Goal: Task Accomplishment & Management: Complete application form

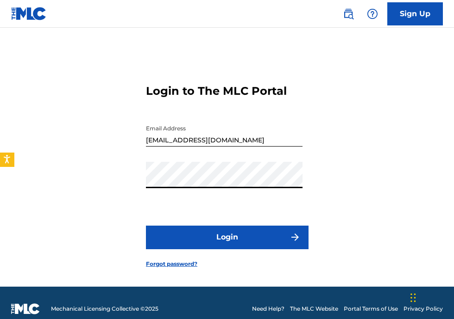
click at [248, 249] on button "Login" at bounding box center [227, 237] width 162 height 23
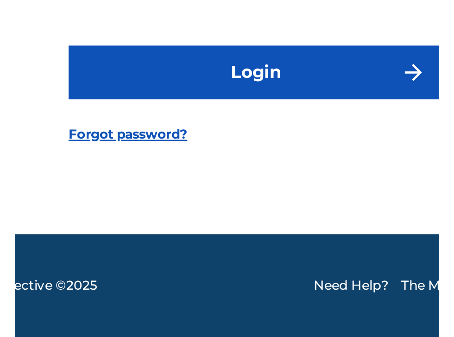
scroll to position [37, 0]
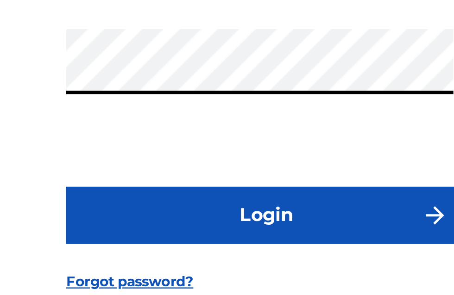
click at [146, 193] on button "Login" at bounding box center [227, 204] width 162 height 23
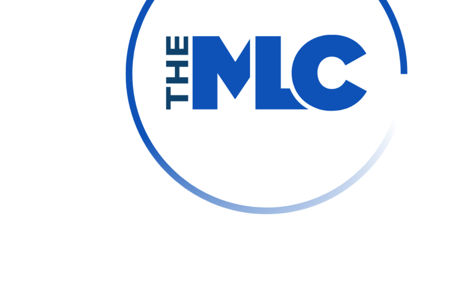
click at [178, 162] on img at bounding box center [226, 147] width 125 height 125
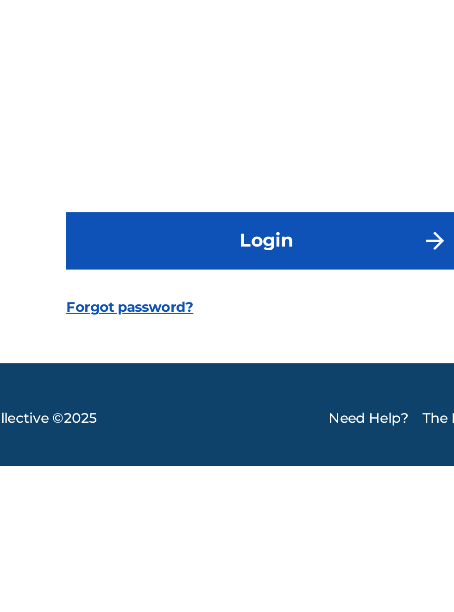
scroll to position [43, 0]
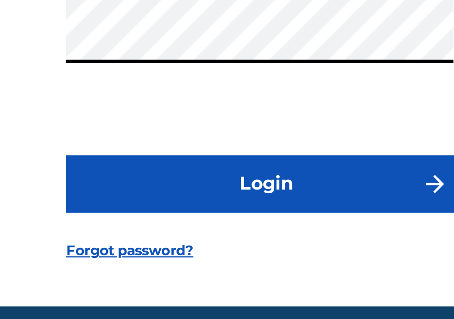
click at [235, 227] on button "Login" at bounding box center [227, 225] width 162 height 23
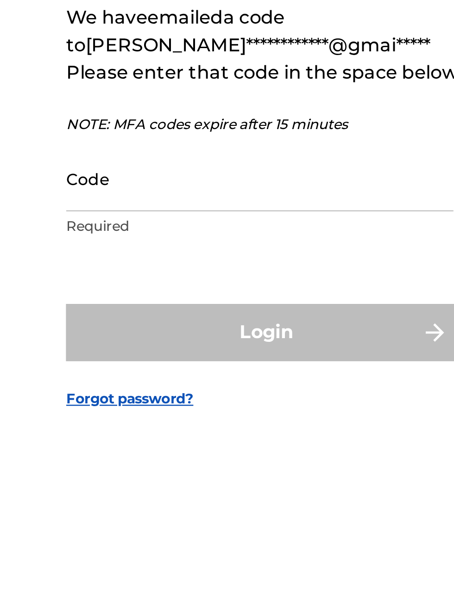
scroll to position [11, 0]
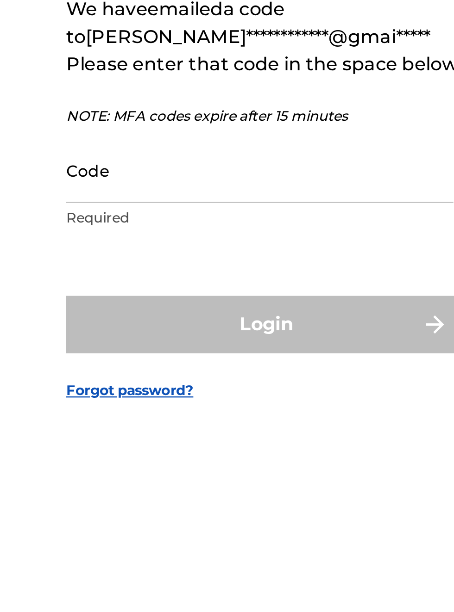
click at [194, 329] on input "Code" at bounding box center [224, 315] width 156 height 26
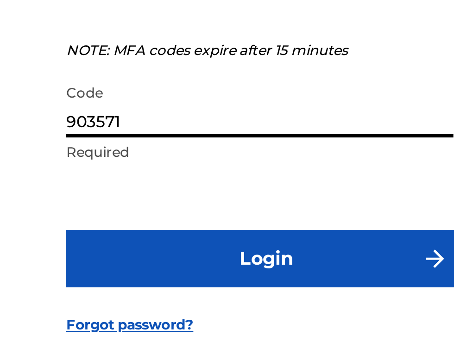
scroll to position [38, 0]
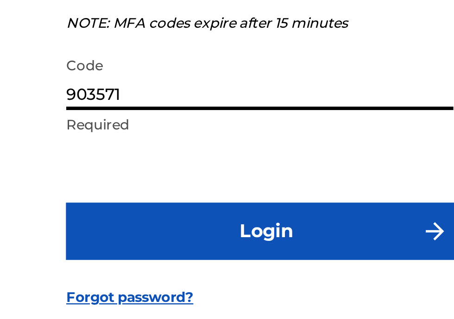
type input "903571"
click at [235, 241] on button "Login" at bounding box center [227, 229] width 162 height 23
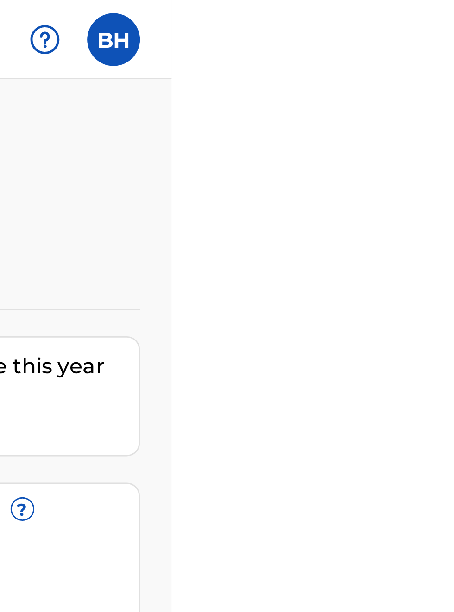
scroll to position [0, 393]
click at [453, 49] on html "Accessibility Screen-Reader Guide, Feedback, and Issue Reporting | New window C…" at bounding box center [227, 306] width 454 height 612
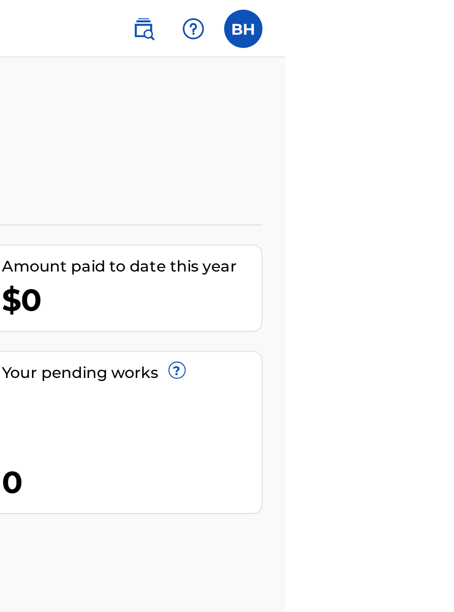
scroll to position [0, 316]
click at [415, 12] on img at bounding box center [409, 13] width 11 height 11
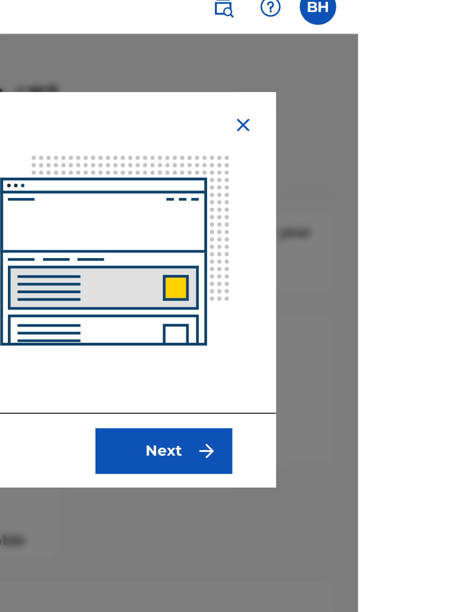
scroll to position [10, 272]
click at [390, 240] on button "Next" at bounding box center [354, 239] width 69 height 23
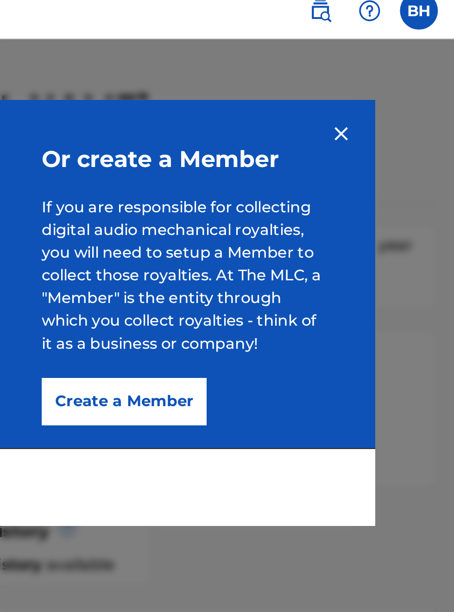
scroll to position [8, 229]
click at [330, 207] on button "Create a Member" at bounding box center [289, 204] width 81 height 23
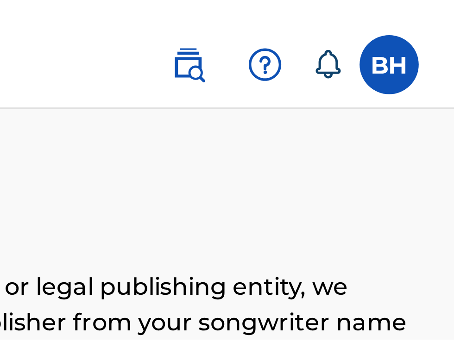
scroll to position [0, 311]
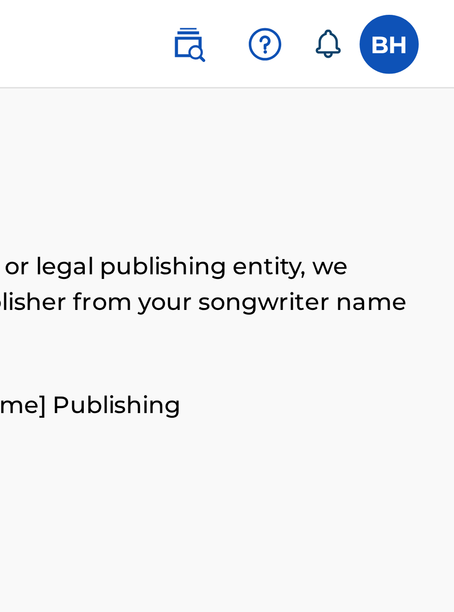
click at [437, 18] on label at bounding box center [433, 14] width 19 height 19
click at [433, 14] on input "BH [PERSON_NAME] [EMAIL_ADDRESS][DOMAIN_NAME] Notification Preferences Profile …" at bounding box center [433, 14] width 0 height 0
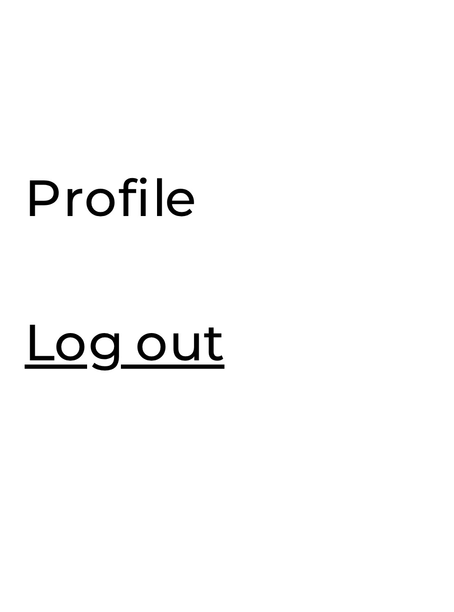
scroll to position [109, 330]
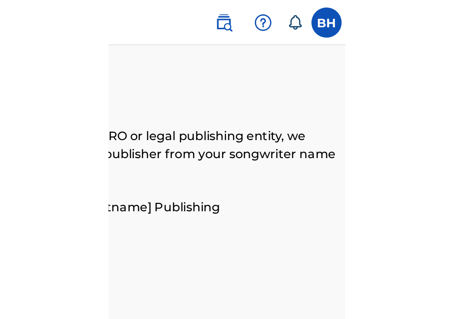
scroll to position [0, 308]
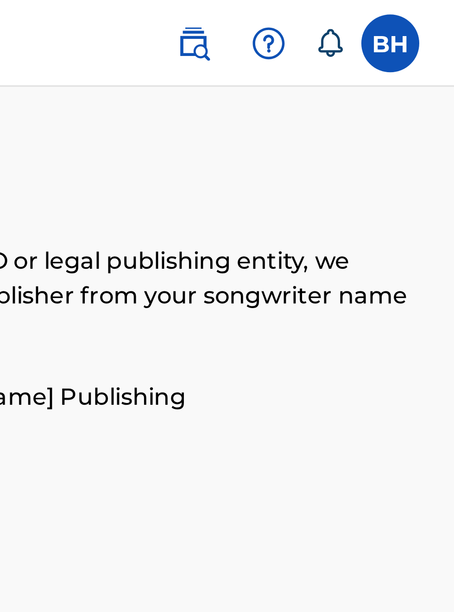
click at [432, 15] on label at bounding box center [433, 14] width 19 height 19
click at [433, 14] on input "BH [PERSON_NAME] [EMAIL_ADDRESS][DOMAIN_NAME] Notification Preferences Profile …" at bounding box center [433, 14] width 0 height 0
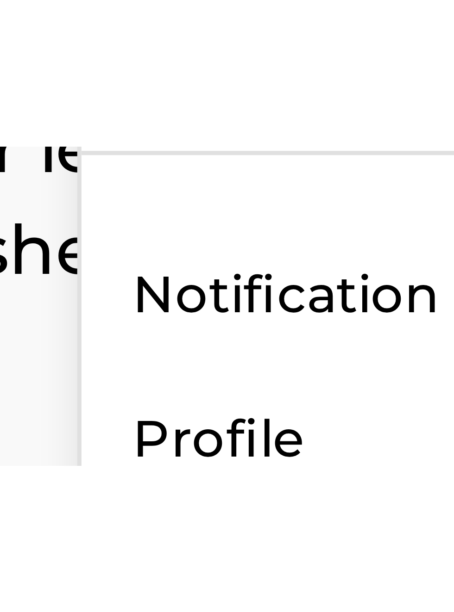
scroll to position [83, 318]
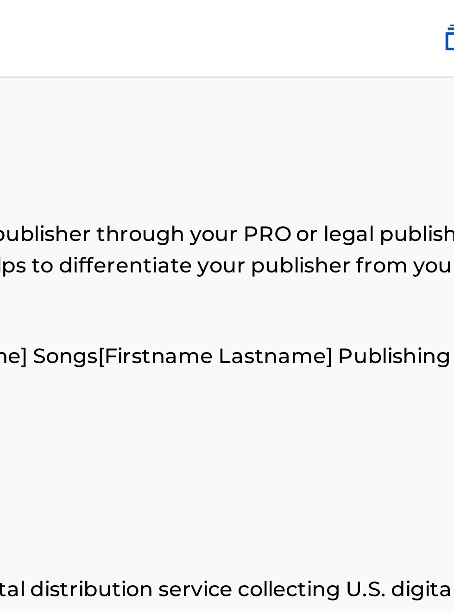
scroll to position [0, 0]
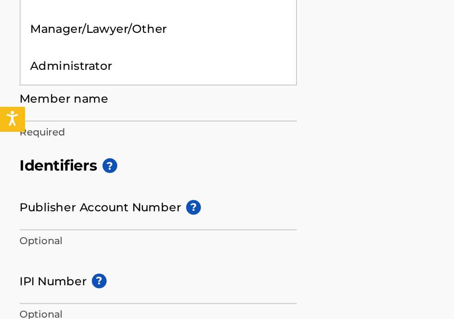
click at [46, 78] on div "Publisher" at bounding box center [90, 67] width 156 height 21
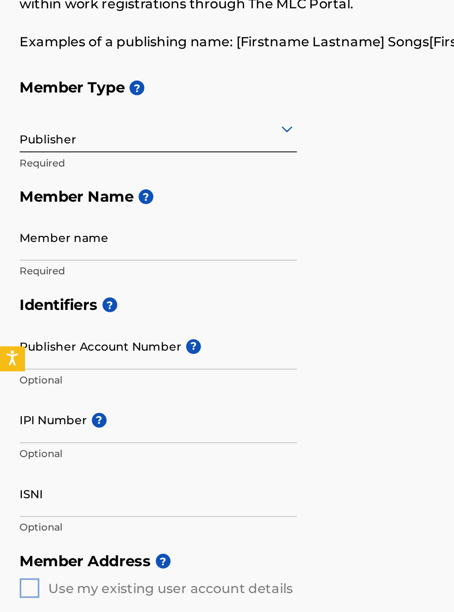
click at [214, 225] on h5 "Member Name ?" at bounding box center [226, 215] width 431 height 20
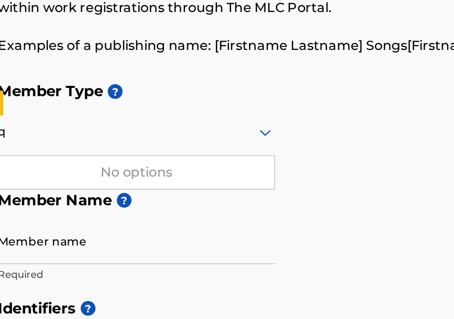
type input "q"
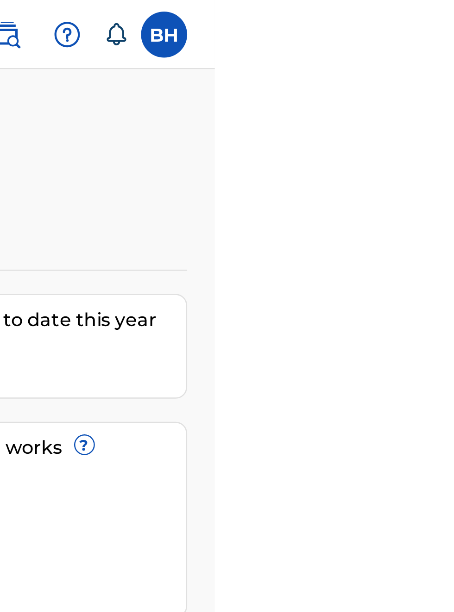
scroll to position [0, 367]
click at [418, 11] on icon at bounding box center [414, 13] width 8 height 9
click at [400, 12] on img at bounding box center [394, 13] width 11 height 11
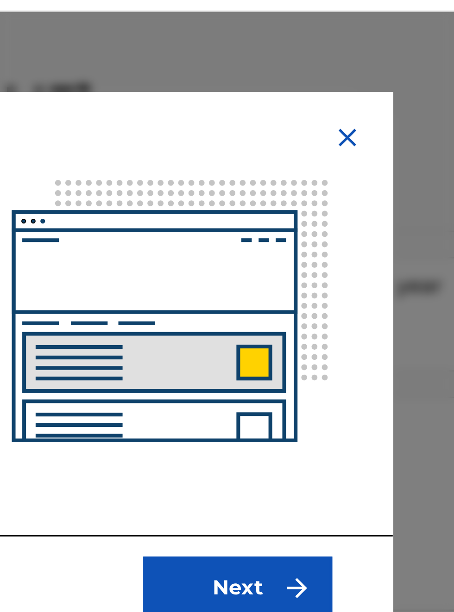
scroll to position [23, 268]
click at [390, 243] on button "Next" at bounding box center [354, 239] width 69 height 23
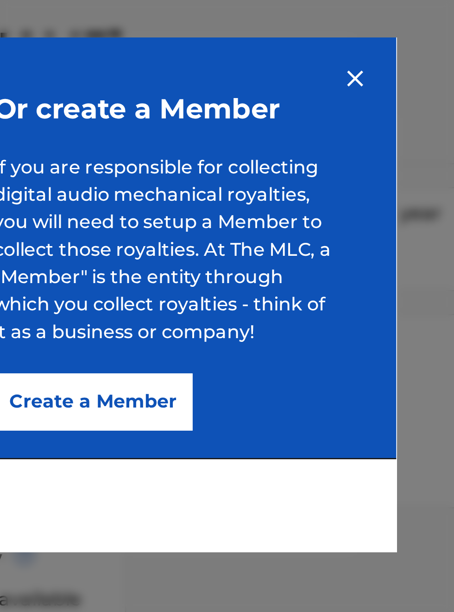
scroll to position [42, 251]
click at [330, 208] on button "Create a Member" at bounding box center [289, 204] width 81 height 23
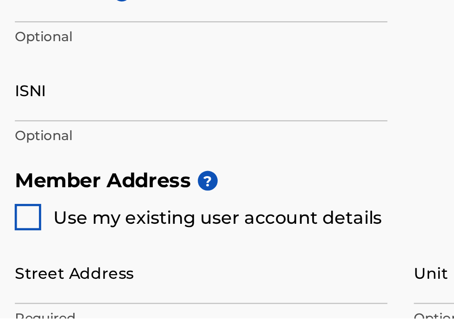
type input "8"
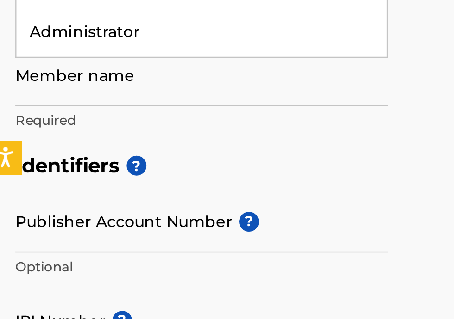
click at [40, 55] on div "Publisher" at bounding box center [90, 44] width 156 height 21
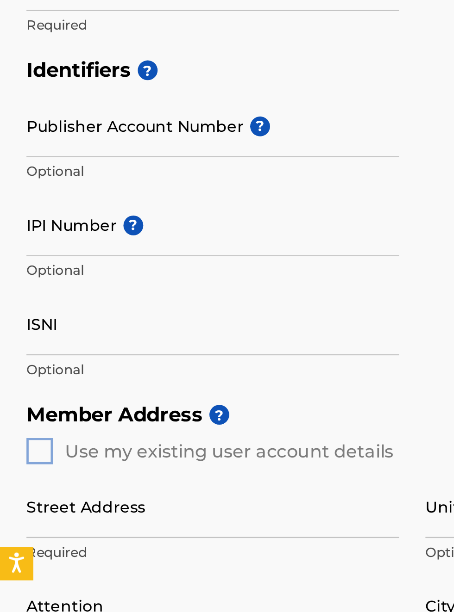
click at [39, 74] on input "Member name" at bounding box center [89, 61] width 156 height 26
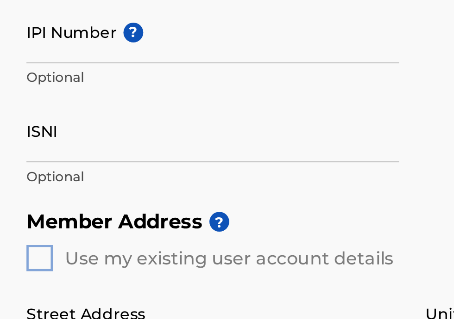
click at [76, 170] on input "Publisher Account Number ?" at bounding box center [89, 156] width 156 height 26
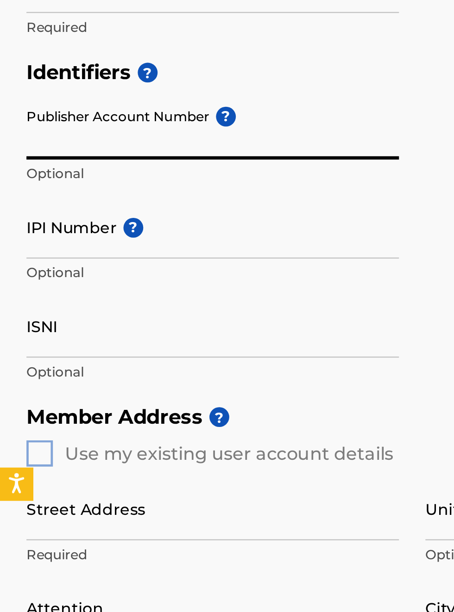
click at [27, 170] on input "Publisher Account Number ?" at bounding box center [89, 156] width 156 height 26
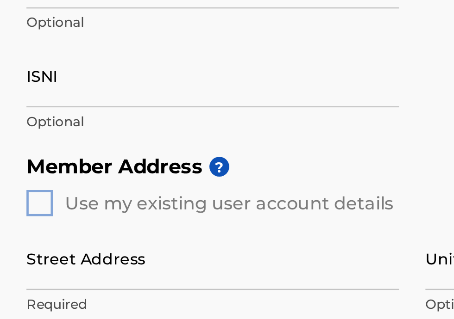
click at [35, 173] on input "IPI Number ?" at bounding box center [89, 159] width 156 height 26
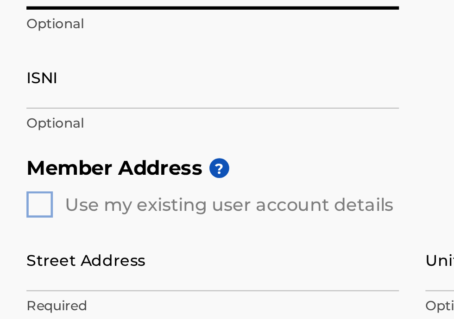
click at [70, 131] on input "0034060449" at bounding box center [89, 118] width 156 height 26
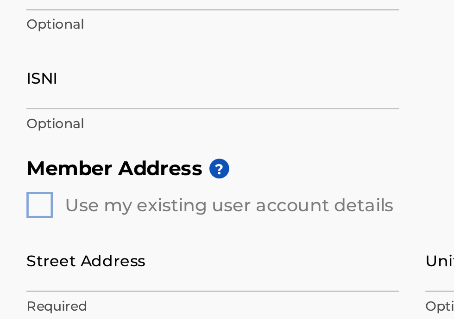
type input "0"
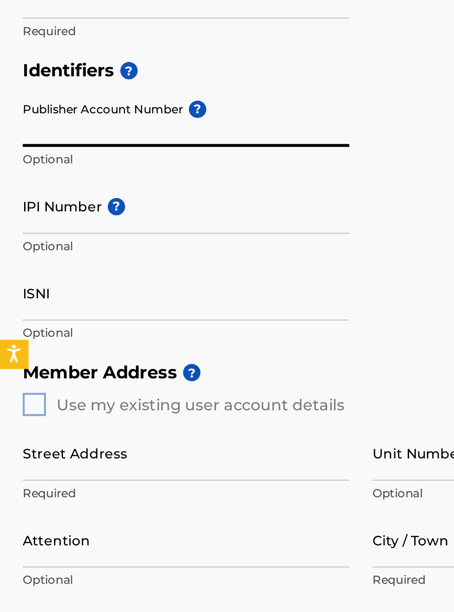
click at [37, 207] on input "Publisher Account Number ?" at bounding box center [89, 194] width 156 height 26
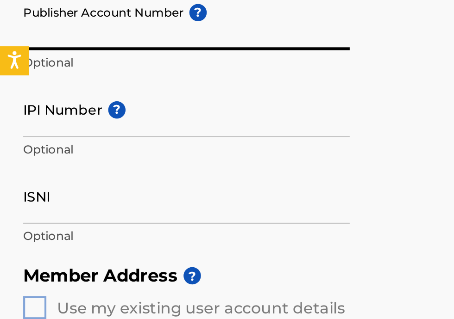
click at [24, 155] on input "Publisher Account Number ?" at bounding box center [89, 141] width 156 height 26
type input "p526YH"
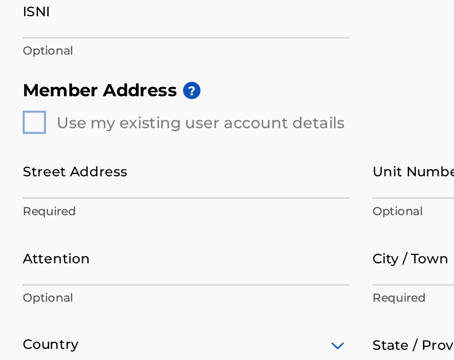
click at [82, 164] on input "IPI Number ?" at bounding box center [89, 151] width 156 height 26
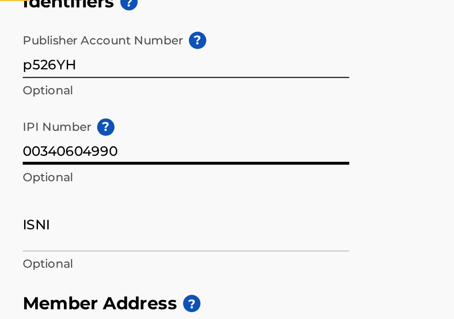
type input "00340604990"
click at [29, 142] on input "Member name" at bounding box center [89, 129] width 156 height 26
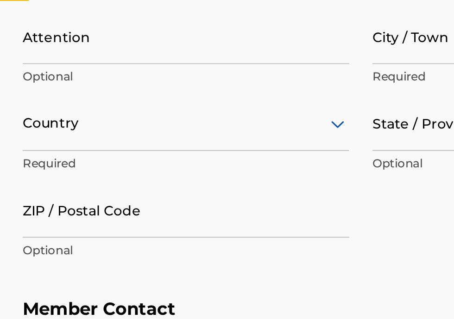
type input "Bobby Hamilton publishing"
click at [37, 156] on input "Street Address" at bounding box center [89, 142] width 156 height 26
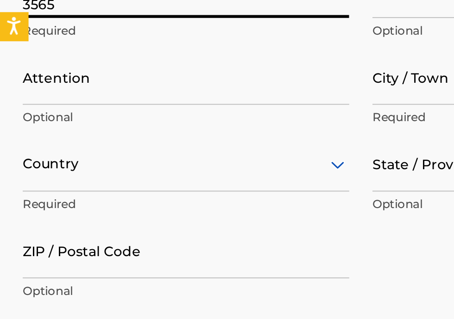
type input "3565 Diamond ave"
type input "18"
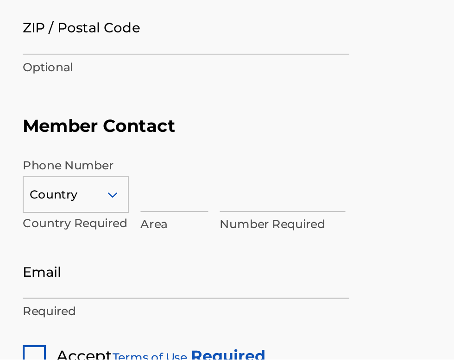
scroll to position [387, 0]
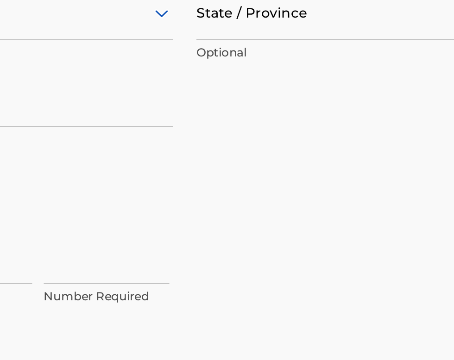
click at [215, 127] on input "City / Town" at bounding box center [257, 114] width 156 height 26
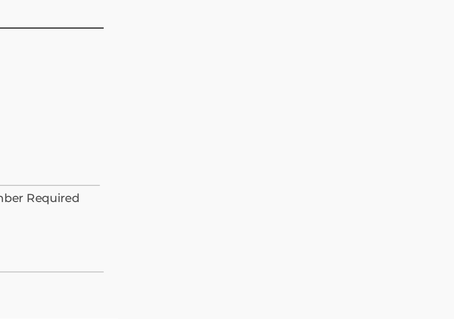
type input "Oakland"
click at [205, 138] on input "State / Province" at bounding box center [257, 125] width 156 height 26
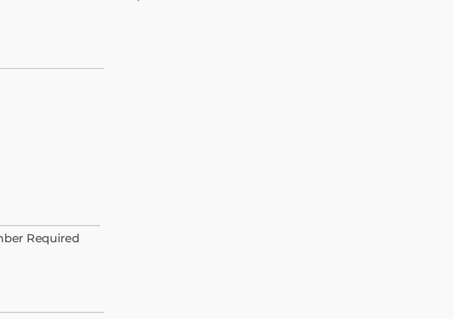
click at [216, 138] on input "State / Province" at bounding box center [257, 125] width 156 height 26
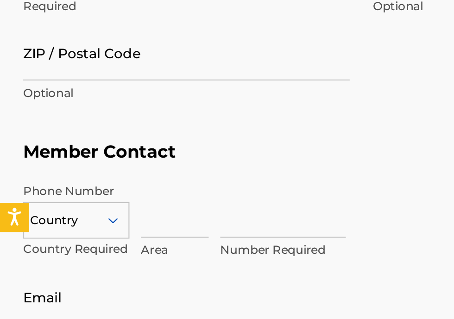
type input "California"
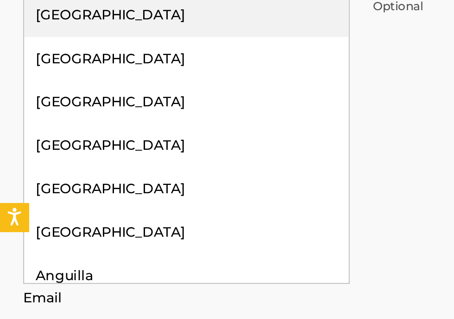
click at [59, 73] on div "United States" at bounding box center [90, 62] width 156 height 21
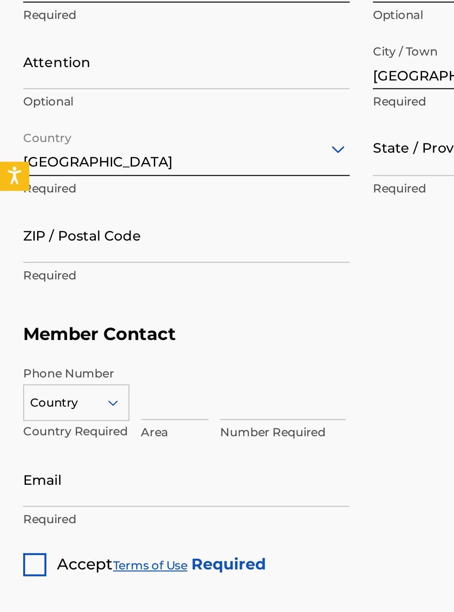
click at [40, 348] on input "ZIP / Postal Code" at bounding box center [89, 335] width 156 height 26
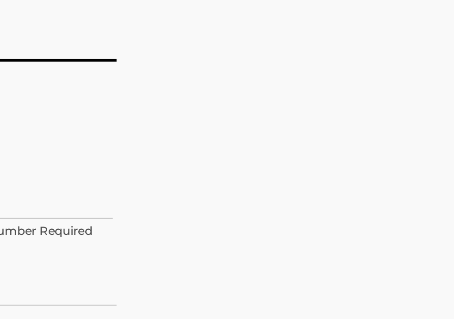
type input "94602"
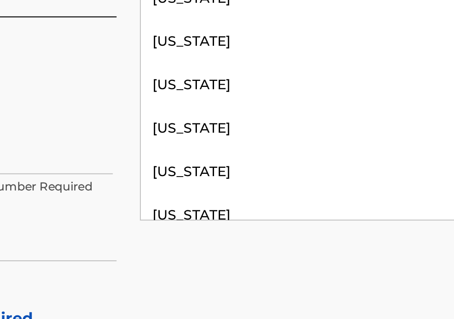
click at [214, 143] on div "California" at bounding box center [257, 132] width 156 height 21
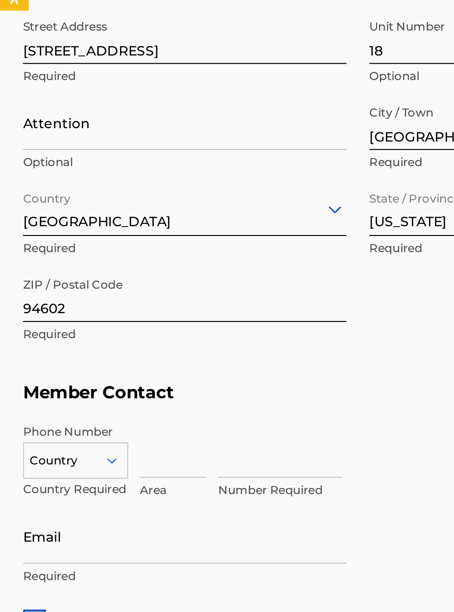
click at [23, 407] on div "Member Address ? Use my existing user account details Street Address 3565 Diamo…" at bounding box center [226, 384] width 431 height 212
click at [20, 410] on div "Street Address 3565 Diamond ave Required Unit Number 18 Optional Attention Opti…" at bounding box center [173, 396] width 324 height 176
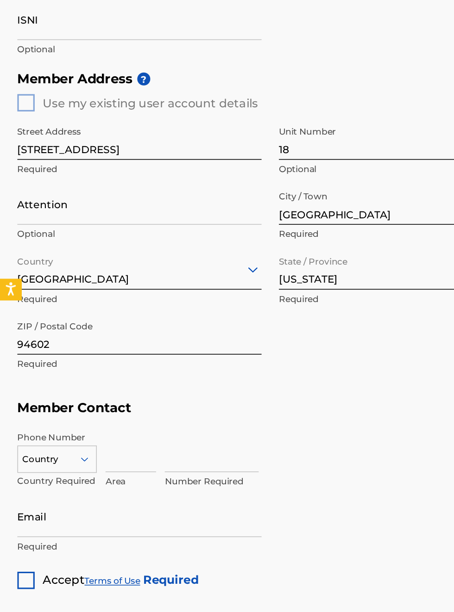
click at [26, 262] on div "Member Address ? Use my existing user account details Street Address 3565 Diamo…" at bounding box center [226, 268] width 431 height 212
click at [27, 262] on div "Member Address ? Use my existing user account details Street Address 3565 Diamo…" at bounding box center [226, 268] width 431 height 212
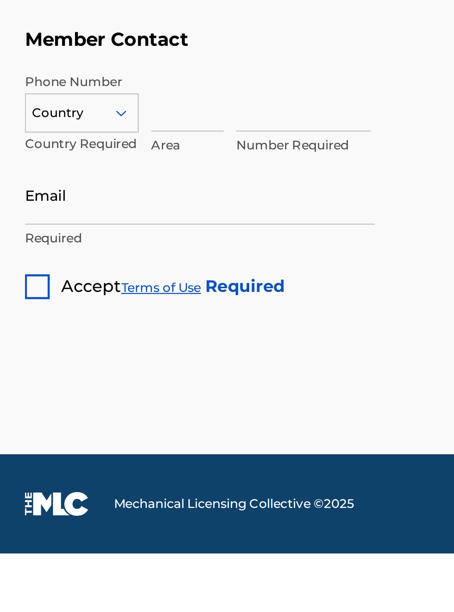
click at [36, 465] on input "Email" at bounding box center [89, 452] width 156 height 26
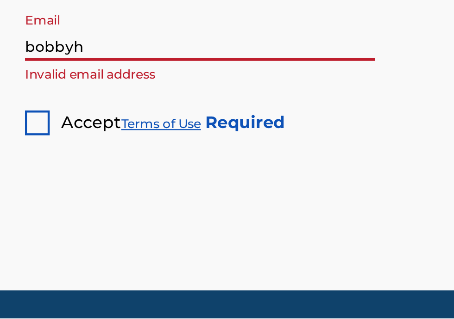
type input "[EMAIL_ADDRESS][DOMAIN_NAME]"
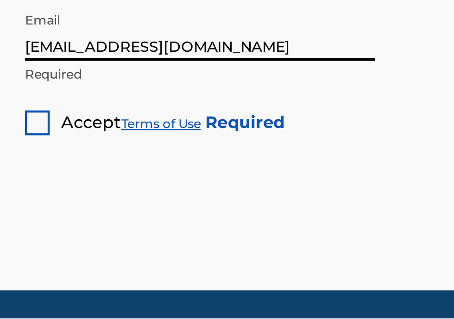
type input "[PERSON_NAME]"
type input "United States"
type input "CA"
type input "510"
type input "4247807"
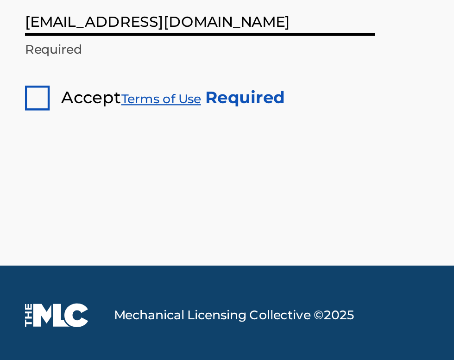
type input "[EMAIL_ADDRESS][DOMAIN_NAME]"
click at [20, 246] on div at bounding box center [16, 240] width 11 height 11
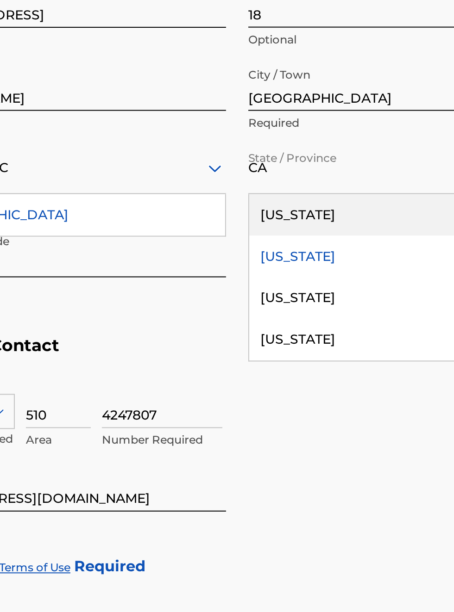
click at [212, 348] on div "California" at bounding box center [257, 337] width 156 height 21
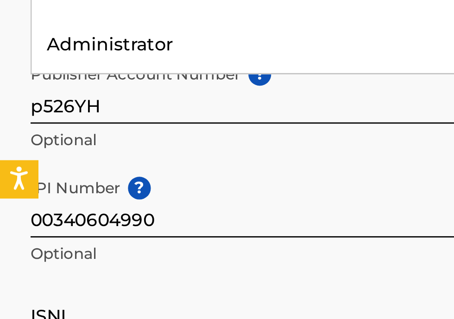
click at [39, 58] on div "Publisher" at bounding box center [90, 47] width 156 height 21
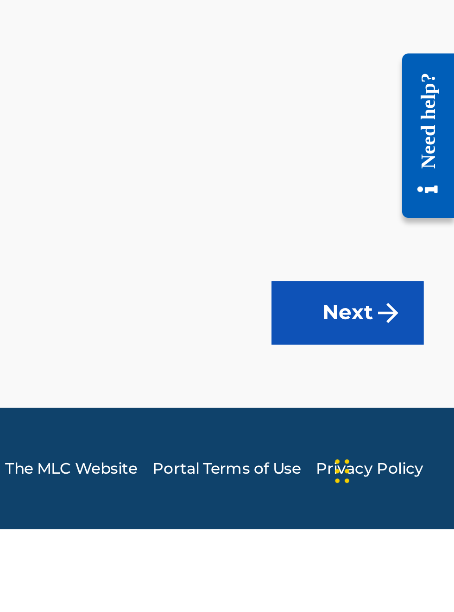
click at [422, 545] on button "Next" at bounding box center [415, 533] width 56 height 23
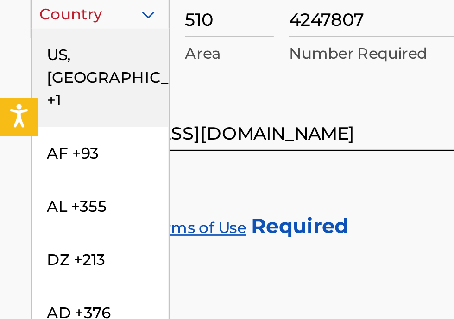
click at [41, 163] on div "US, CA +1" at bounding box center [37, 145] width 50 height 36
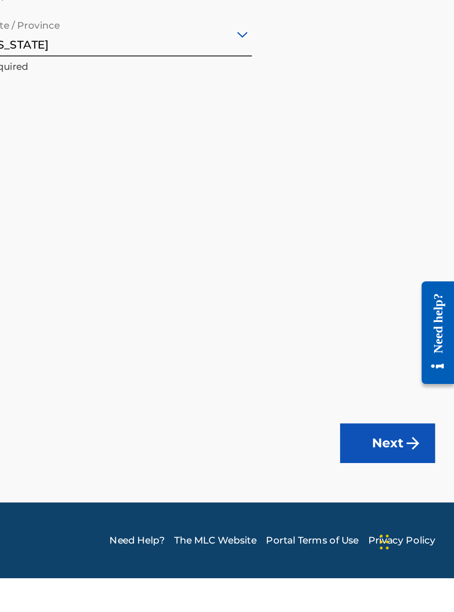
click at [422, 545] on button "Next" at bounding box center [415, 533] width 56 height 23
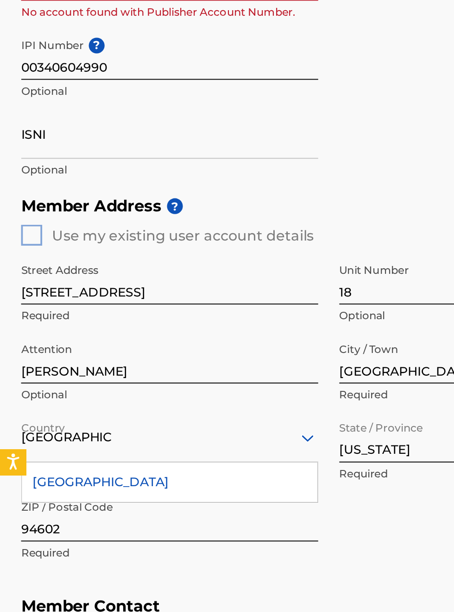
click at [57, 63] on input "p526YH" at bounding box center [89, 50] width 156 height 26
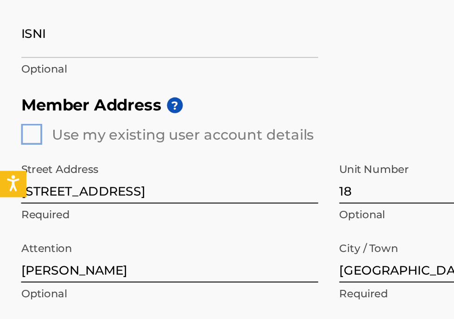
type input "p"
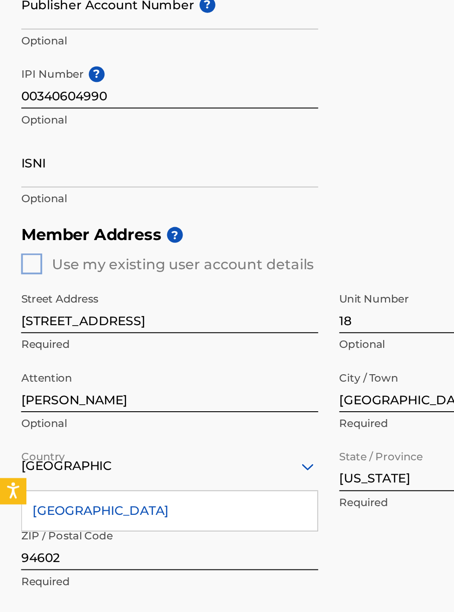
click at [32, 63] on input "Publisher Account Number ?" at bounding box center [89, 50] width 156 height 26
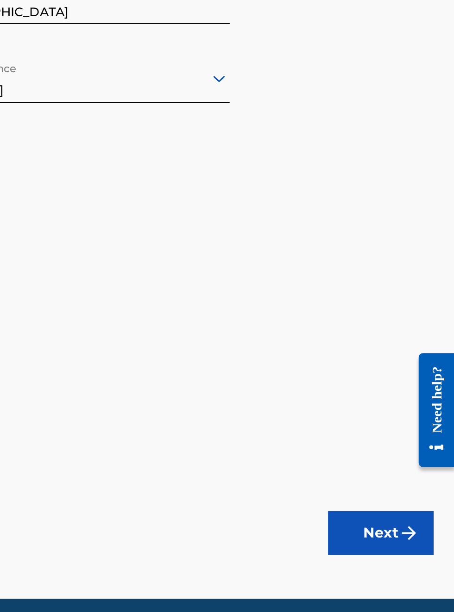
click at [424, 532] on button "Next" at bounding box center [415, 533] width 56 height 23
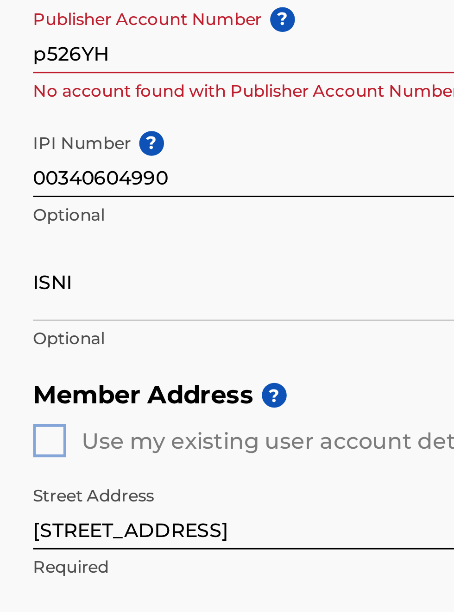
click at [50, 63] on input "p526YH" at bounding box center [89, 50] width 156 height 26
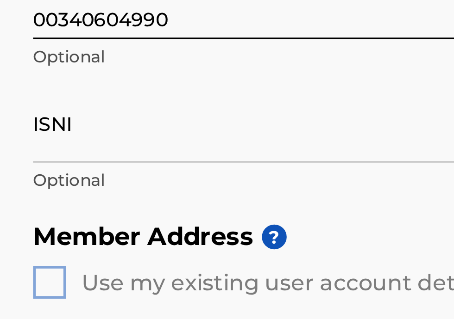
type input "p"
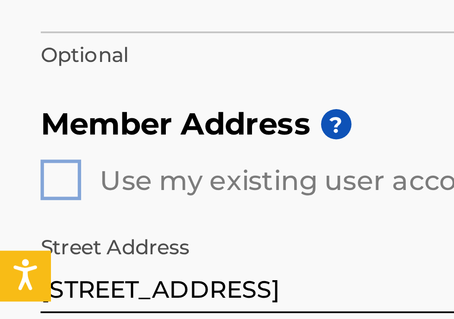
type input "0"
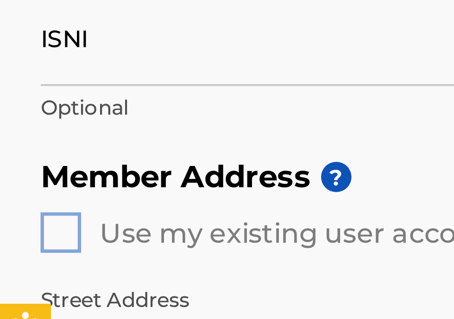
type input "0034060"
click at [73, 51] on input "IPI Number ?" at bounding box center [89, 38] width 156 height 26
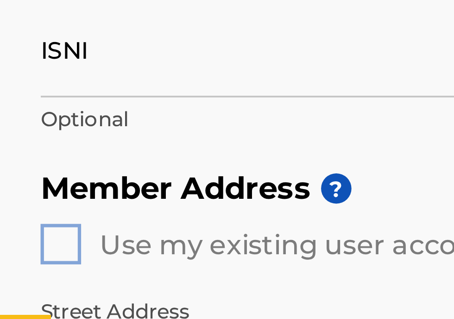
type input "P526YP"
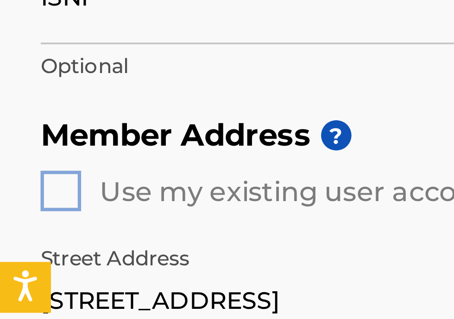
type input "00340604990"
click at [45, 51] on input "P526YP" at bounding box center [89, 38] width 156 height 26
type input "P"
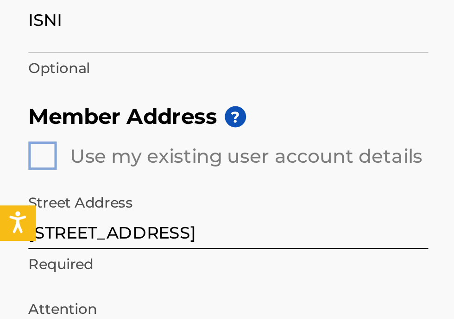
type input "P"
click at [24, 51] on input "P" at bounding box center [89, 38] width 156 height 26
type input "00340604990"
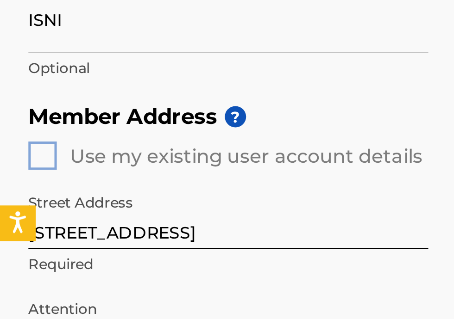
type input "0"
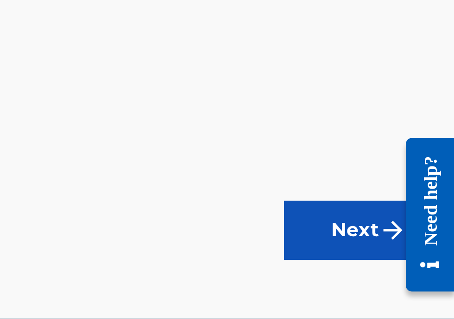
click at [422, 241] on button "Next" at bounding box center [415, 240] width 56 height 23
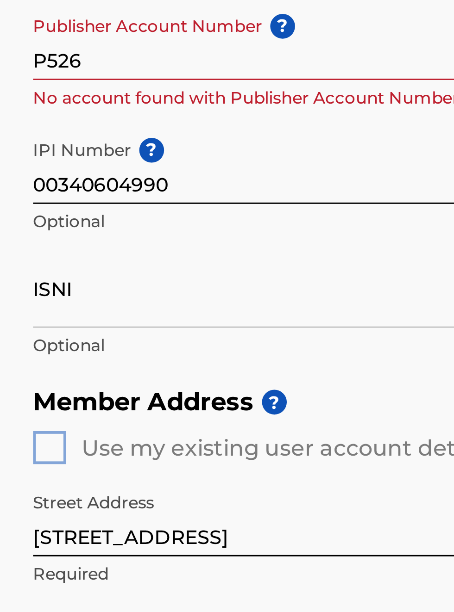
click at [58, 63] on input "P526" at bounding box center [89, 50] width 156 height 26
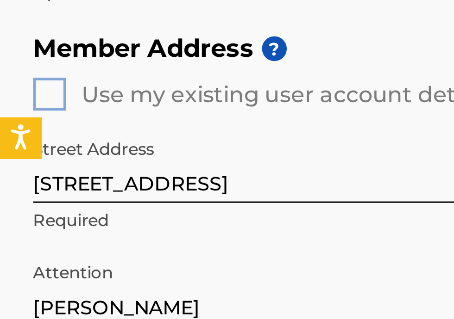
type input "P"
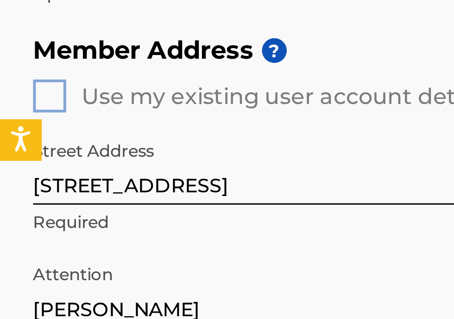
click at [73, 63] on input "00340604990" at bounding box center [89, 50] width 156 height 26
type input "0"
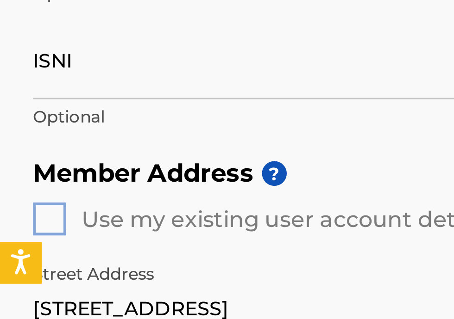
click at [31, 21] on input "Publisher Account Number ?" at bounding box center [89, 8] width 156 height 26
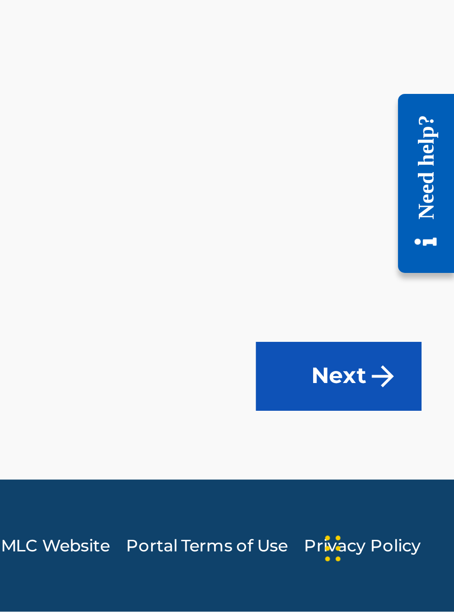
click at [423, 531] on button "Next" at bounding box center [415, 533] width 56 height 23
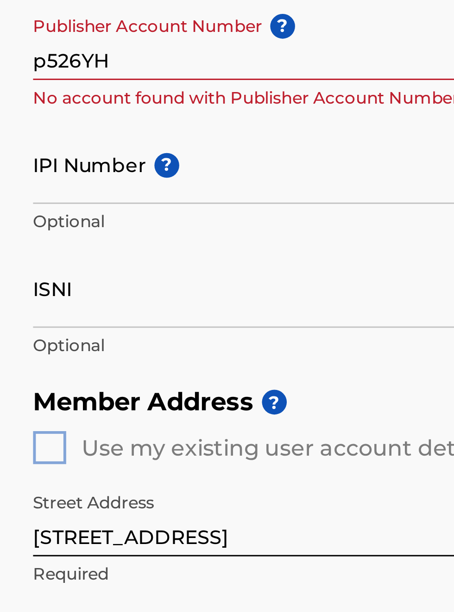
click at [52, 63] on input "p526YH" at bounding box center [89, 50] width 156 height 26
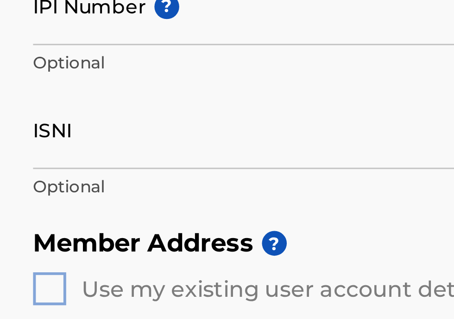
type input "p"
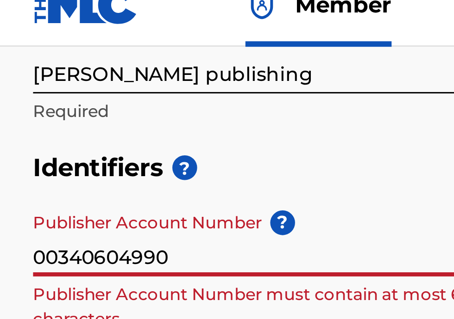
type input "00340604990"
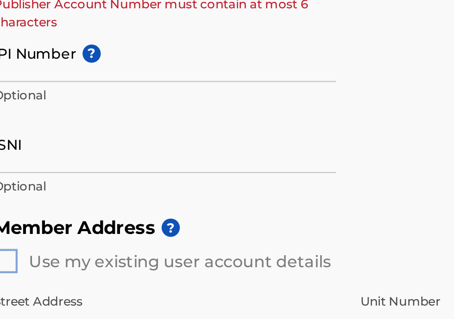
click at [51, 70] on div "Administrator" at bounding box center [90, 59] width 156 height 21
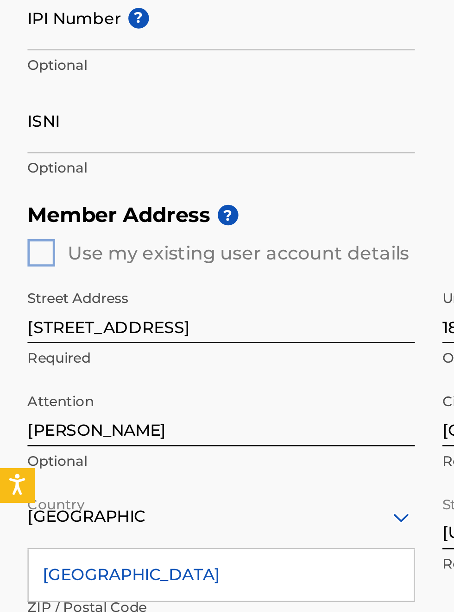
click at [39, 131] on input "IPI Number ?" at bounding box center [89, 117] width 156 height 26
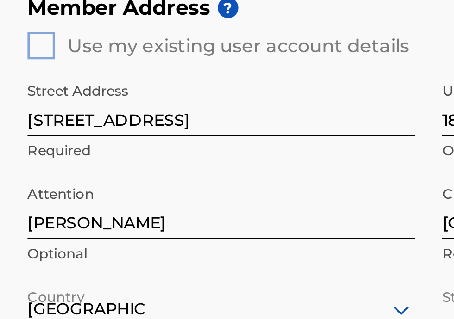
type input "P526"
click at [33, 162] on input "ISNI" at bounding box center [89, 149] width 156 height 26
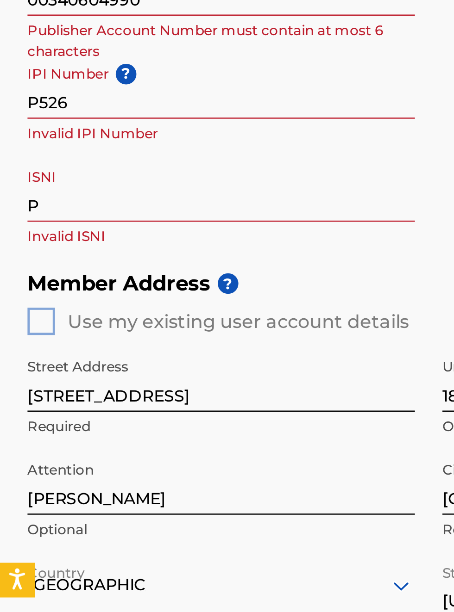
click at [182, 177] on div "Identifiers ? Publisher Account Number ? 00340604990 Publisher Account Number m…" at bounding box center [226, 104] width 431 height 145
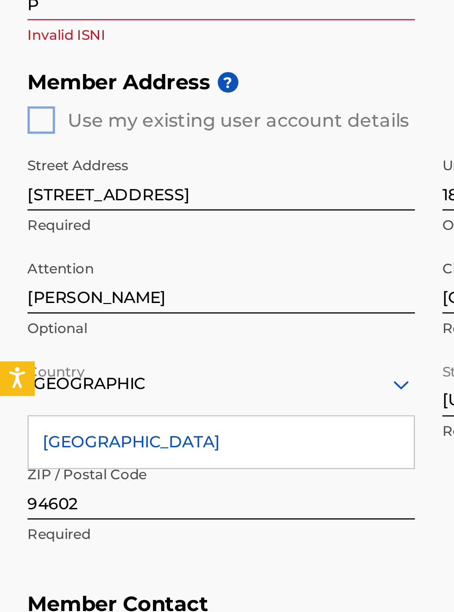
click at [31, 162] on input "P" at bounding box center [89, 148] width 156 height 26
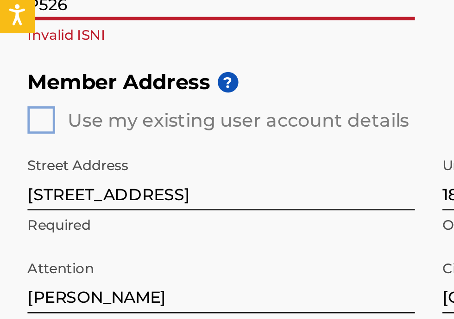
type input "P526"
click at [43, 120] on input "P526" at bounding box center [89, 106] width 156 height 26
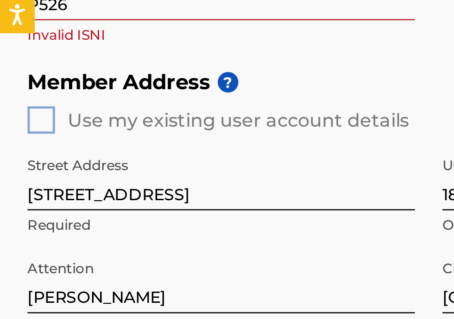
type input "P"
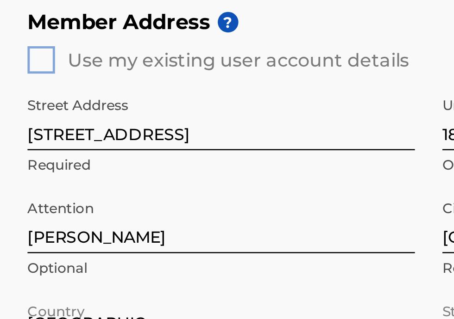
type input "YH"
click at [48, 162] on input "P526" at bounding box center [89, 149] width 156 height 26
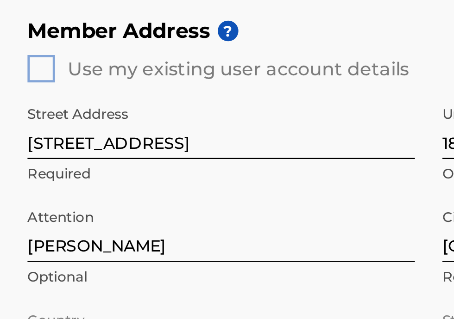
type input "P526YH"
click at [42, 120] on input "YH" at bounding box center [89, 106] width 156 height 26
click at [36, 120] on input "YH" at bounding box center [89, 106] width 156 height 26
type input "Y"
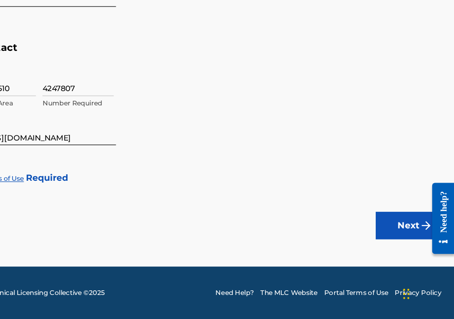
click at [413, 242] on button "Next" at bounding box center [415, 240] width 56 height 23
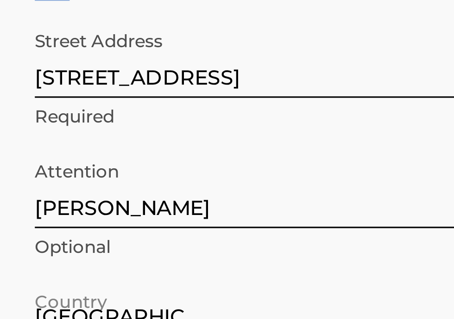
click at [49, 136] on input "P526YH" at bounding box center [89, 122] width 156 height 26
type input "P"
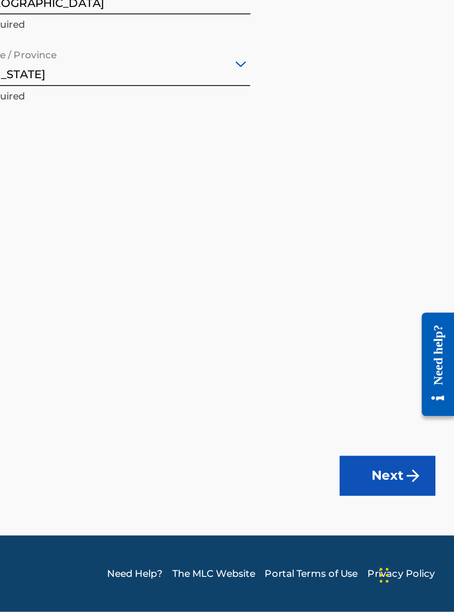
click at [421, 537] on button "Next" at bounding box center [415, 533] width 56 height 23
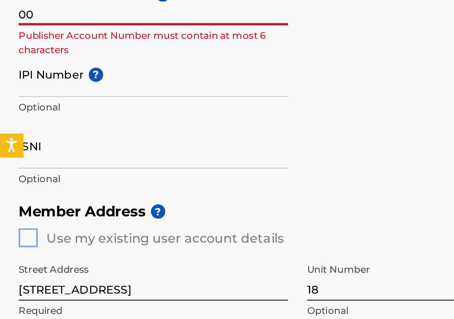
type input "0"
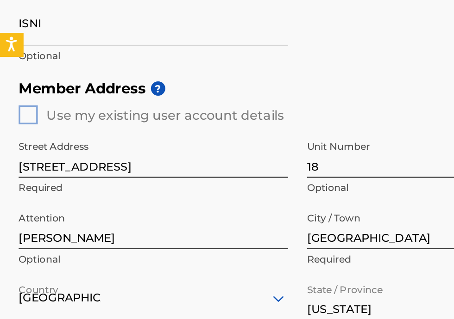
click at [40, 118] on input "IPI Number ?" at bounding box center [89, 105] width 156 height 26
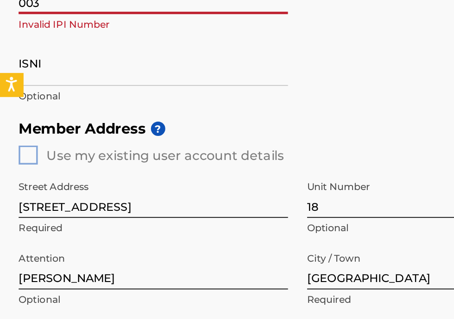
type input "00340604990"
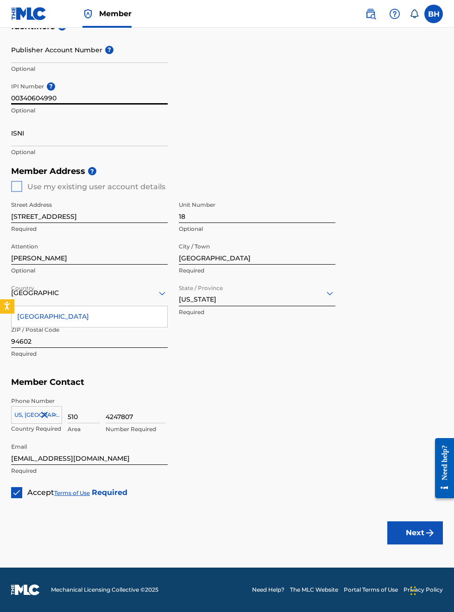
click at [435, 542] on button "Next" at bounding box center [415, 533] width 56 height 23
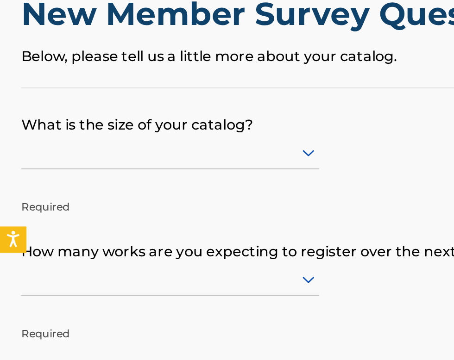
click at [214, 133] on form "What is the size of your catalog? Required How many works are you expecting to …" at bounding box center [226, 190] width 431 height 180
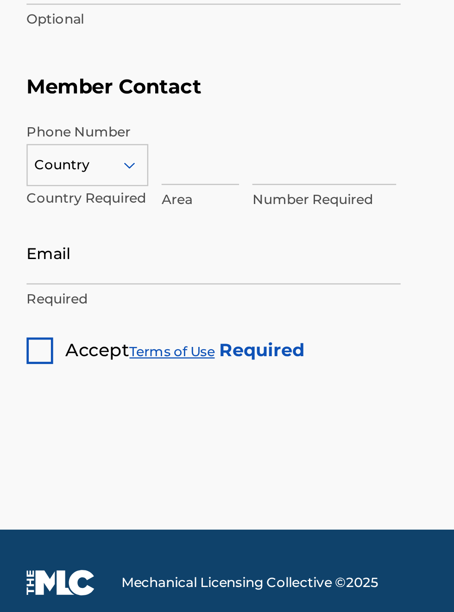
click at [18, 499] on div at bounding box center [16, 492] width 11 height 11
click at [30, 465] on input "Email" at bounding box center [89, 452] width 156 height 26
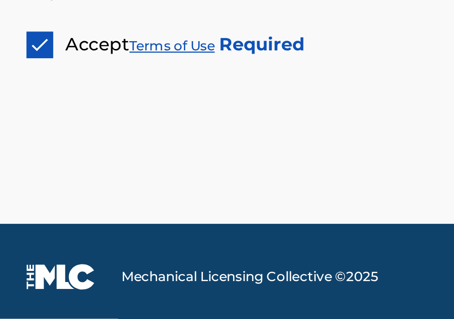
click at [38, 177] on input "Email" at bounding box center [89, 163] width 156 height 26
type input "[EMAIL_ADDRESS][DOMAIN_NAME]"
type input "Bobby Hamilton"
type input "Oakland"
type input "United States"
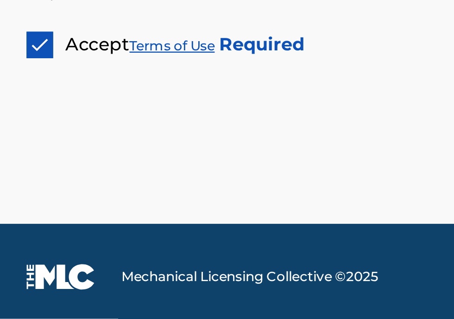
type input "CA"
type input "94607-2909"
type input "1"
type input "510"
type input "4247807"
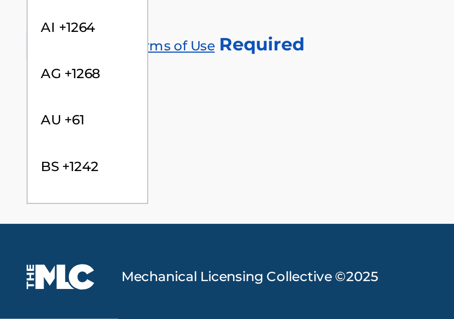
click at [31, 207] on div "AI +1264" at bounding box center [37, 196] width 50 height 19
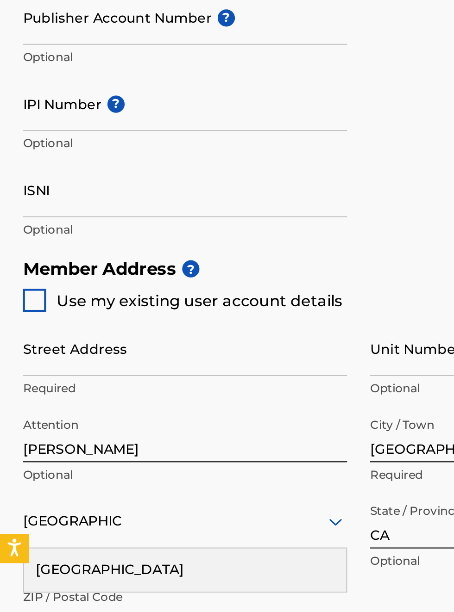
click at [38, 63] on input "Publisher Account Number ?" at bounding box center [89, 50] width 156 height 26
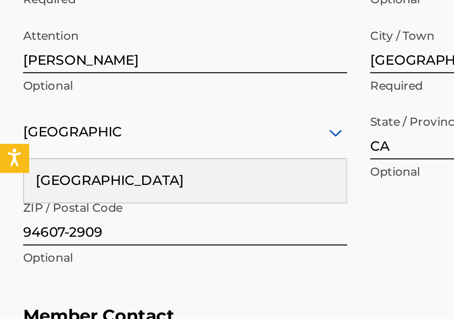
type input "00340604990"
click at [36, 77] on input "Street Address" at bounding box center [89, 63] width 156 height 26
type input "3565 Diamond ave"
type input "Bobby Hamilton"
type input "18"
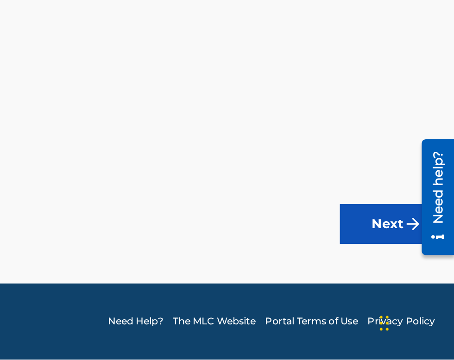
click at [417, 283] on button "Next" at bounding box center [415, 280] width 56 height 23
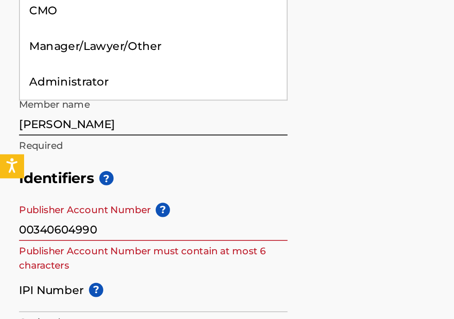
click at [62, 121] on div "Administrator" at bounding box center [90, 110] width 156 height 21
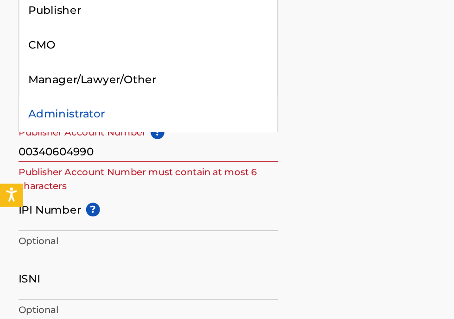
click at [46, 59] on div "Publisher" at bounding box center [90, 48] width 156 height 21
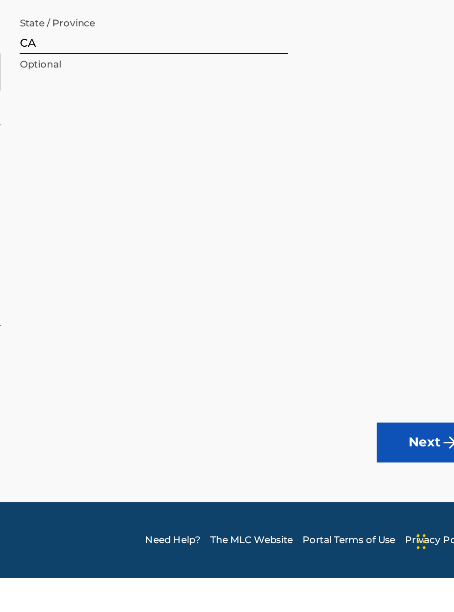
click at [414, 545] on button "Next" at bounding box center [415, 533] width 56 height 23
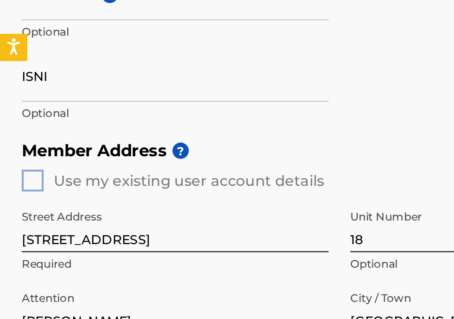
click at [39, 146] on input "IPI Number ?" at bounding box center [89, 132] width 156 height 26
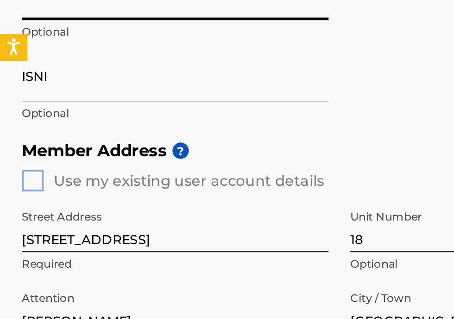
type input "00340604990"
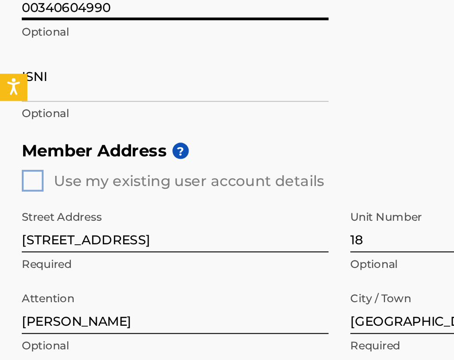
click at [75, 104] on input "00340604990" at bounding box center [89, 91] width 156 height 26
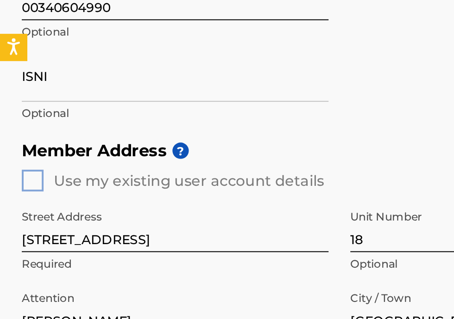
type input "0"
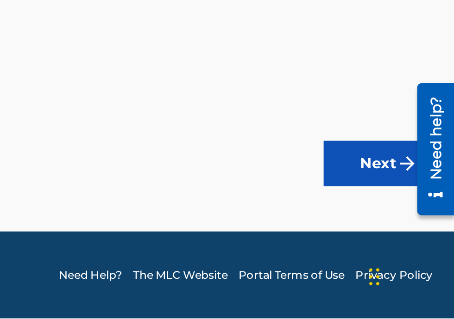
click at [421, 243] on button "Next" at bounding box center [415, 240] width 56 height 23
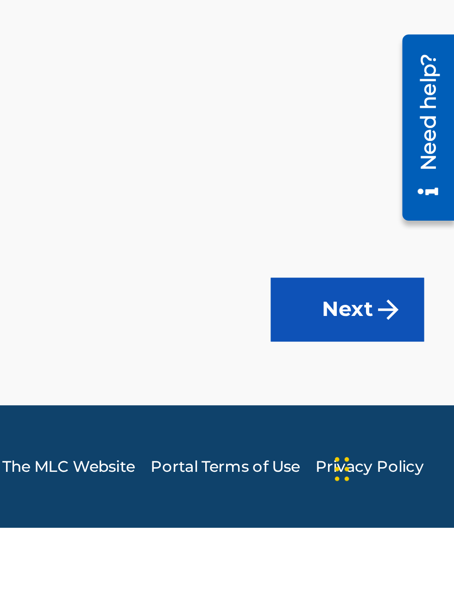
click at [414, 545] on button "Next" at bounding box center [415, 533] width 56 height 23
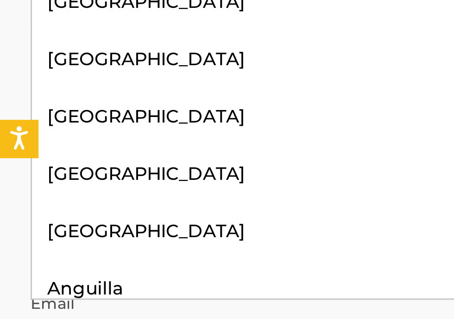
click at [58, 100] on div "United States" at bounding box center [90, 89] width 156 height 21
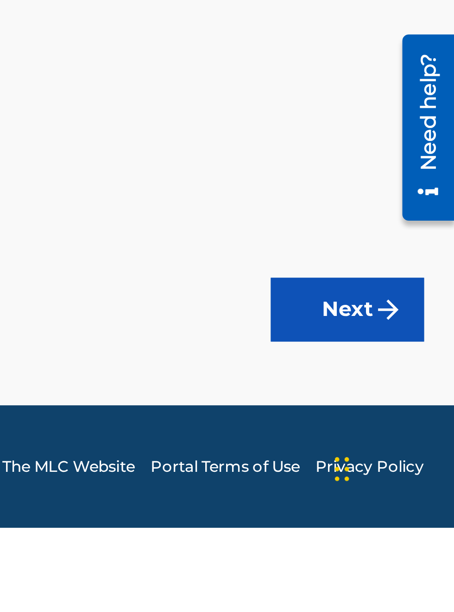
click at [421, 545] on button "Next" at bounding box center [415, 533] width 56 height 23
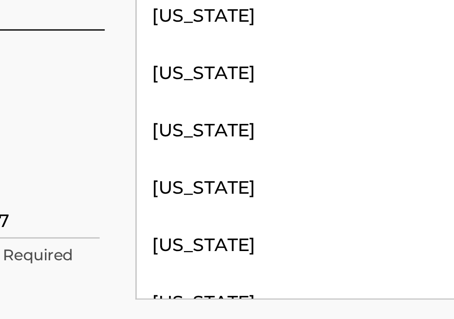
click at [215, 105] on div "California" at bounding box center [257, 94] width 156 height 21
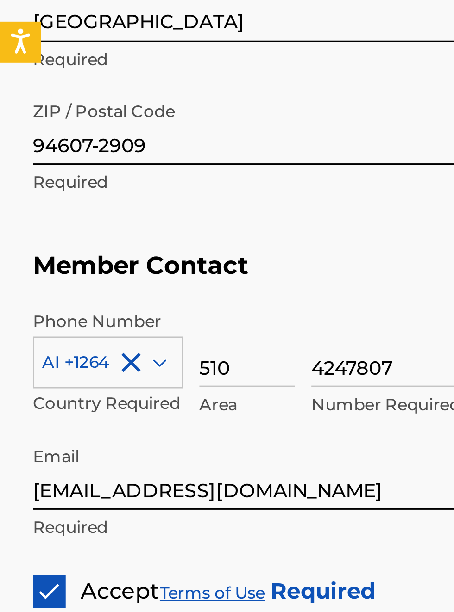
click at [34, 348] on input "94607-2909" at bounding box center [89, 335] width 156 height 26
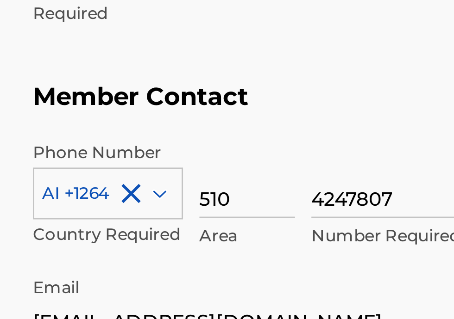
click at [62, 203] on input "94607-2909" at bounding box center [89, 189] width 156 height 26
type input "9"
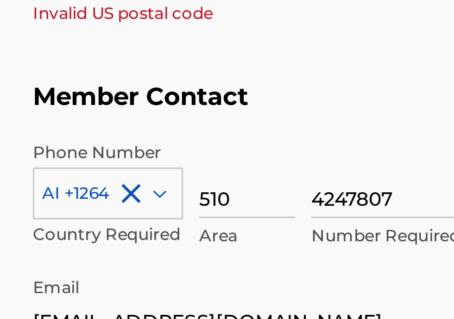
type input "94602"
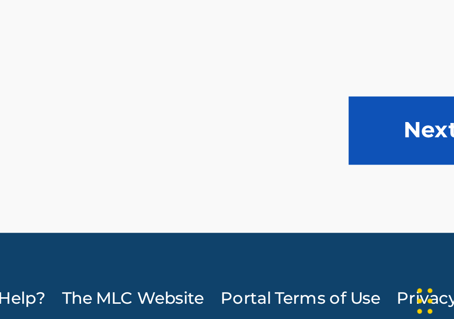
click at [409, 238] on button "Next" at bounding box center [415, 240] width 56 height 23
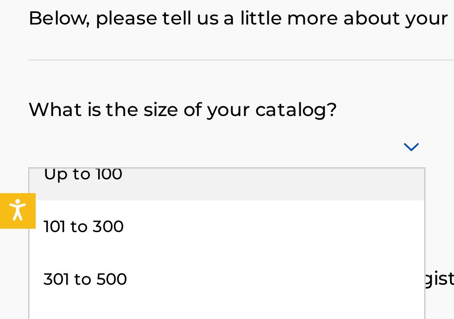
click at [49, 187] on div "301 to 500" at bounding box center [90, 186] width 156 height 21
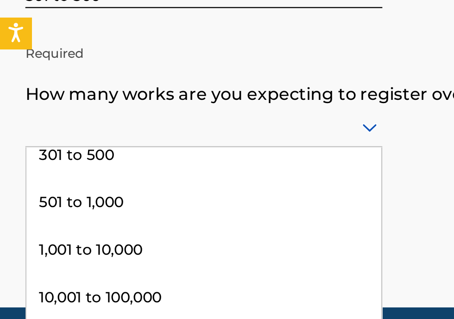
click at [51, 237] on div "501 to 1,000" at bounding box center [90, 234] width 156 height 21
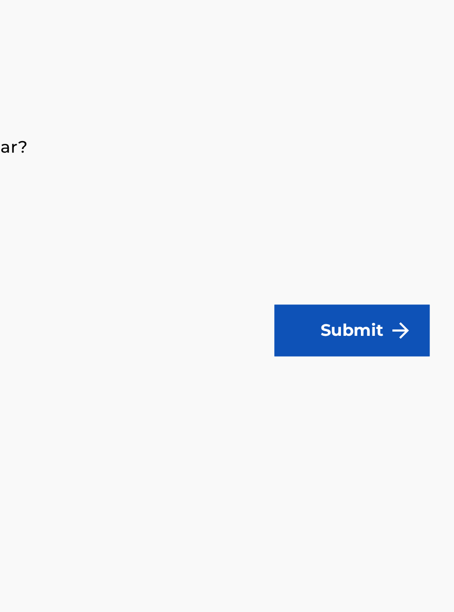
click at [415, 269] on button "Submit" at bounding box center [407, 268] width 69 height 23
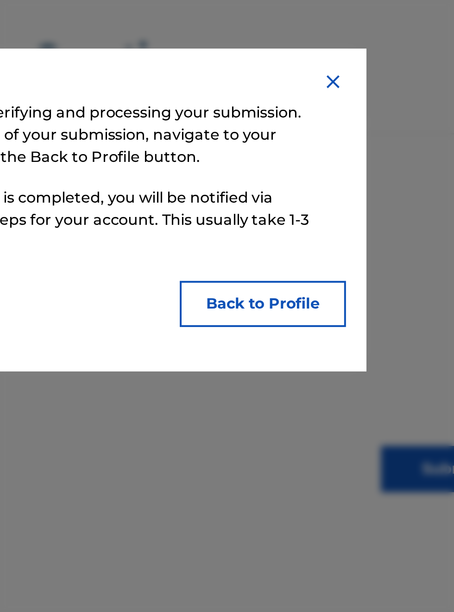
click at [318, 187] on button "Back to Profile" at bounding box center [313, 185] width 83 height 23
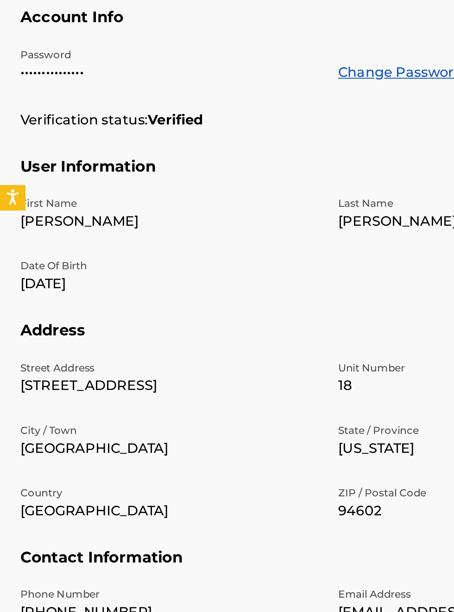
click at [231, 325] on p "[PERSON_NAME]" at bounding box center [266, 319] width 163 height 11
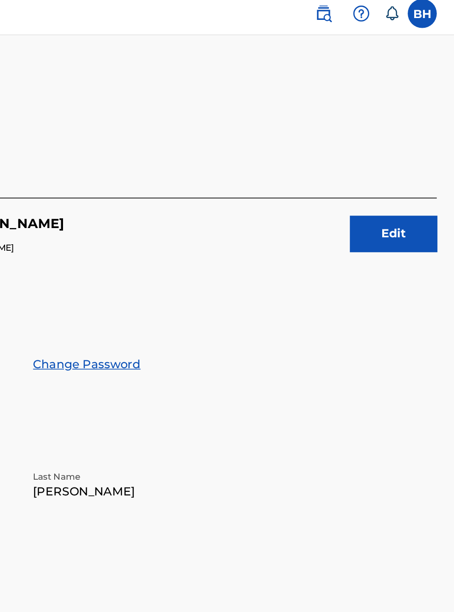
click at [420, 158] on button "Edit" at bounding box center [415, 154] width 56 height 23
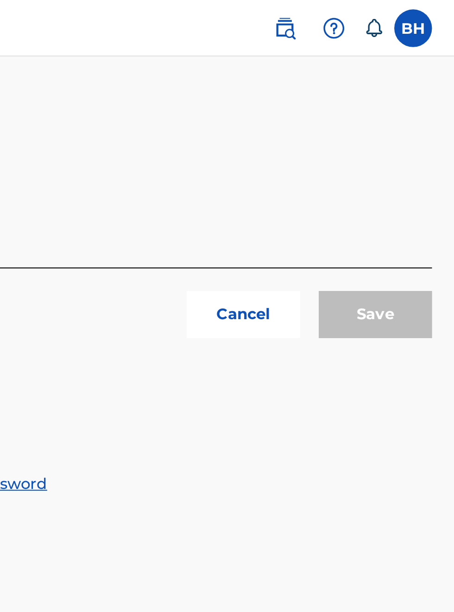
click at [422, 156] on div "Save" at bounding box center [415, 161] width 56 height 37
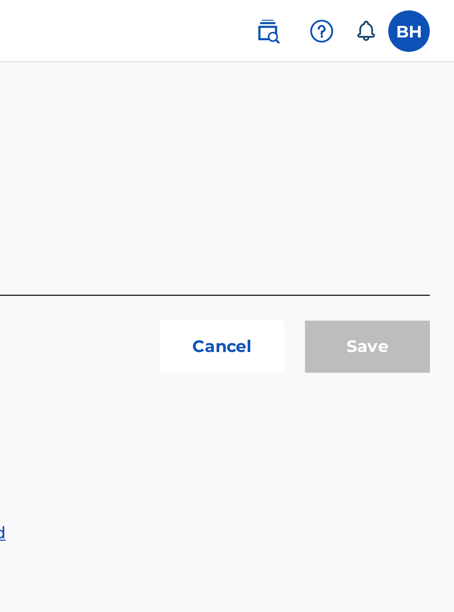
click at [425, 155] on div "Save" at bounding box center [415, 161] width 56 height 37
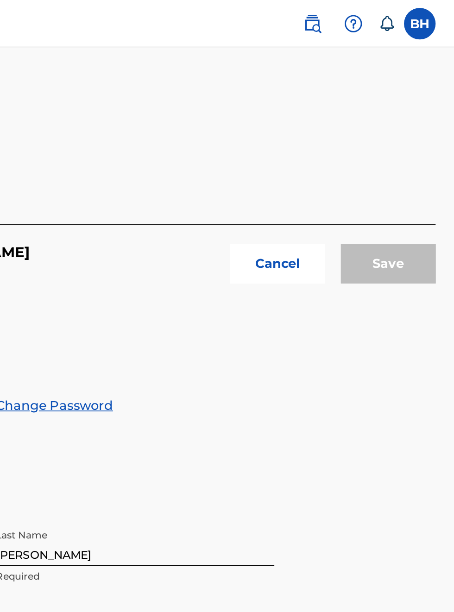
click at [374, 16] on img at bounding box center [370, 13] width 11 height 11
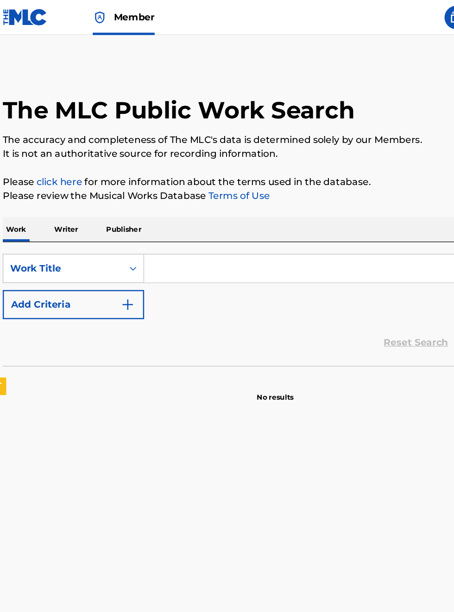
click at [74, 149] on link "click here" at bounding box center [56, 144] width 36 height 9
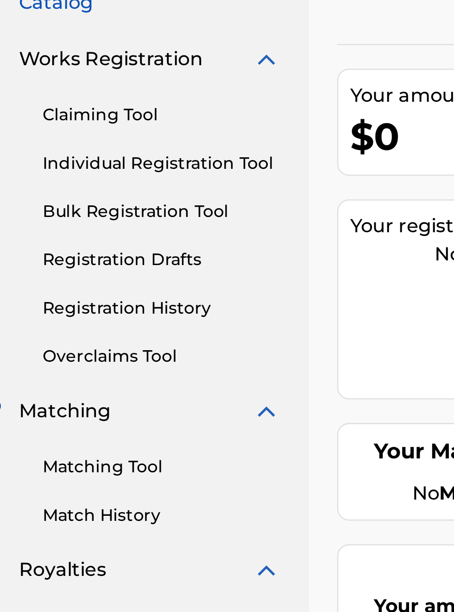
scroll to position [91, 22]
click at [90, 191] on link "Registration Drafts" at bounding box center [85, 193] width 93 height 10
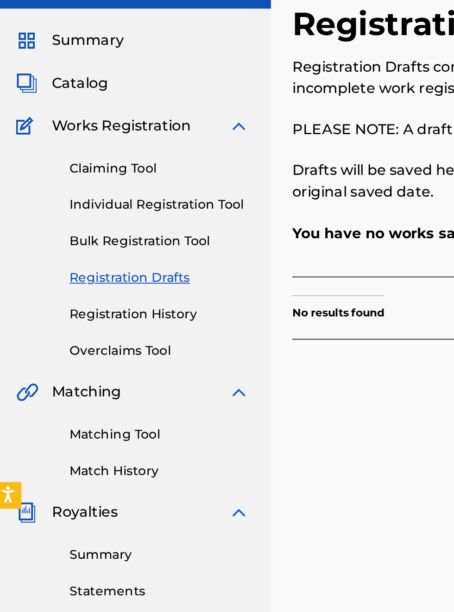
scroll to position [49, 3]
click at [76, 229] on link "Overclaims Tool" at bounding box center [85, 231] width 93 height 10
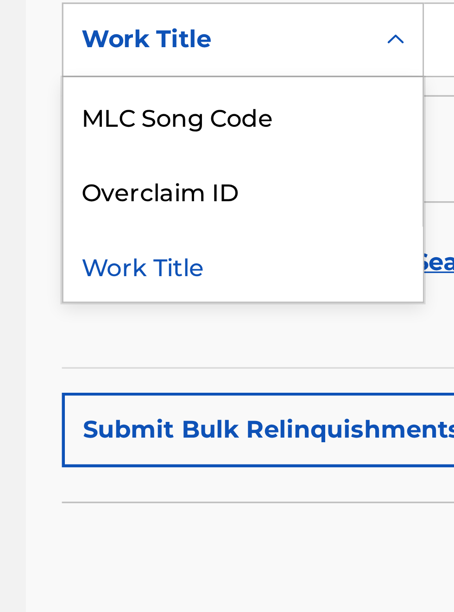
scroll to position [226, 135]
click at [193, 312] on div "Work Title" at bounding box center [210, 308] width 111 height 23
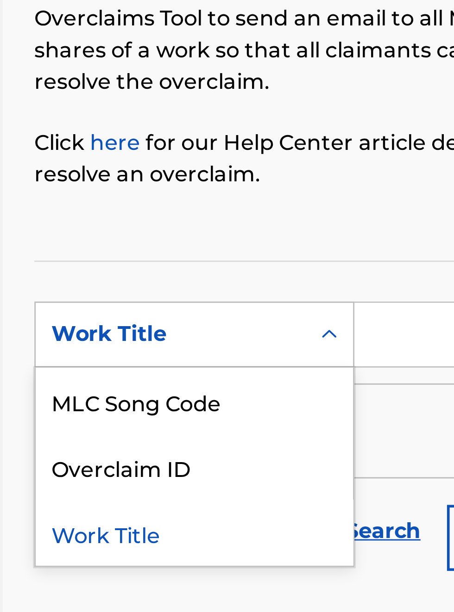
scroll to position [121, 143]
click at [200, 288] on div "Overclaim ID" at bounding box center [210, 285] width 111 height 23
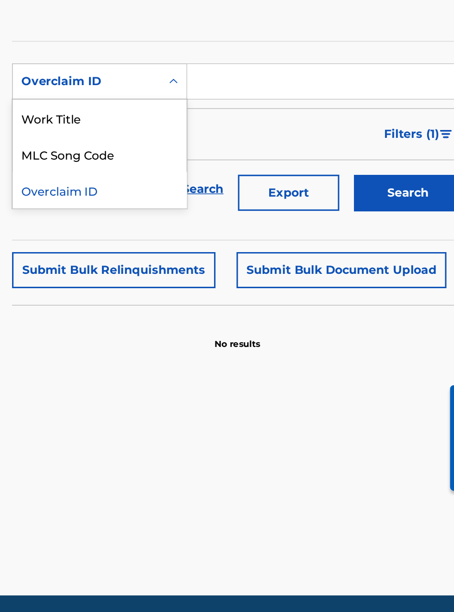
scroll to position [187, 147]
click at [382, 357] on button "Submit Bulk Document Upload" at bounding box center [365, 359] width 134 height 23
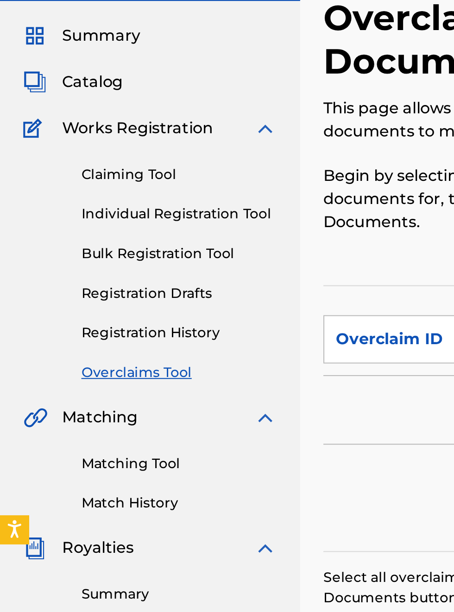
scroll to position [53, 0]
click at [86, 209] on link "Registration History" at bounding box center [85, 212] width 93 height 10
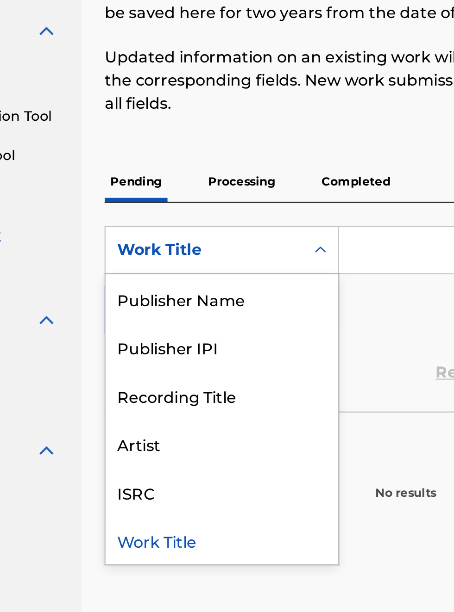
scroll to position [100, 105]
click at [220, 243] on div "Publisher Name" at bounding box center [210, 242] width 111 height 23
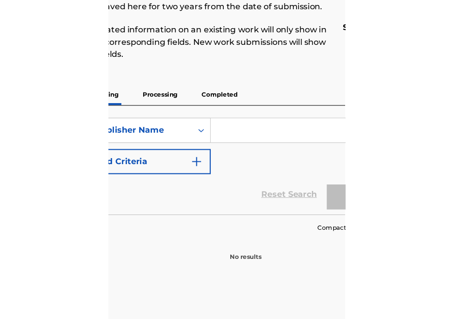
scroll to position [100, 173]
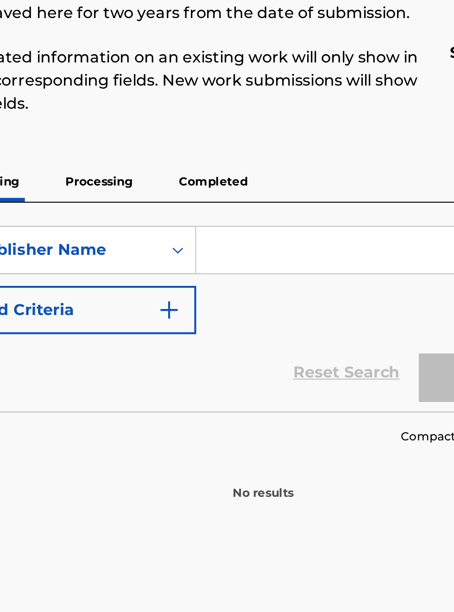
click at [294, 219] on input "Search Form" at bounding box center [354, 219] width 175 height 22
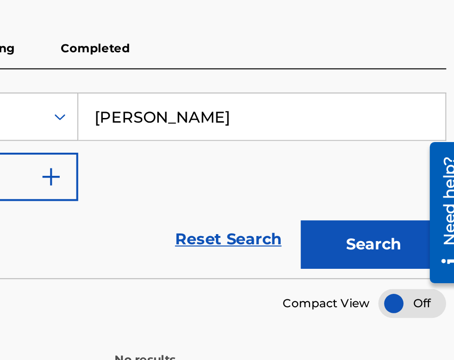
scroll to position [163, 237]
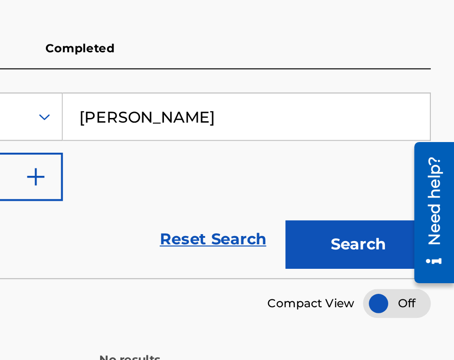
click at [259, 252] on button "Add Criteria" at bounding box center [211, 248] width 112 height 23
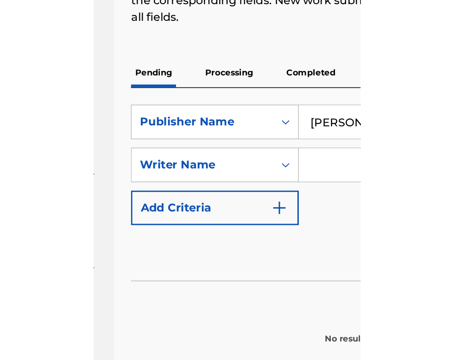
scroll to position [138, 127]
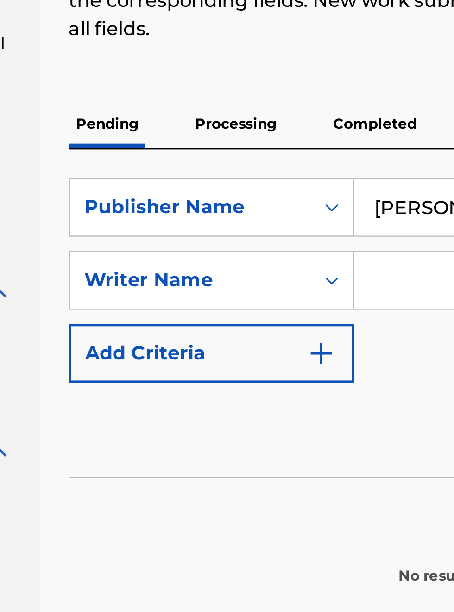
click at [260, 277] on button "Add Criteria" at bounding box center [211, 276] width 112 height 23
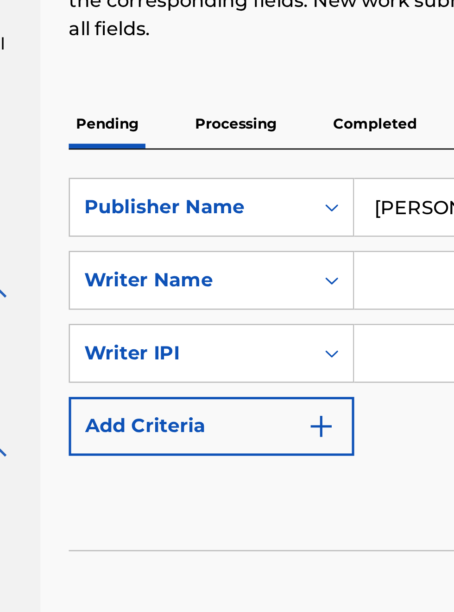
click at [284, 279] on input "Search Form" at bounding box center [346, 277] width 158 height 22
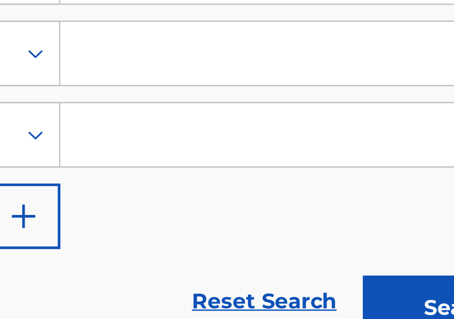
scroll to position [0, 0]
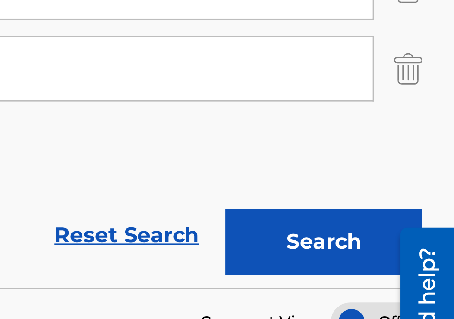
click at [421, 205] on button "Search" at bounding box center [407, 204] width 69 height 23
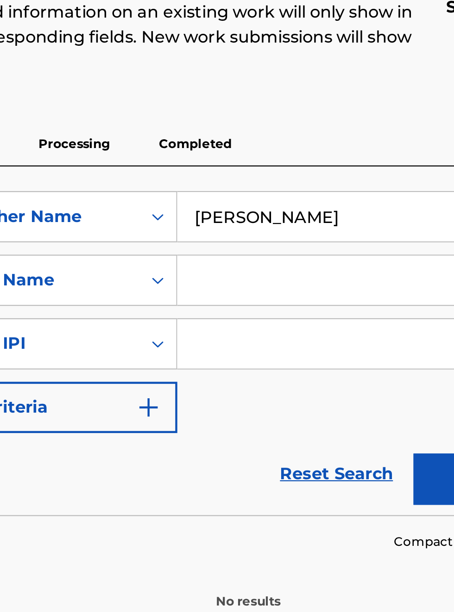
click at [357, 208] on input "Bobby Hamilton" at bounding box center [354, 219] width 175 height 22
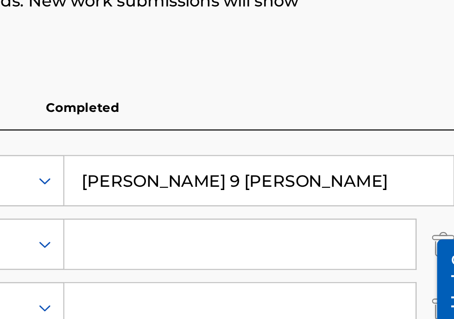
click at [380, 176] on input "Bobby Hamilton 9 Lou" at bounding box center [354, 173] width 175 height 22
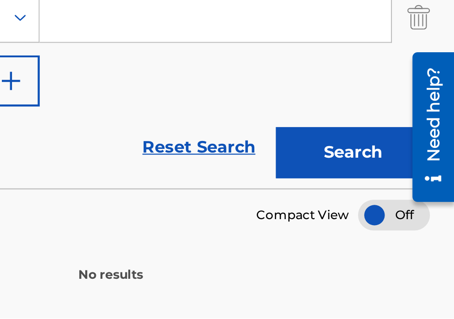
type input "Bobby Hamilton publishing"
click at [404, 246] on button "Search" at bounding box center [407, 244] width 69 height 23
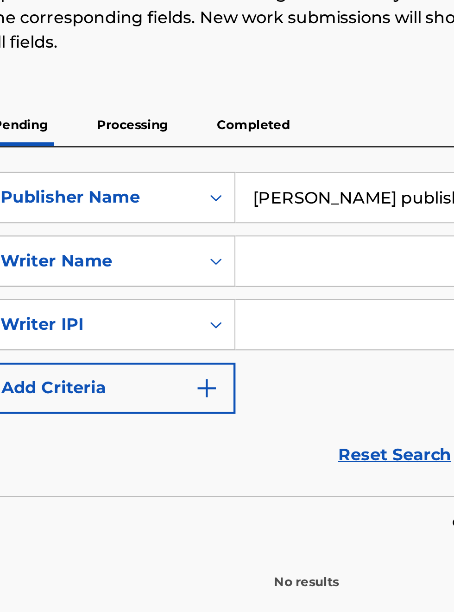
click at [297, 266] on input "Search Form" at bounding box center [346, 277] width 158 height 22
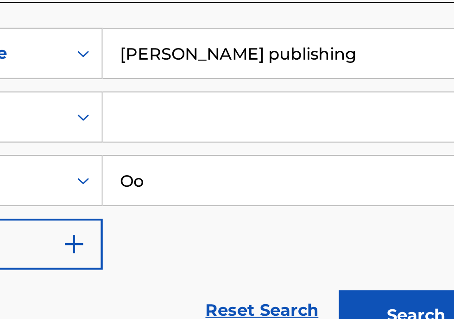
type input "O"
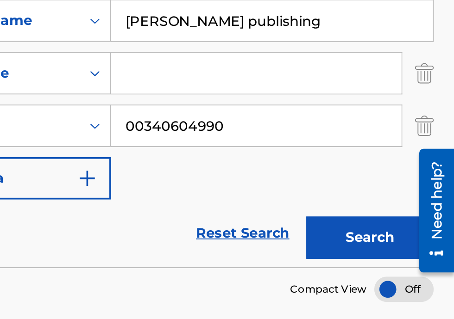
type input "00340604990"
click at [410, 249] on button "Search" at bounding box center [407, 247] width 69 height 23
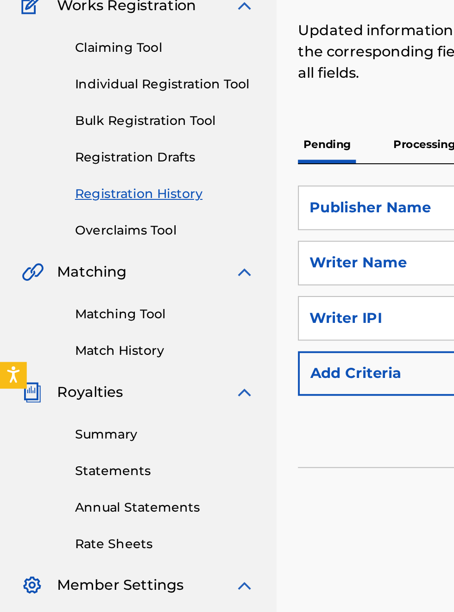
click at [94, 173] on link "Bulk Registration Tool" at bounding box center [85, 174] width 93 height 10
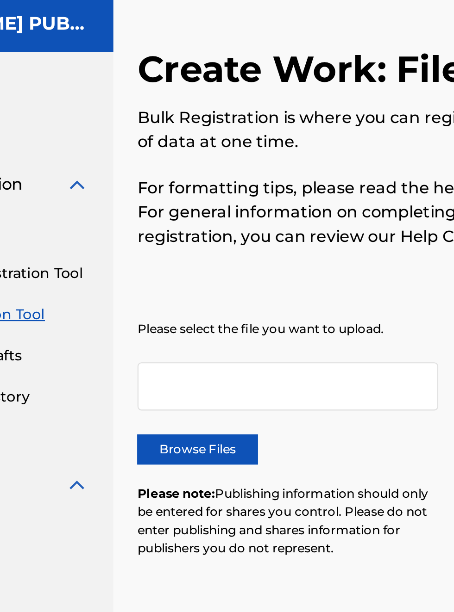
click at [184, 199] on div at bounding box center [224, 207] width 138 height 22
click at [189, 206] on div at bounding box center [224, 207] width 138 height 22
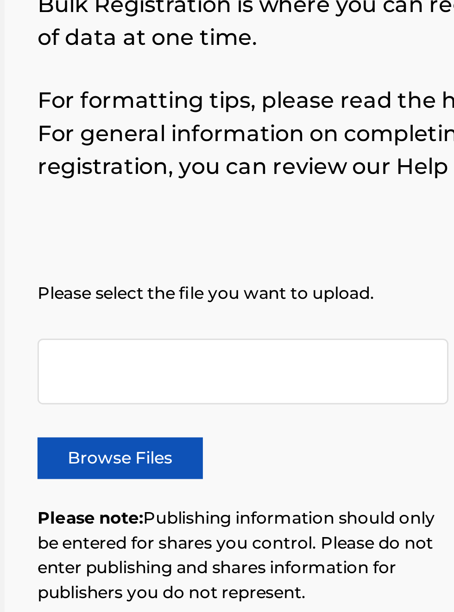
click at [201, 206] on div at bounding box center [224, 207] width 138 height 22
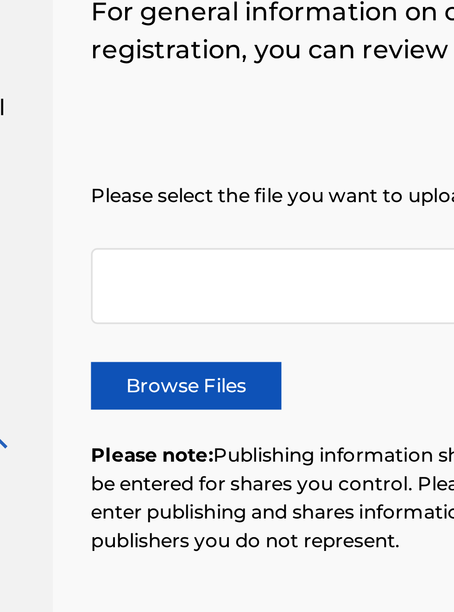
scroll to position [124, 128]
click at [181, 205] on div at bounding box center [224, 207] width 138 height 22
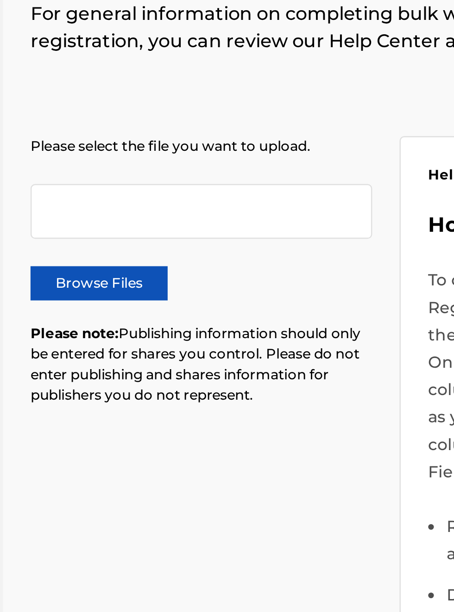
scroll to position [121, 142]
click at [197, 237] on label "Browse Files" at bounding box center [183, 237] width 56 height 14
click at [0, 0] on input "Browse Files" at bounding box center [0, 0] width 0 height 0
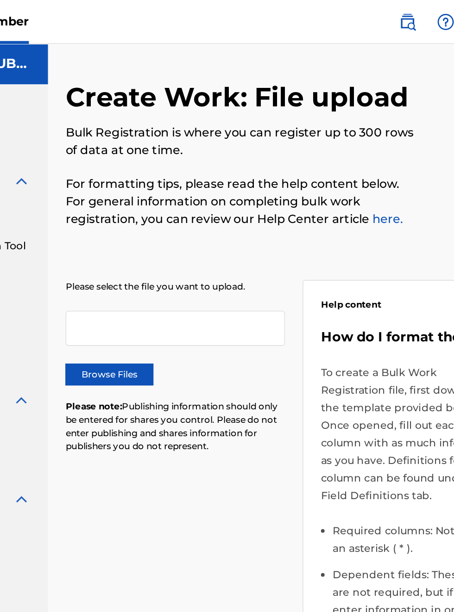
scroll to position [0, 113]
click at [194, 237] on label "Browse Files" at bounding box center [183, 237] width 56 height 14
click at [0, 0] on input "Browse Files" at bounding box center [0, 0] width 0 height 0
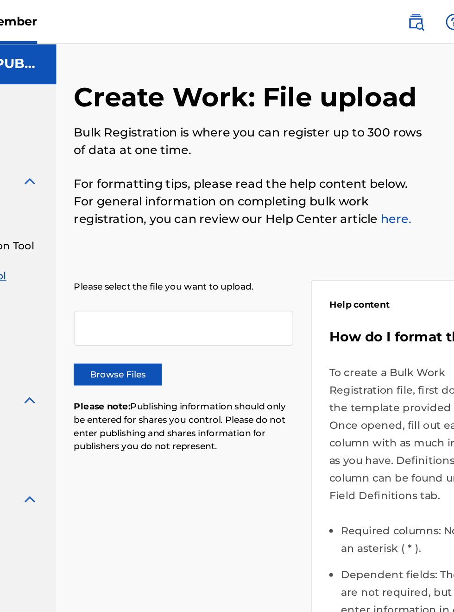
scroll to position [0, 108]
click at [194, 236] on label "Browse Files" at bounding box center [183, 237] width 56 height 14
click at [0, 0] on input "Browse Files" at bounding box center [0, 0] width 0 height 0
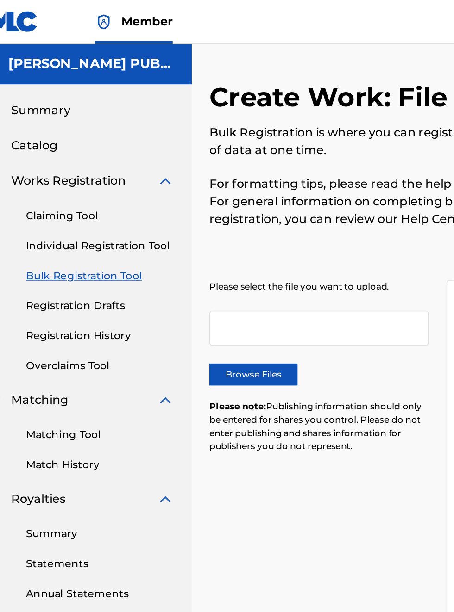
scroll to position [0, 22]
click at [196, 234] on label "Browse Files" at bounding box center [183, 237] width 56 height 14
click at [0, 0] on input "Browse Files" at bounding box center [0, 0] width 0 height 0
click at [211, 216] on div at bounding box center [224, 207] width 138 height 22
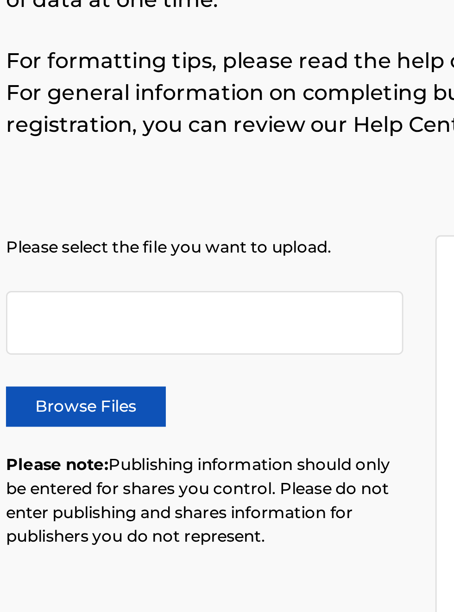
scroll to position [94, 152]
click at [258, 206] on div at bounding box center [224, 207] width 138 height 22
click at [191, 239] on label "Browse Files" at bounding box center [183, 237] width 56 height 14
click at [0, 0] on input "Browse Files" at bounding box center [0, 0] width 0 height 0
click at [203, 211] on div at bounding box center [224, 207] width 138 height 22
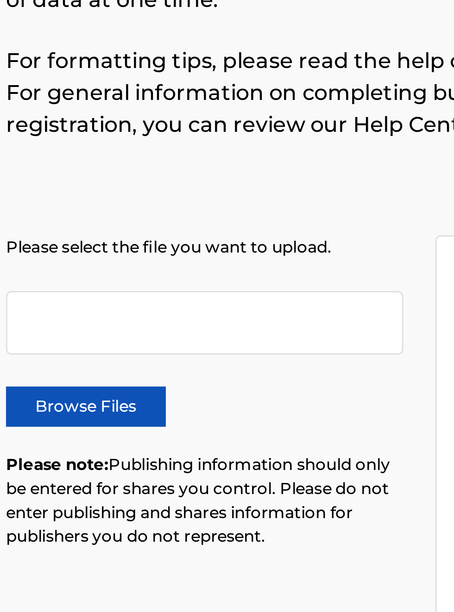
click at [199, 236] on label "Browse Files" at bounding box center [183, 237] width 56 height 14
click at [0, 0] on input "Browse Files" at bounding box center [0, 0] width 0 height 0
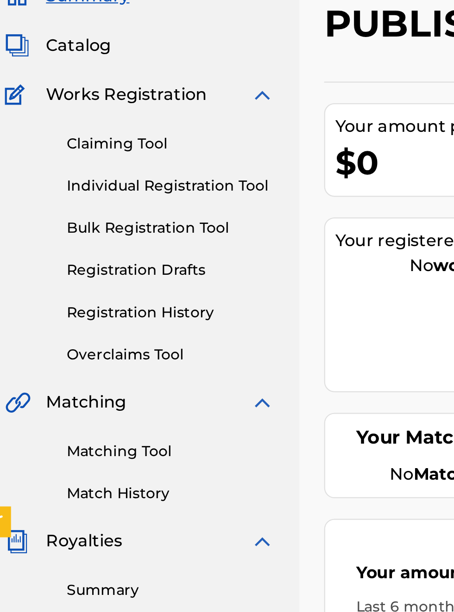
scroll to position [71, 10]
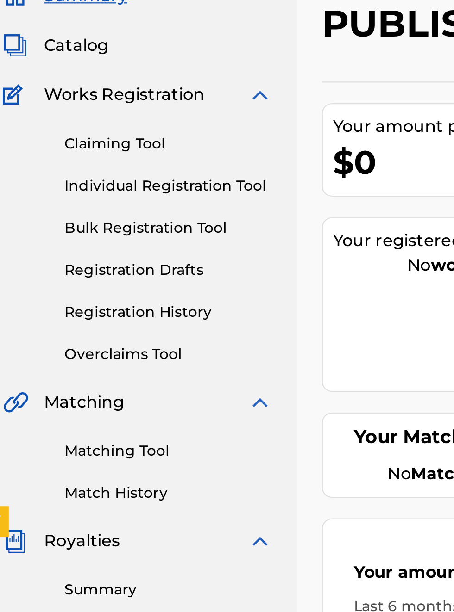
click at [105, 174] on link "Bulk Registration Tool" at bounding box center [85, 174] width 93 height 10
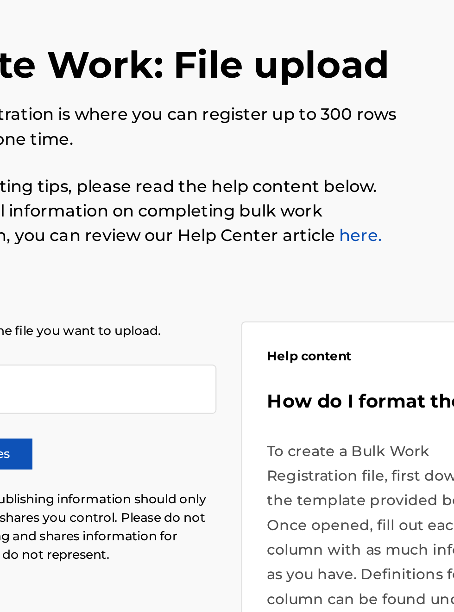
scroll to position [32, 195]
click at [362, 140] on link "here." at bounding box center [356, 138] width 21 height 9
click at [362, 139] on link "here." at bounding box center [356, 138] width 21 height 9
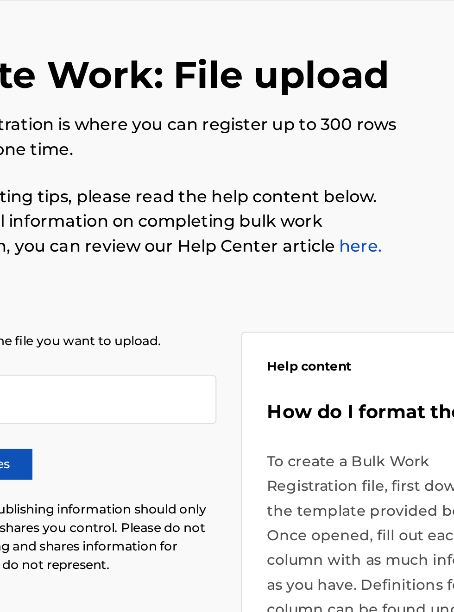
scroll to position [27, 195]
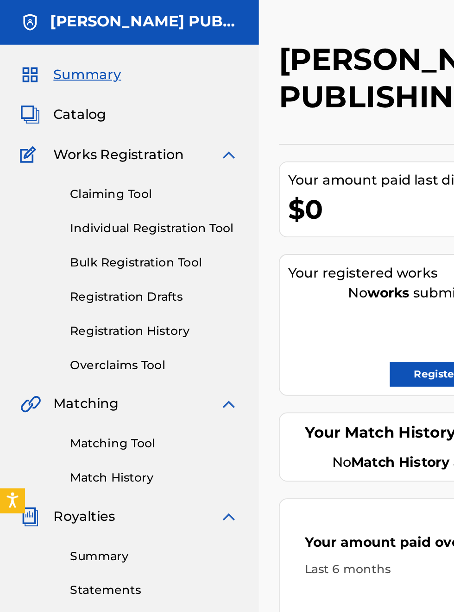
scroll to position [28, 0]
click at [90, 176] on link "Bulk Registration Tool" at bounding box center [85, 174] width 93 height 10
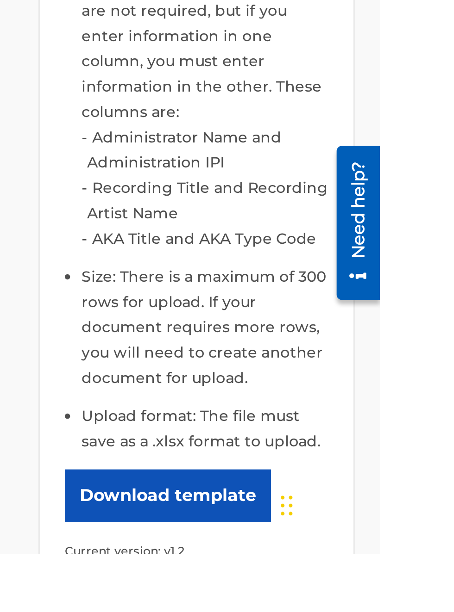
scroll to position [369, 287]
click at [382, 576] on button "Download template" at bounding box center [361, 586] width 90 height 23
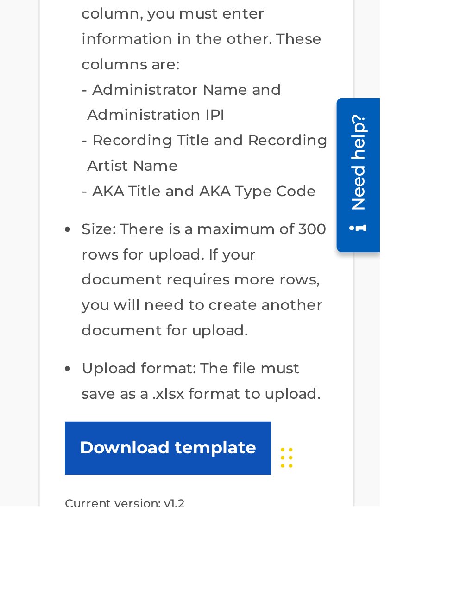
scroll to position [390, 287]
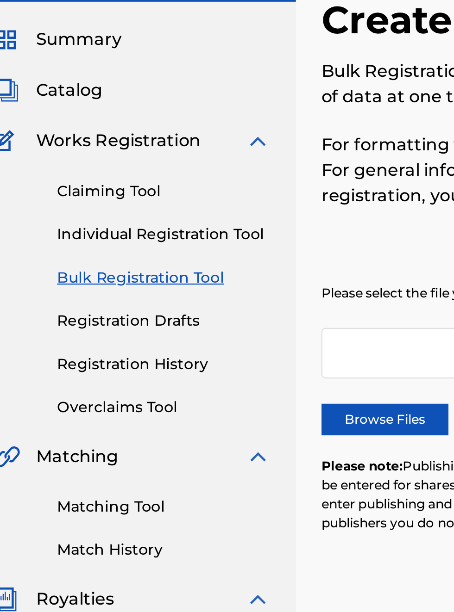
scroll to position [52, 14]
click at [104, 157] on link "Individual Registration Tool" at bounding box center [85, 155] width 93 height 10
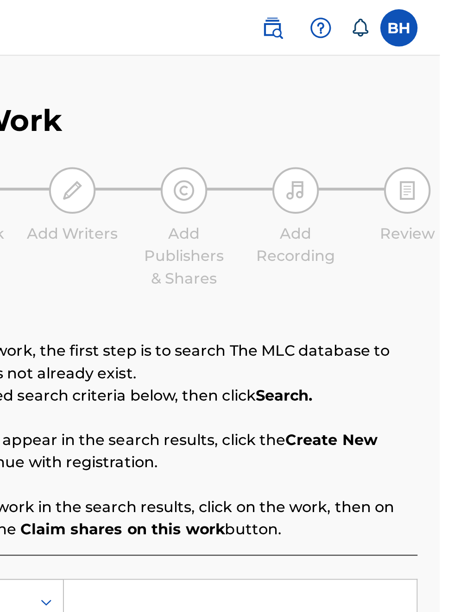
click at [426, 26] on nav "Member BH BH [PERSON_NAME] [EMAIL_ADDRESS][DOMAIN_NAME] Notification Preference…" at bounding box center [227, 14] width 454 height 28
click at [442, 18] on label at bounding box center [433, 14] width 19 height 19
click at [433, 14] on input "BH [PERSON_NAME] [EMAIL_ADDRESS][DOMAIN_NAME] Notification Preferences Profile …" at bounding box center [433, 14] width 0 height 0
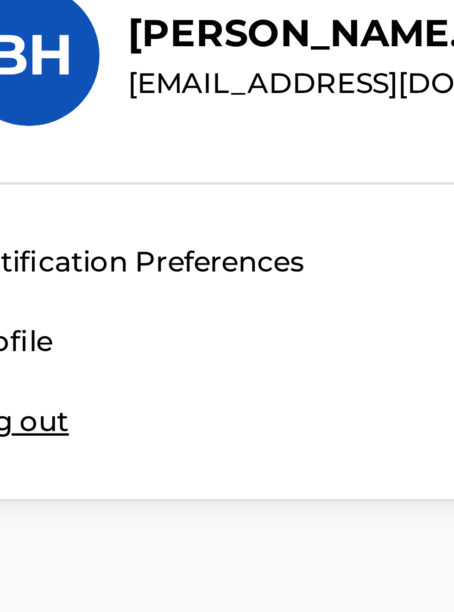
click at [357, 114] on div "Member BH BH [PERSON_NAME] [EMAIL_ADDRESS][DOMAIN_NAME] Notification Preference…" at bounding box center [227, 306] width 454 height 612
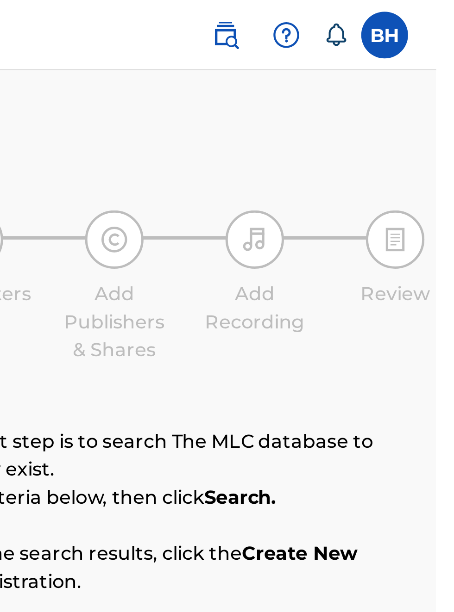
click at [400, 15] on img at bounding box center [394, 13] width 11 height 11
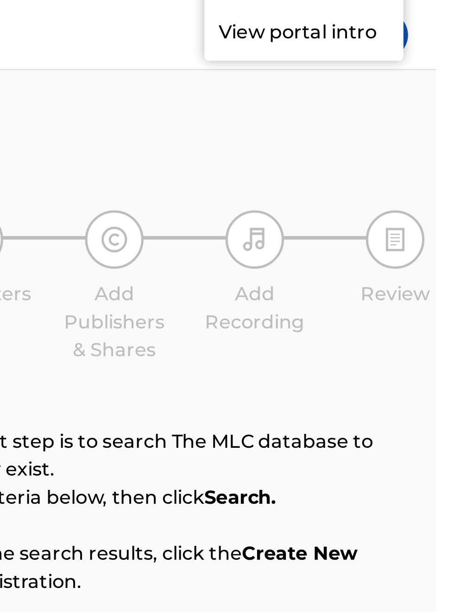
click at [416, 24] on p "View portal intro" at bounding box center [401, 13] width 79 height 22
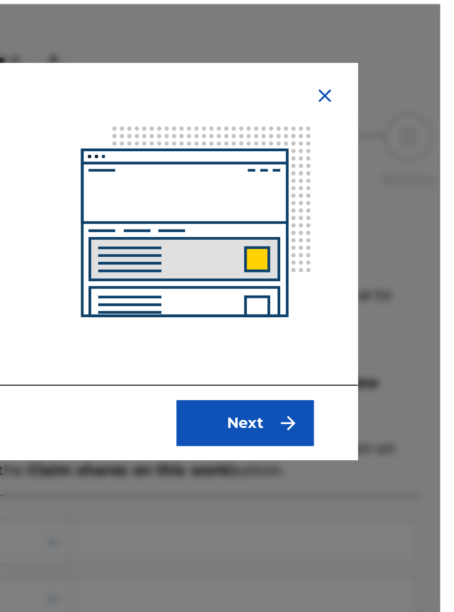
click at [380, 234] on img "submit" at bounding box center [376, 239] width 11 height 11
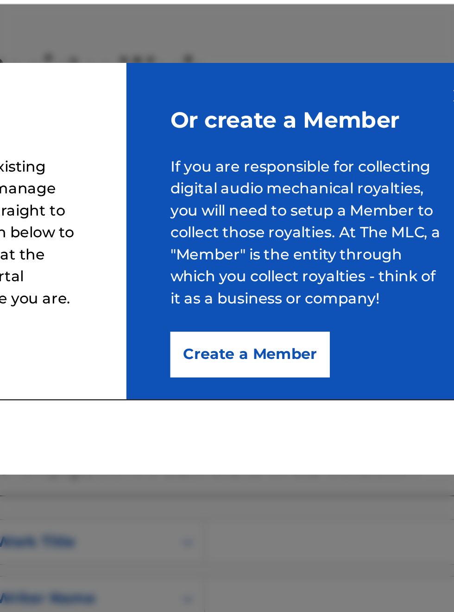
click at [306, 206] on button "Create a Member" at bounding box center [289, 204] width 81 height 23
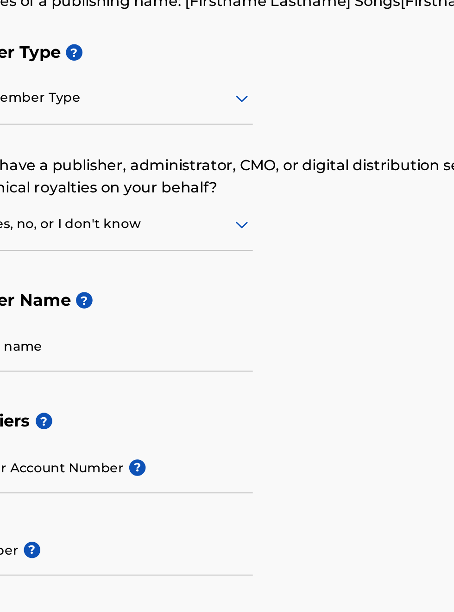
scroll to position [100, 40]
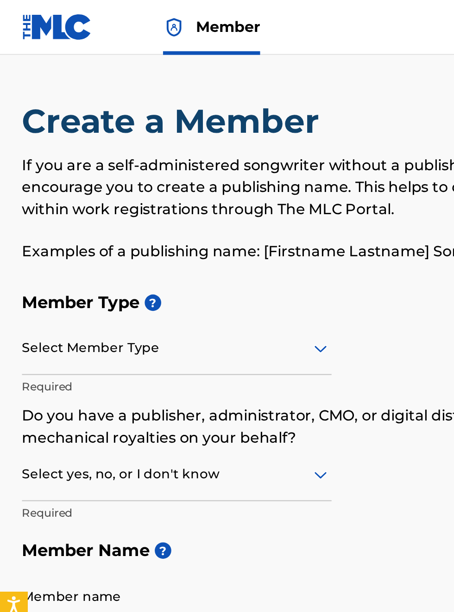
click at [124, 15] on span "Member" at bounding box center [115, 13] width 32 height 11
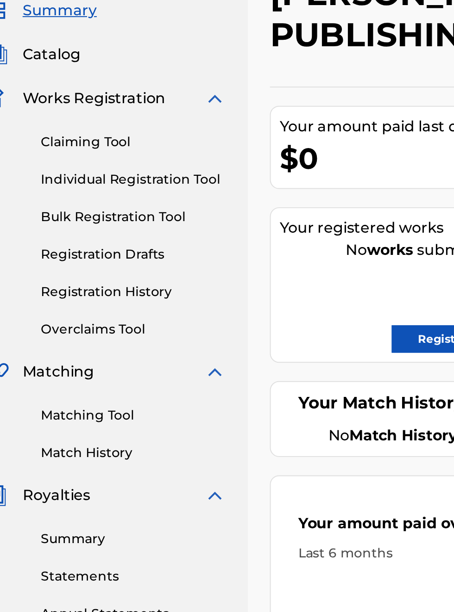
click at [114, 158] on link "Individual Registration Tool" at bounding box center [85, 155] width 93 height 10
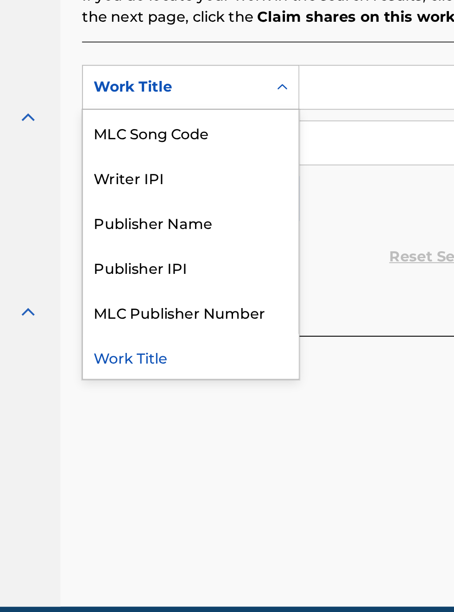
click at [205, 394] on div "Publisher IPI" at bounding box center [210, 392] width 111 height 23
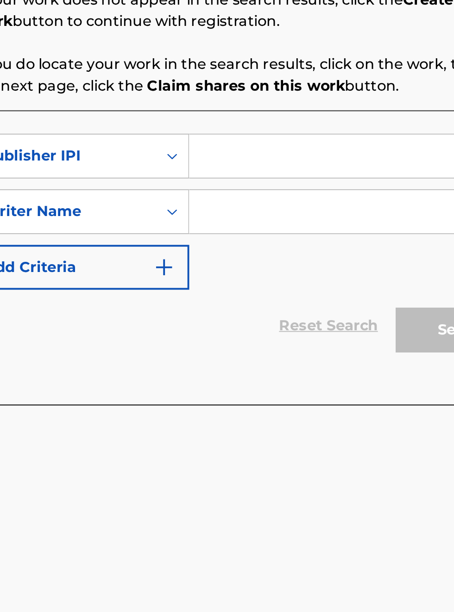
click at [294, 302] on input "Search Form" at bounding box center [354, 300] width 175 height 22
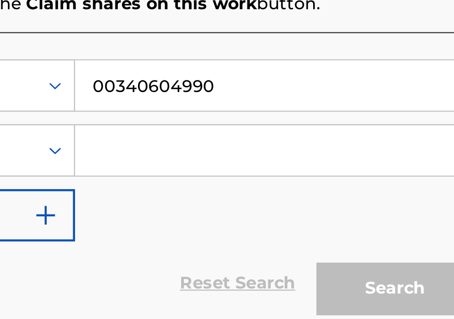
scroll to position [232, 0]
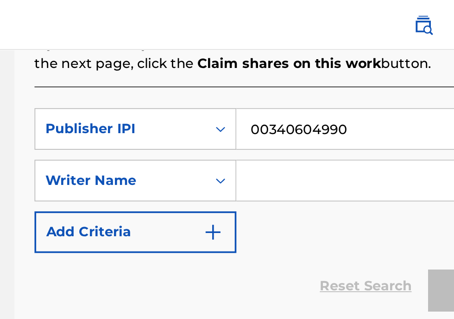
type input "00340604990"
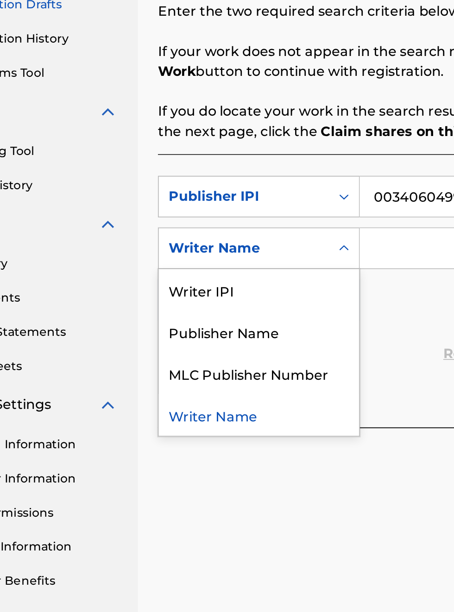
click at [219, 363] on div "Publisher Name" at bounding box center [210, 374] width 111 height 23
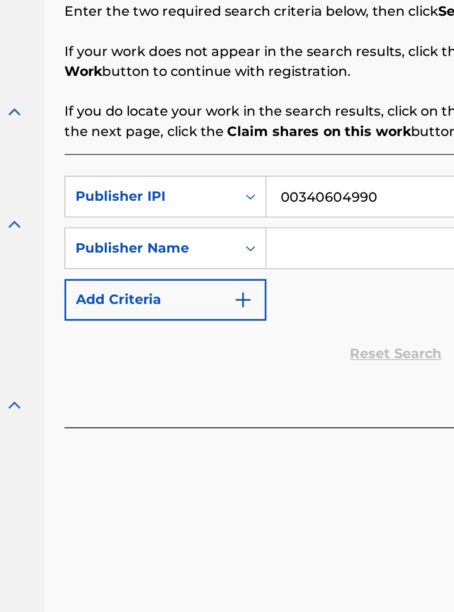
click at [302, 318] on input "Search Form" at bounding box center [354, 329] width 175 height 22
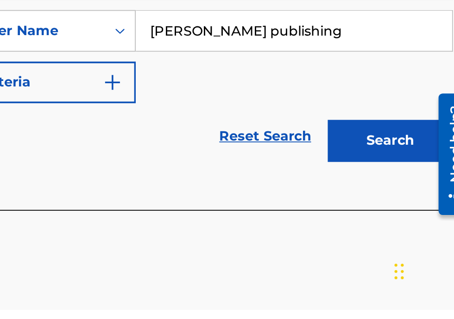
type input "[PERSON_NAME] publishing"
click at [418, 228] on button "Search" at bounding box center [407, 225] width 69 height 23
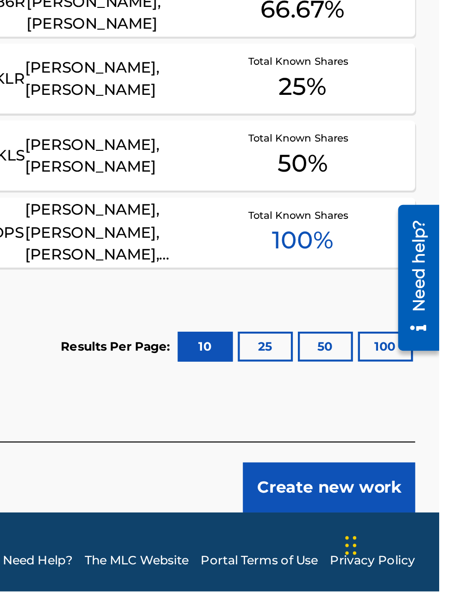
click at [418, 566] on button "Create new work" at bounding box center [403, 564] width 80 height 23
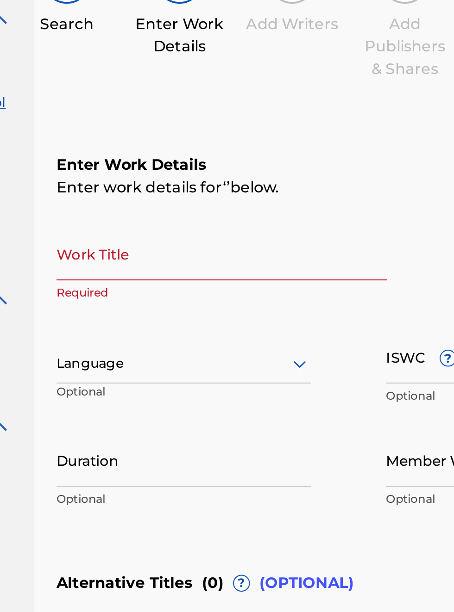
click at [184, 237] on input "Work Title" at bounding box center [236, 230] width 163 height 26
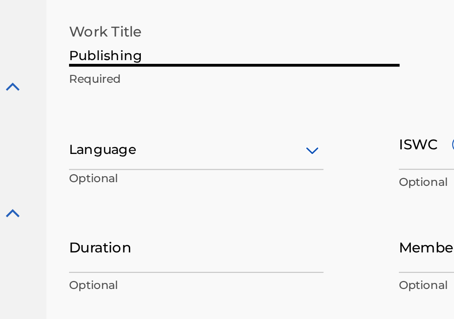
type input "Publishing"
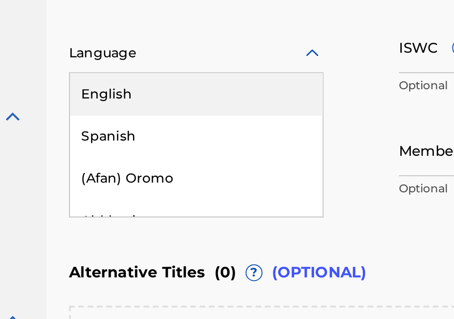
click at [193, 200] on div "English" at bounding box center [217, 193] width 125 height 21
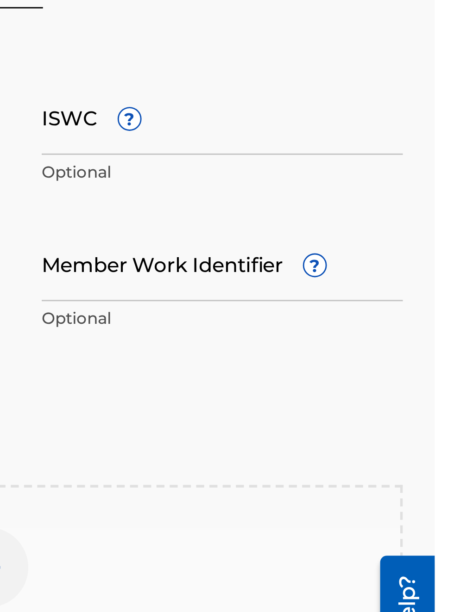
click at [342, 360] on div "Member Work Identifier ? Optional" at bounding box center [379, 339] width 125 height 42
click at [347, 338] on input "Member Work Identifier ?" at bounding box center [379, 331] width 125 height 26
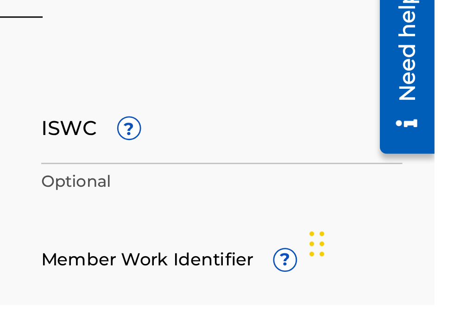
type input "O"
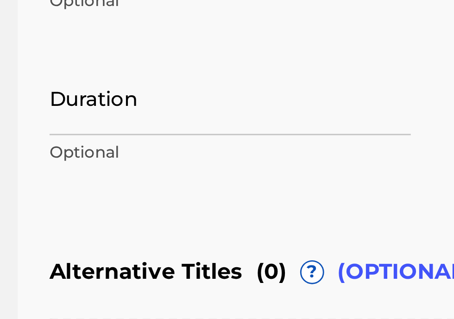
scroll to position [118, 0]
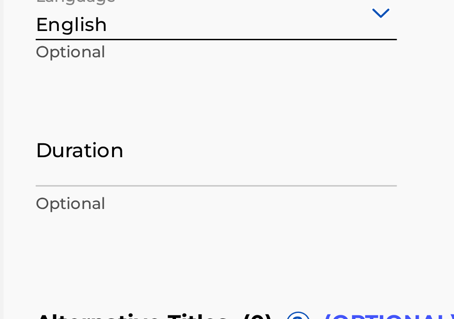
type input "00340604990"
click at [181, 221] on input "Duration" at bounding box center [217, 213] width 125 height 26
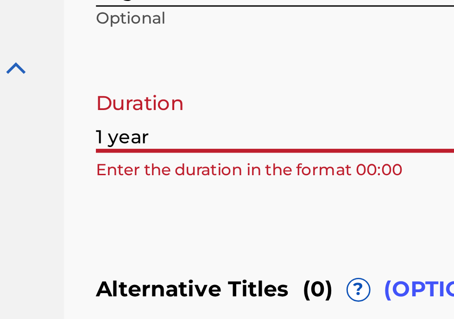
click at [188, 100] on input "1 year" at bounding box center [217, 88] width 125 height 26
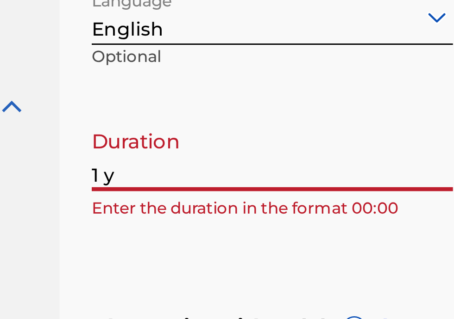
type input "1"
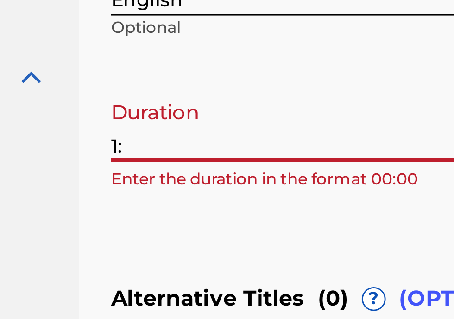
type input "1"
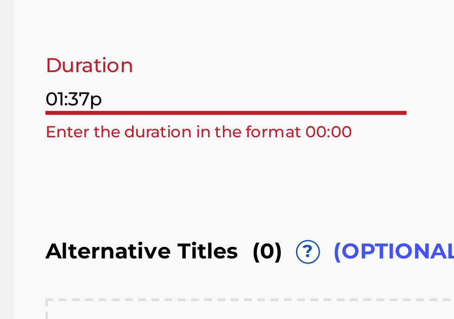
type input "01:37"
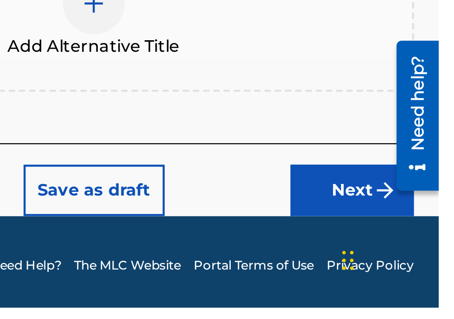
click at [424, 271] on img "submit" at bounding box center [429, 266] width 11 height 11
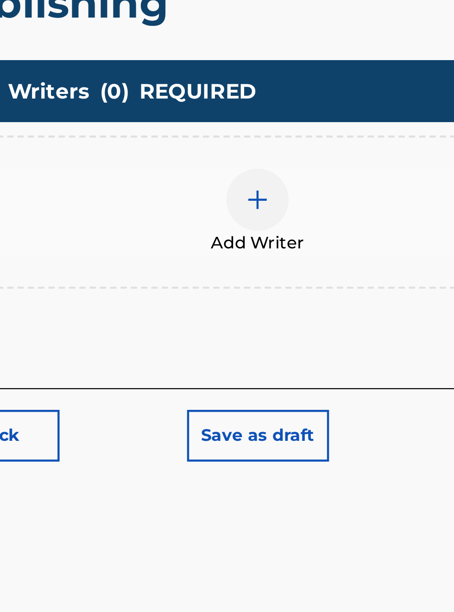
click at [304, 368] on div at bounding box center [299, 359] width 28 height 28
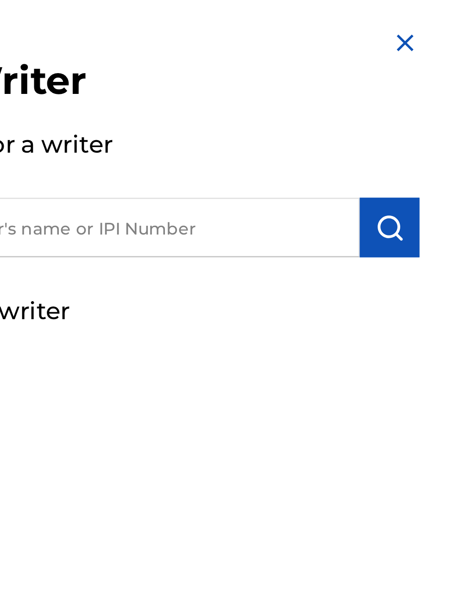
click at [447, 17] on img at bounding box center [441, 16] width 11 height 11
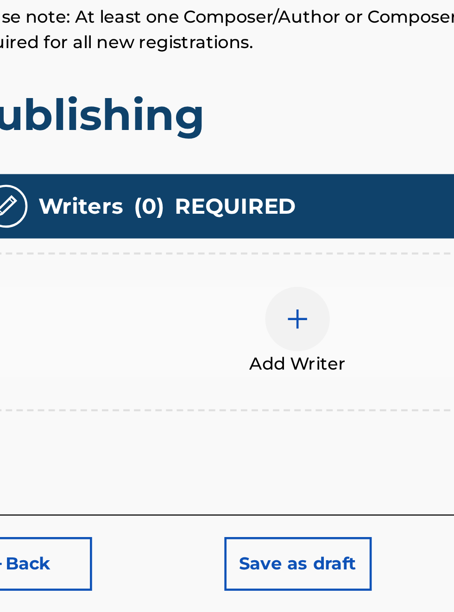
click at [302, 364] on img at bounding box center [298, 358] width 11 height 11
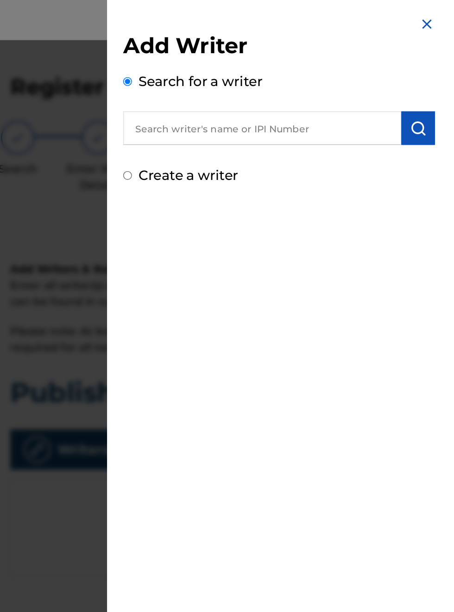
click at [277, 91] on input "text" at bounding box center [328, 88] width 192 height 23
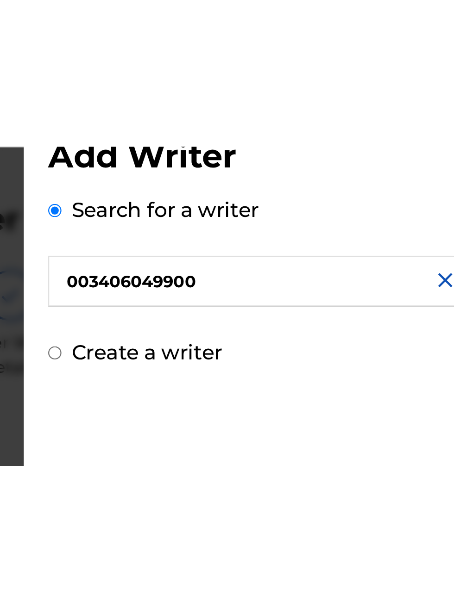
scroll to position [27, 210]
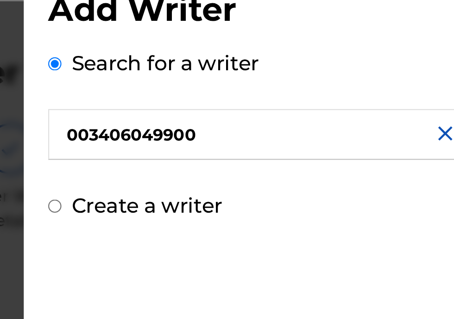
type input "003406049900"
click at [238, 124] on input "Create a writer" at bounding box center [235, 121] width 6 height 6
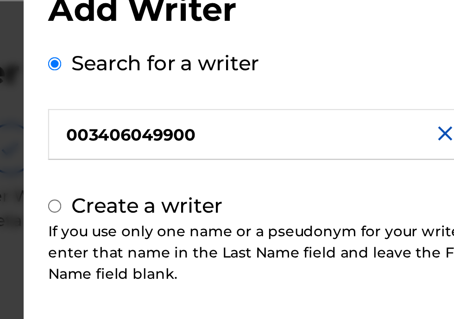
radio input "false"
radio input "true"
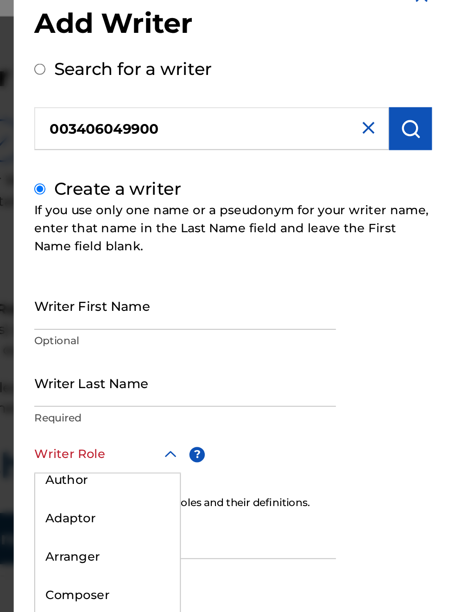
scroll to position [19, 214]
click at [418, 93] on img at bounding box center [412, 87] width 11 height 11
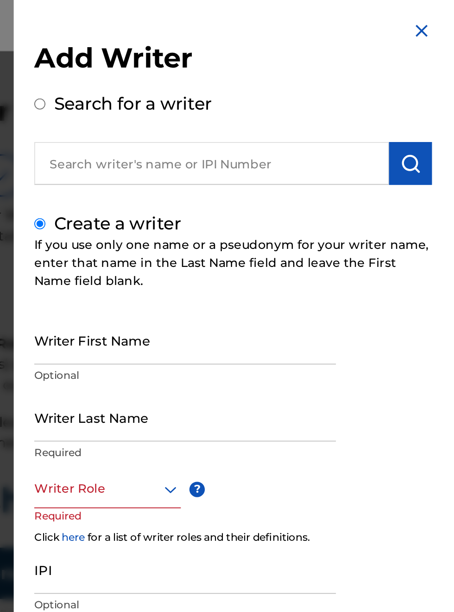
scroll to position [0, 214]
click at [447, 18] on img at bounding box center [441, 16] width 11 height 11
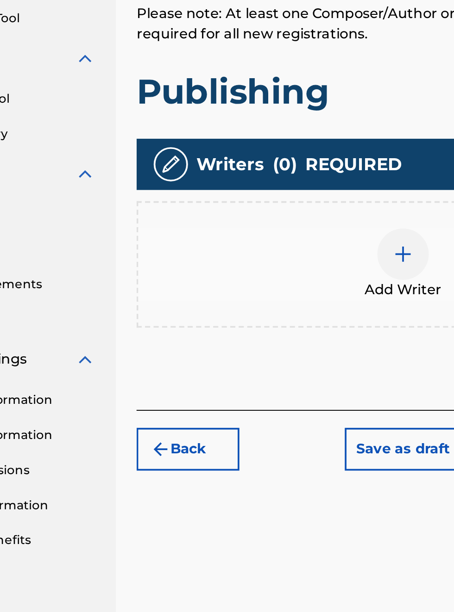
scroll to position [221, 81]
click at [187, 468] on button "Back" at bounding box center [183, 464] width 56 height 23
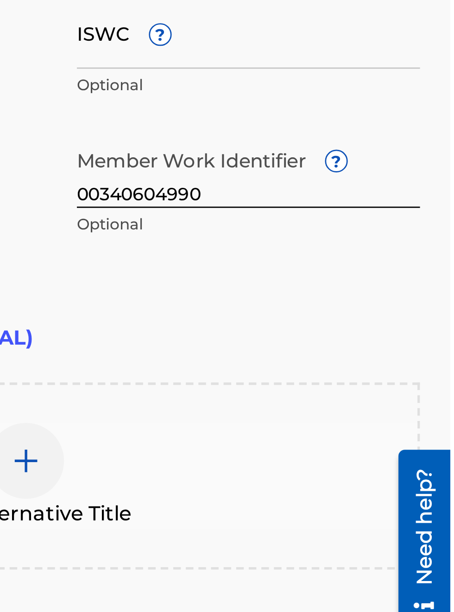
scroll to position [268, 289]
click at [374, 340] on input "00340604990" at bounding box center [379, 331] width 125 height 26
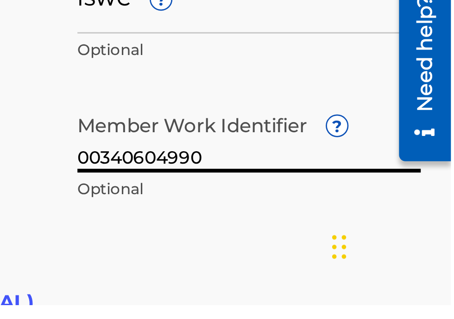
scroll to position [207, 289]
type input "0"
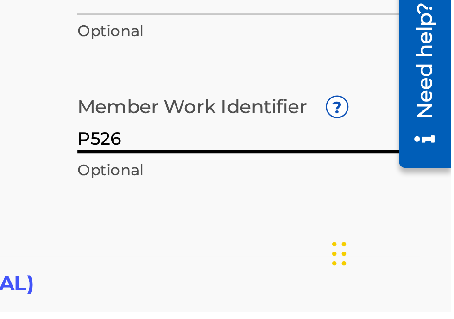
scroll to position [205, 289]
type input "P526PY"
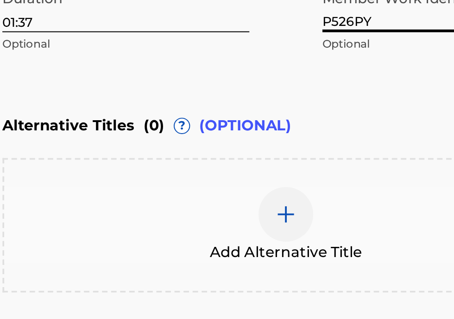
scroll to position [223, 0]
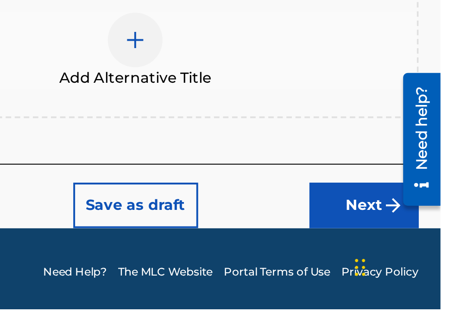
click at [424, 271] on img "submit" at bounding box center [429, 266] width 11 height 11
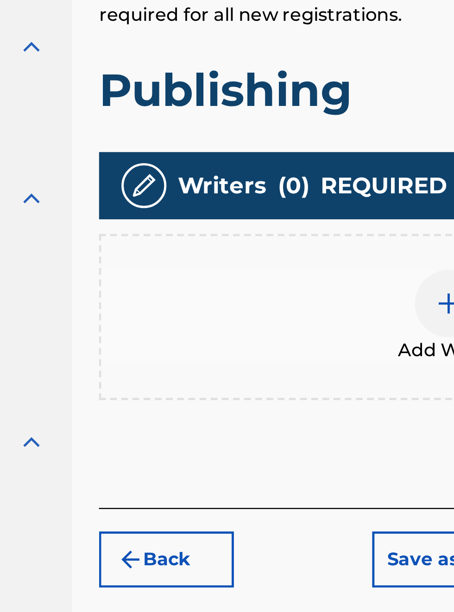
click at [278, 317] on span "REQUIRED" at bounding box center [272, 310] width 52 height 14
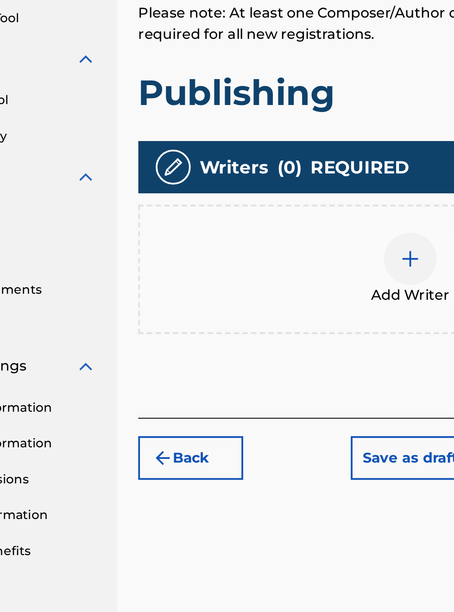
click at [256, 279] on h1 "Publishing" at bounding box center [299, 270] width 288 height 23
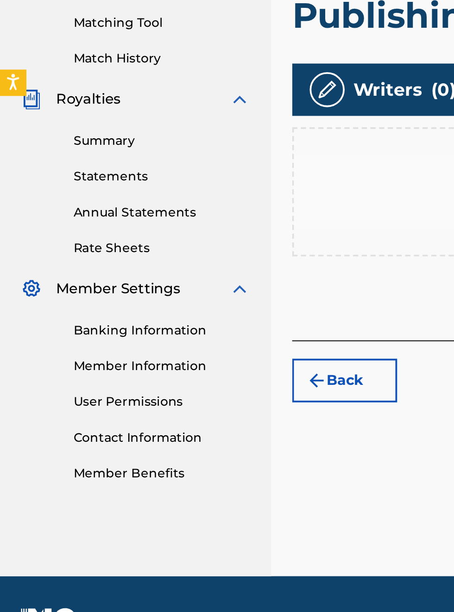
click at [189, 453] on button "Back" at bounding box center [183, 464] width 56 height 23
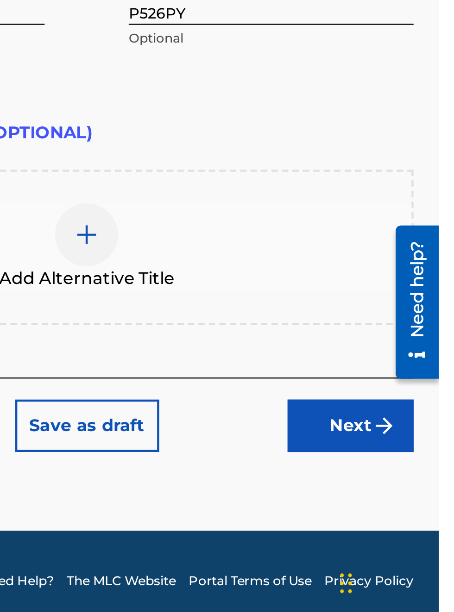
click at [423, 528] on button "Next" at bounding box center [415, 521] width 56 height 23
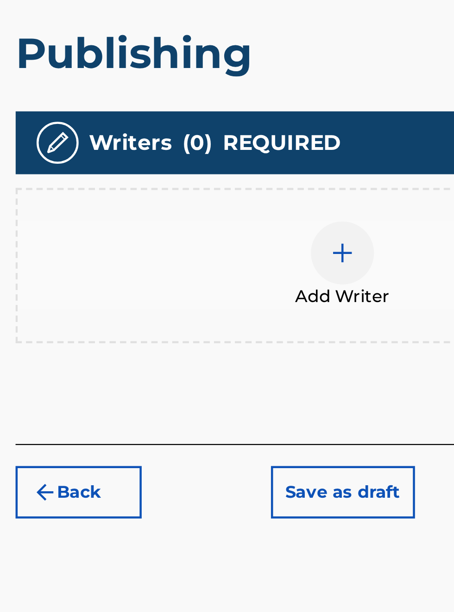
click at [300, 364] on img at bounding box center [298, 358] width 11 height 11
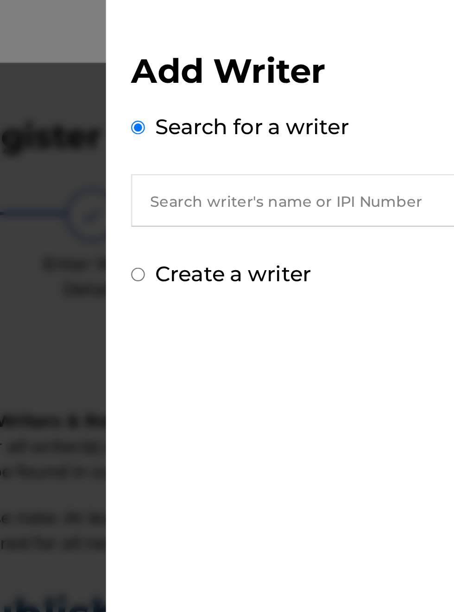
click at [238, 123] on input "Create a writer" at bounding box center [235, 121] width 6 height 6
radio input "false"
radio input "true"
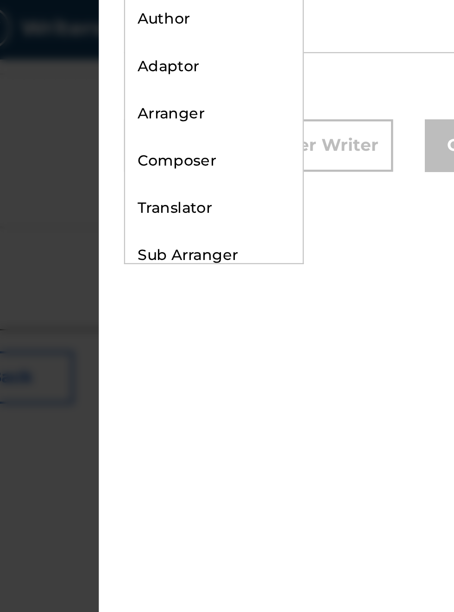
scroll to position [0, 0]
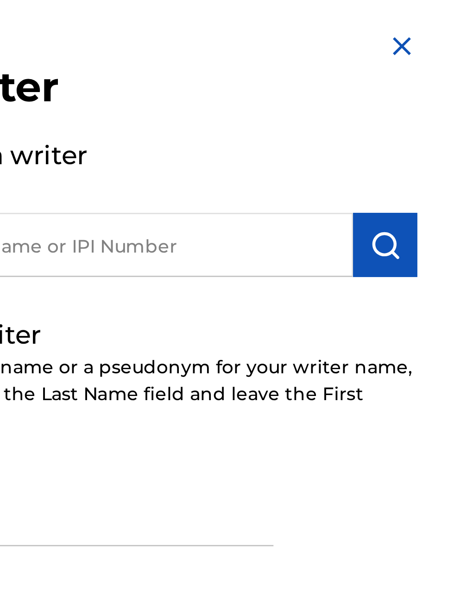
click at [447, 16] on img at bounding box center [441, 16] width 11 height 11
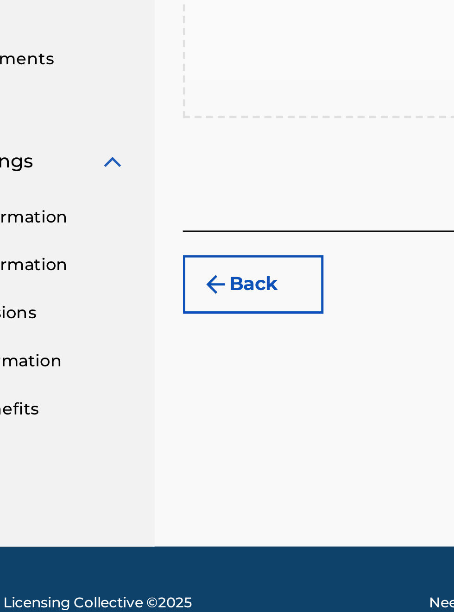
click at [190, 475] on button "Back" at bounding box center [183, 464] width 56 height 23
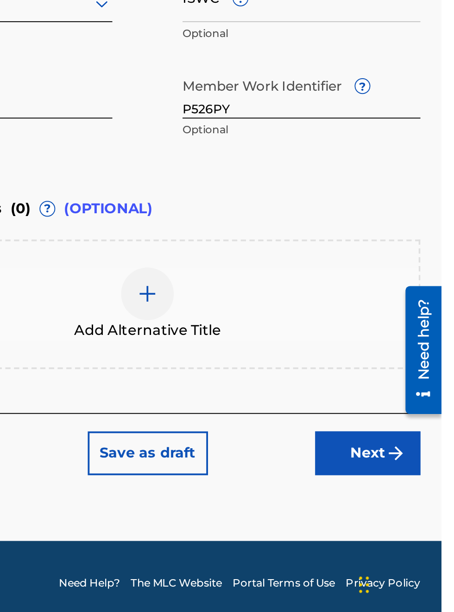
click at [422, 526] on button "Next" at bounding box center [415, 521] width 56 height 23
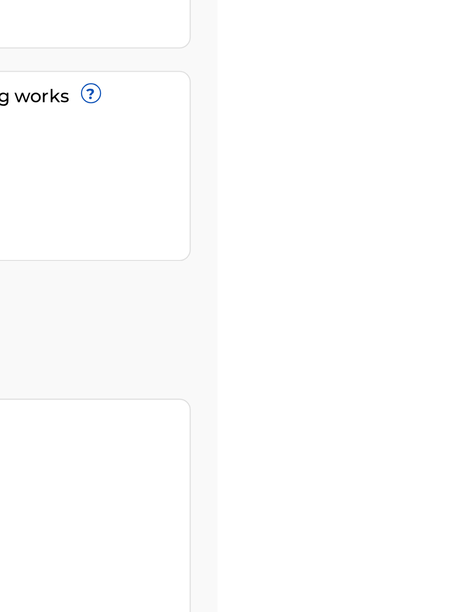
click at [291, 280] on div "No Match History available" at bounding box center [234, 285] width 112 height 11
click at [265, 263] on span "?" at bounding box center [261, 266] width 7 height 7
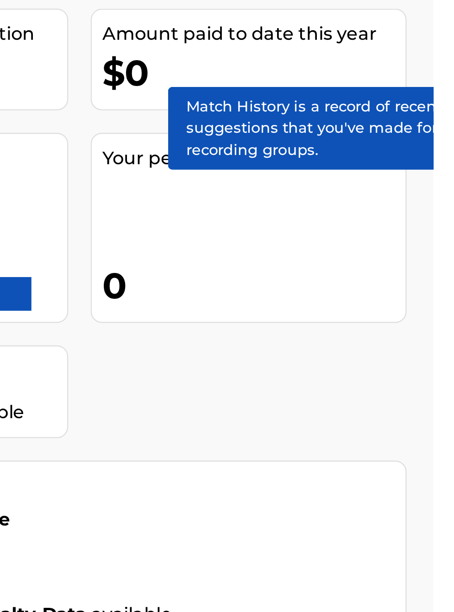
scroll to position [114, 274]
click at [287, 229] on link "Register Works" at bounding box center [251, 236] width 71 height 14
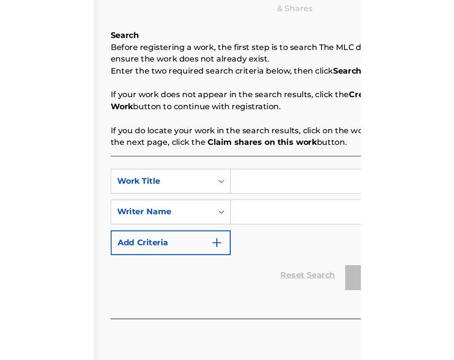
scroll to position [131, 138]
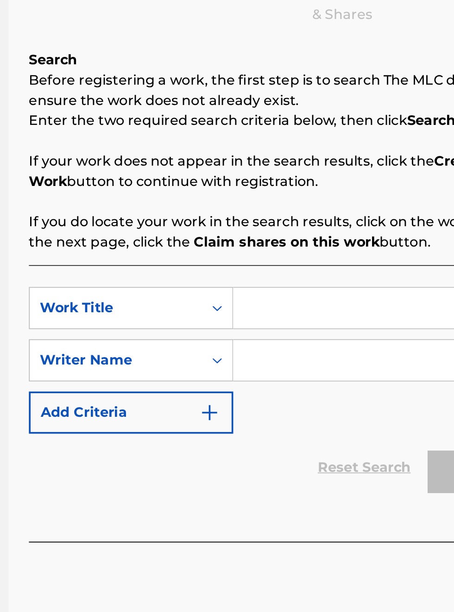
click at [289, 303] on input "Search Form" at bounding box center [354, 300] width 175 height 22
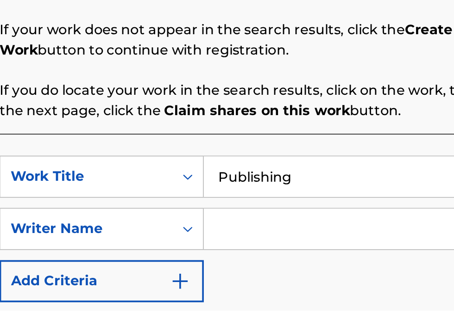
scroll to position [147, 154]
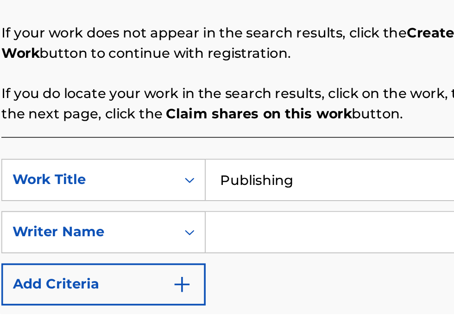
type input "Publishing"
click at [283, 278] on input "Search Form" at bounding box center [354, 274] width 175 height 22
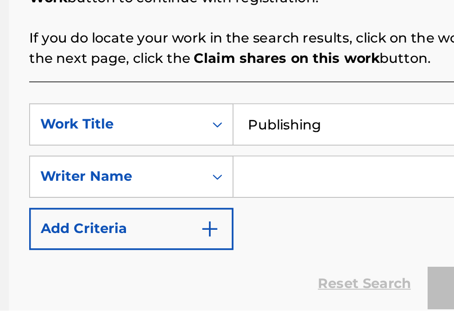
scroll to position [149, 138]
click at [254, 280] on img "Search Form" at bounding box center [253, 274] width 11 height 11
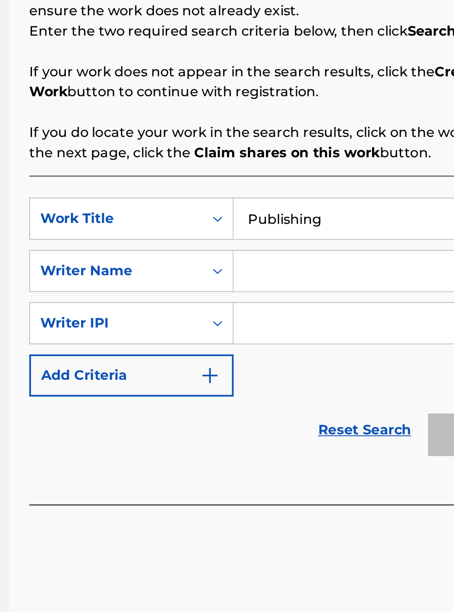
scroll to position [180, 138]
click at [291, 361] on input "Search Form" at bounding box center [346, 357] width 158 height 22
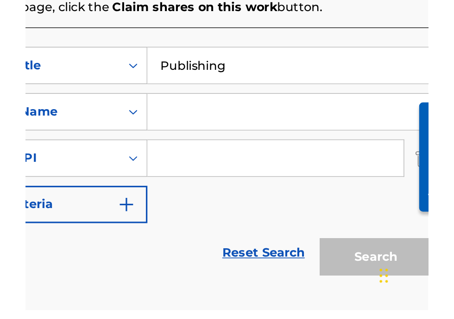
scroll to position [112, 0]
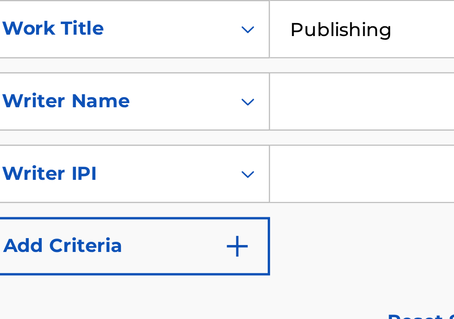
click at [278, 249] on input "Search Form" at bounding box center [346, 246] width 158 height 22
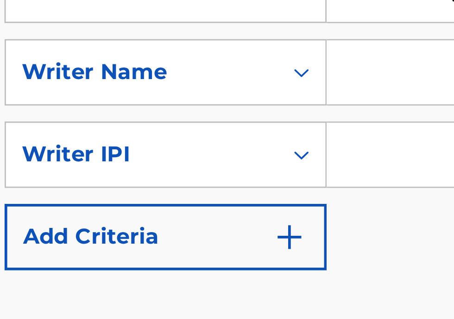
click at [259, 280] on img "Search Form" at bounding box center [253, 274] width 11 height 11
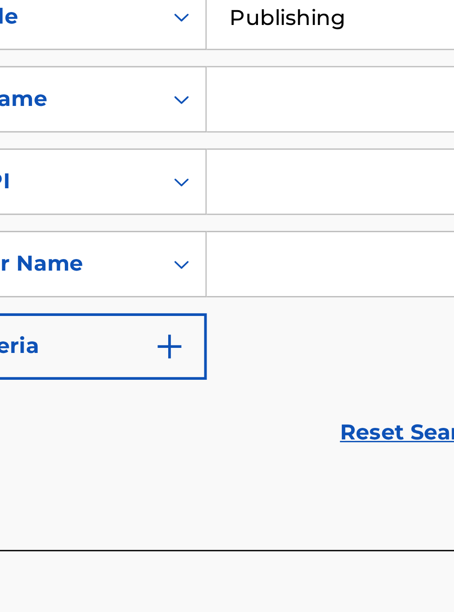
click at [290, 389] on input "Search Form" at bounding box center [346, 386] width 158 height 22
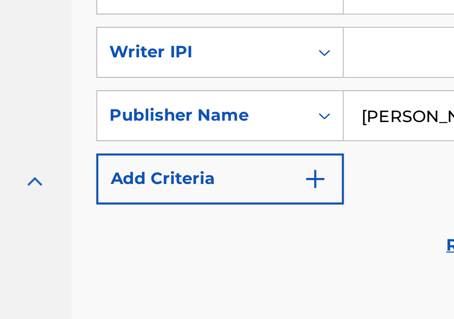
type input "[PERSON_NAME]"
click at [260, 231] on button "Add Criteria" at bounding box center [211, 227] width 112 height 23
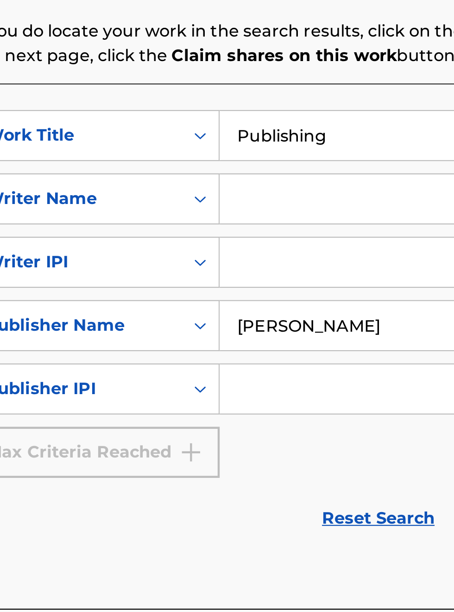
click at [299, 404] on input "Search Form" at bounding box center [346, 415] width 158 height 22
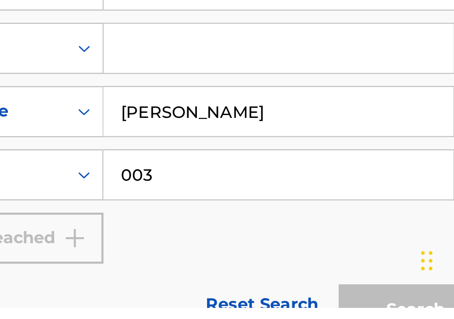
type input "00340604990"
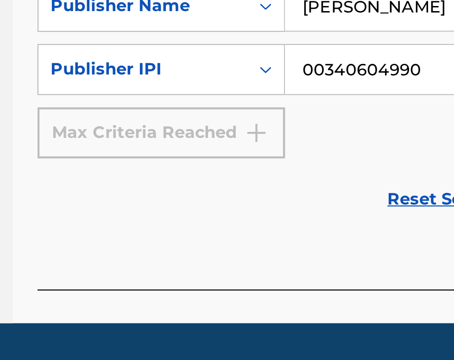
click at [256, 239] on div "Max Criteria Reached" at bounding box center [211, 235] width 112 height 23
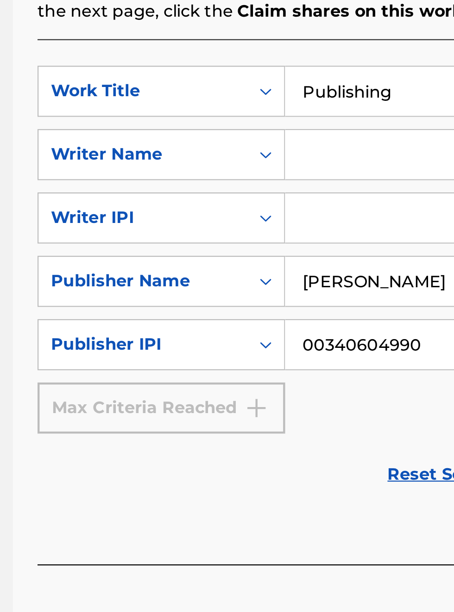
click at [255, 432] on div "Max Criteria Reached" at bounding box center [211, 443] width 112 height 23
click at [297, 346] on input "Search Form" at bounding box center [346, 357] width 158 height 22
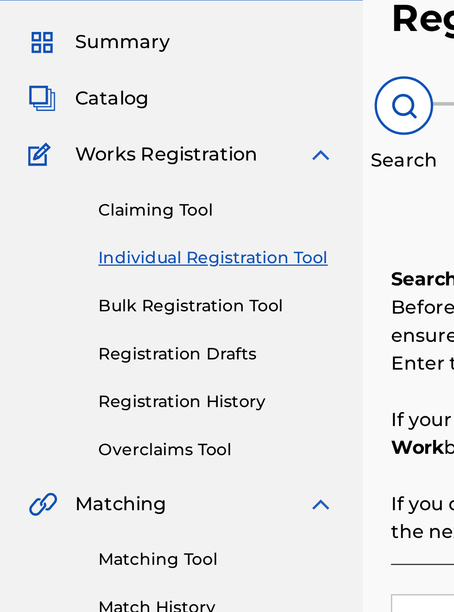
type input "0"
click at [97, 150] on link "Individual Registration Tool" at bounding box center [85, 155] width 93 height 10
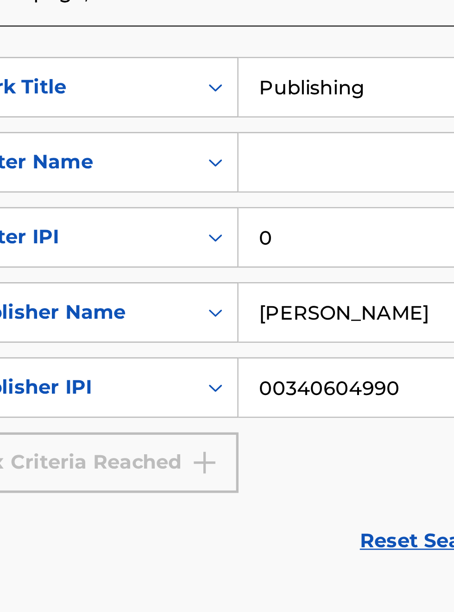
click at [292, 363] on input "0" at bounding box center [346, 357] width 158 height 22
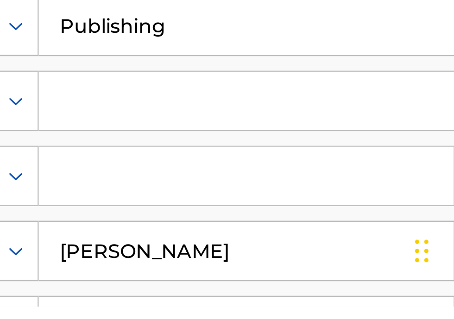
type input "0"
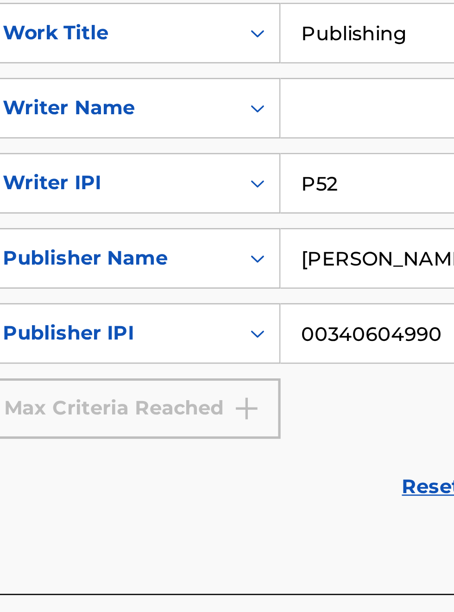
click at [304, 346] on input "P52" at bounding box center [346, 357] width 158 height 22
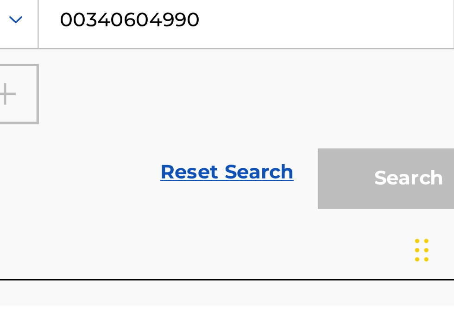
scroll to position [216, 0]
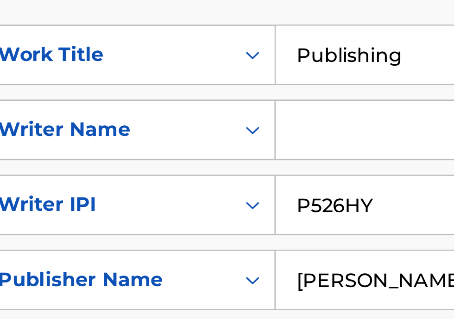
type input "P526HY"
click at [290, 113] on input "Search Form" at bounding box center [354, 112] width 175 height 22
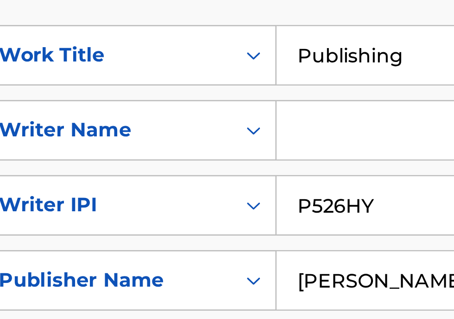
click at [289, 123] on input "Search Form" at bounding box center [354, 121] width 175 height 22
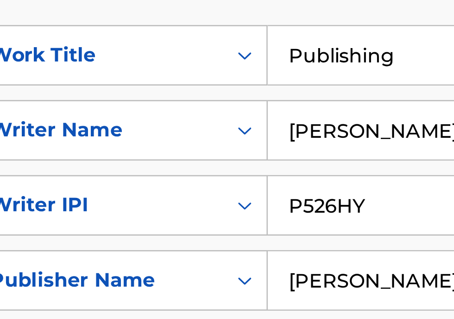
scroll to position [208, 0]
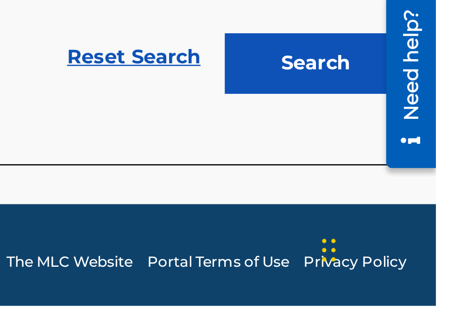
type input "[PERSON_NAME]"
click at [419, 231] on button "Search" at bounding box center [407, 226] width 69 height 23
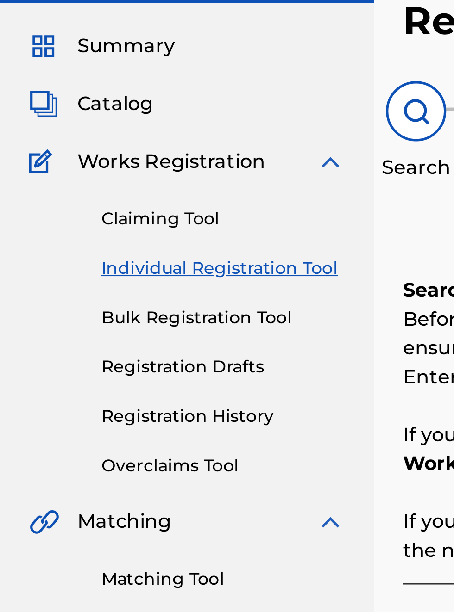
click at [94, 118] on span "Works Registration" at bounding box center [66, 114] width 72 height 11
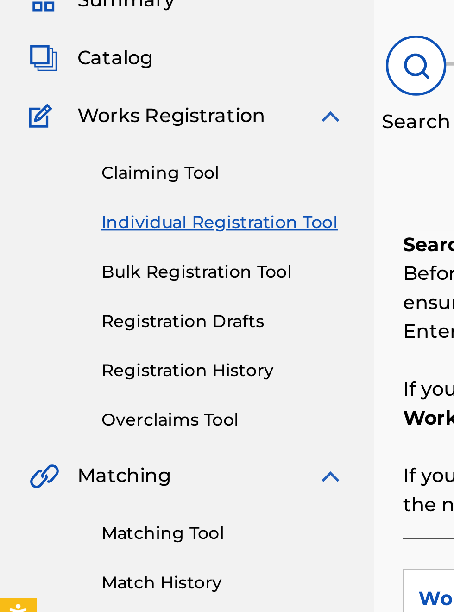
click at [75, 135] on link "Claiming Tool" at bounding box center [85, 136] width 93 height 10
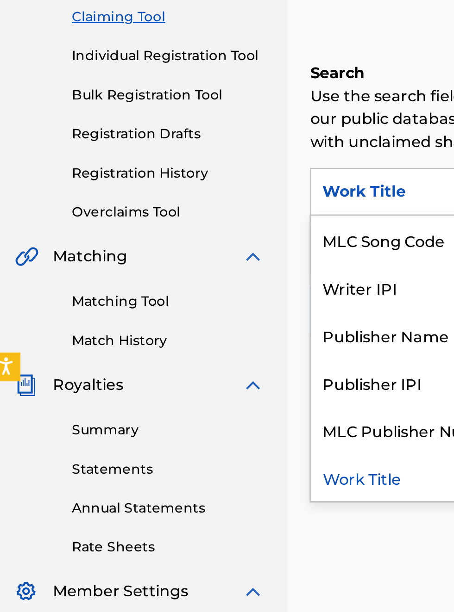
click at [206, 320] on div "Publisher IPI" at bounding box center [210, 313] width 111 height 23
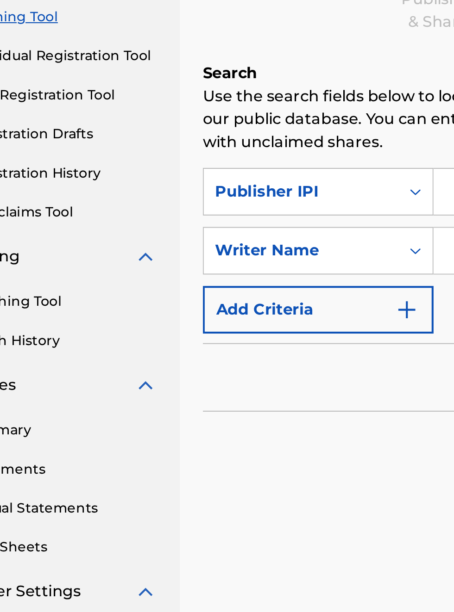
click at [261, 284] on button "Add Criteria" at bounding box center [211, 278] width 112 height 23
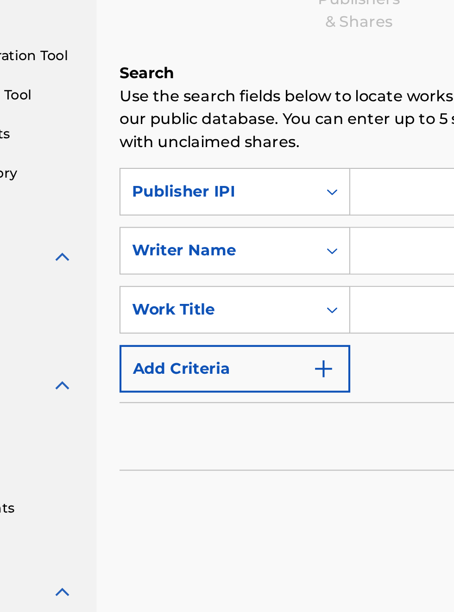
click at [285, 223] on input "Search Form" at bounding box center [354, 221] width 175 height 22
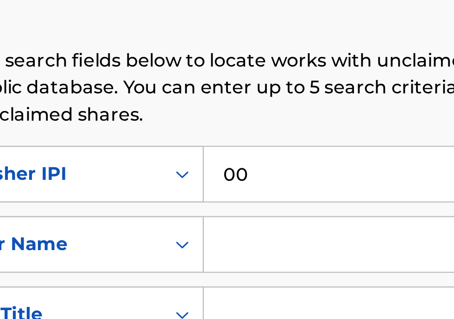
type input "00340604990"
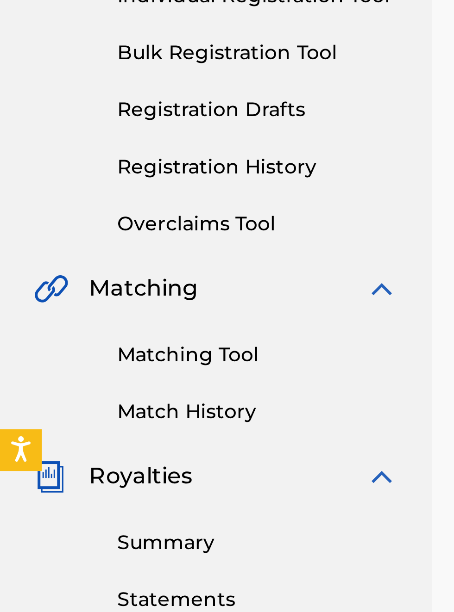
scroll to position [156, 0]
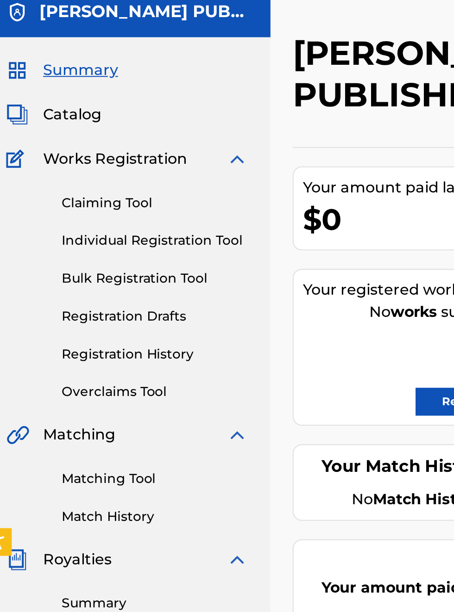
scroll to position [27, 3]
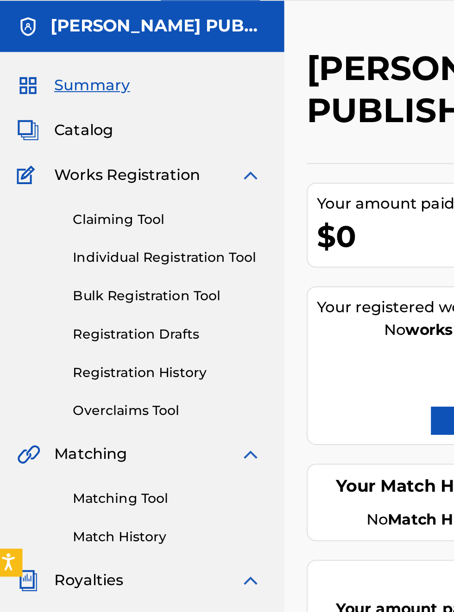
click at [128, 118] on img at bounding box center [126, 114] width 11 height 11
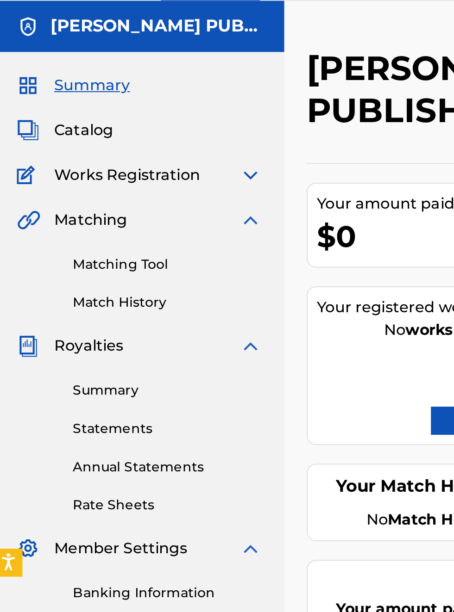
click at [84, 121] on div "Summary Catalog Works Registration Claiming Tool Individual Registration Tool B…" at bounding box center [71, 233] width 143 height 360
click at [131, 116] on img at bounding box center [126, 114] width 11 height 11
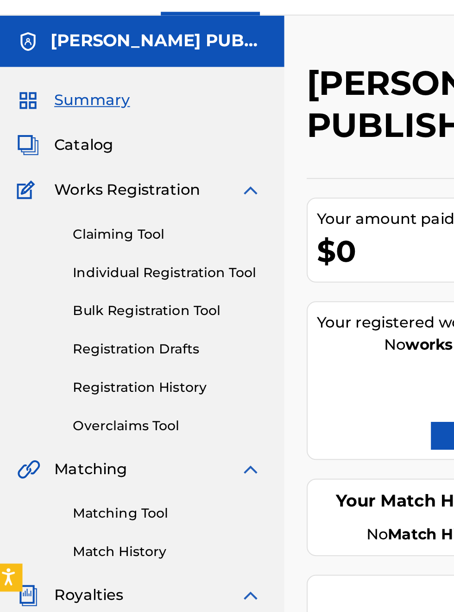
scroll to position [20, 3]
click at [18, 116] on img at bounding box center [17, 114] width 12 height 11
click at [21, 122] on div "Claiming Tool Individual Registration Tool Bulk Registration Tool Registration …" at bounding box center [71, 178] width 121 height 116
click at [22, 122] on div "Claiming Tool Individual Registration Tool Bulk Registration Tool Registration …" at bounding box center [71, 178] width 121 height 116
click at [130, 118] on img at bounding box center [126, 114] width 11 height 11
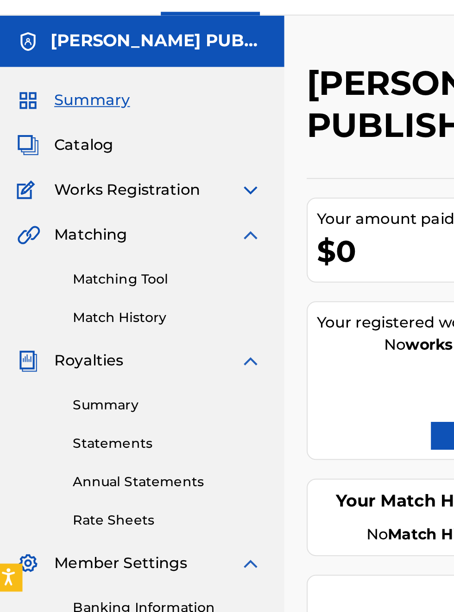
click at [91, 116] on span "Works Registration" at bounding box center [66, 114] width 72 height 11
click at [18, 119] on img at bounding box center [17, 114] width 12 height 11
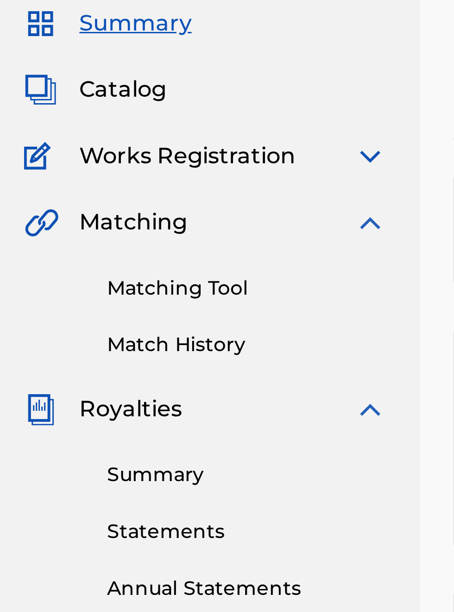
scroll to position [61, 3]
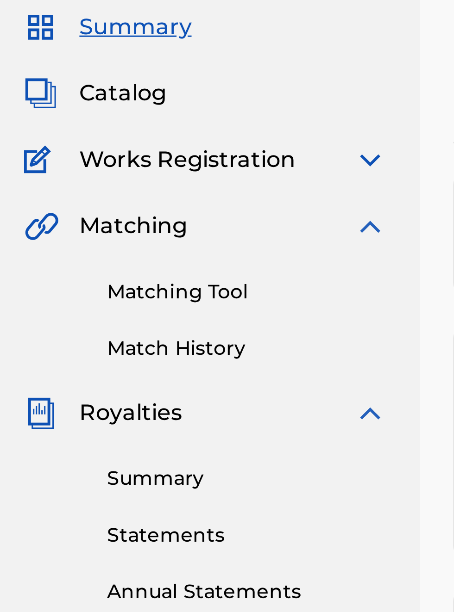
click at [123, 112] on img at bounding box center [126, 114] width 11 height 11
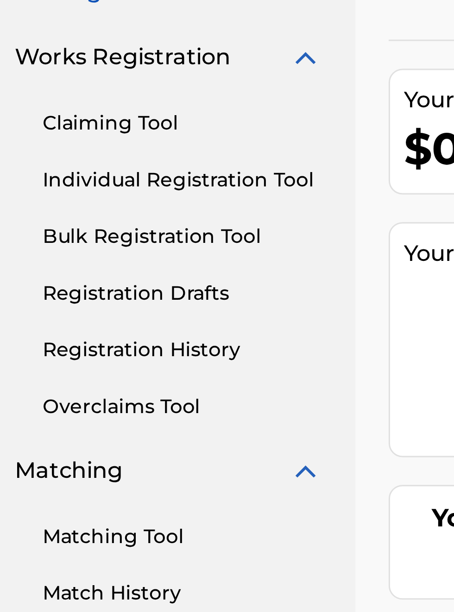
scroll to position [95, 25]
click at [94, 213] on link "Registration History" at bounding box center [85, 212] width 93 height 10
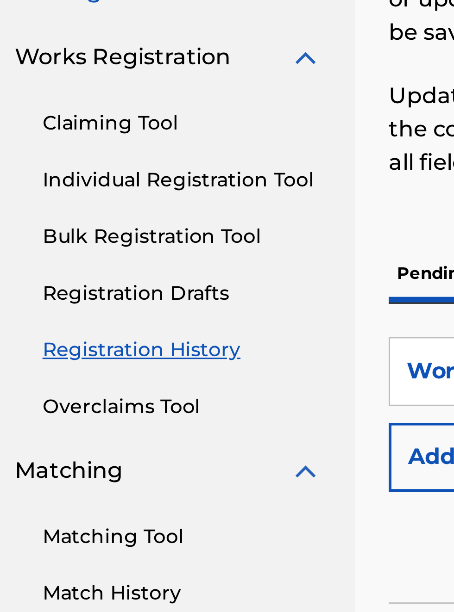
click at [87, 215] on link "Registration History" at bounding box center [85, 212] width 93 height 10
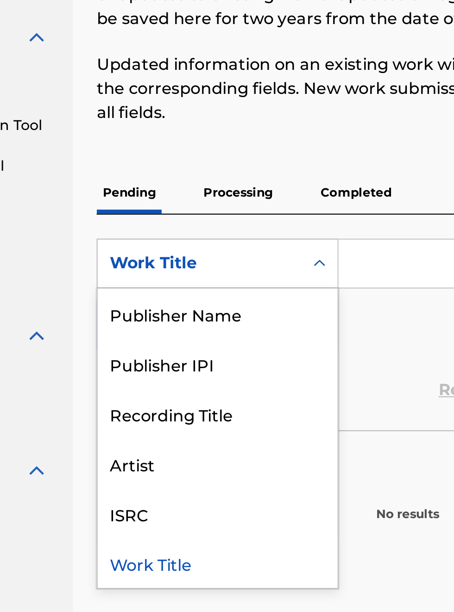
scroll to position [97, 110]
click at [200, 245] on div "Publisher Name" at bounding box center [210, 242] width 111 height 23
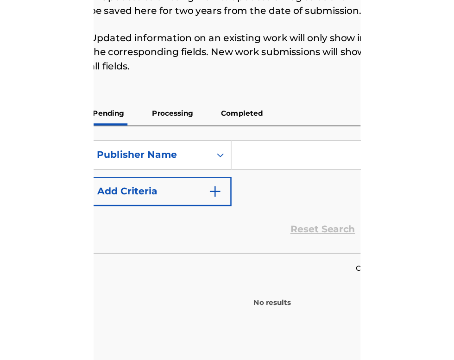
scroll to position [97, 158]
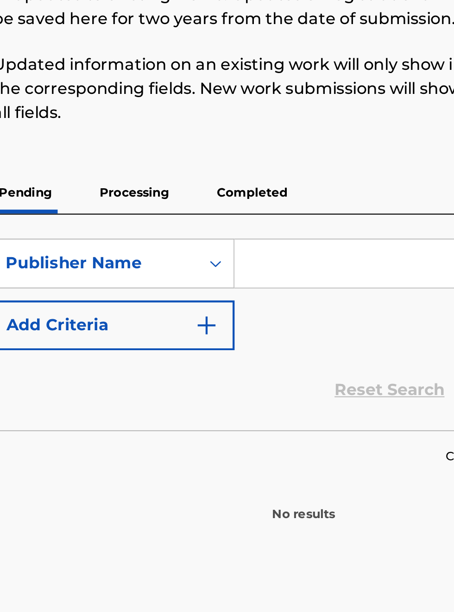
click at [293, 219] on input "Search Form" at bounding box center [354, 219] width 175 height 22
type input "Bobby Hamilton"
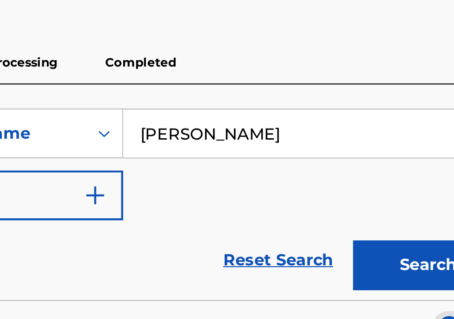
scroll to position [139, 209]
click at [412, 265] on button "Search" at bounding box center [407, 262] width 69 height 23
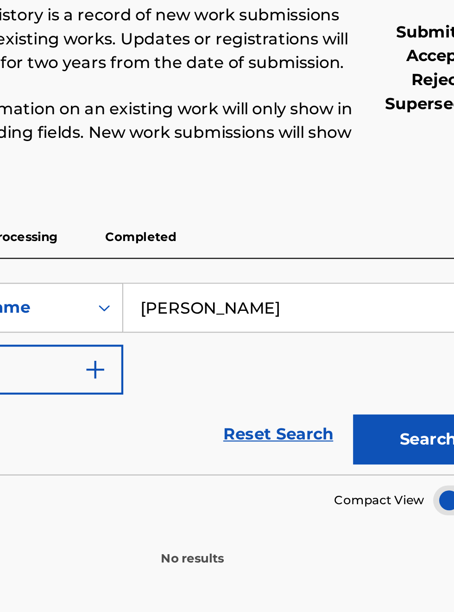
scroll to position [0, 0]
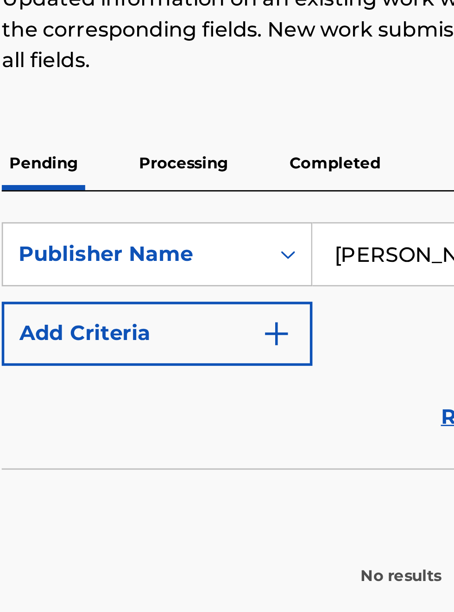
click at [285, 188] on p "Completed" at bounding box center [275, 186] width 38 height 19
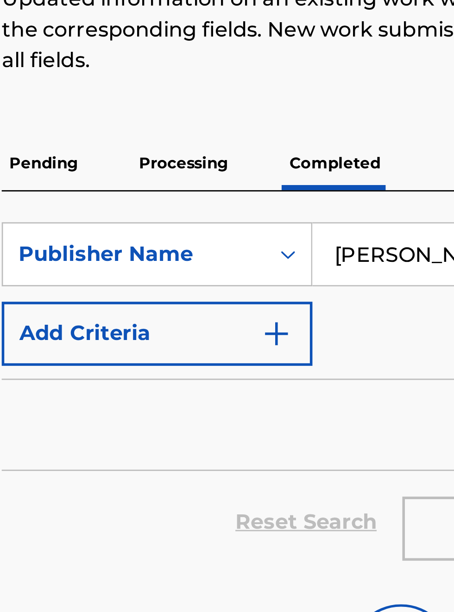
click at [277, 187] on p "Completed" at bounding box center [275, 186] width 38 height 19
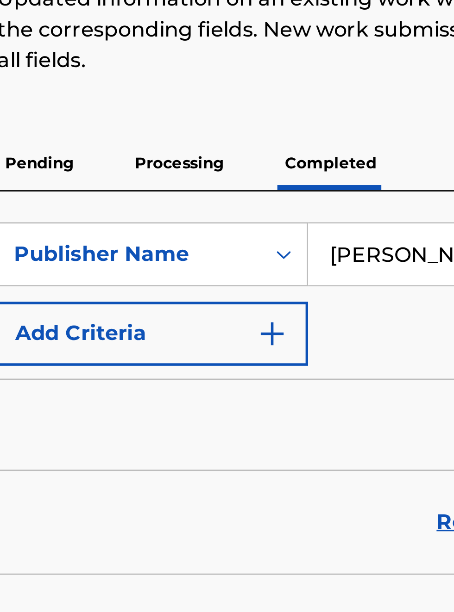
click at [227, 187] on p "Processing" at bounding box center [219, 186] width 37 height 19
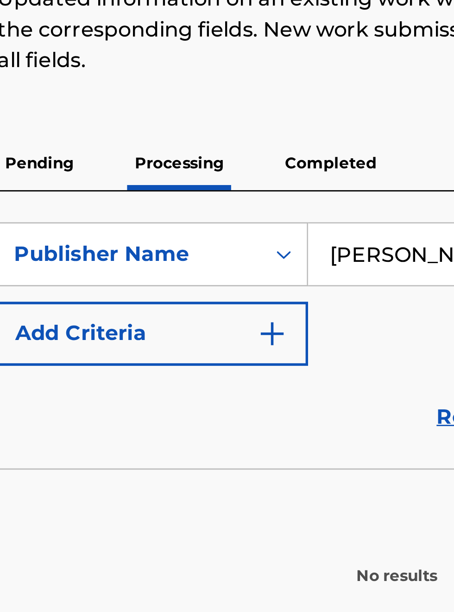
click at [287, 182] on p "Completed" at bounding box center [275, 186] width 38 height 19
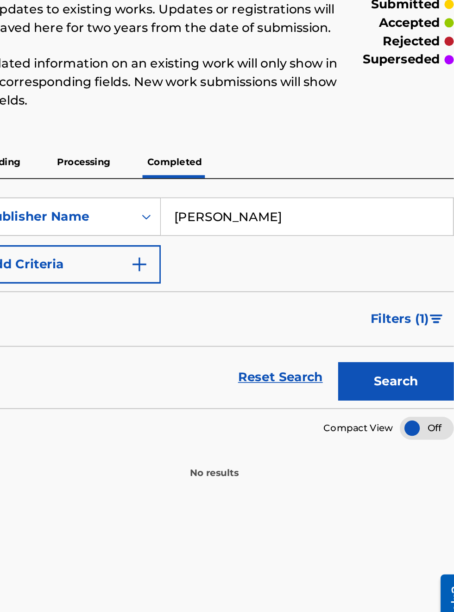
click at [258, 244] on img "Search Form" at bounding box center [253, 248] width 11 height 11
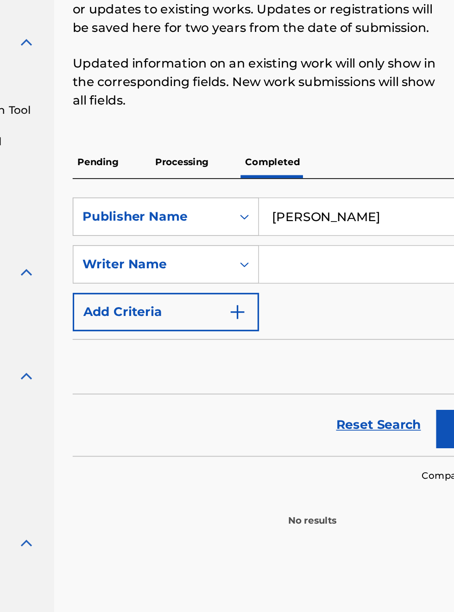
click at [254, 274] on img "Search Form" at bounding box center [253, 276] width 11 height 11
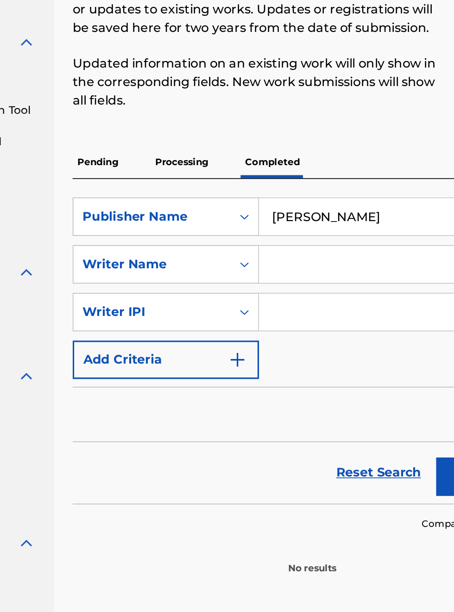
click at [309, 279] on input "Search Form" at bounding box center [346, 277] width 158 height 22
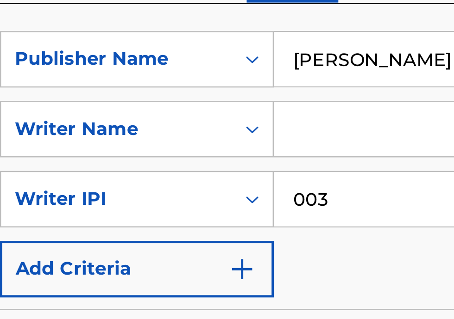
scroll to position [73, 155]
click at [303, 154] on input "003" at bounding box center [346, 155] width 158 height 22
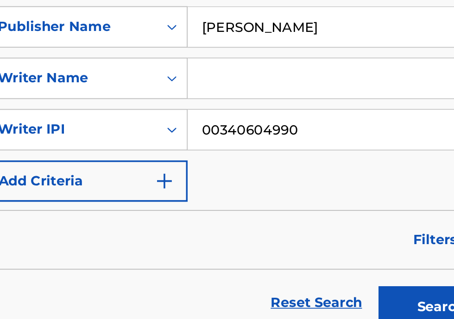
scroll to position [83, 164]
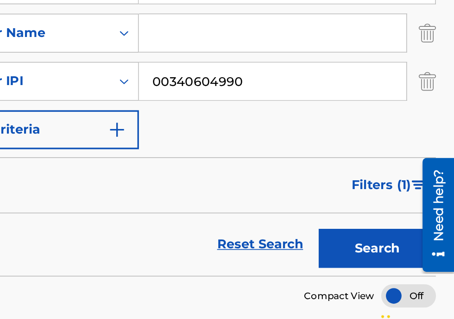
type input "00340604990"
click at [417, 256] on button "Search" at bounding box center [407, 254] width 69 height 23
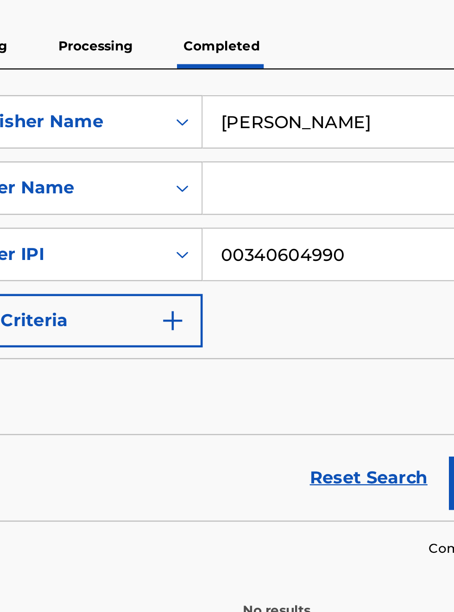
click at [258, 303] on img "Search Form" at bounding box center [253, 305] width 11 height 11
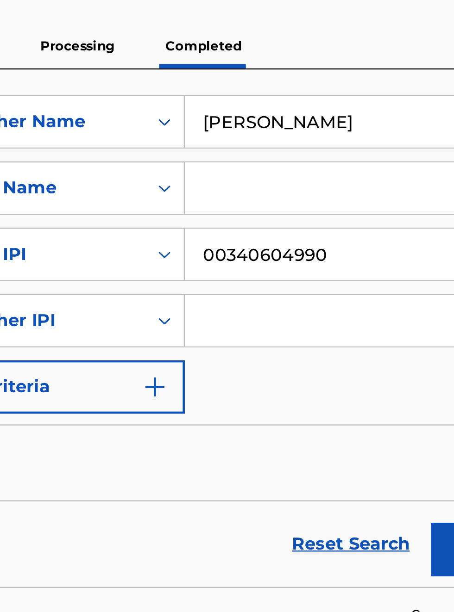
click at [295, 306] on input "Search Form" at bounding box center [346, 305] width 158 height 22
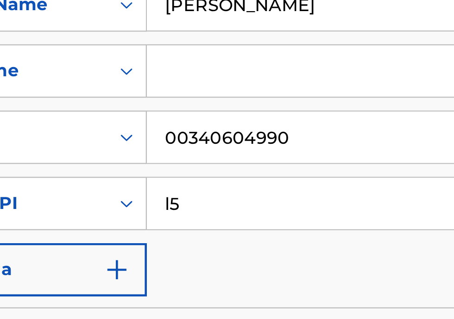
type input "l"
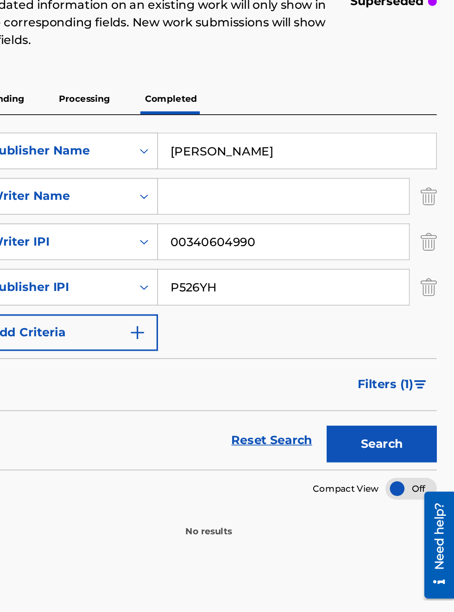
scroll to position [124, 167]
type input "P526YH"
click at [415, 393] on button "Search" at bounding box center [407, 404] width 69 height 23
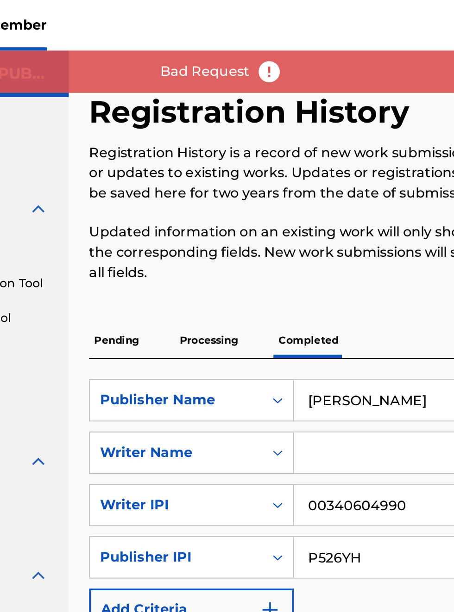
scroll to position [9, 0]
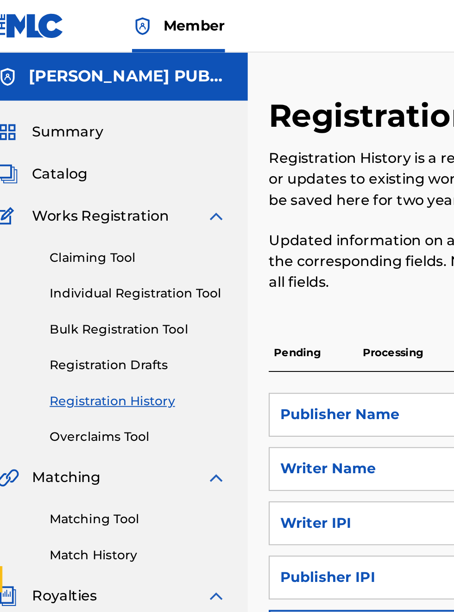
click at [110, 157] on link "Individual Registration Tool" at bounding box center [85, 155] width 93 height 10
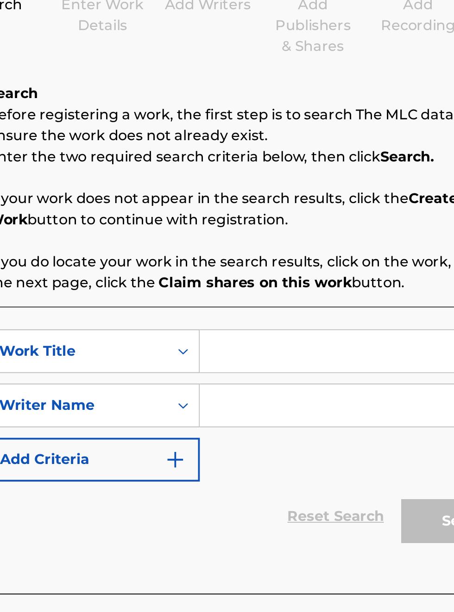
click at [305, 304] on input "Search Form" at bounding box center [354, 300] width 175 height 22
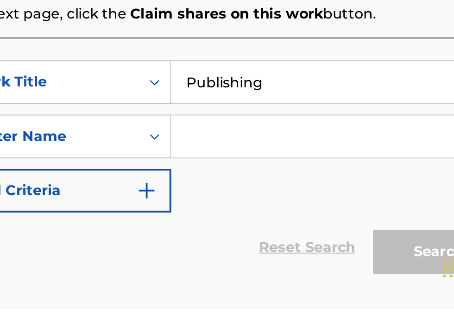
type input "Publishing"
click at [305, 231] on input "Search Form" at bounding box center [354, 228] width 175 height 22
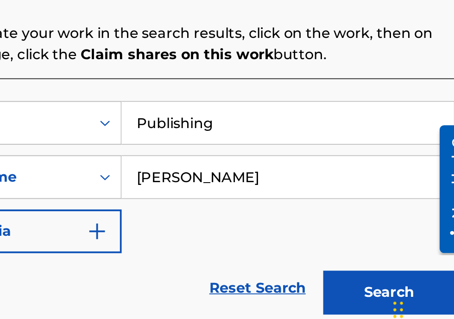
type input "[PERSON_NAME]"
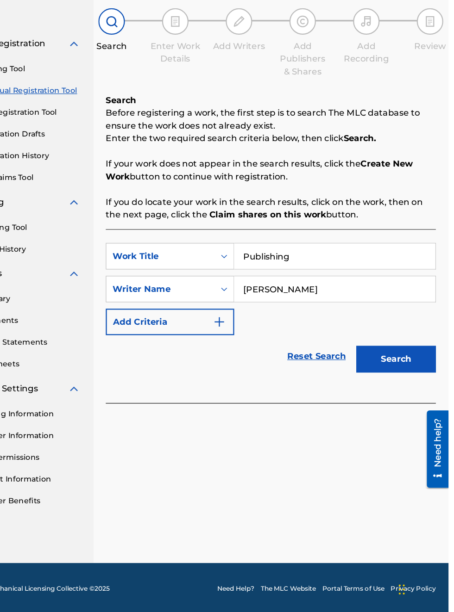
click at [419, 392] on button "Search" at bounding box center [407, 389] width 69 height 23
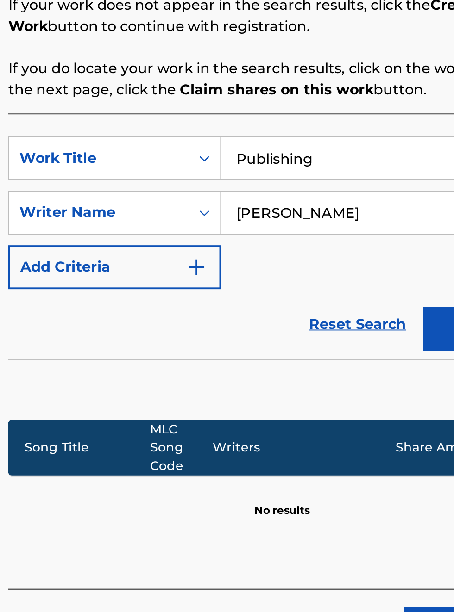
click at [266, 362] on button "Add Criteria" at bounding box center [211, 357] width 112 height 23
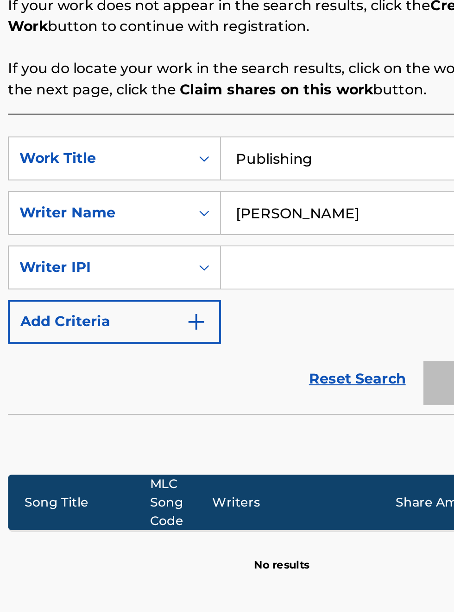
click at [312, 359] on input "Search Form" at bounding box center [346, 357] width 158 height 22
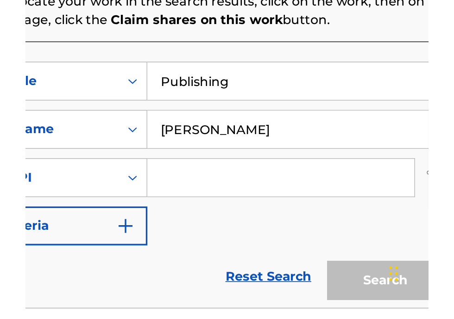
scroll to position [96, 0]
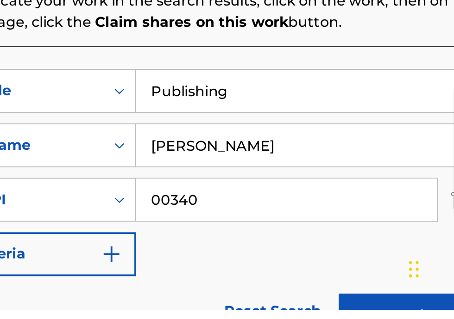
type input "00340604990"
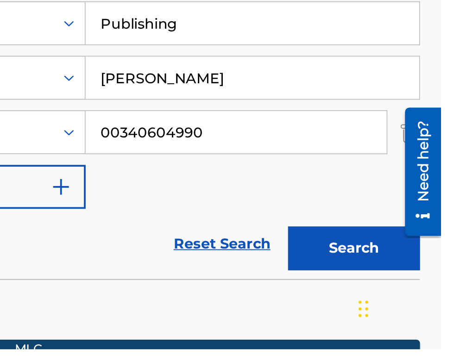
scroll to position [176, 221]
click at [418, 312] on button "Search" at bounding box center [407, 306] width 69 height 23
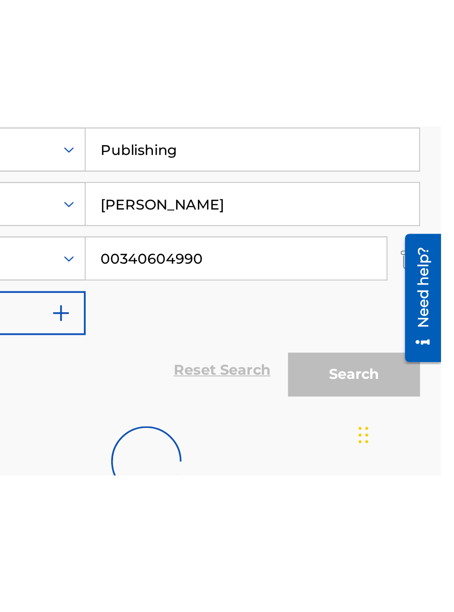
scroll to position [37, 0]
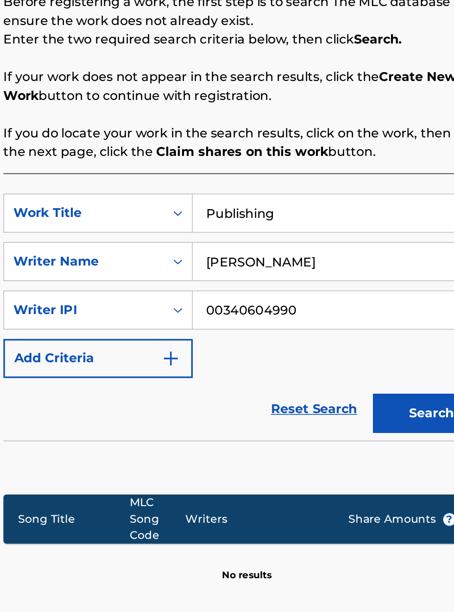
click at [239, 385] on button "Add Criteria" at bounding box center [211, 385] width 112 height 23
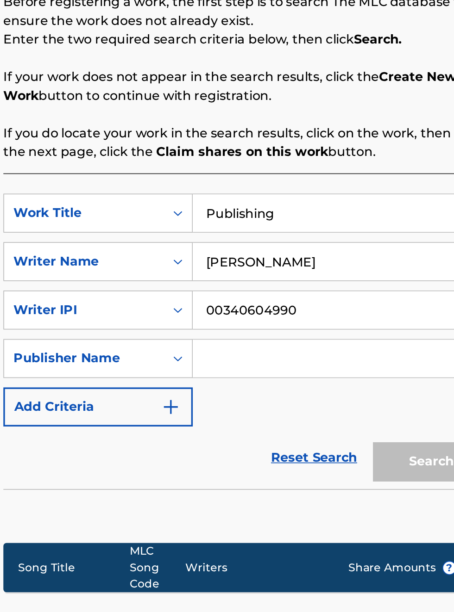
click at [364, 334] on input "[PERSON_NAME]" at bounding box center [354, 329] width 175 height 22
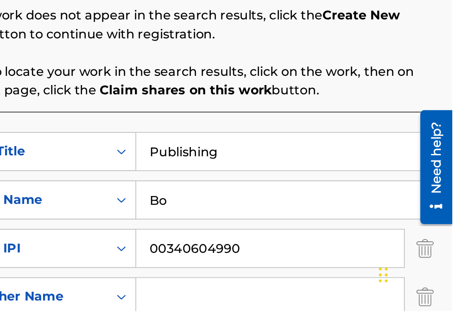
type input "B"
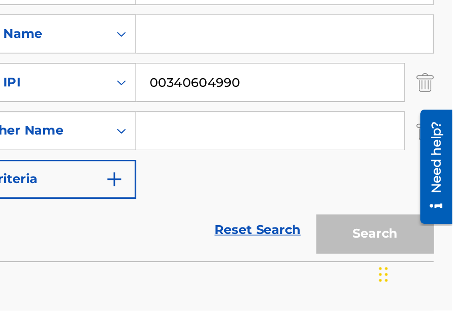
click at [294, 217] on input "Search Form" at bounding box center [346, 213] width 158 height 22
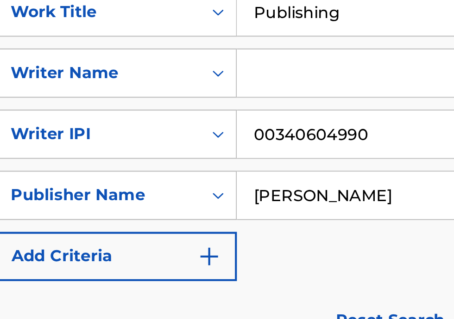
type input "[PERSON_NAME]"
click at [296, 154] on input "Search Form" at bounding box center [354, 155] width 175 height 22
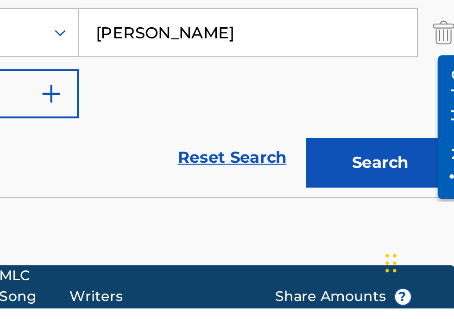
type input "[PERSON_NAME]"
click at [419, 253] on button "Search" at bounding box center [407, 250] width 69 height 23
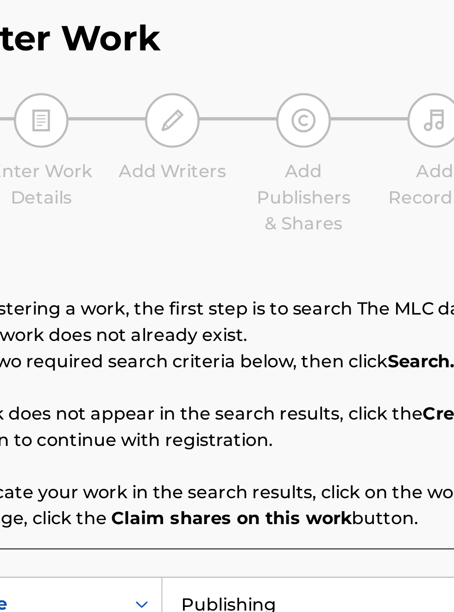
click at [333, 94] on div at bounding box center [326, 94] width 23 height 23
click at [326, 103] on div at bounding box center [326, 94] width 23 height 23
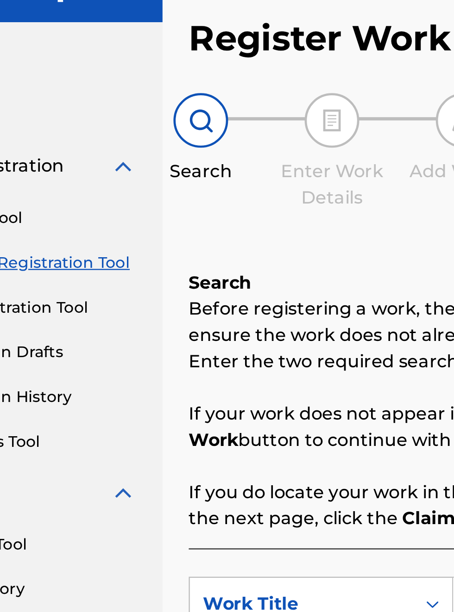
click at [164, 98] on img at bounding box center [159, 94] width 11 height 11
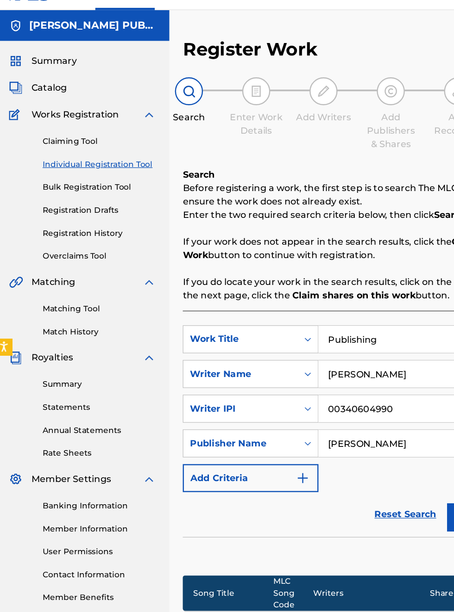
click at [73, 138] on link "Claiming Tool" at bounding box center [85, 136] width 93 height 10
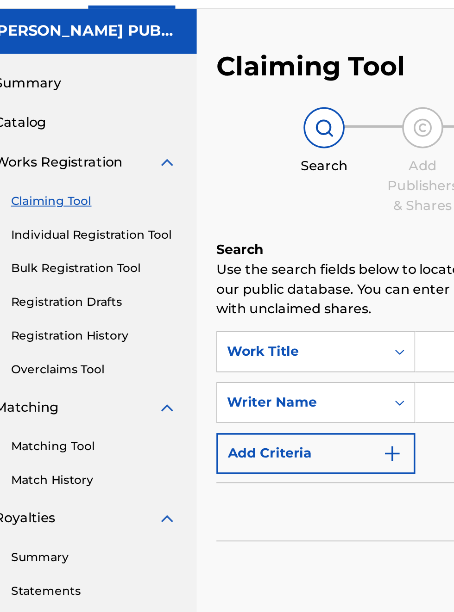
click at [130, 115] on img at bounding box center [126, 114] width 11 height 11
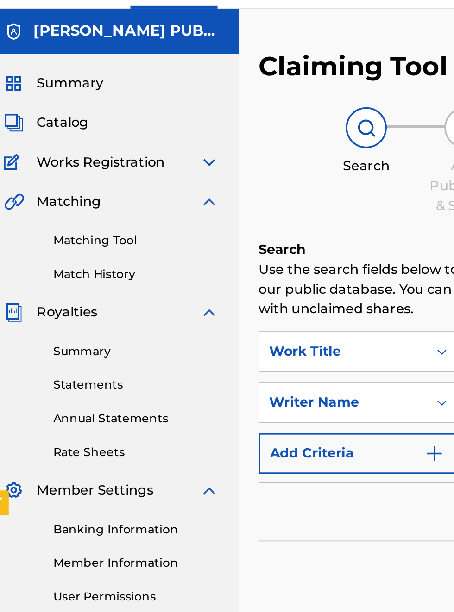
click at [127, 117] on img at bounding box center [126, 114] width 11 height 11
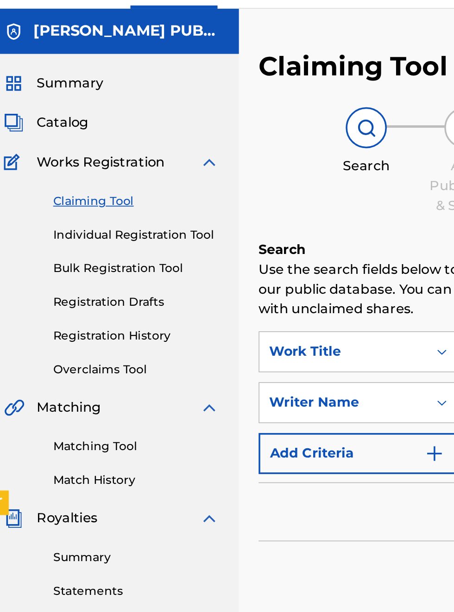
click at [99, 158] on link "Individual Registration Tool" at bounding box center [85, 155] width 93 height 10
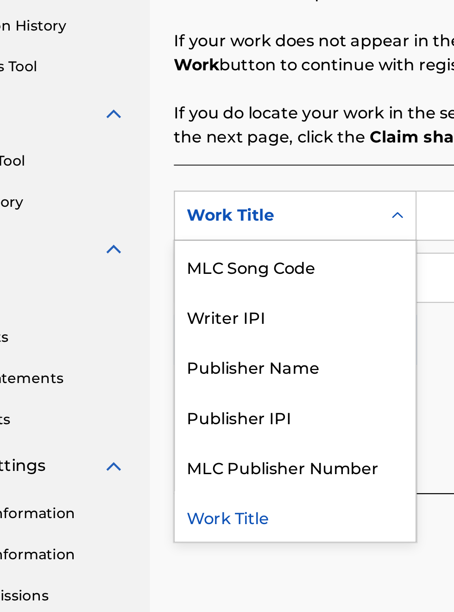
click at [214, 375] on div "Publisher Name" at bounding box center [210, 369] width 111 height 23
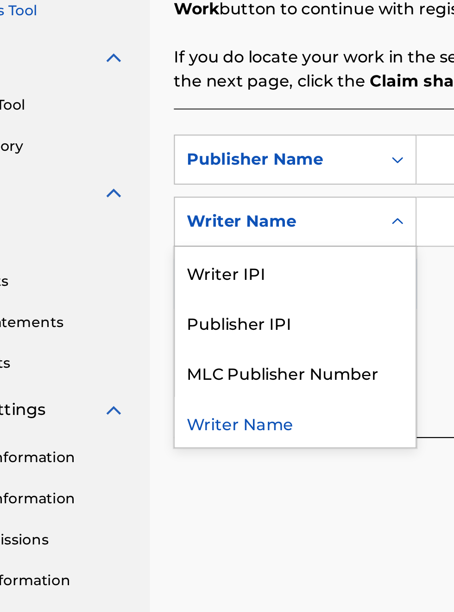
click at [206, 378] on div "Publisher IPI" at bounding box center [210, 374] width 111 height 23
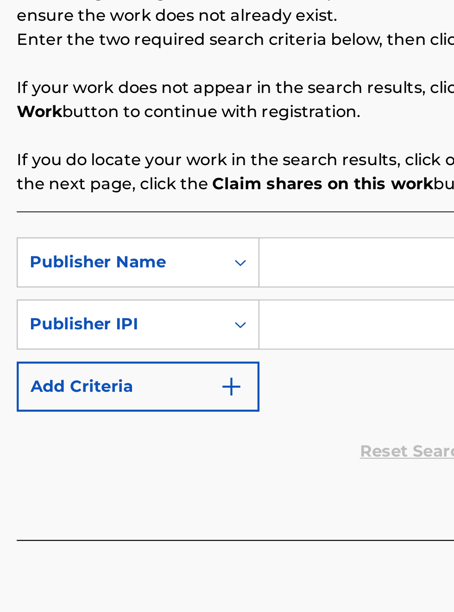
click at [291, 304] on input "Search Form" at bounding box center [354, 300] width 175 height 22
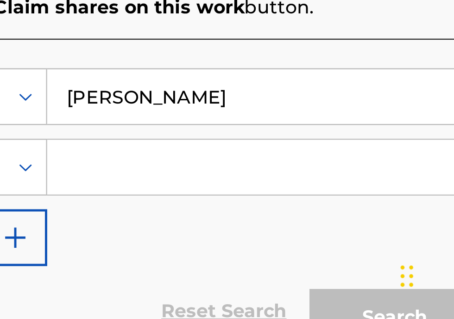
scroll to position [191, 256]
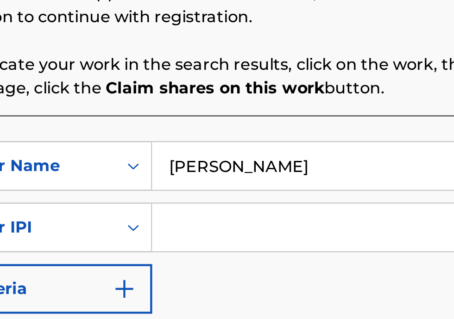
type input "[PERSON_NAME]"
click at [298, 256] on input "Search Form" at bounding box center [354, 252] width 175 height 22
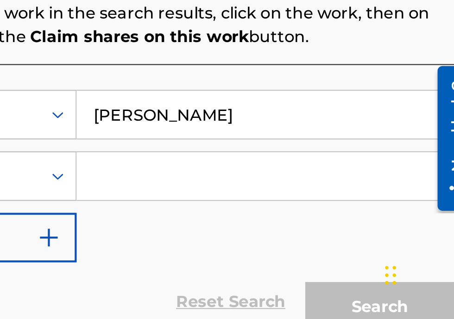
click at [287, 256] on input "Search Form" at bounding box center [354, 252] width 175 height 22
type input "00340604990"
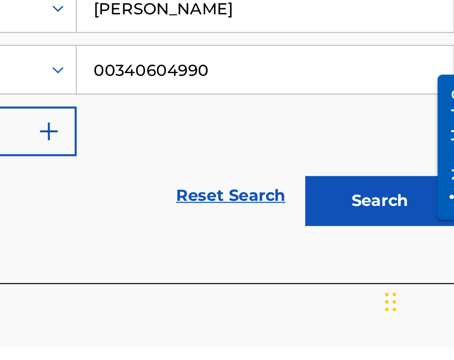
click at [419, 297] on button "Search" at bounding box center [407, 291] width 69 height 23
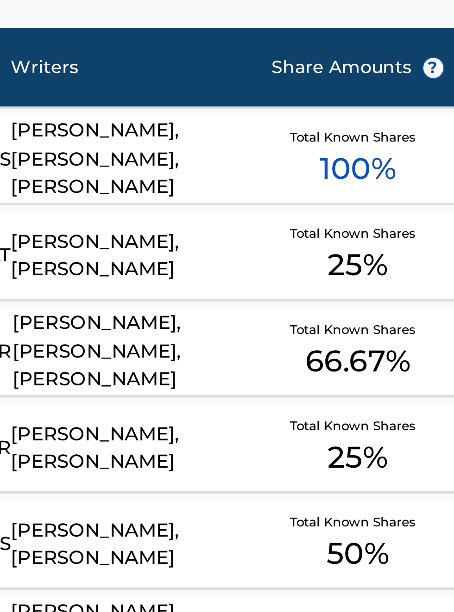
click at [396, 274] on span "100 %" at bounding box center [390, 272] width 28 height 17
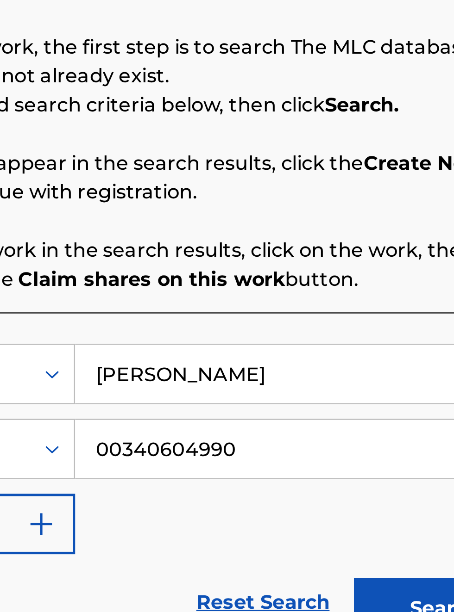
click at [400, 394] on button "Search" at bounding box center [407, 389] width 69 height 23
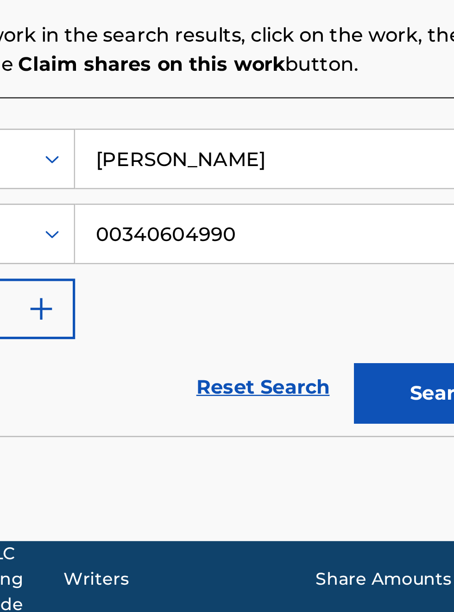
click at [399, 393] on button "Search" at bounding box center [407, 389] width 69 height 23
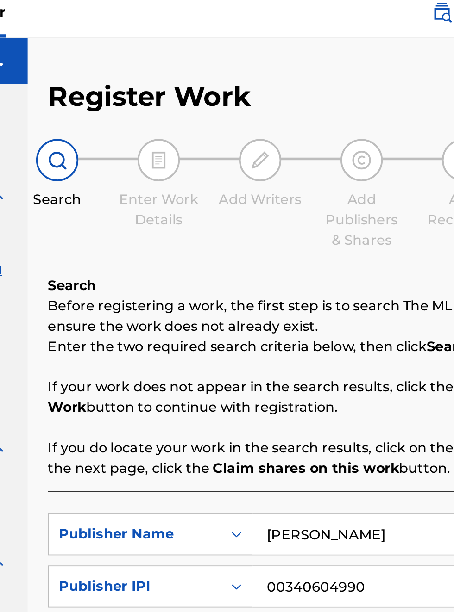
click at [217, 93] on img at bounding box center [215, 94] width 11 height 11
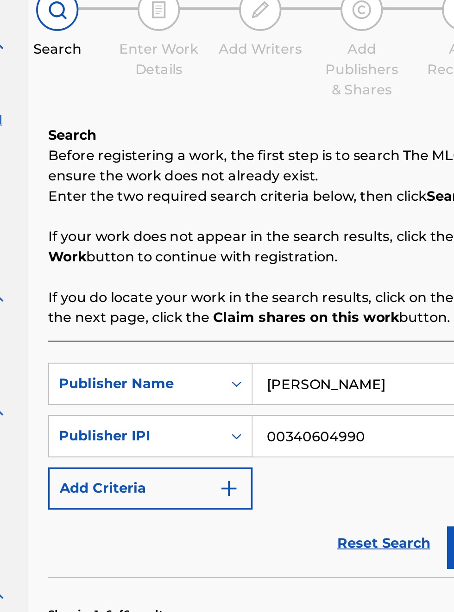
click at [253, 363] on img "Search Form" at bounding box center [253, 357] width 11 height 11
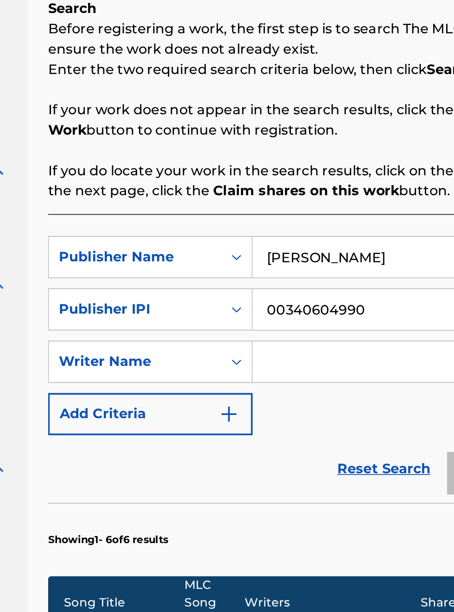
click at [253, 396] on button "Add Criteria" at bounding box center [211, 385] width 112 height 23
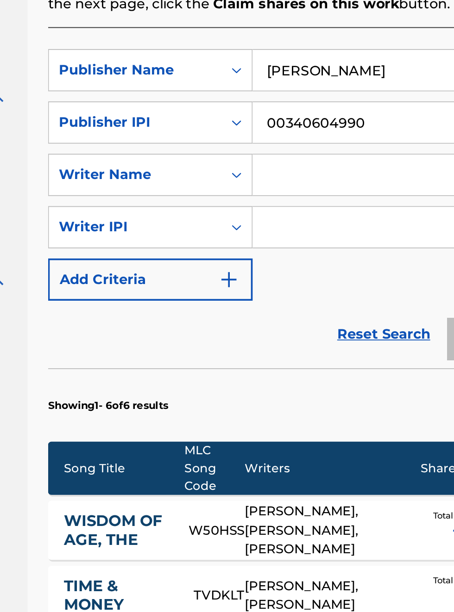
click at [243, 425] on button "Add Criteria" at bounding box center [211, 414] width 112 height 23
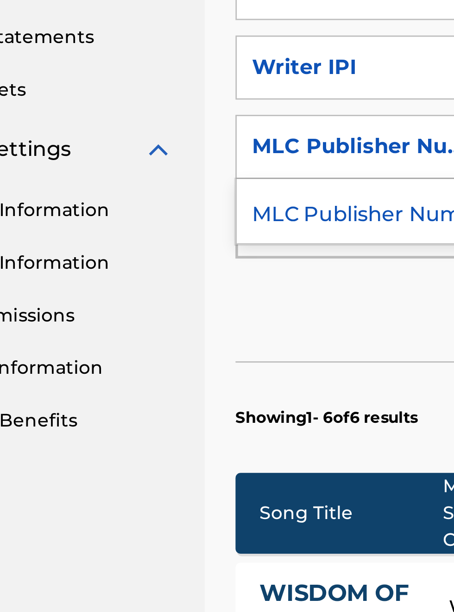
click at [205, 438] on div "MLC Publisher Number" at bounding box center [210, 434] width 111 height 23
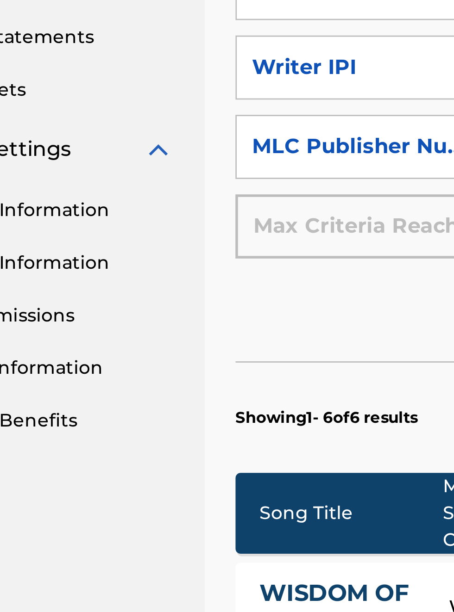
click at [182, 447] on div "Max Criteria Reached" at bounding box center [211, 439] width 112 height 23
click at [218, 449] on div "Max Criteria Reached" at bounding box center [211, 439] width 112 height 23
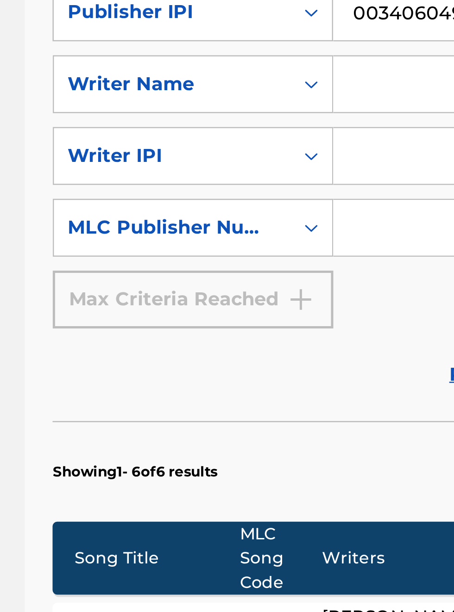
click at [295, 414] on input "Search Form" at bounding box center [346, 411] width 158 height 22
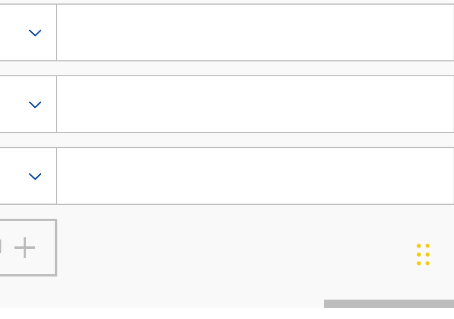
click at [421, 235] on input "Search Form" at bounding box center [346, 238] width 158 height 22
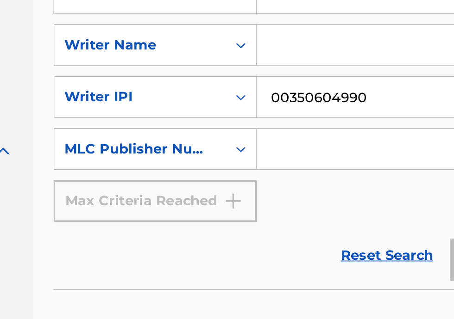
type input "00350604990"
click at [297, 157] on input "Search Form" at bounding box center [346, 153] width 158 height 22
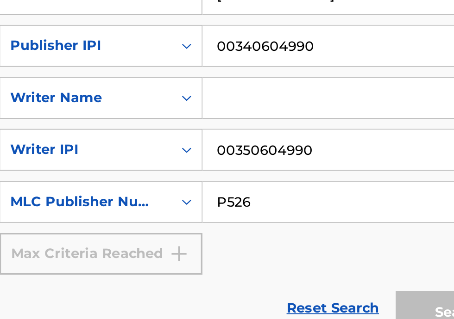
click at [314, 154] on input "P526" at bounding box center [346, 153] width 158 height 22
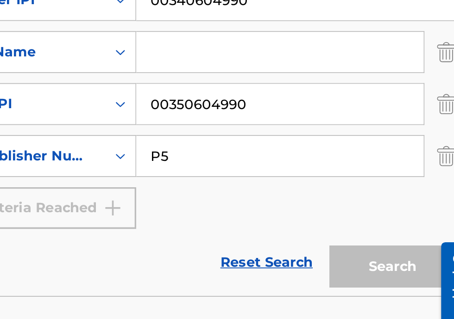
type input "P"
click at [347, 128] on input "00350604990" at bounding box center [346, 124] width 158 height 22
type input "0"
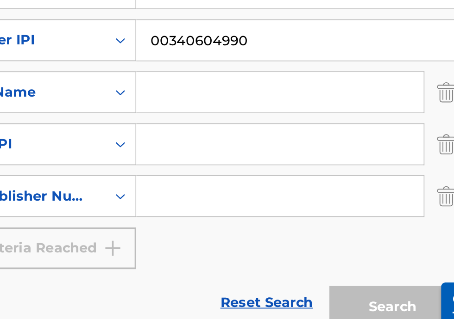
click at [304, 158] on input "Search Form" at bounding box center [346, 153] width 158 height 22
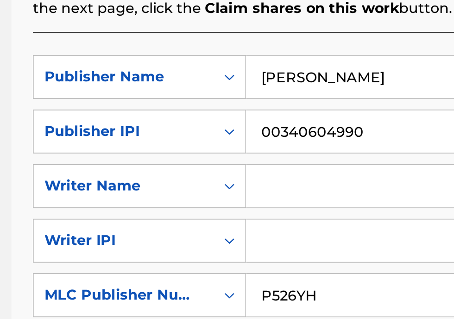
type input "P526YH"
click at [299, 212] on input "Search Form" at bounding box center [346, 208] width 158 height 22
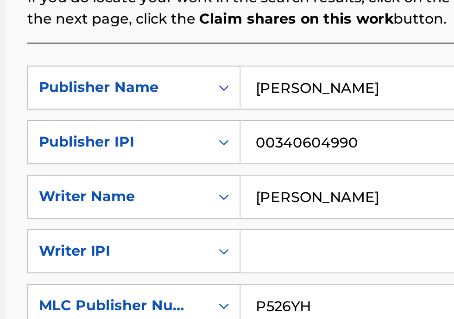
type input "[PERSON_NAME]"
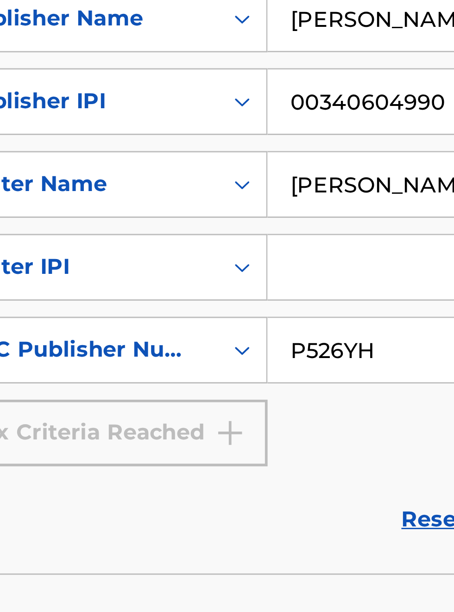
click at [315, 217] on input "P526YH" at bounding box center [346, 214] width 158 height 22
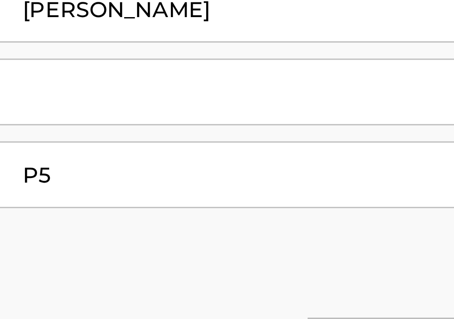
type input "P"
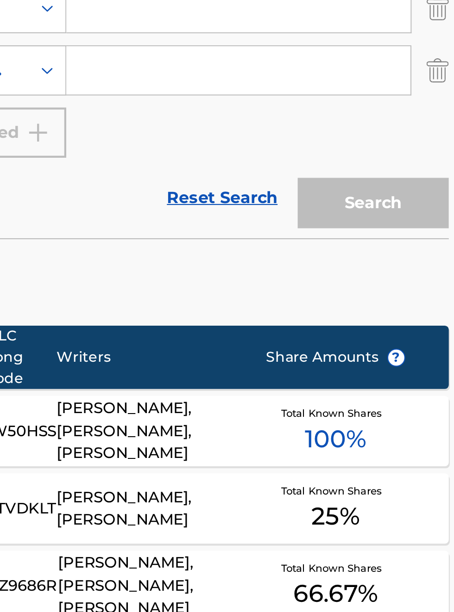
click at [406, 284] on span "Total Known Shares" at bounding box center [391, 283] width 50 height 7
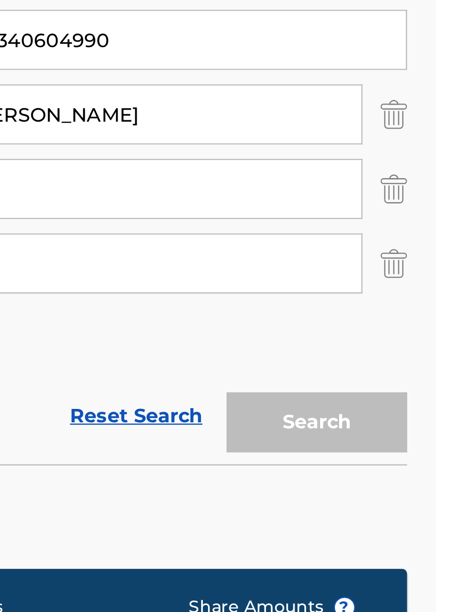
click at [361, 338] on link "Reset Search" at bounding box center [338, 332] width 60 height 20
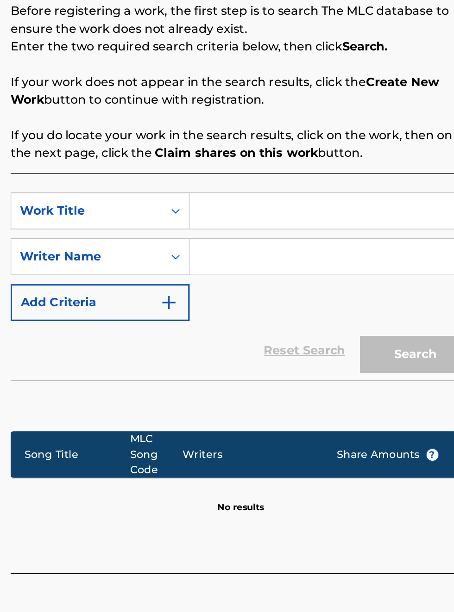
click at [260, 363] on button "Add Criteria" at bounding box center [211, 357] width 112 height 23
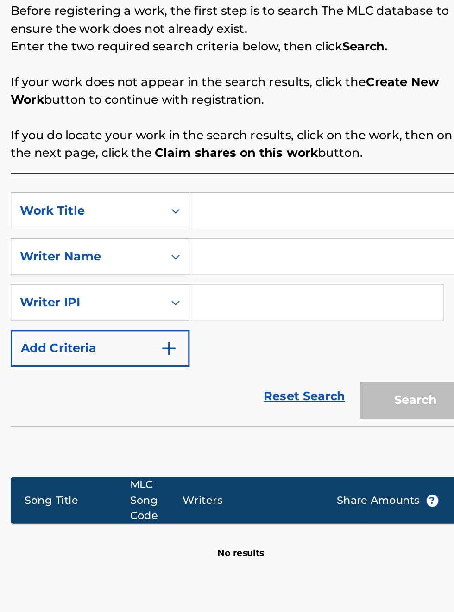
click at [258, 392] on img "Search Form" at bounding box center [253, 385] width 11 height 11
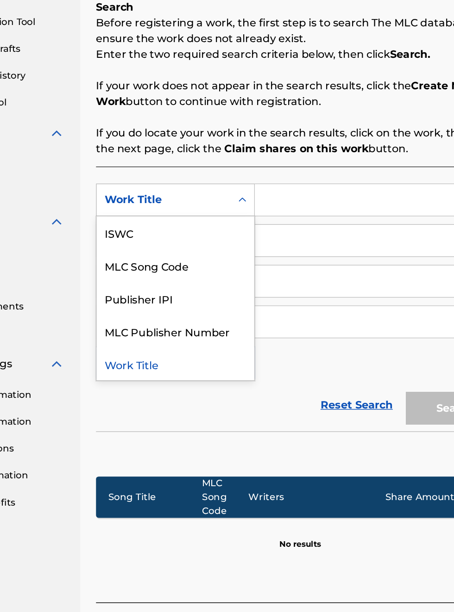
click at [212, 386] on div "MLC Publisher Number" at bounding box center [210, 392] width 111 height 23
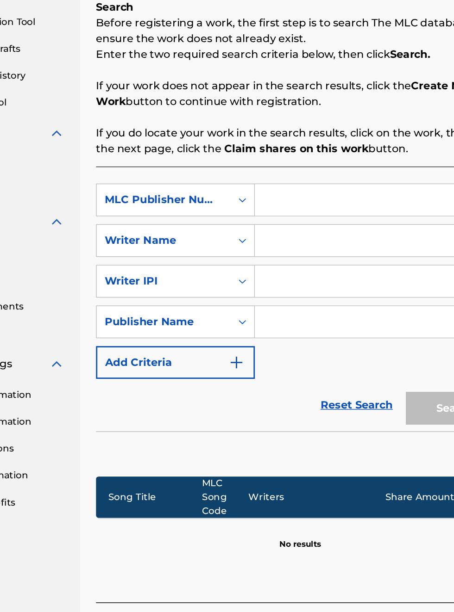
click at [254, 426] on button "Add Criteria" at bounding box center [211, 414] width 112 height 23
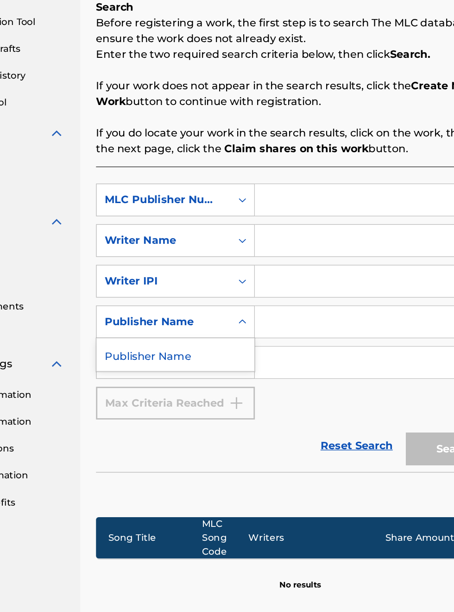
click at [213, 419] on div "Publisher Name" at bounding box center [210, 409] width 111 height 23
click at [344, 475] on link "Reset Search" at bounding box center [338, 473] width 60 height 20
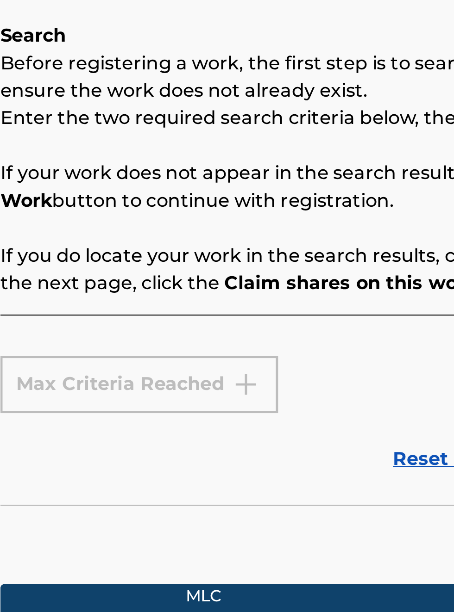
click at [252, 311] on div "Max Criteria Reached" at bounding box center [211, 304] width 112 height 23
click at [252, 304] on div "Max Criteria Reached" at bounding box center [211, 304] width 112 height 23
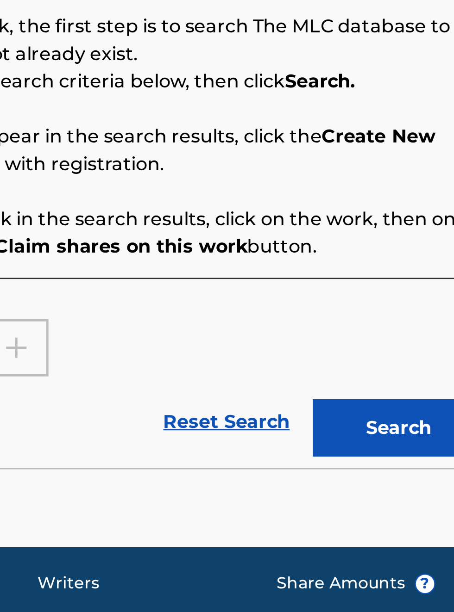
click at [351, 335] on link "Reset Search" at bounding box center [338, 334] width 60 height 20
click at [350, 340] on link "Reset Search" at bounding box center [338, 334] width 60 height 20
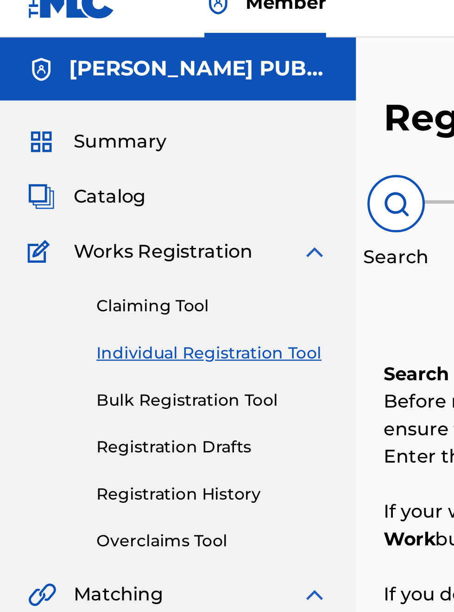
scroll to position [12, 0]
click at [131, 134] on link "Claiming Tool" at bounding box center [85, 136] width 93 height 10
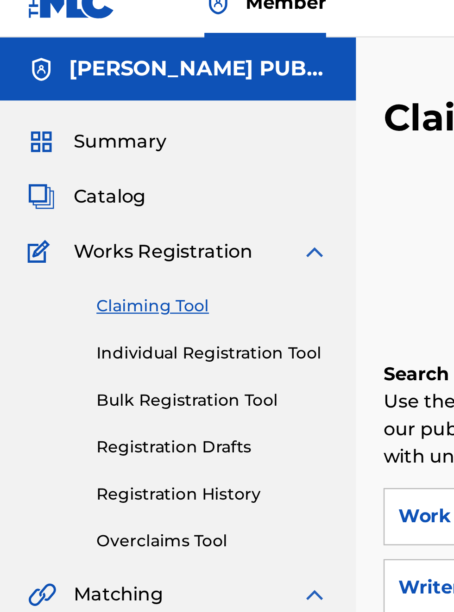
click at [131, 115] on img at bounding box center [126, 114] width 11 height 11
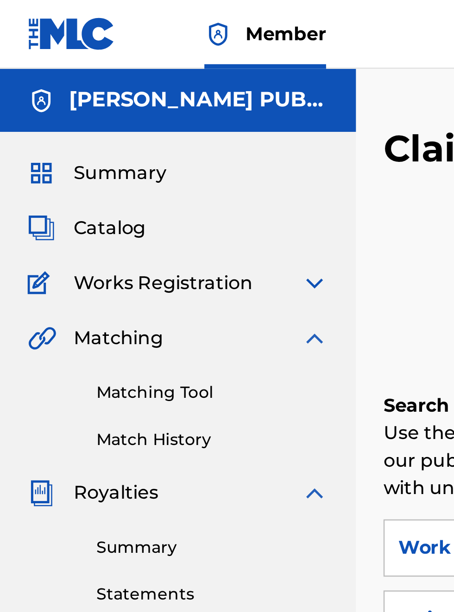
click at [127, 118] on img at bounding box center [126, 114] width 11 height 11
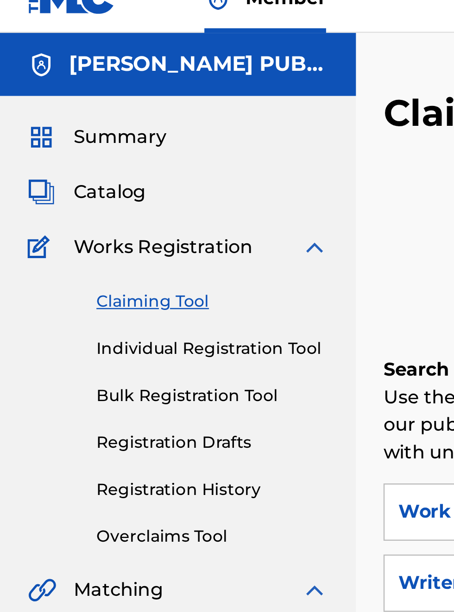
scroll to position [14, 0]
click at [91, 157] on link "Individual Registration Tool" at bounding box center [85, 155] width 93 height 10
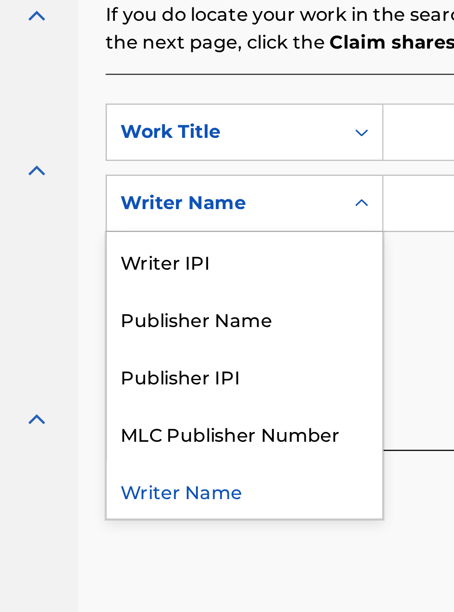
scroll to position [246, 112]
click at [207, 402] on div "Publisher IPI" at bounding box center [210, 397] width 111 height 23
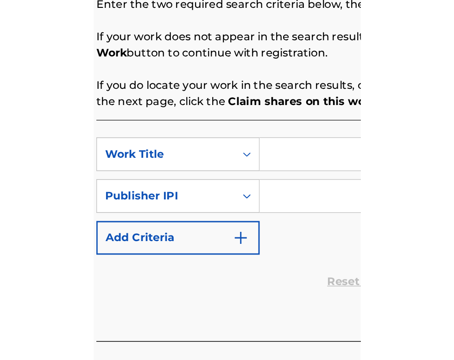
scroll to position [194, 153]
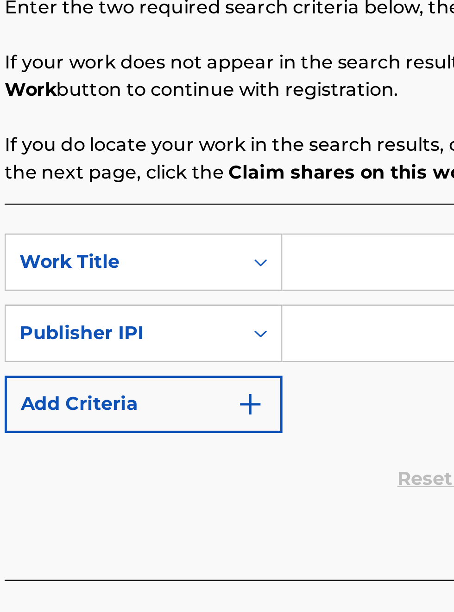
click at [290, 305] on input "Search Form" at bounding box center [354, 300] width 175 height 22
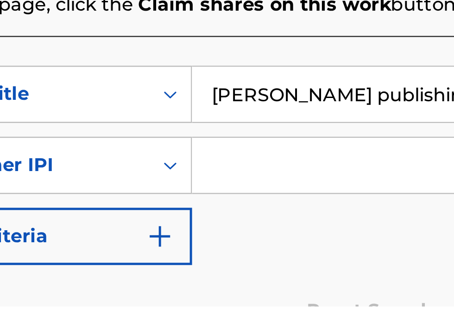
scroll to position [195, 189]
type input "Bobby Hamilton publishing"
click at [301, 262] on input "Search Form" at bounding box center [354, 262] width 175 height 22
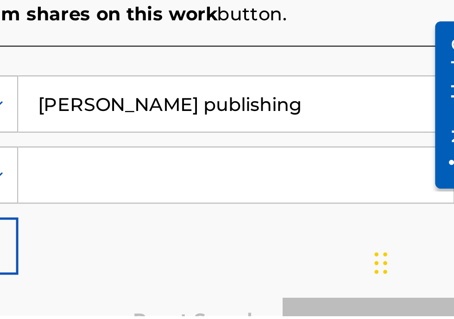
scroll to position [192, 259]
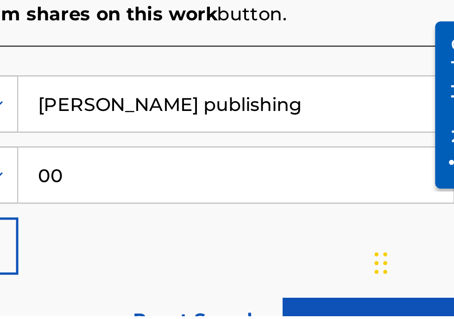
type input "00340604990"
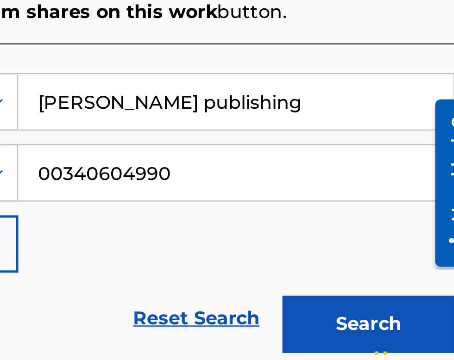
scroll to position [67, 0]
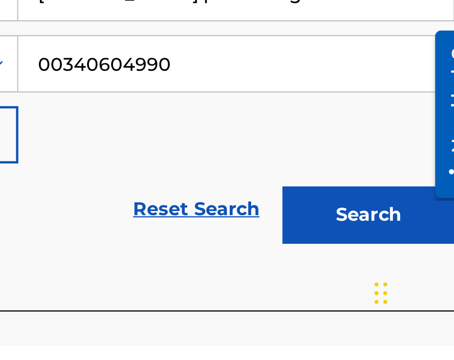
click at [418, 314] on button "Search" at bounding box center [407, 307] width 69 height 23
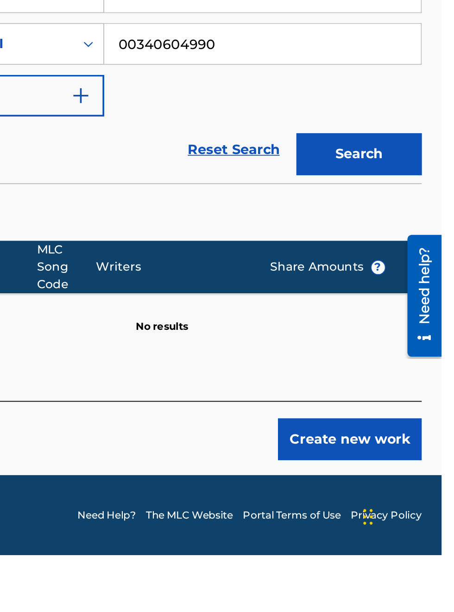
click at [413, 551] on button "Create new work" at bounding box center [403, 547] width 80 height 23
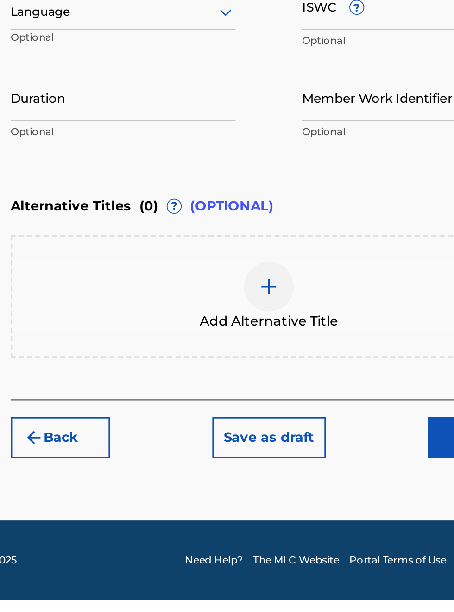
click at [312, 525] on button "Save as draft" at bounding box center [298, 521] width 63 height 23
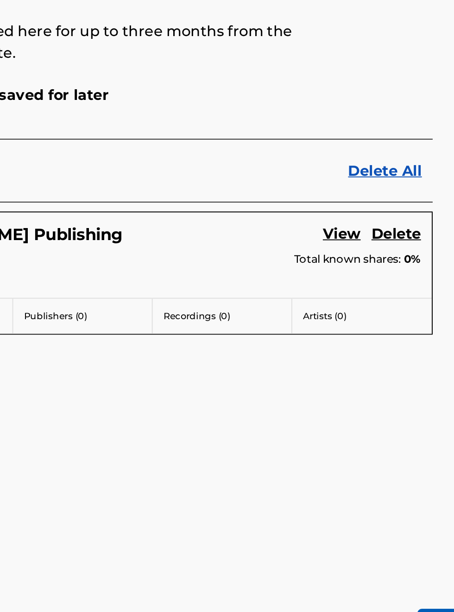
click at [402, 242] on link "View" at bounding box center [395, 242] width 19 height 12
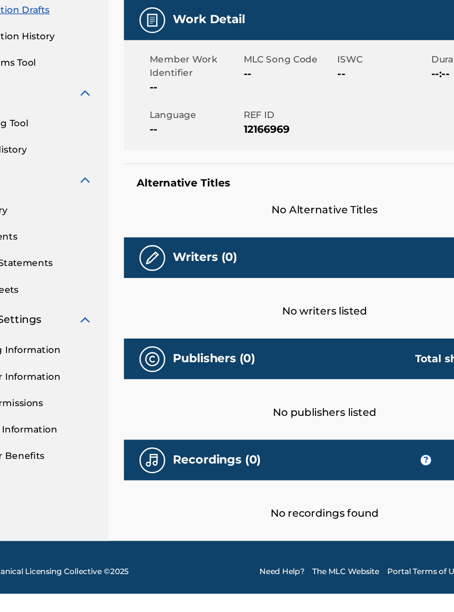
click at [225, 449] on div "Publishers (0) Total shares: 0 %" at bounding box center [299, 443] width 288 height 29
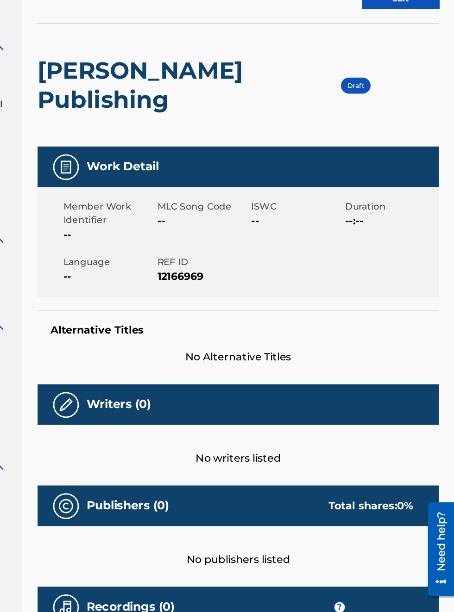
scroll to position [22, 0]
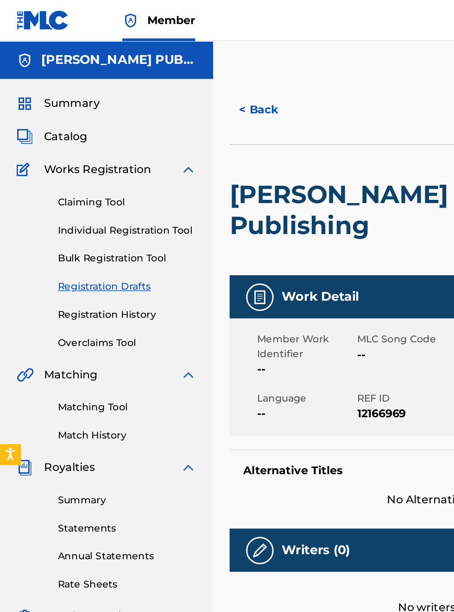
click at [95, 194] on link "Registration Drafts" at bounding box center [85, 193] width 93 height 10
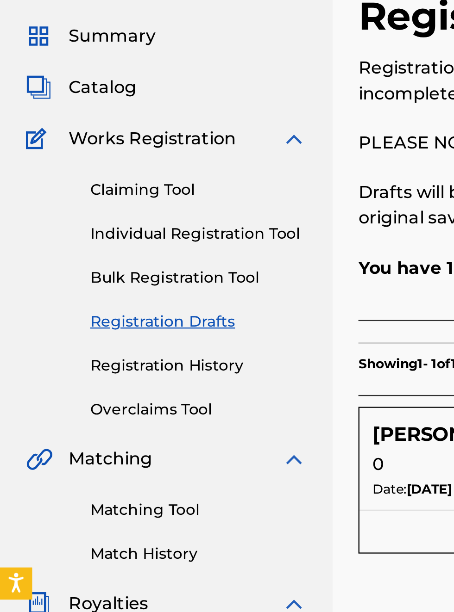
scroll to position [54, 0]
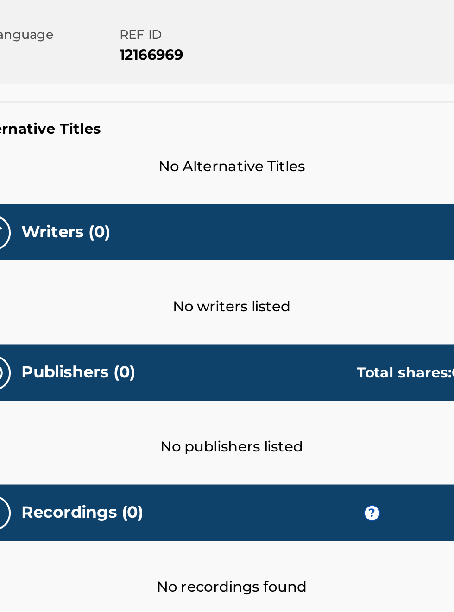
scroll to position [250, 218]
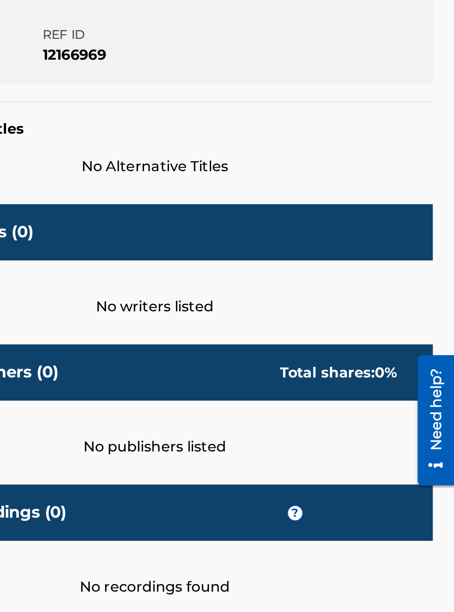
click at [337, 487] on div "No publishers listed" at bounding box center [299, 473] width 288 height 30
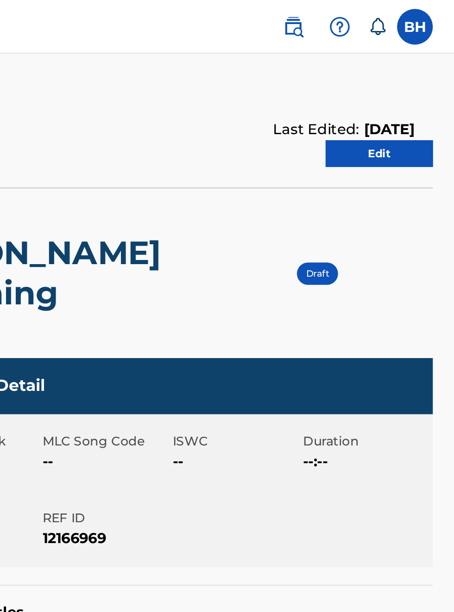
scroll to position [0, 218]
click at [426, 76] on link "Edit" at bounding box center [415, 80] width 56 height 14
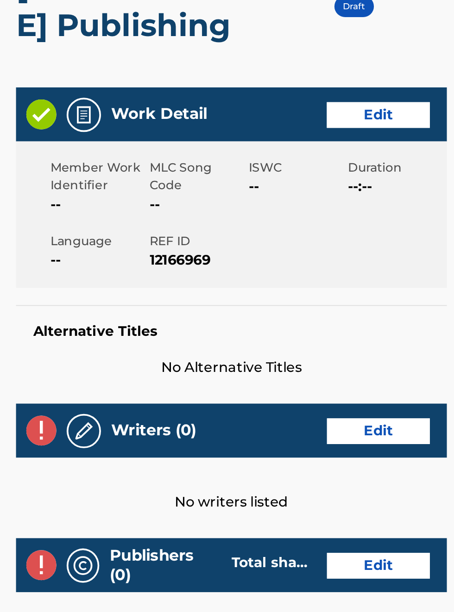
scroll to position [106, 174]
click at [384, 174] on link "Edit" at bounding box center [378, 168] width 56 height 14
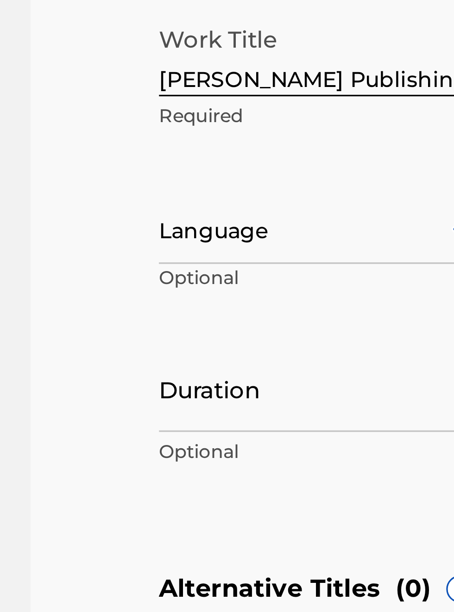
scroll to position [232, 134]
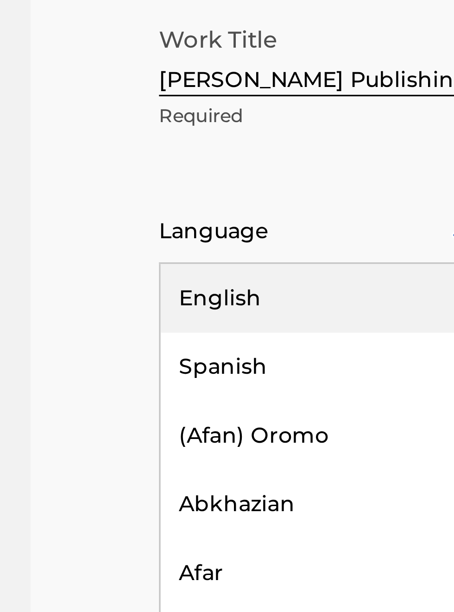
click at [227, 330] on div "English" at bounding box center [231, 322] width 97 height 21
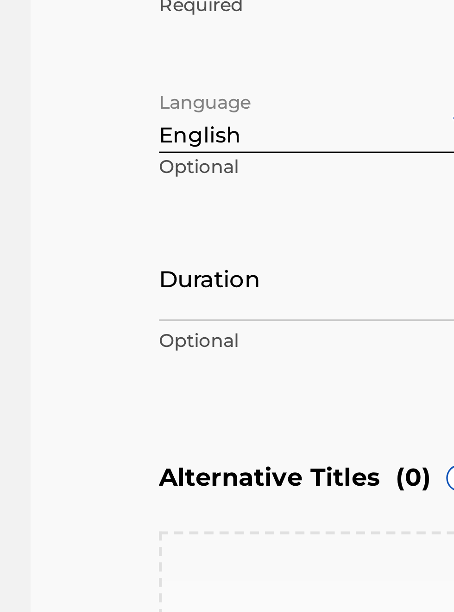
scroll to position [266, 134]
click at [206, 360] on input "Duration" at bounding box center [231, 350] width 98 height 26
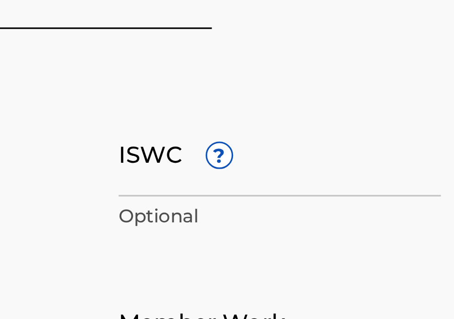
scroll to position [73, 0]
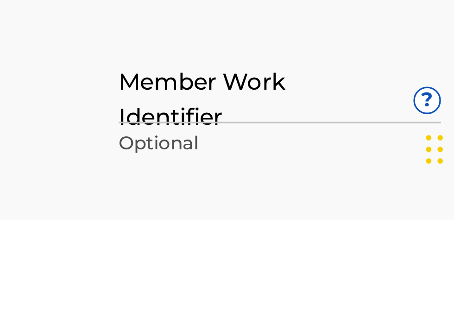
type input "02:10"
click at [342, 290] on input "Member Work Identifier ?" at bounding box center [366, 277] width 98 height 26
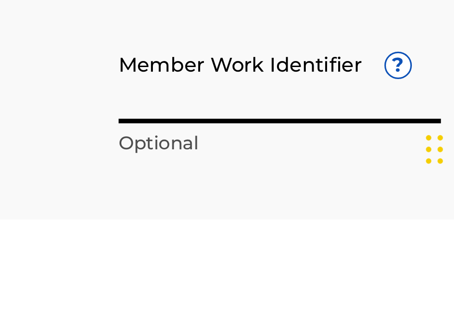
type input "p"
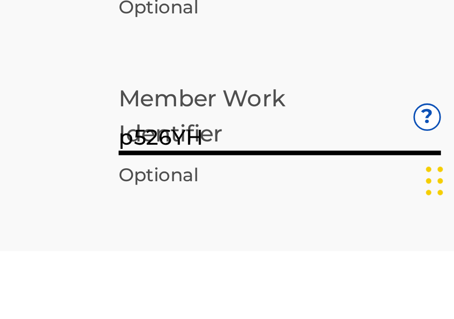
scroll to position [243, 281]
click at [379, 289] on input "p526YH" at bounding box center [366, 277] width 98 height 26
click at [368, 289] on input "p526YH" at bounding box center [366, 277] width 98 height 26
type input "p"
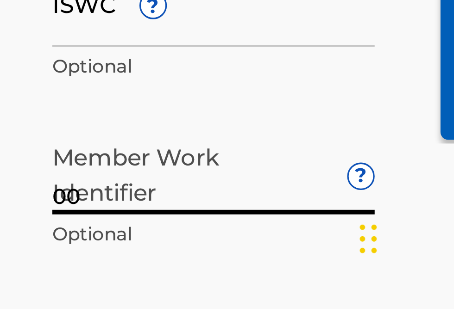
scroll to position [225, 301]
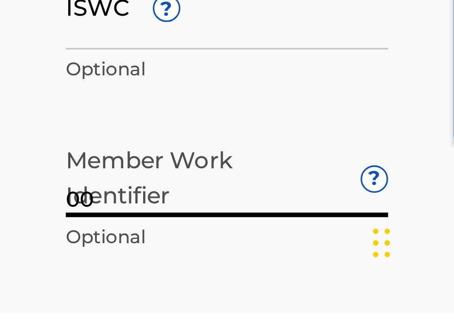
click at [411, 282] on span "?" at bounding box center [410, 278] width 7 height 7
click at [411, 284] on input "00" at bounding box center [366, 277] width 98 height 26
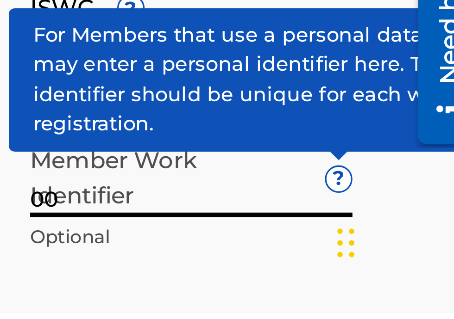
scroll to position [224, 308]
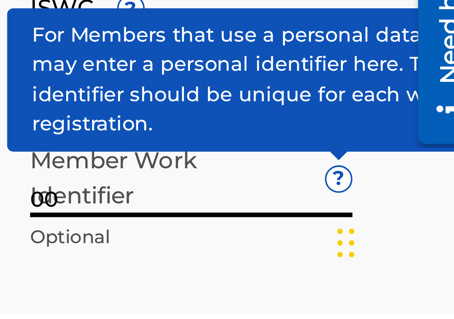
click at [394, 287] on input "00" at bounding box center [366, 277] width 98 height 26
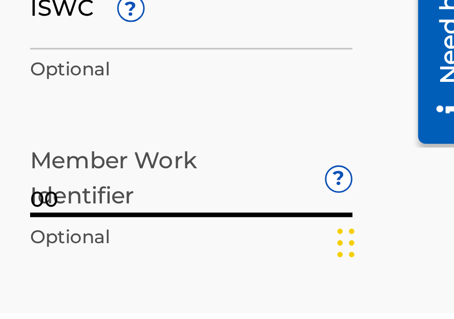
type input "0"
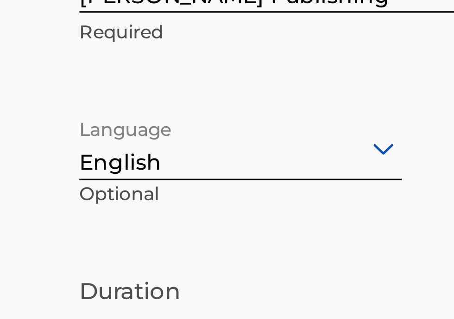
scroll to position [73, 0]
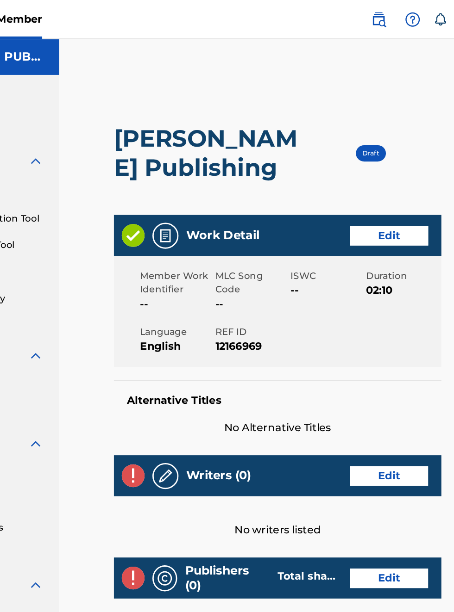
click at [384, 174] on link "Edit" at bounding box center [378, 168] width 56 height 14
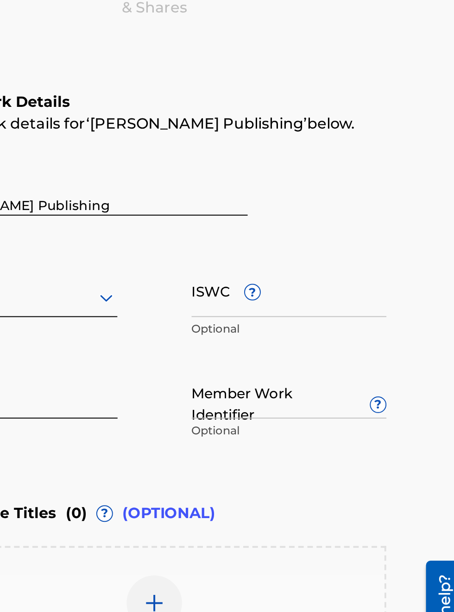
click at [393, 363] on input "Member Work Identifier ?" at bounding box center [366, 350] width 98 height 26
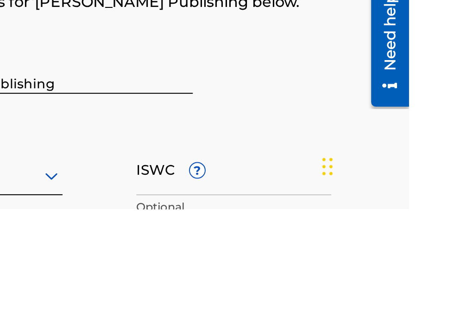
scroll to position [214, 249]
click at [356, 308] on input "ISWC ?" at bounding box center [366, 299] width 98 height 26
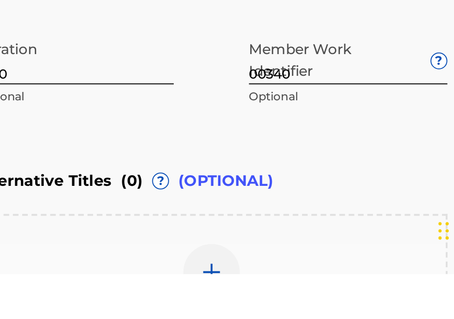
scroll to position [137, 0]
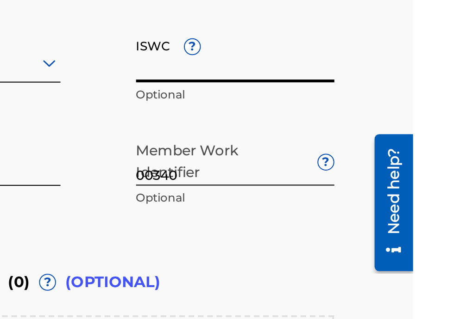
click at [374, 226] on input "00340" at bounding box center [366, 212] width 98 height 26
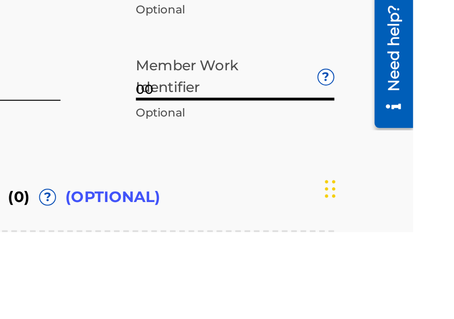
type input "0"
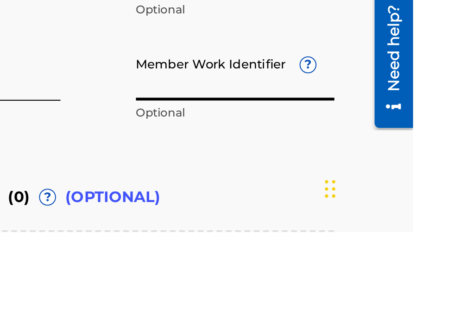
click at [402, 241] on span "?" at bounding box center [401, 236] width 7 height 7
click at [402, 243] on input "Member Work Identifier ?" at bounding box center [366, 241] width 98 height 26
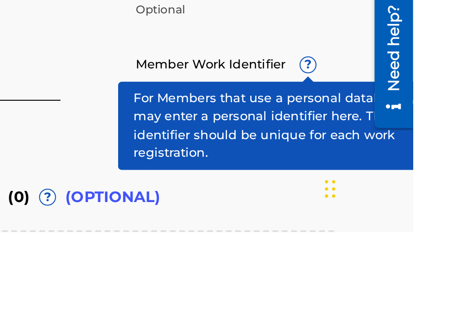
click at [380, 239] on input "Member Work Identifier ?" at bounding box center [366, 241] width 98 height 26
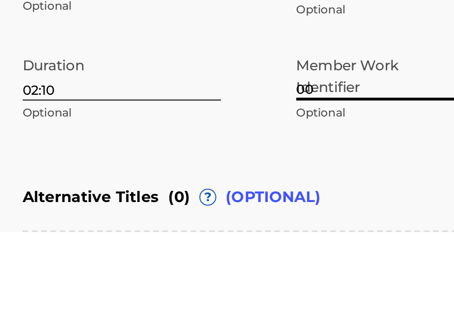
type input "0"
type input "P"
type input "5"
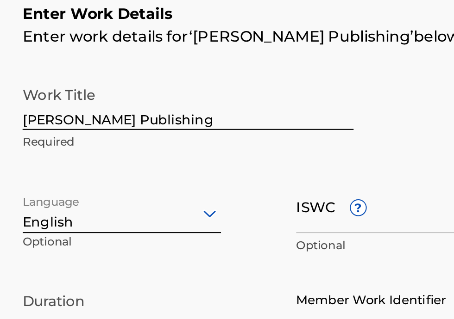
scroll to position [153, 0]
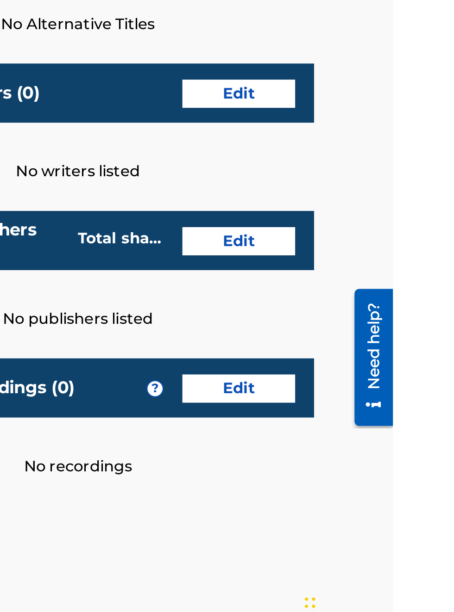
click at [381, 418] on link "Edit" at bounding box center [378, 411] width 56 height 14
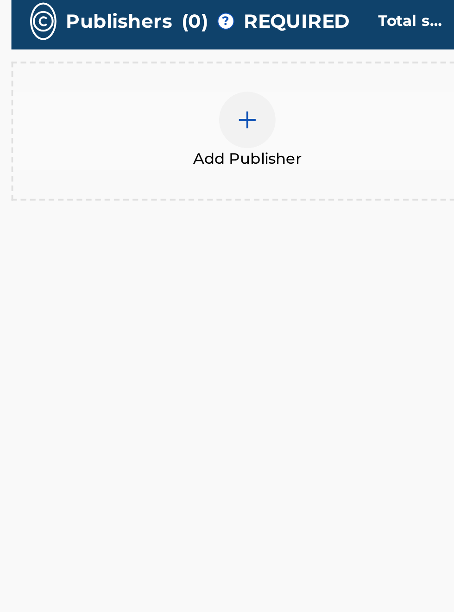
click at [305, 365] on span "Add Publisher" at bounding box center [299, 359] width 54 height 11
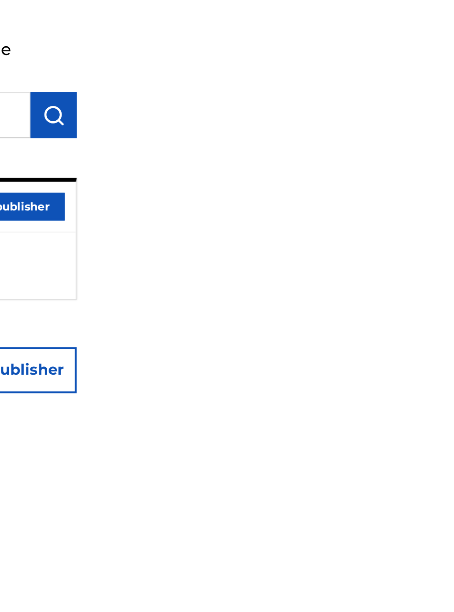
click at [441, 140] on button "Add publisher" at bounding box center [414, 136] width 56 height 14
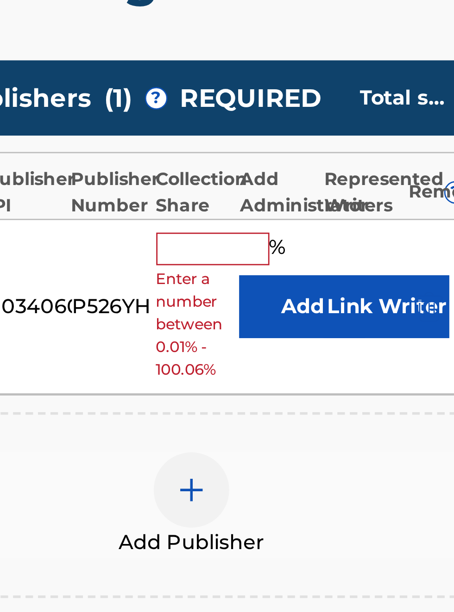
click at [306, 353] on input "text" at bounding box center [307, 347] width 42 height 12
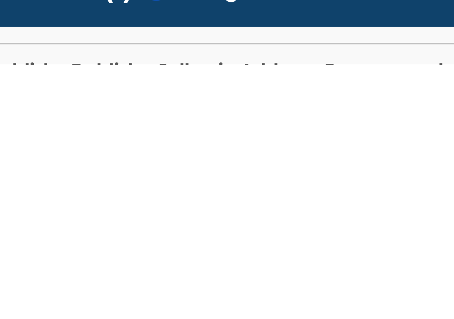
scroll to position [295, 228]
type input "0"
type input "0.01"
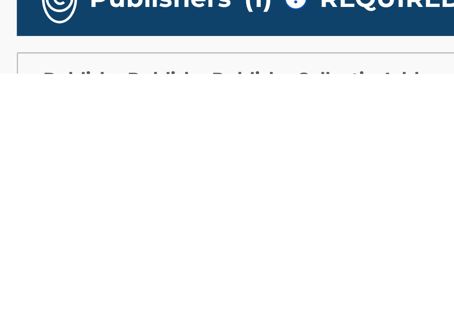
scroll to position [0, 6]
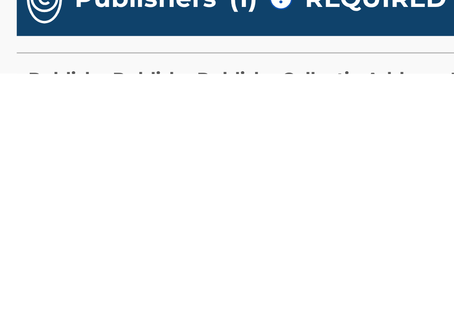
type input "1"
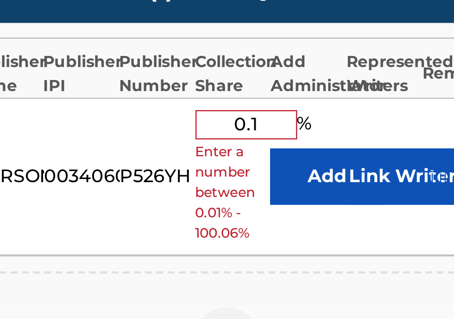
scroll to position [123, 200]
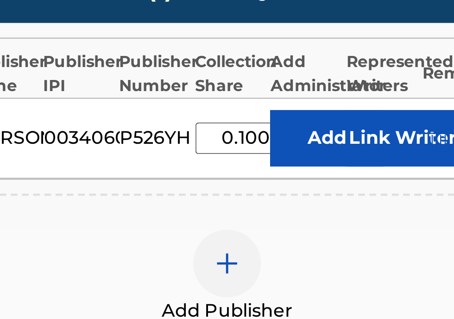
type input "0.100"
click at [365, 192] on button "Link Writer" at bounding box center [365, 179] width 46 height 23
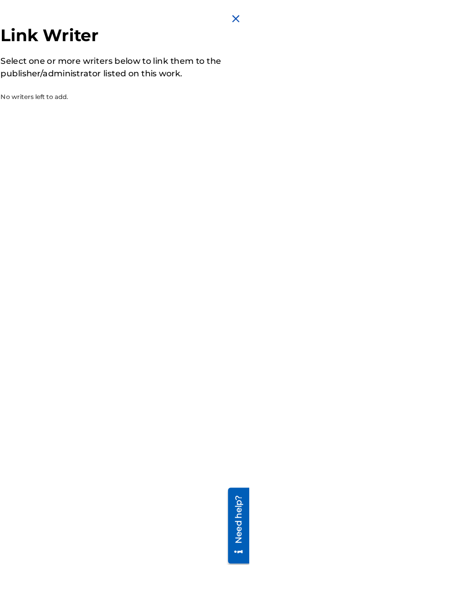
scroll to position [0, 231]
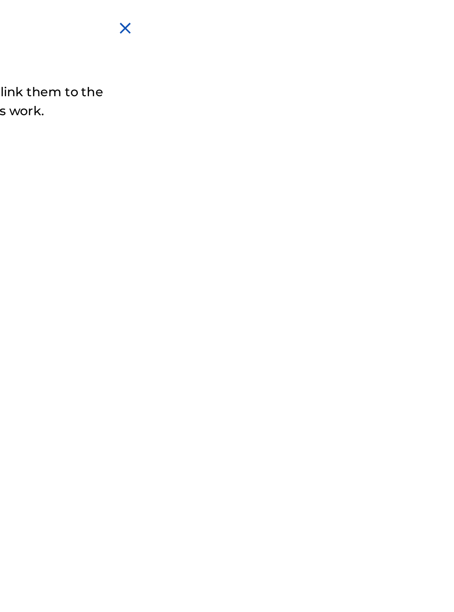
click at [447, 18] on img at bounding box center [441, 16] width 11 height 11
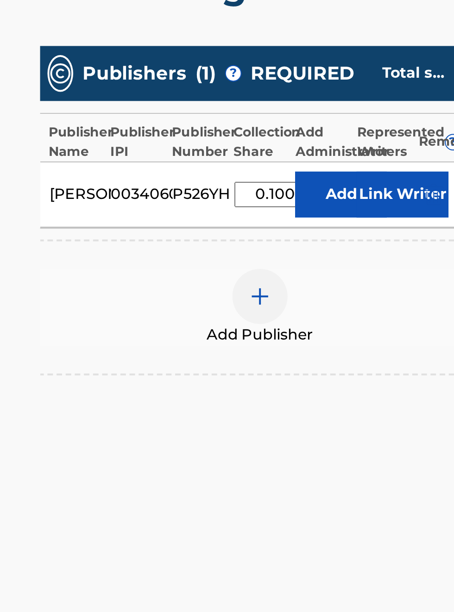
click at [296, 410] on img at bounding box center [292, 404] width 11 height 11
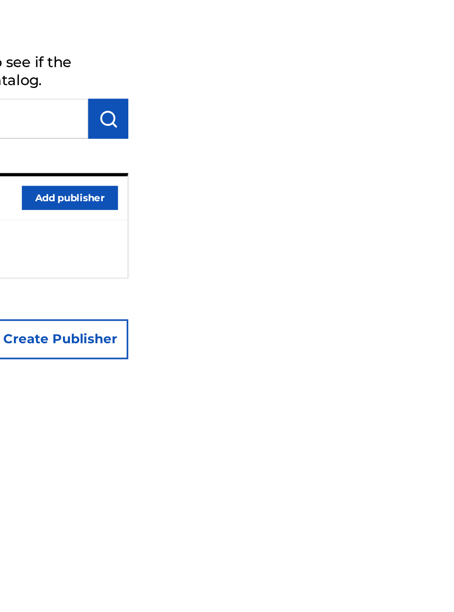
scroll to position [21, 373]
click at [453, 375] on div "Add Publisher First, search by publisher name to see if the publisher already e…" at bounding box center [339, 306] width 237 height 612
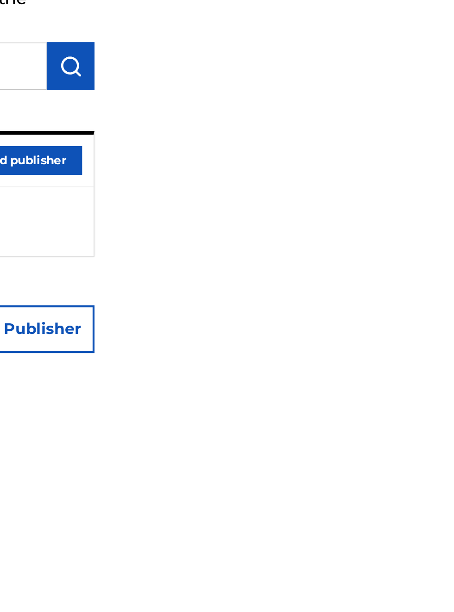
scroll to position [57, 401]
click at [441, 138] on button "Add publisher" at bounding box center [414, 136] width 56 height 14
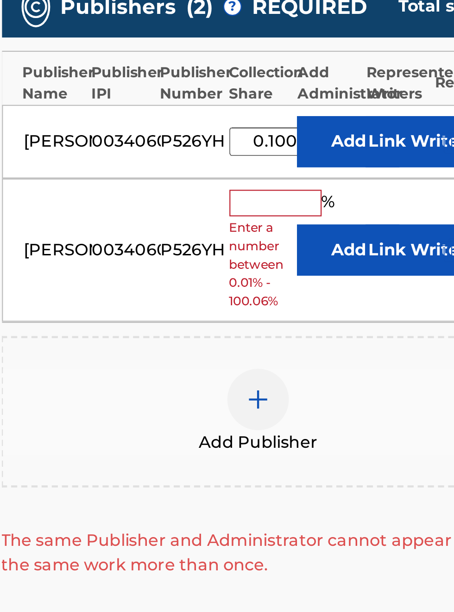
scroll to position [288, 181]
click at [362, 364] on button "Link Writer" at bounding box center [370, 352] width 46 height 23
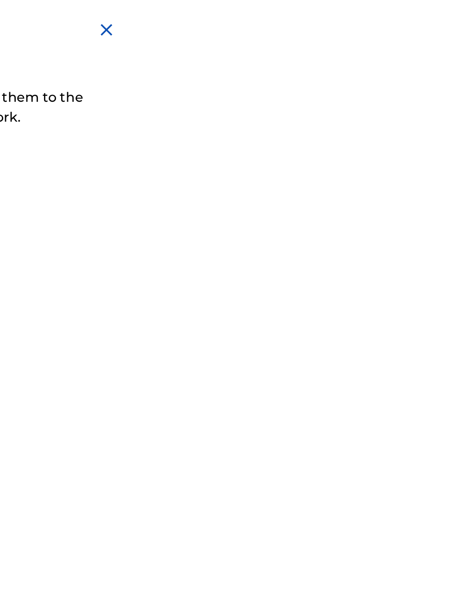
scroll to position [0, 0]
click at [447, 21] on img at bounding box center [441, 16] width 11 height 11
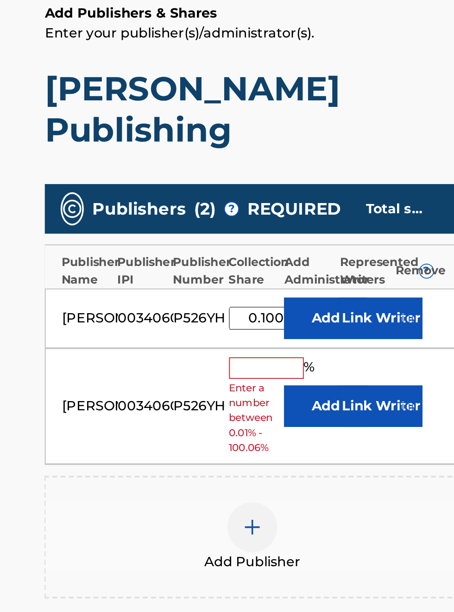
scroll to position [175, 157]
click at [305, 386] on input "text" at bounding box center [306, 380] width 42 height 12
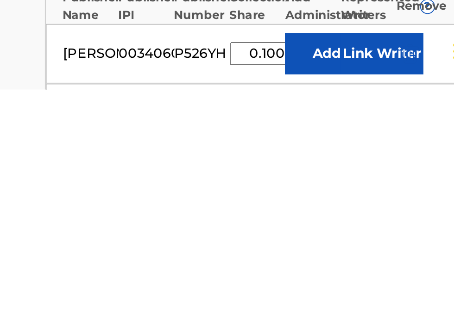
scroll to position [69, 0]
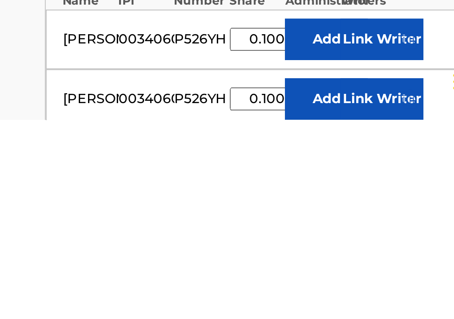
type input "0.100"
click at [377, 319] on button "Link Writer" at bounding box center [370, 307] width 46 height 23
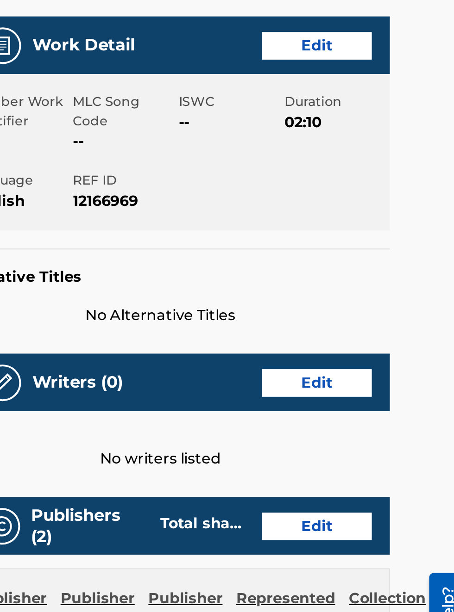
click at [381, 174] on link "Edit" at bounding box center [378, 168] width 56 height 14
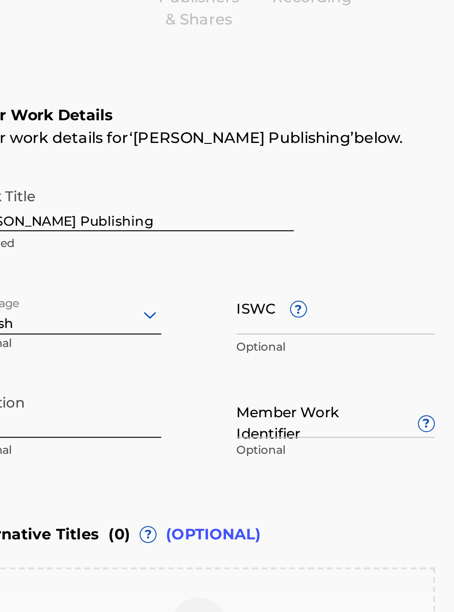
click at [338, 360] on input "Member Work Identifier ?" at bounding box center [366, 350] width 98 height 26
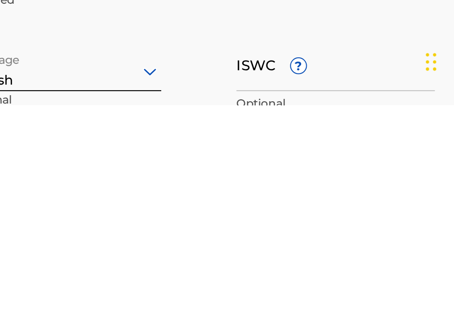
type input "0"
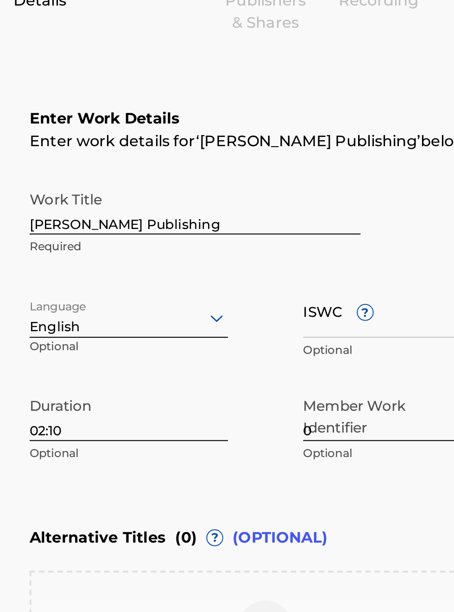
click at [339, 250] on input "Bobby Hamilton Publishing" at bounding box center [263, 248] width 163 height 26
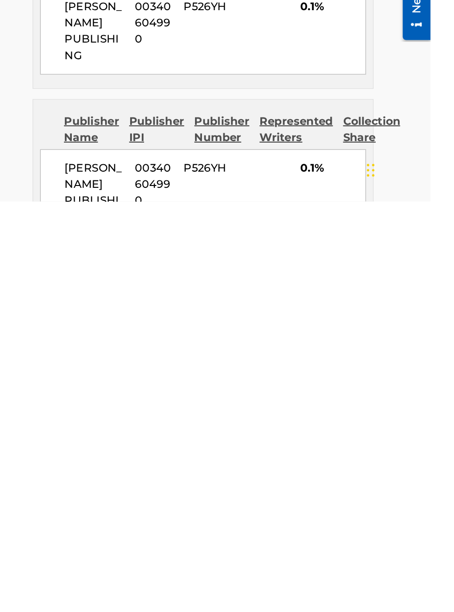
scroll to position [474, 160]
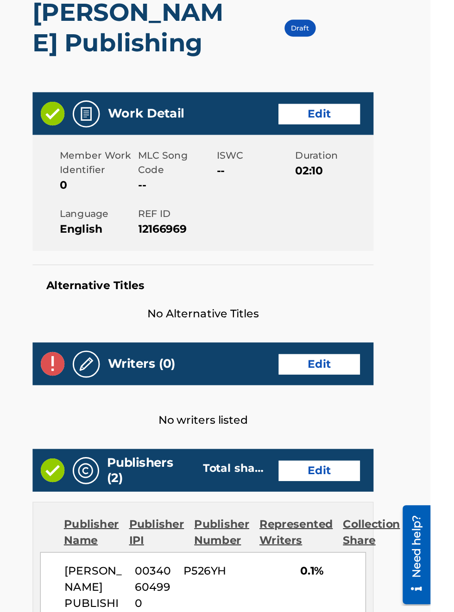
scroll to position [90, 160]
click at [392, 174] on link "Edit" at bounding box center [378, 168] width 56 height 14
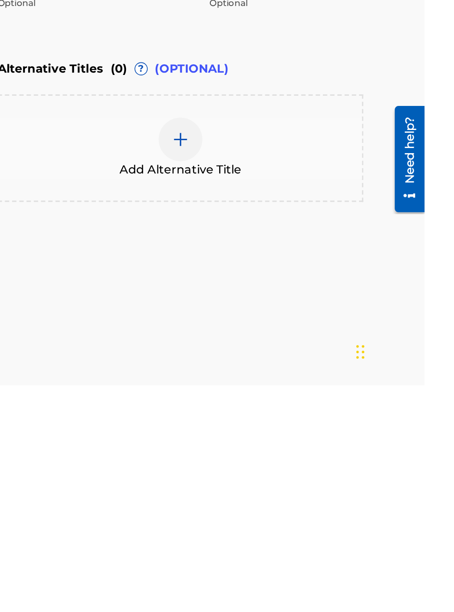
scroll to position [367, 184]
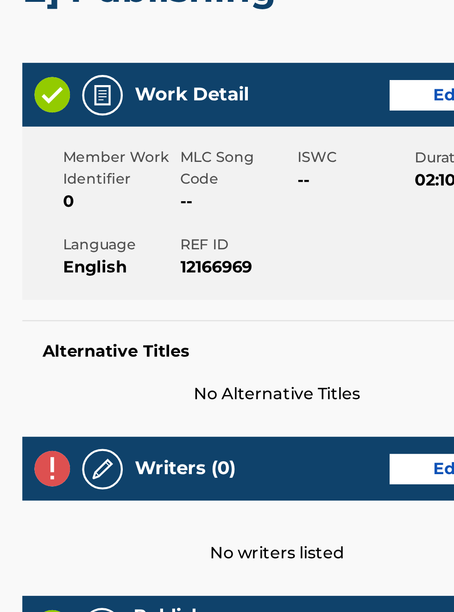
scroll to position [124, 172]
click at [306, 245] on div "Member Work Identifier 0 MLC Song Code -- ISWC -- Duration 02:10 Language Engli…" at bounding box center [298, 221] width 232 height 79
click at [223, 173] on img at bounding box center [218, 167] width 11 height 11
click at [193, 175] on img at bounding box center [196, 167] width 16 height 16
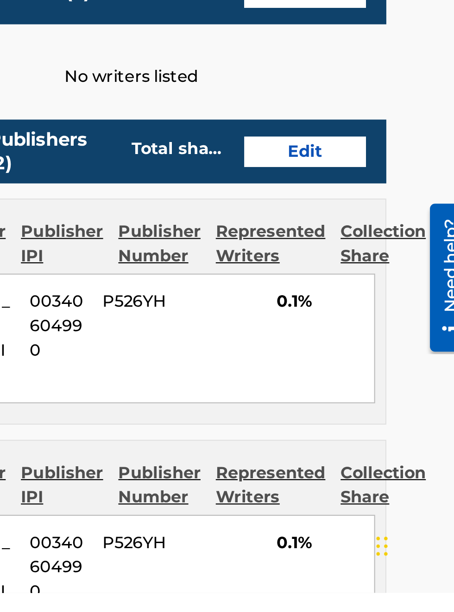
scroll to position [342, 238]
click at [383, 418] on link "Edit" at bounding box center [378, 411] width 56 height 14
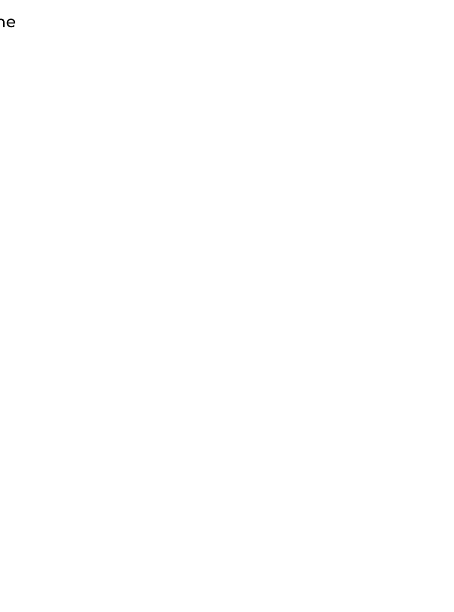
scroll to position [0, 429]
click at [447, 16] on img at bounding box center [441, 16] width 11 height 11
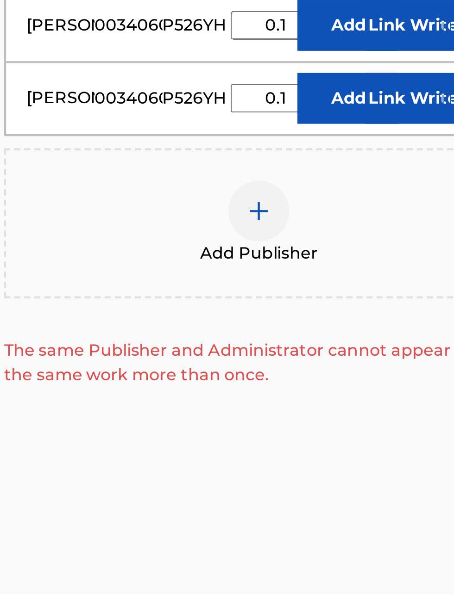
scroll to position [341, 187]
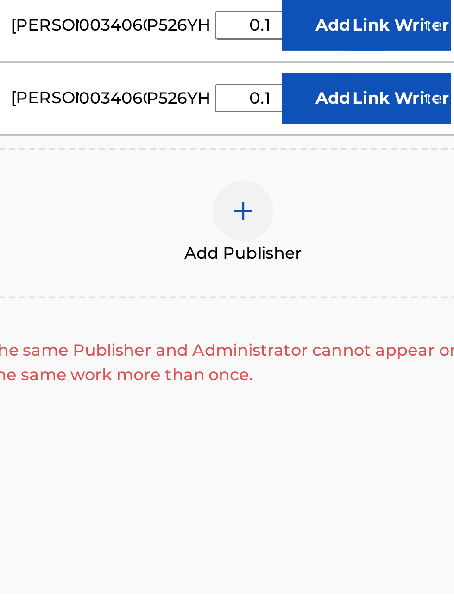
click at [304, 451] on div at bounding box center [299, 438] width 28 height 28
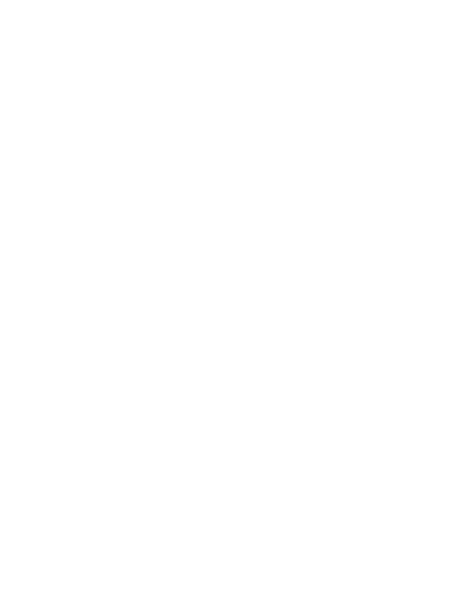
scroll to position [74, 472]
click at [441, 138] on button "Add publisher" at bounding box center [414, 136] width 56 height 14
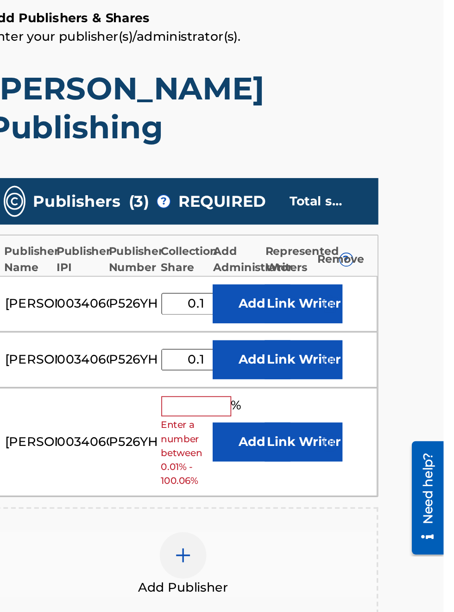
scroll to position [171, 189]
click at [305, 420] on input "text" at bounding box center [307, 414] width 42 height 12
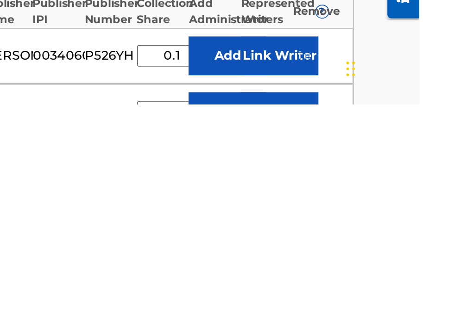
scroll to position [257, 204]
type input "0.100"
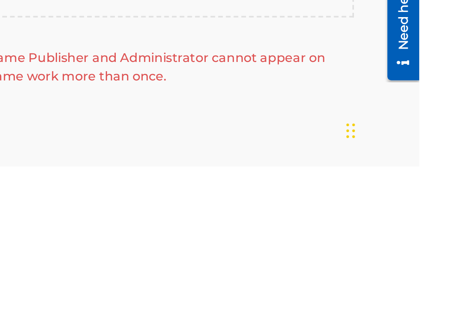
scroll to position [219, 204]
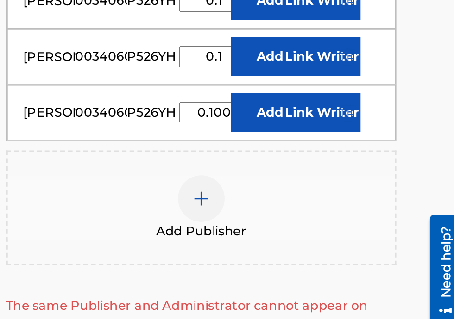
click at [383, 145] on img "submit" at bounding box center [386, 139] width 10 height 11
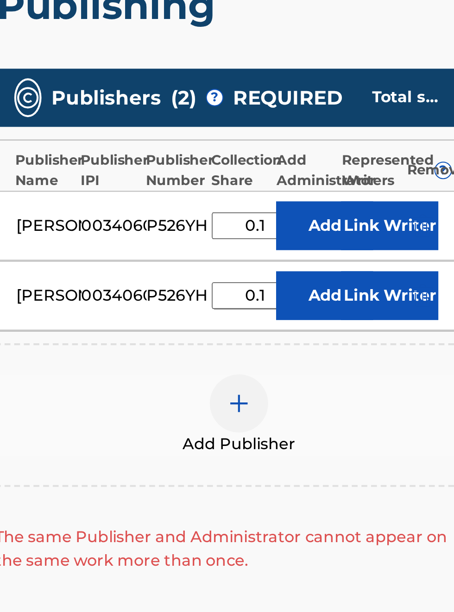
click at [236, 350] on div "BOBBY HAMILTON PUBLISHING 00340604990 P526YH 0.1 % Add Link Writer" at bounding box center [297, 352] width 231 height 33
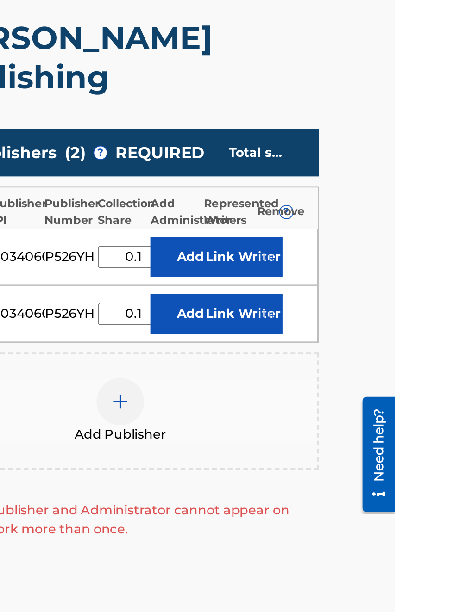
click at [371, 364] on button "Link Writer" at bounding box center [365, 352] width 46 height 23
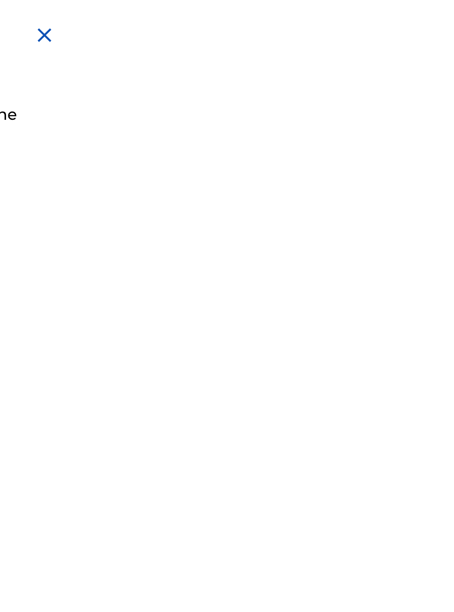
click at [447, 14] on img at bounding box center [441, 16] width 11 height 11
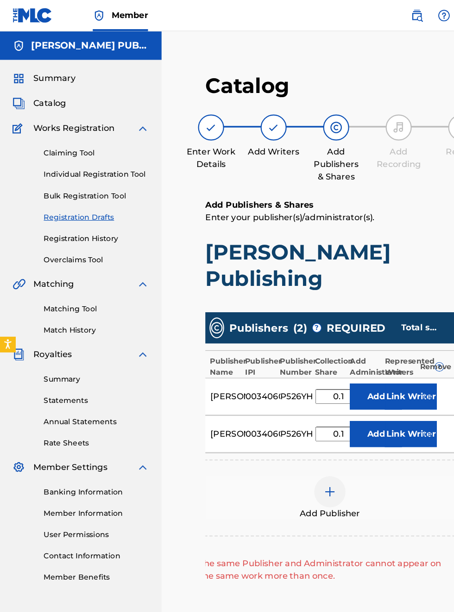
click at [135, 42] on div "[PERSON_NAME] PUBLISHING" at bounding box center [71, 40] width 143 height 25
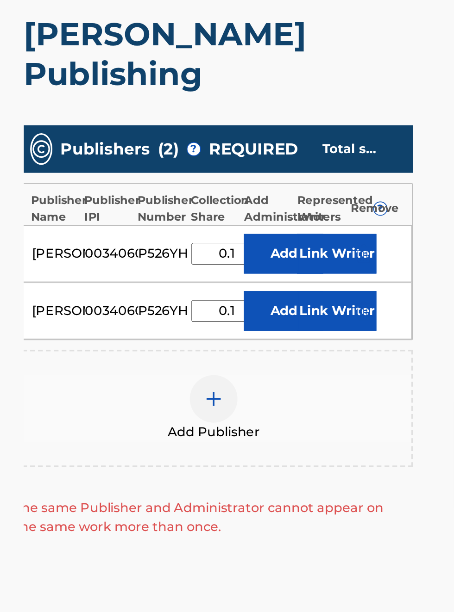
click at [304, 393] on input "0.1" at bounding box center [301, 386] width 42 height 13
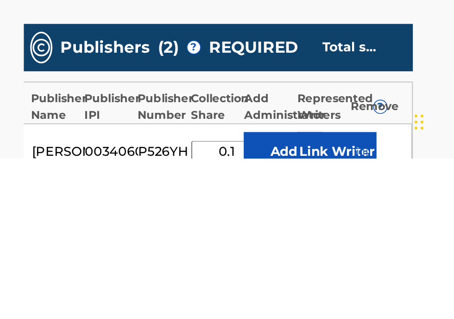
scroll to position [226, 168]
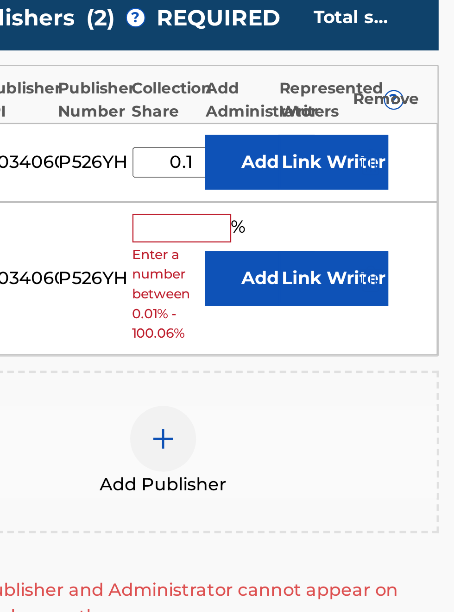
click at [306, 386] on input "text" at bounding box center [301, 380] width 42 height 12
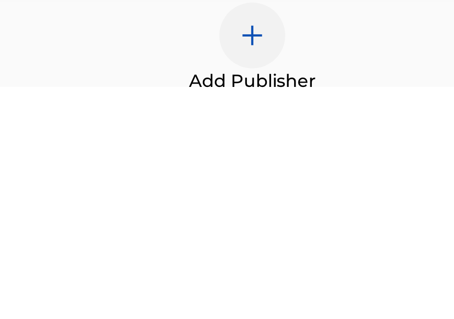
type input "0.1"
click at [294, 303] on img at bounding box center [292, 297] width 11 height 11
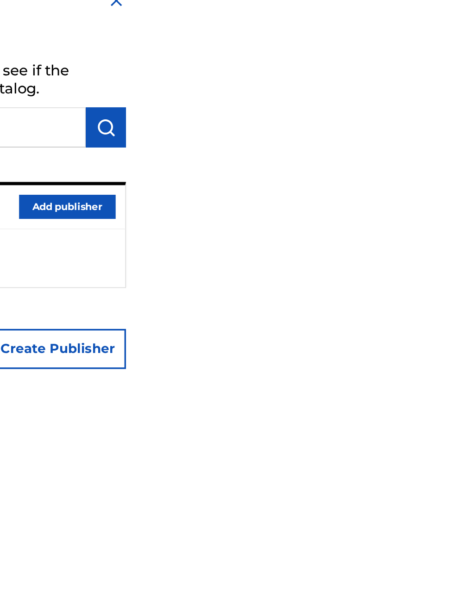
click at [424, 92] on input "text" at bounding box center [328, 89] width 192 height 23
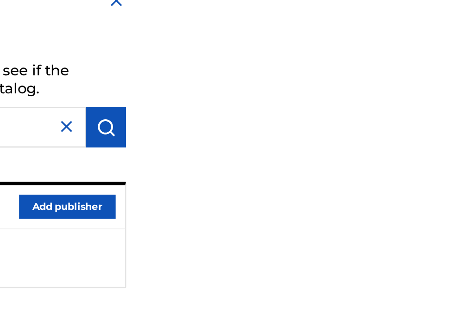
type input "Obb"
type input "Bobby Hamilton publishing"
click at [441, 87] on img "submit" at bounding box center [435, 89] width 11 height 11
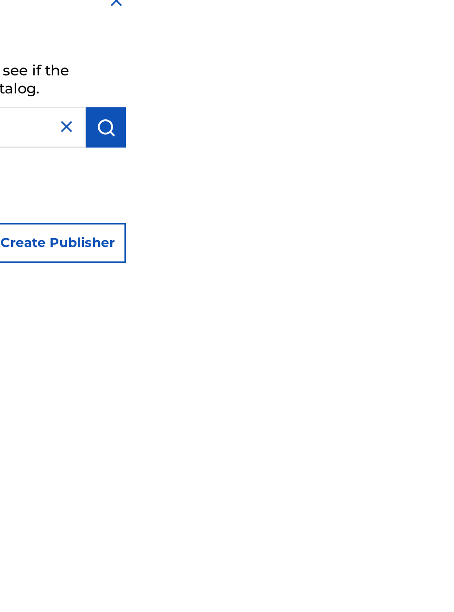
click at [418, 92] on img at bounding box center [412, 89] width 11 height 11
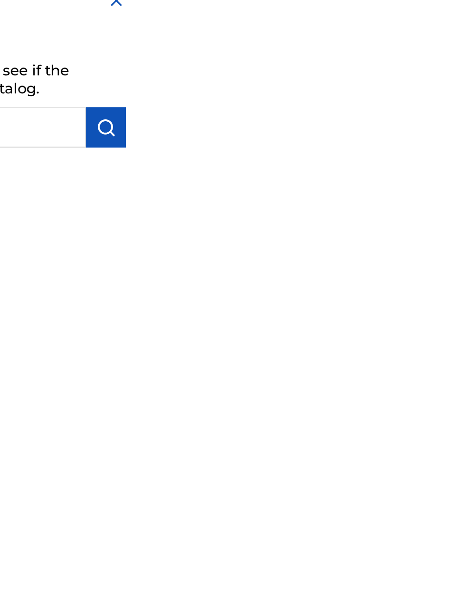
click at [424, 91] on input "text" at bounding box center [328, 89] width 192 height 23
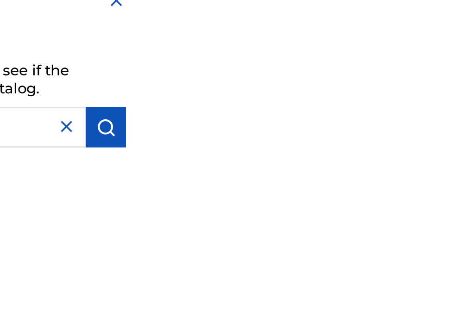
type input "Bob y"
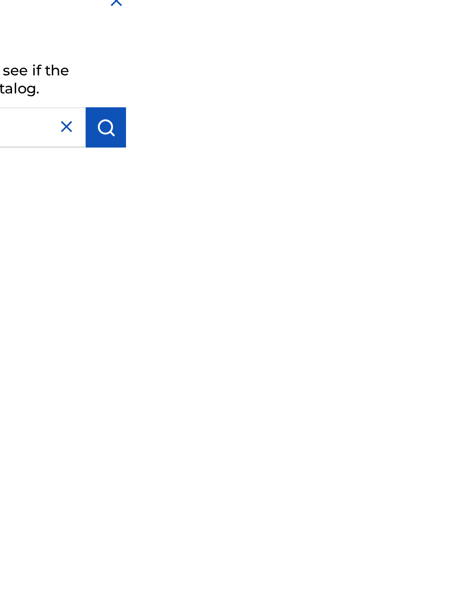
type input "Bobby Hamilton publishing"
click at [447, 90] on button "submit" at bounding box center [435, 89] width 23 height 23
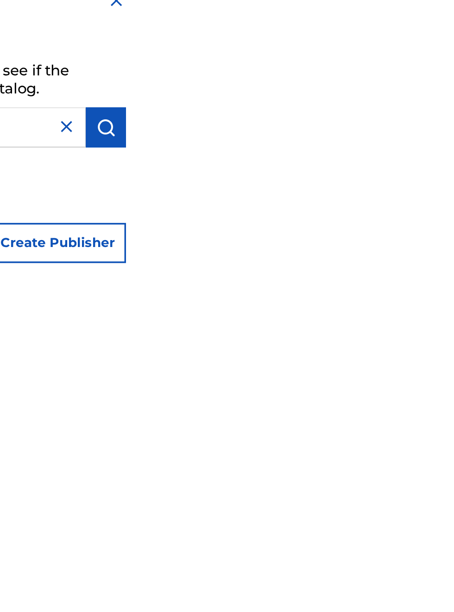
click at [447, 162] on button "Create Publisher" at bounding box center [407, 156] width 79 height 23
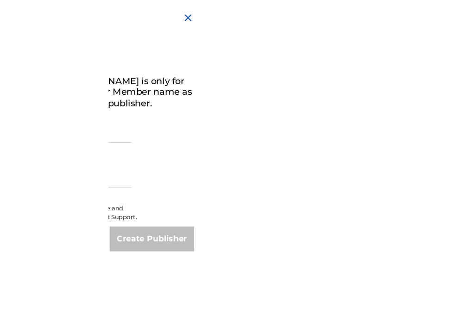
scroll to position [0, 367]
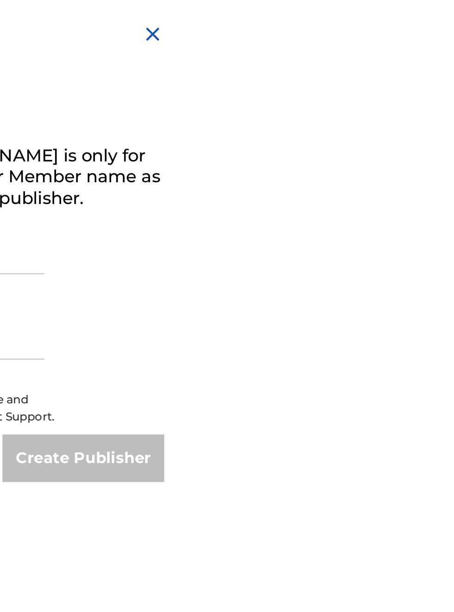
click at [389, 127] on input "Publisher Name" at bounding box center [310, 120] width 156 height 26
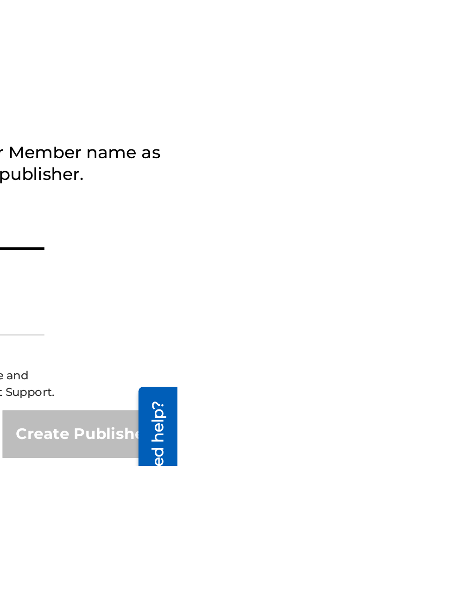
scroll to position [83, 367]
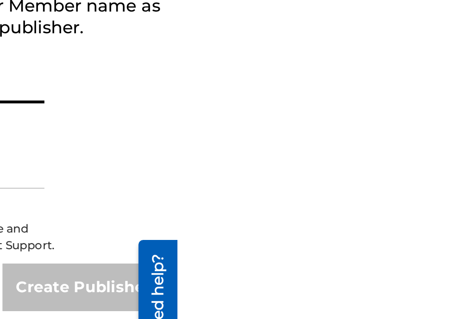
type input "Bobby Hamilton publishing"
click at [389, 171] on input "IPI Number" at bounding box center [310, 162] width 156 height 26
type input "00340604990"
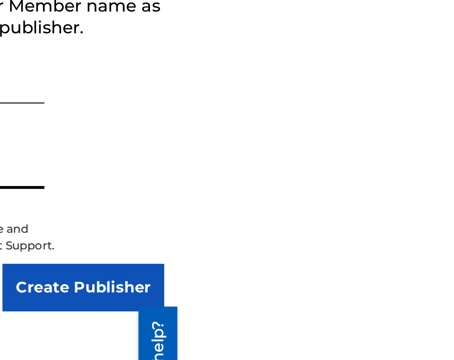
click at [447, 235] on input "Create Publisher" at bounding box center [407, 223] width 79 height 23
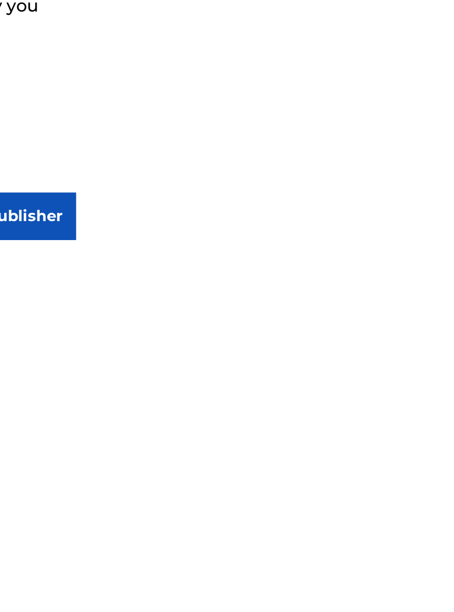
scroll to position [83, 414]
click at [447, 190] on input "Create Publisher" at bounding box center [407, 188] width 79 height 23
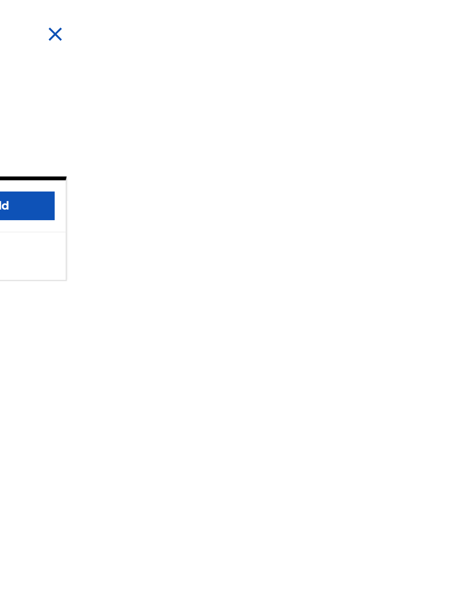
scroll to position [0, 414]
click at [441, 107] on button "Add" at bounding box center [414, 100] width 56 height 14
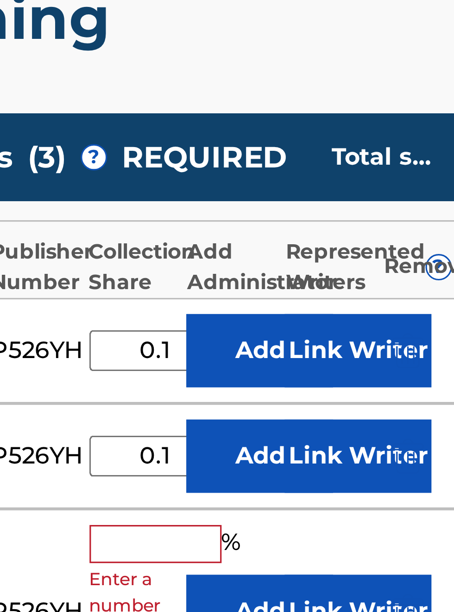
scroll to position [242, 252]
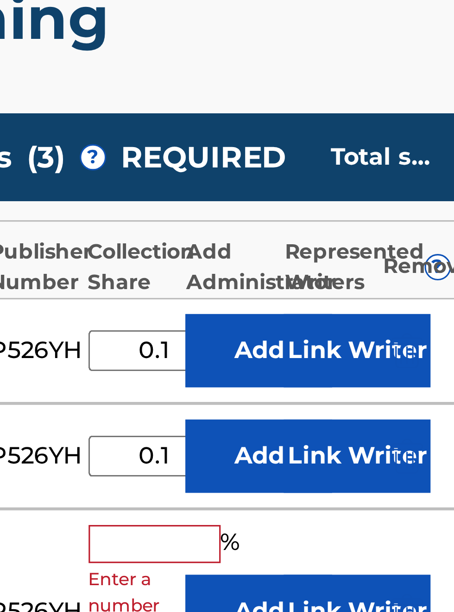
click at [347, 364] on button "Link Writer" at bounding box center [365, 352] width 46 height 23
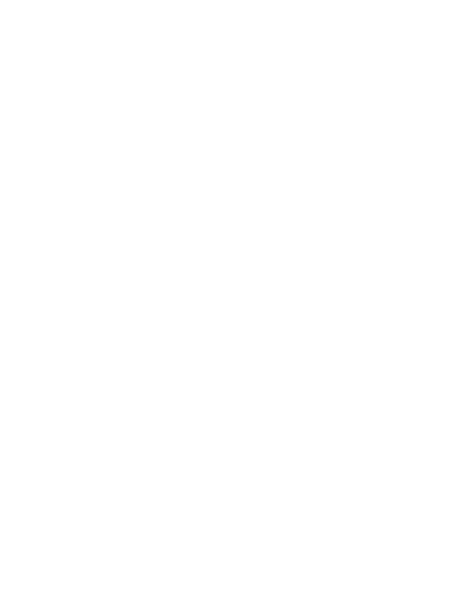
scroll to position [0, 492]
click at [447, 15] on img at bounding box center [441, 16] width 11 height 11
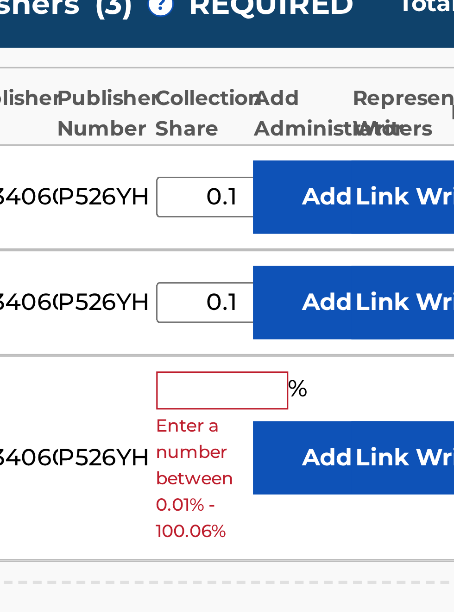
scroll to position [290, 231]
click at [331, 398] on button "Add" at bounding box center [334, 385] width 46 height 23
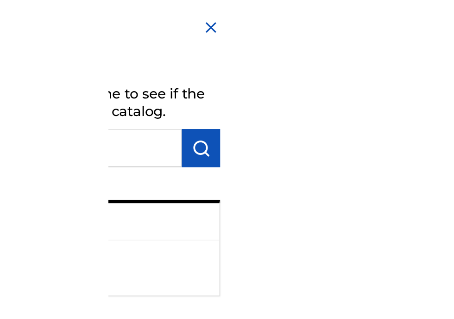
scroll to position [0, 380]
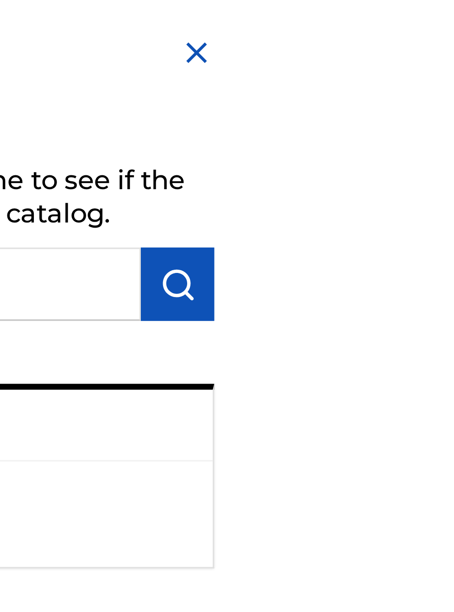
click at [424, 88] on input "text" at bounding box center [328, 89] width 192 height 23
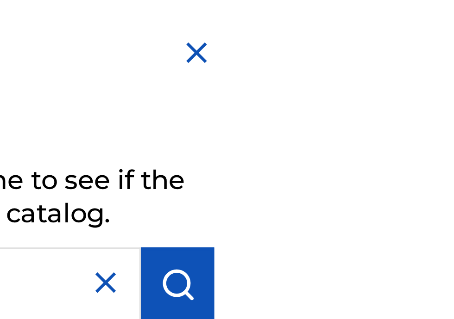
type input "[PERSON_NAME]"
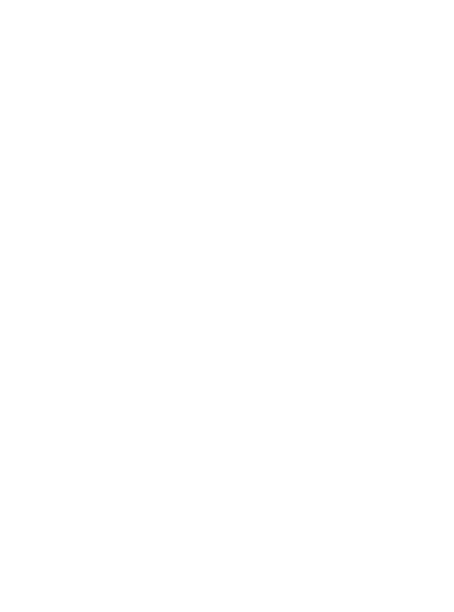
scroll to position [140, 471]
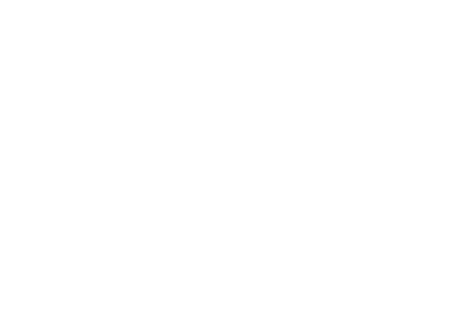
click at [447, 220] on button "Create Administrator" at bounding box center [399, 214] width 95 height 23
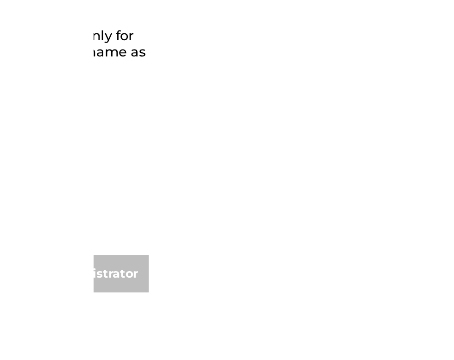
scroll to position [54, 413]
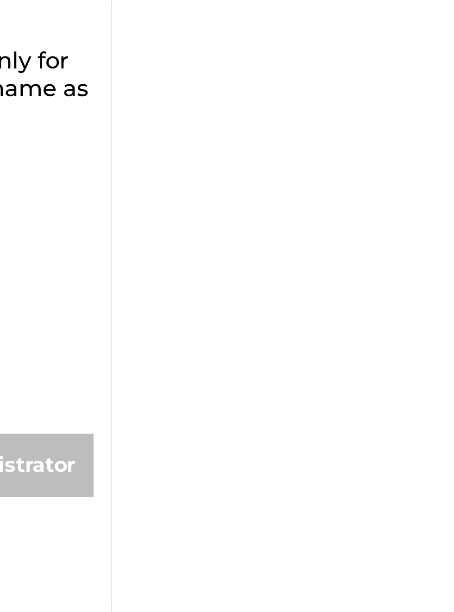
click at [389, 127] on input "Administrator Name" at bounding box center [310, 120] width 156 height 26
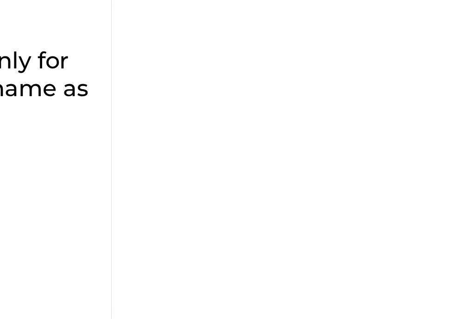
type input "Bobby Hamilton publishing"
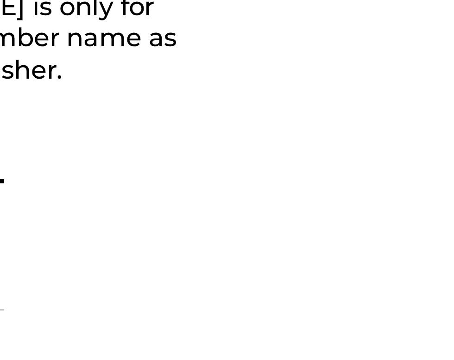
scroll to position [69, 387]
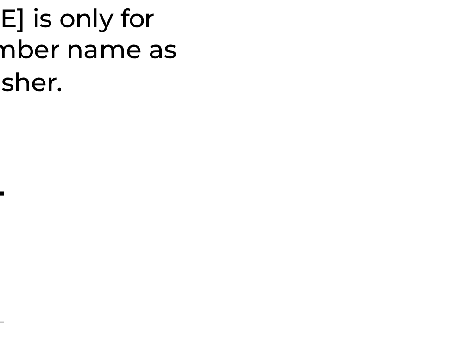
click at [389, 163] on input "IPI Number" at bounding box center [310, 162] width 156 height 26
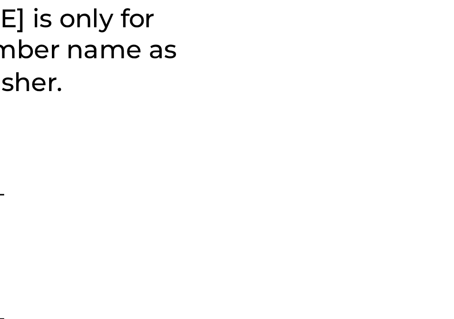
type input "00340604990"
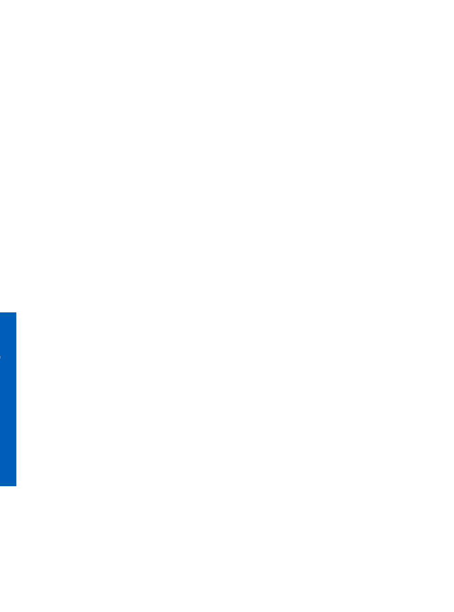
scroll to position [172, 448]
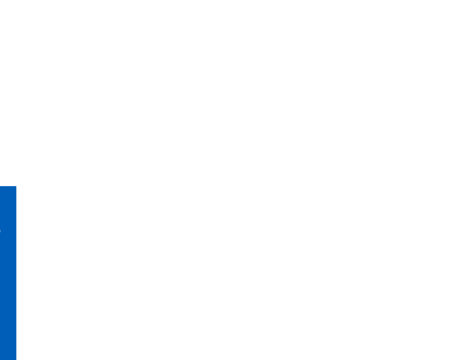
click at [447, 232] on input "Create Administrator" at bounding box center [399, 223] width 95 height 23
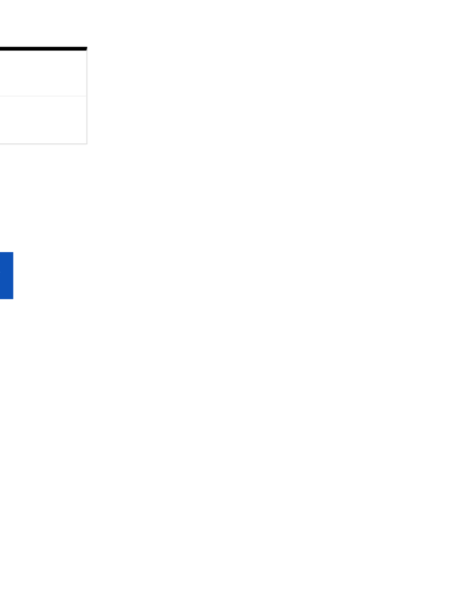
scroll to position [63, 404]
click at [411, 205] on button "Confirm & create new" at bounding box center [361, 198] width 98 height 23
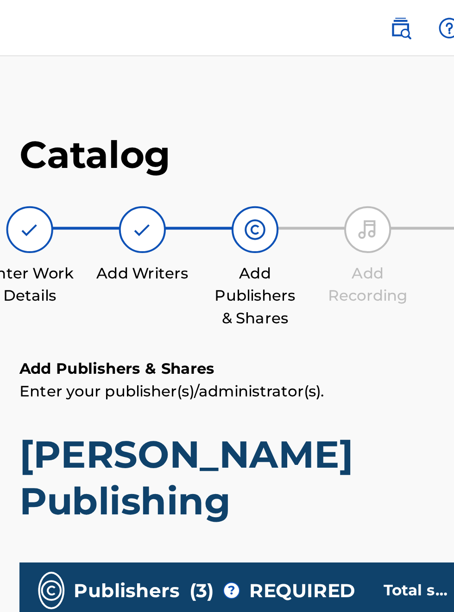
scroll to position [0, 173]
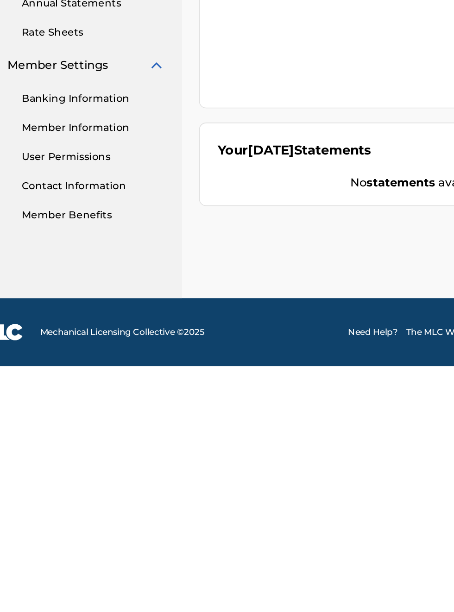
scroll to position [373, 25]
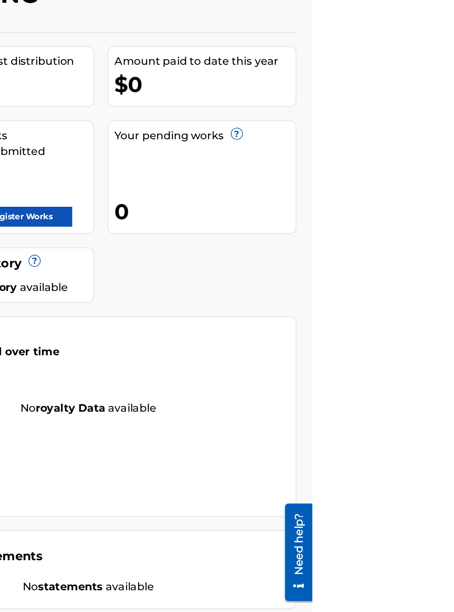
scroll to position [86, 237]
click at [287, 229] on link "Register Works" at bounding box center [251, 236] width 71 height 14
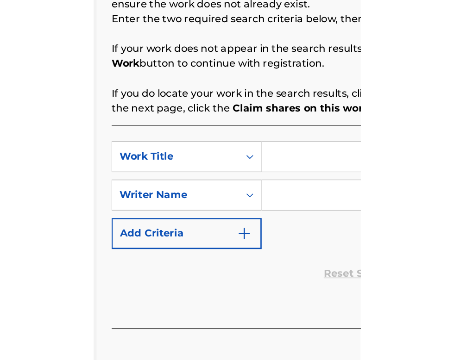
scroll to position [183, 141]
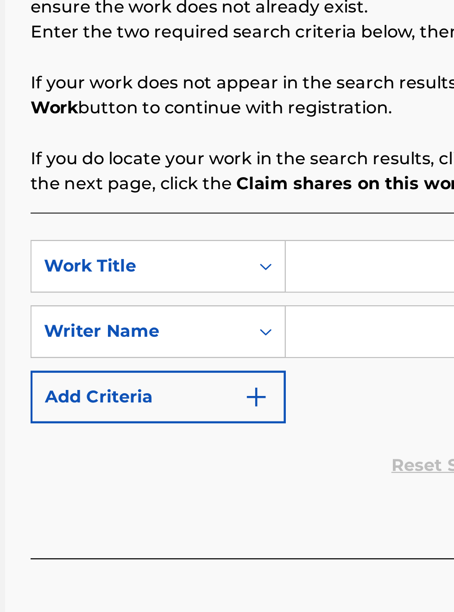
click at [296, 299] on input "Search Form" at bounding box center [354, 300] width 175 height 22
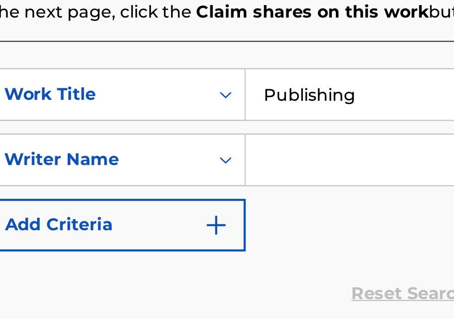
scroll to position [0, 0]
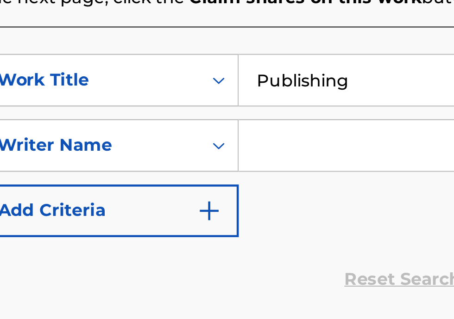
type input "Publishing"
click at [257, 256] on img "Search Form" at bounding box center [253, 249] width 11 height 11
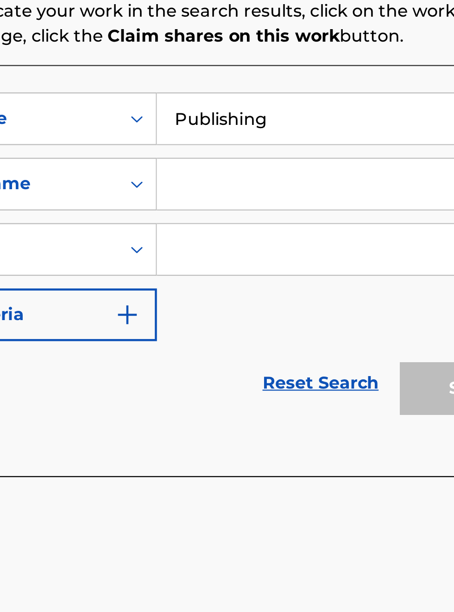
click at [292, 356] on input "Search Form" at bounding box center [346, 357] width 158 height 22
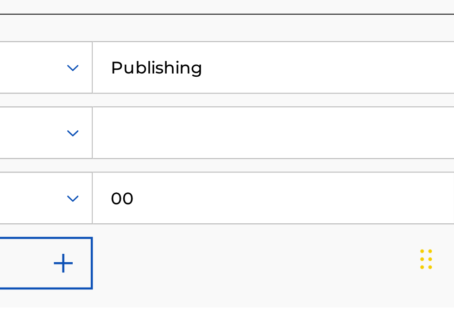
type input "00340604990"
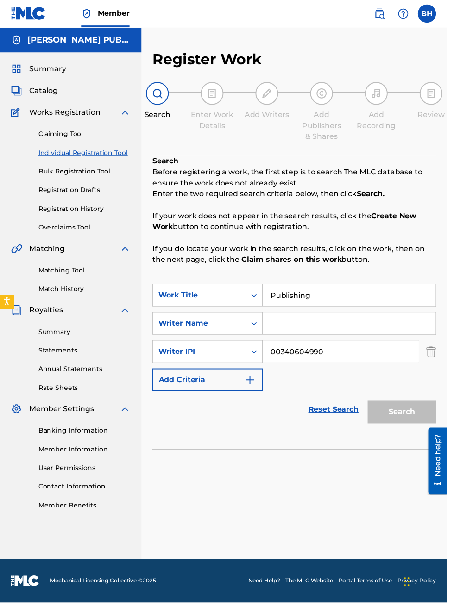
click at [245, 51] on h2 "Register Work" at bounding box center [210, 60] width 111 height 19
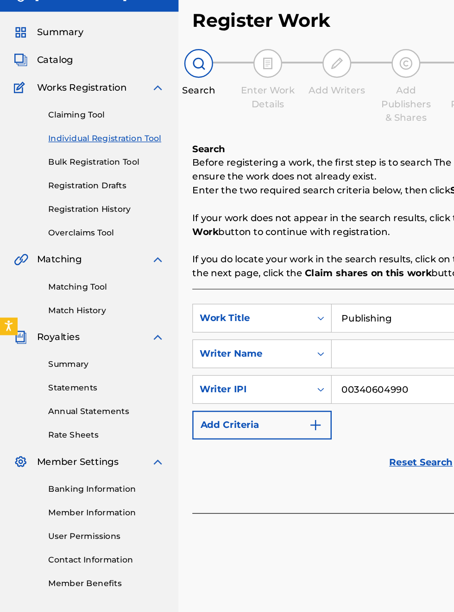
click at [109, 150] on link "Individual Registration Tool" at bounding box center [85, 155] width 93 height 10
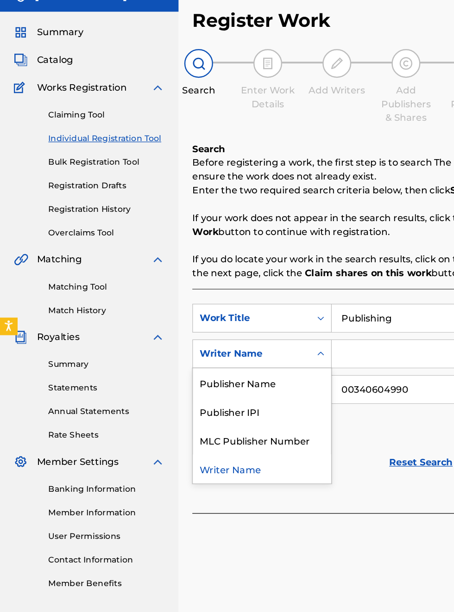
click at [206, 378] on div "Publisher IPI" at bounding box center [210, 374] width 111 height 23
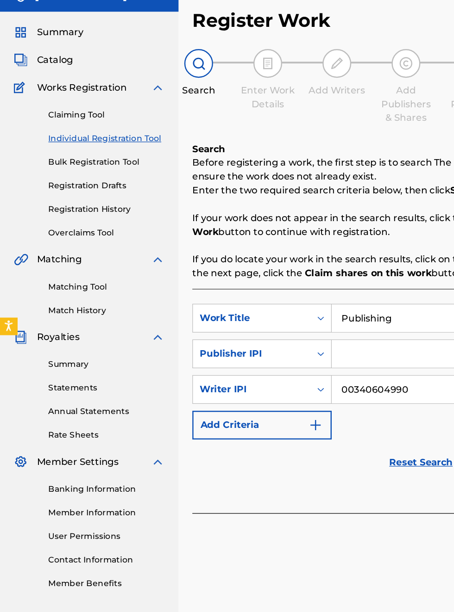
click at [253, 392] on img "Search Form" at bounding box center [253, 385] width 11 height 11
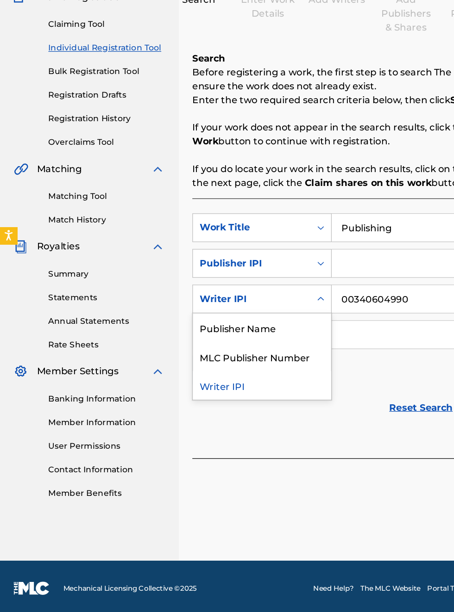
click at [218, 388] on div "Publisher Name" at bounding box center [210, 380] width 111 height 23
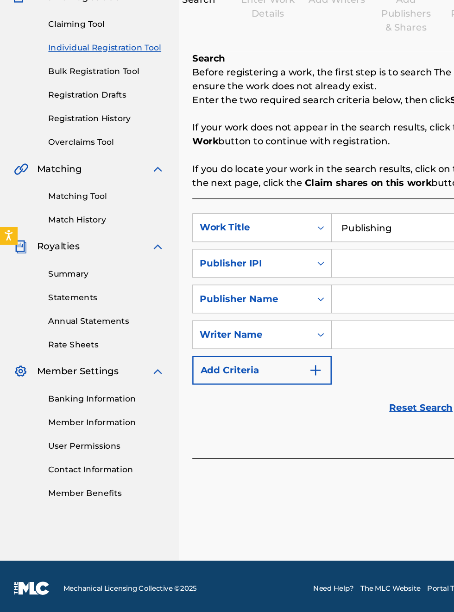
click at [303, 361] on input "Search Form" at bounding box center [346, 357] width 158 height 22
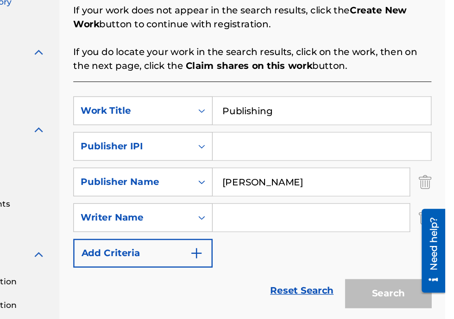
type input "[PERSON_NAME]"
click at [317, 154] on input "Search Form" at bounding box center [354, 150] width 175 height 22
type input "00340604990"
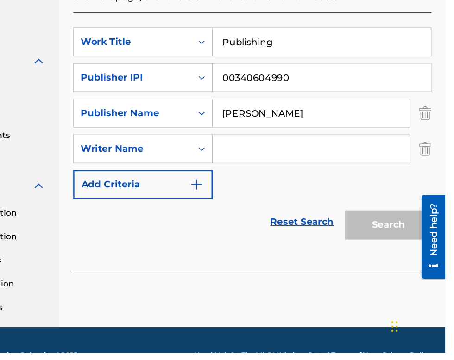
click at [262, 234] on button "Add Criteria" at bounding box center [211, 224] width 112 height 23
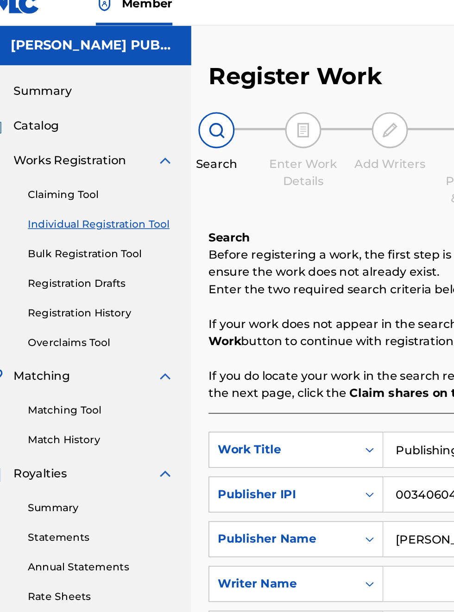
click at [275, 83] on div at bounding box center [270, 94] width 23 height 23
click at [121, 150] on link "Individual Registration Tool" at bounding box center [85, 155] width 93 height 10
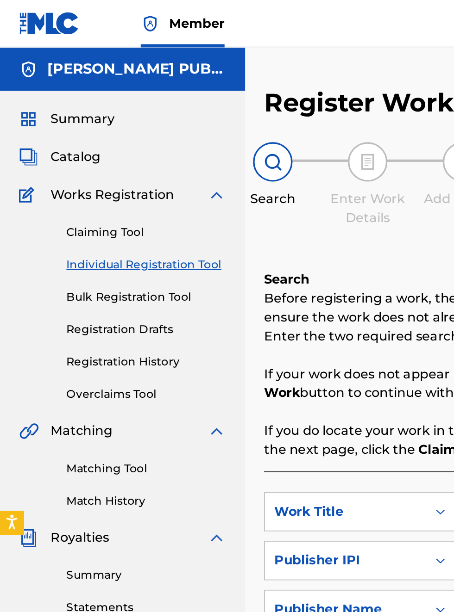
click at [82, 138] on link "Claiming Tool" at bounding box center [85, 136] width 93 height 10
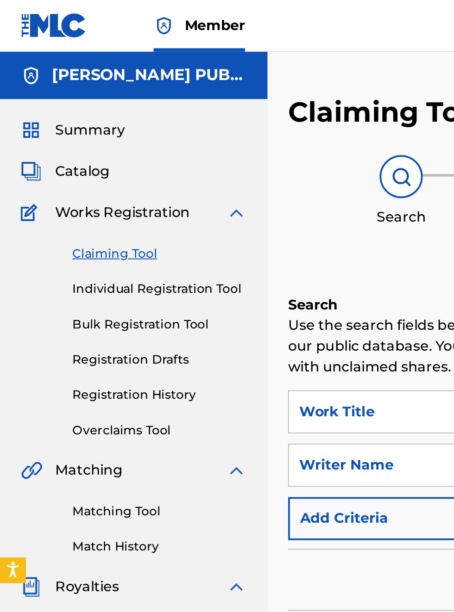
click at [122, 38] on h5 "[PERSON_NAME] PUBLISHING" at bounding box center [80, 40] width 105 height 11
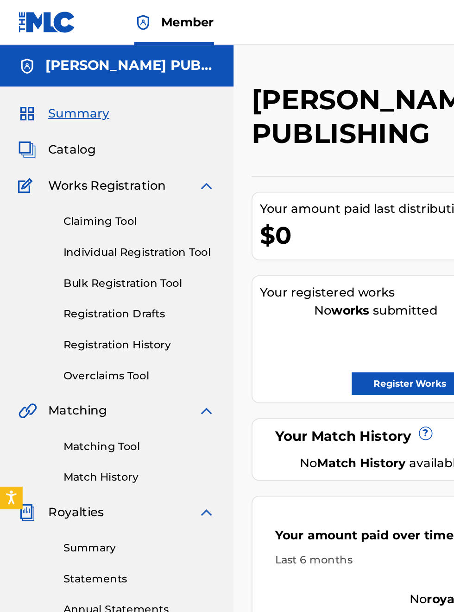
click at [105, 154] on link "Individual Registration Tool" at bounding box center [85, 155] width 93 height 10
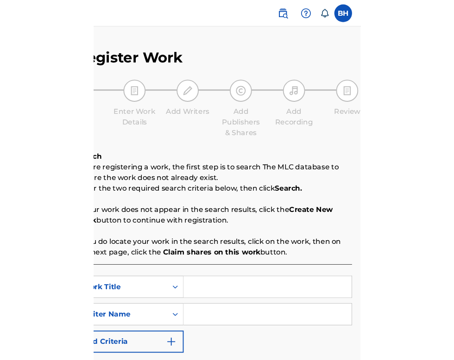
scroll to position [0, 172]
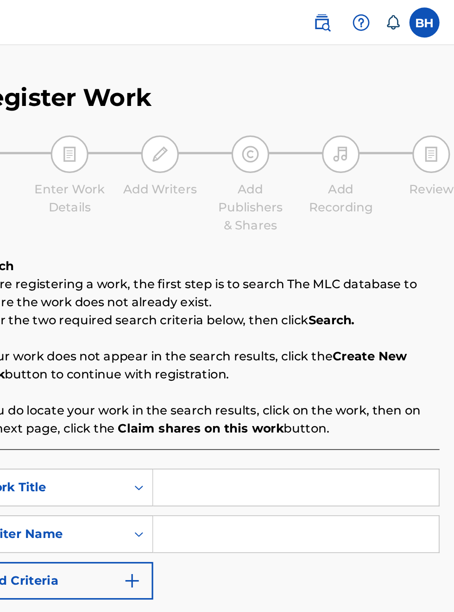
click at [287, 306] on input "Search Form" at bounding box center [354, 300] width 175 height 22
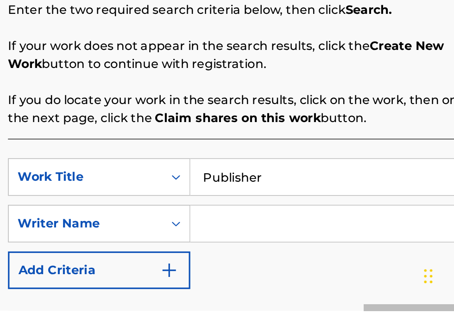
scroll to position [128, 150]
type input "Publisher"
click at [258, 297] on img "Search Form" at bounding box center [253, 294] width 11 height 11
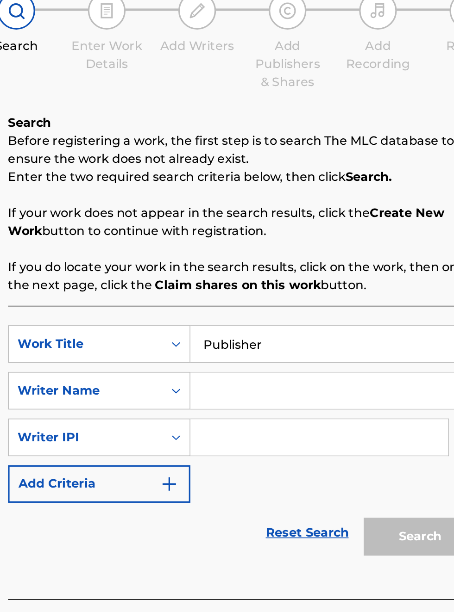
scroll to position [88, 150]
click at [252, 395] on button "Add Criteria" at bounding box center [211, 385] width 112 height 23
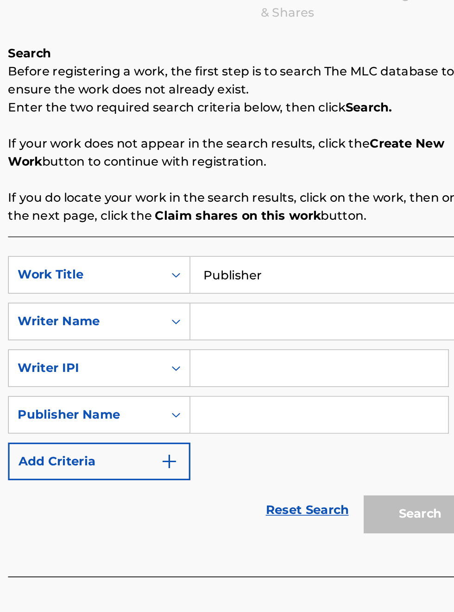
scroll to position [131, 150]
click at [295, 391] on input "Search Form" at bounding box center [346, 386] width 158 height 22
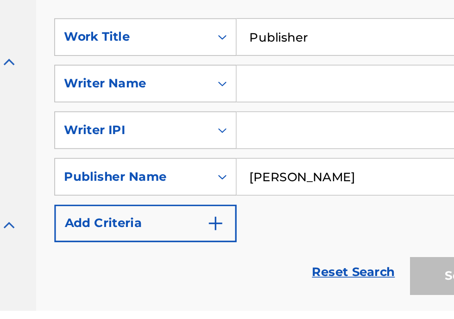
scroll to position [128, 121]
type input "Bobby Hamilton"
click at [290, 209] on input "Search Form" at bounding box center [346, 208] width 158 height 22
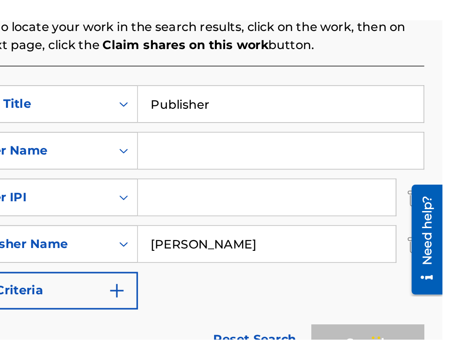
scroll to position [99, 181]
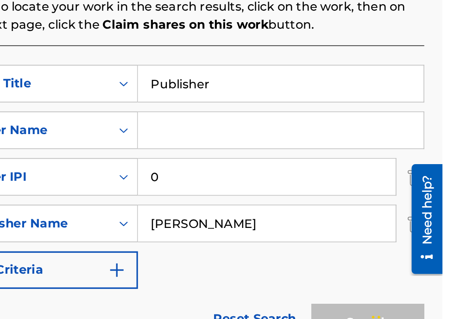
type input "00340604990"
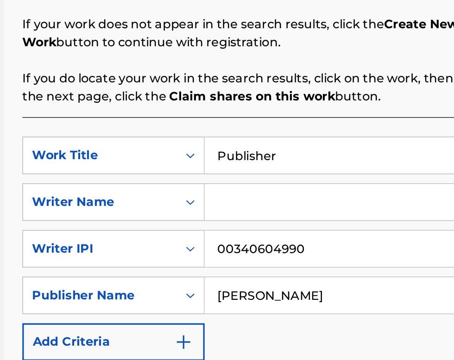
scroll to position [149, 0]
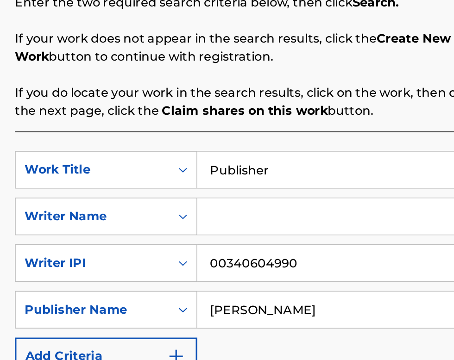
click at [290, 183] on input "Search Form" at bounding box center [354, 179] width 175 height 22
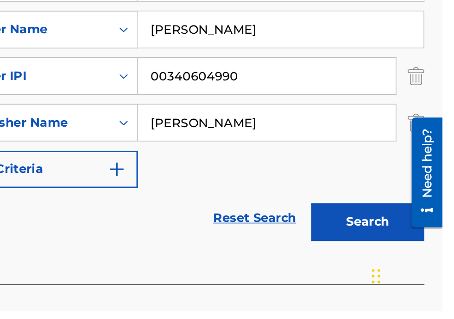
scroll to position [0, 0]
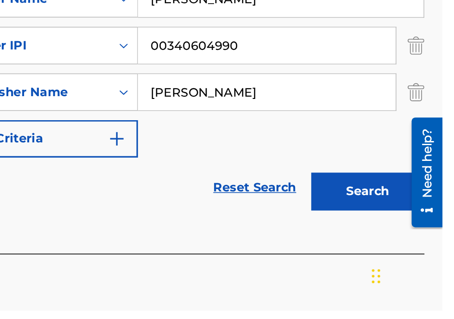
type input "Bobby Hamilton"
click at [418, 252] on button "Search" at bounding box center [407, 245] width 69 height 23
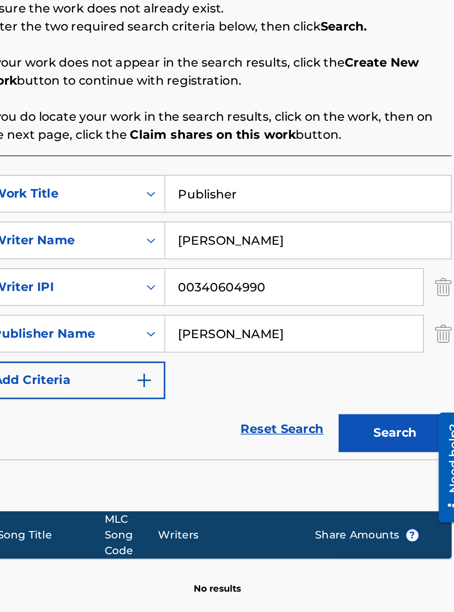
click at [334, 304] on input "Publisher" at bounding box center [354, 300] width 175 height 22
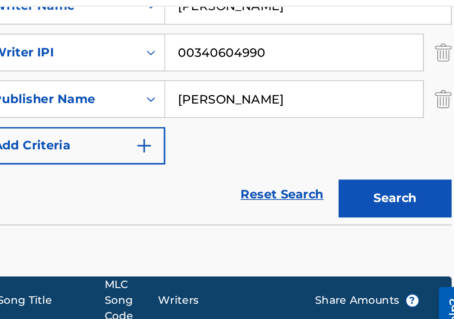
type input "Publishing"
click at [419, 150] on button "Search" at bounding box center [407, 145] width 69 height 23
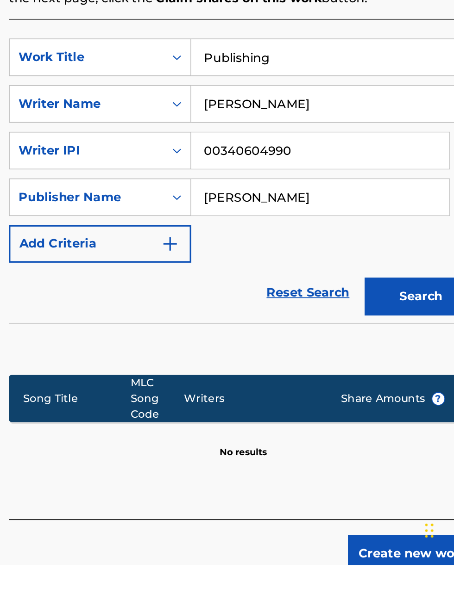
click at [405, 611] on button "Create new work" at bounding box center [403, 605] width 80 height 23
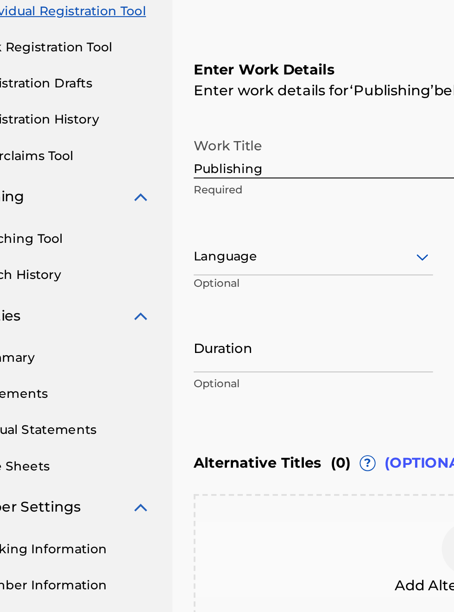
click at [130, 254] on img at bounding box center [126, 252] width 11 height 11
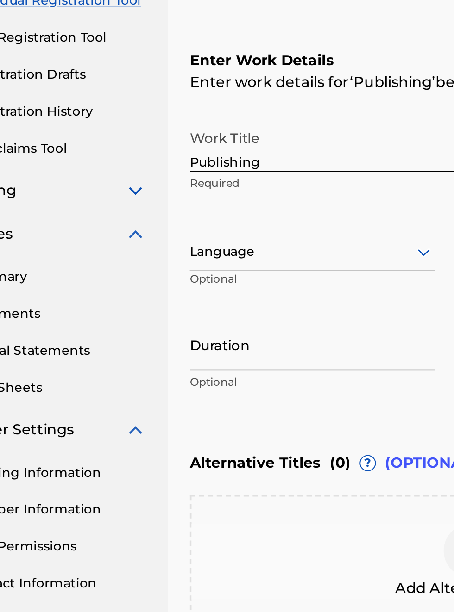
click at [131, 253] on img at bounding box center [126, 252] width 11 height 11
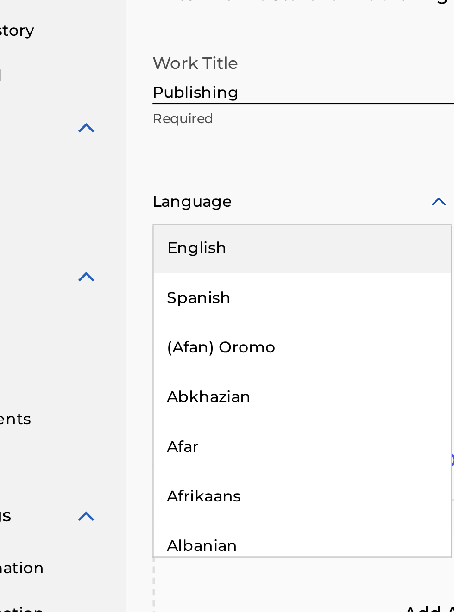
click at [210, 307] on div "English" at bounding box center [217, 303] width 125 height 21
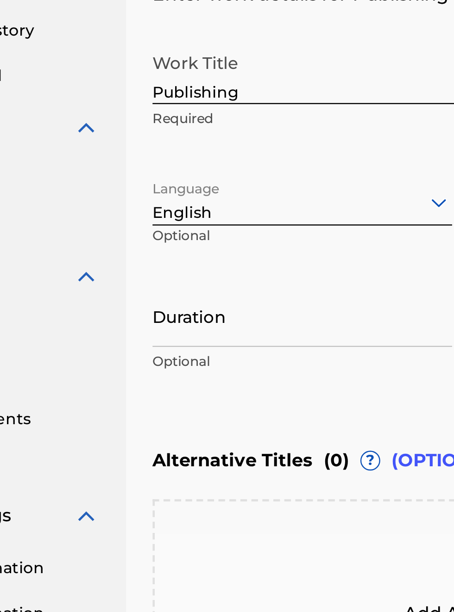
click at [230, 360] on div "Duration Optional" at bounding box center [217, 339] width 125 height 42
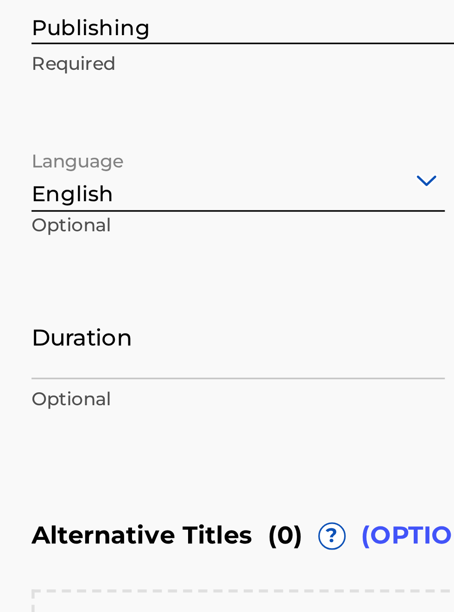
scroll to position [230, 145]
click at [172, 338] on input "Duration" at bounding box center [217, 331] width 125 height 26
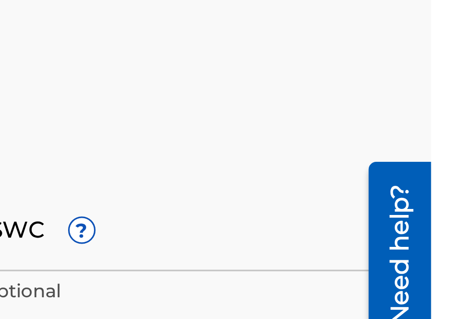
scroll to position [60, 0]
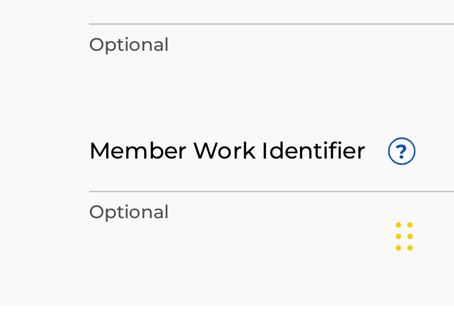
type input "02:36"
click at [335, 280] on input "Member Work Identifier ?" at bounding box center [379, 271] width 125 height 26
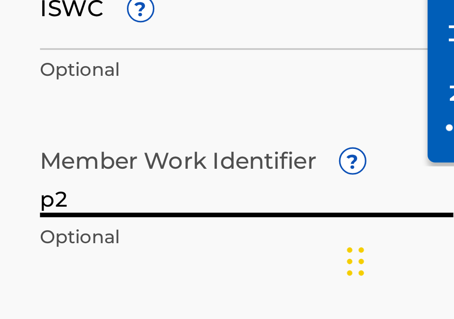
type input "p"
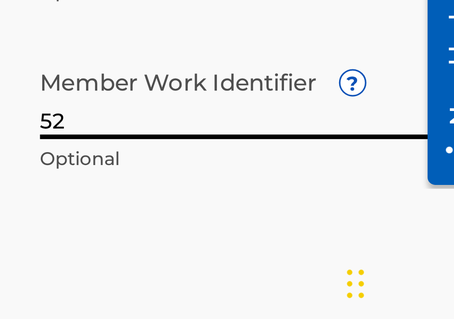
type input "5"
type input "P526YH"
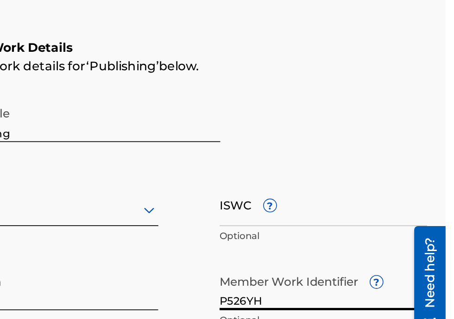
scroll to position [93, 0]
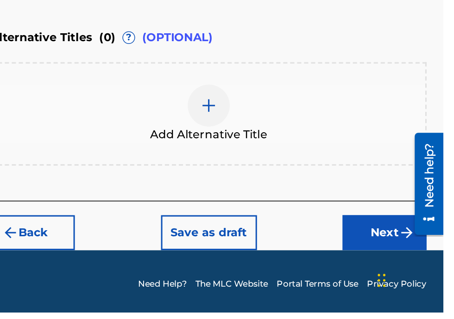
click at [430, 278] on button "Next" at bounding box center [415, 266] width 56 height 23
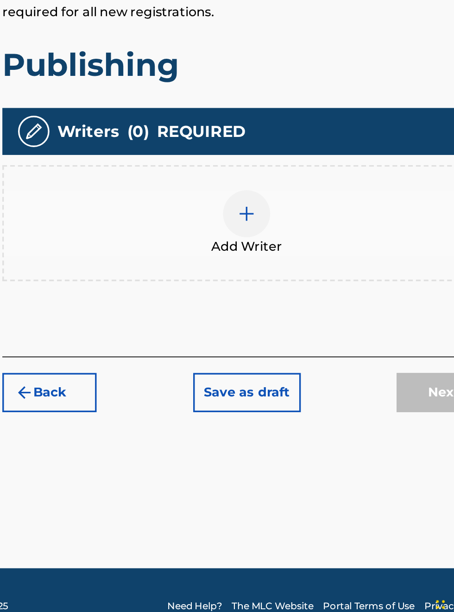
click at [306, 368] on div at bounding box center [299, 359] width 28 height 28
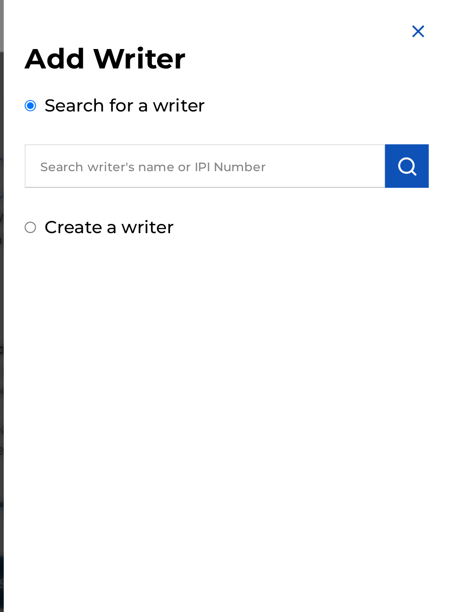
click at [447, 17] on img at bounding box center [441, 16] width 11 height 11
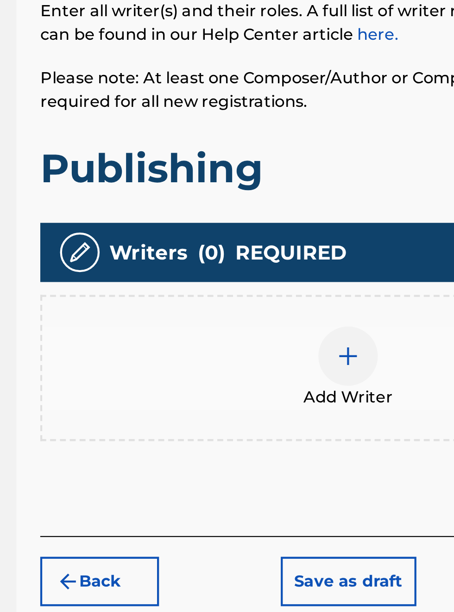
click at [185, 296] on div "Writers ( 0 ) REQUIRED" at bounding box center [299, 310] width 288 height 28
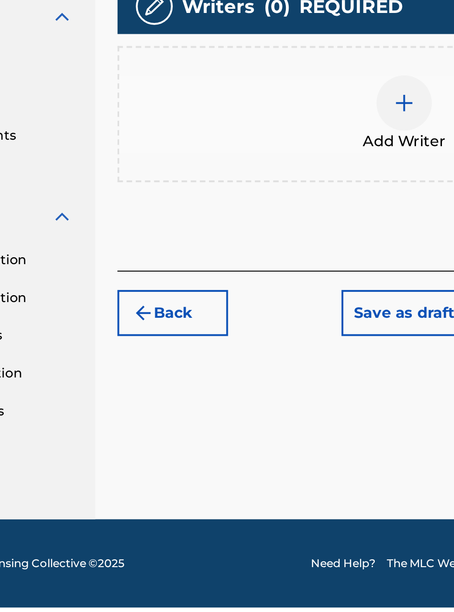
click at [190, 470] on button "Back" at bounding box center [183, 464] width 56 height 23
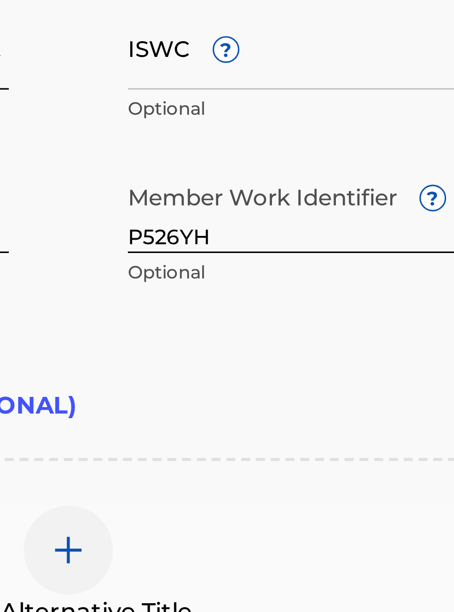
click at [359, 342] on input "P526YH" at bounding box center [379, 331] width 125 height 26
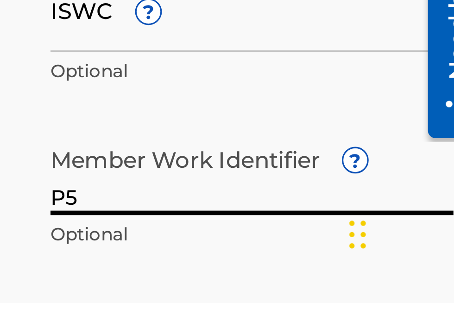
type input "P"
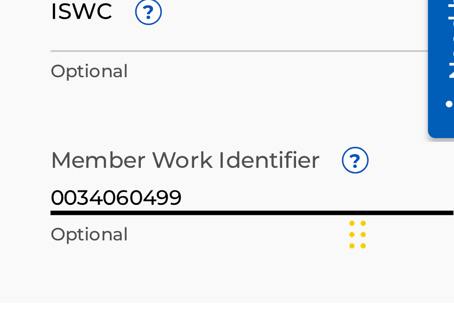
type input "00340604990"
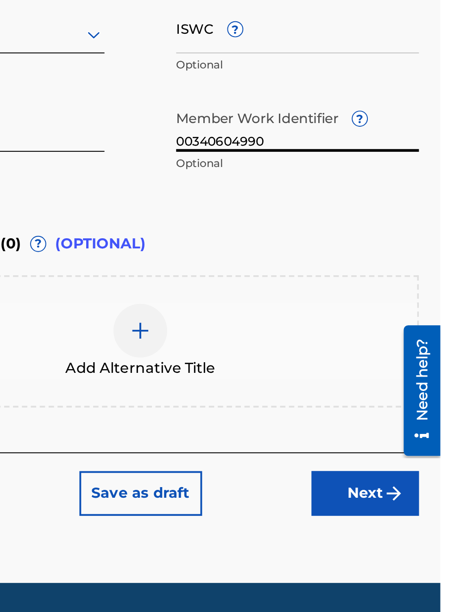
click at [429, 516] on img "submit" at bounding box center [429, 521] width 11 height 11
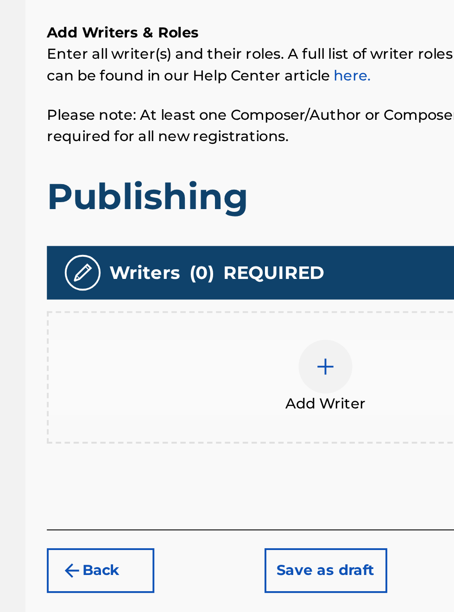
click at [303, 373] on div at bounding box center [299, 359] width 28 height 28
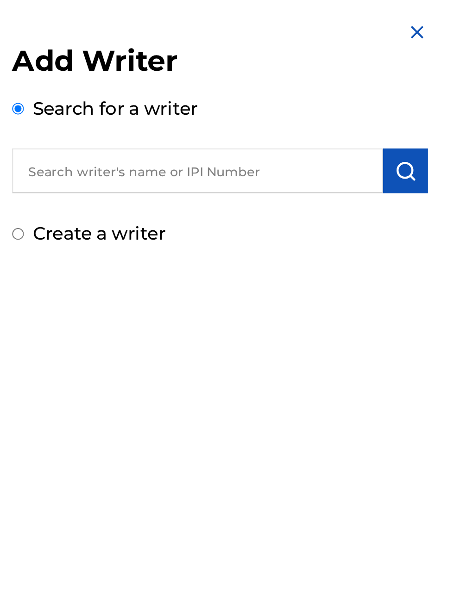
click at [393, 234] on div "Add Writer Search for a writer Create a writer" at bounding box center [339, 306] width 237 height 612
click at [287, 93] on input "text" at bounding box center [328, 88] width 192 height 23
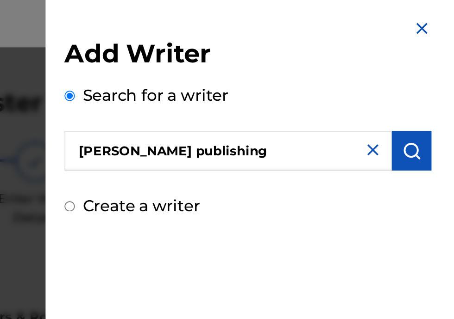
type input "[PERSON_NAME] publishing"
click at [441, 94] on img "submit" at bounding box center [435, 88] width 11 height 11
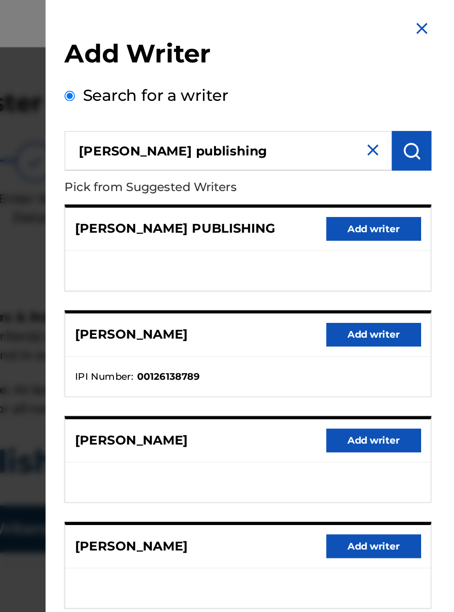
click at [447, 19] on img at bounding box center [441, 16] width 11 height 11
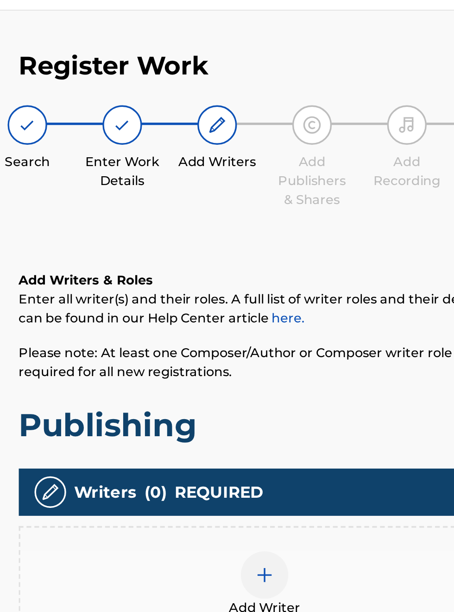
click at [336, 105] on div "Add Publishers & Shares" at bounding box center [326, 113] width 46 height 61
click at [242, 291] on div "Add Writers & Roles Enter all writer(s) and their roles. A full list of writer …" at bounding box center [299, 300] width 288 height 285
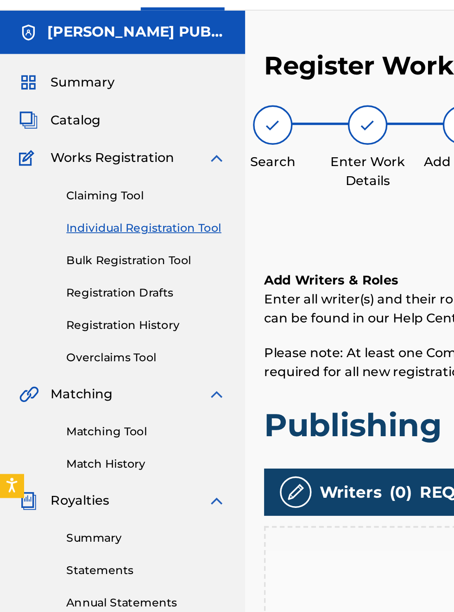
scroll to position [21, 0]
click at [106, 156] on link "Individual Registration Tool" at bounding box center [85, 155] width 93 height 10
click at [122, 156] on link "Individual Registration Tool" at bounding box center [85, 155] width 93 height 10
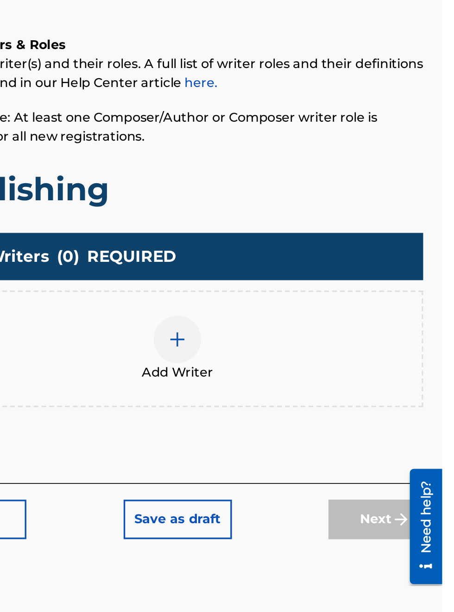
scroll to position [37, 0]
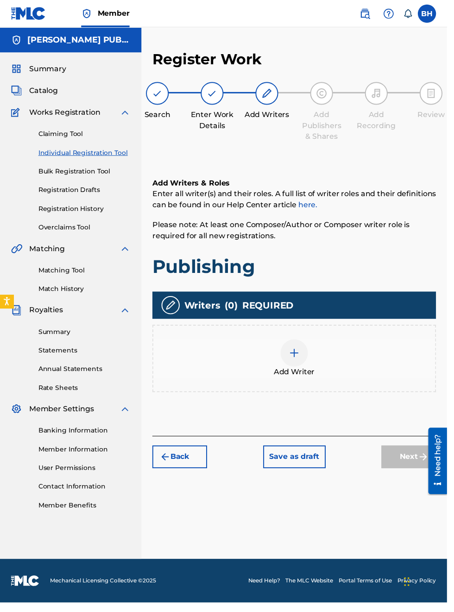
click at [105, 173] on link "Bulk Registration Tool" at bounding box center [85, 174] width 93 height 10
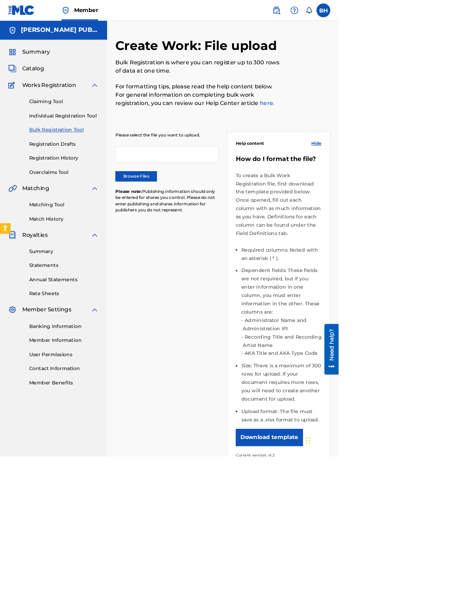
click at [165, 234] on label "Browse Files" at bounding box center [183, 237] width 56 height 14
click at [0, 0] on input "Browse Files" at bounding box center [0, 0] width 0 height 0
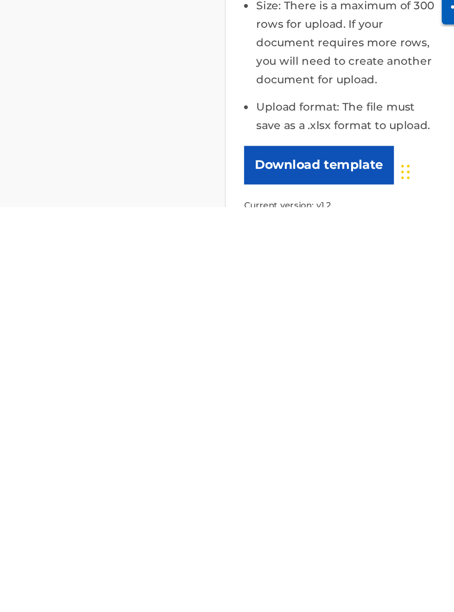
scroll to position [487, 168]
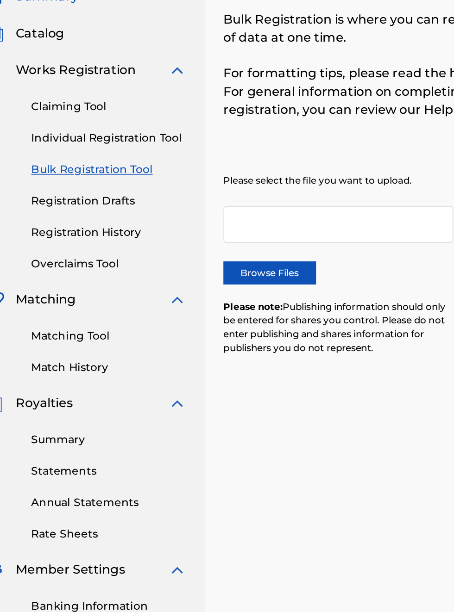
click at [102, 156] on link "Individual Registration Tool" at bounding box center [85, 155] width 93 height 10
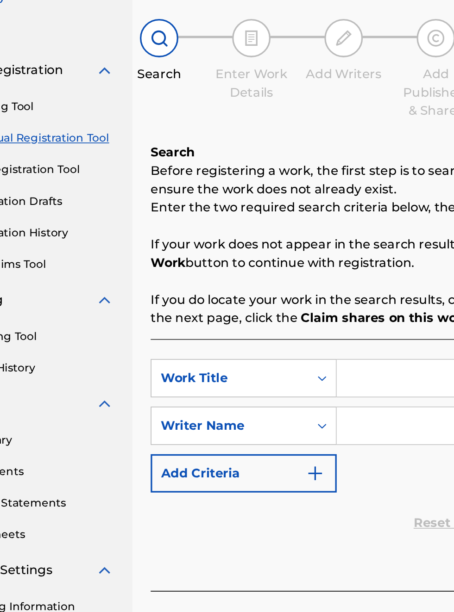
click at [296, 333] on input "Search Form" at bounding box center [354, 329] width 175 height 22
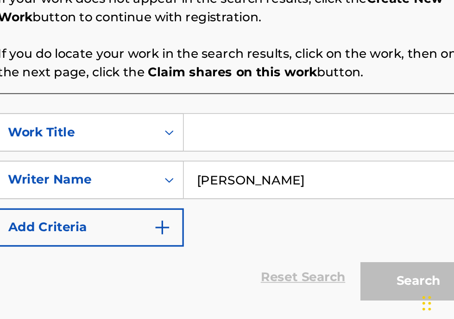
type input "[PERSON_NAME]"
click at [296, 198] on input "Search Form" at bounding box center [354, 195] width 175 height 22
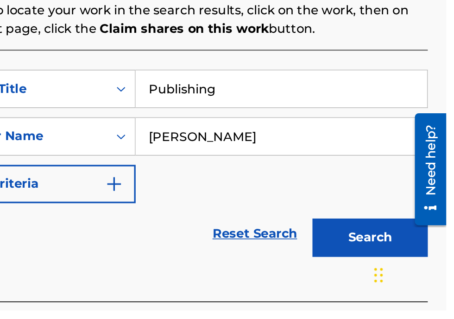
scroll to position [115, 0]
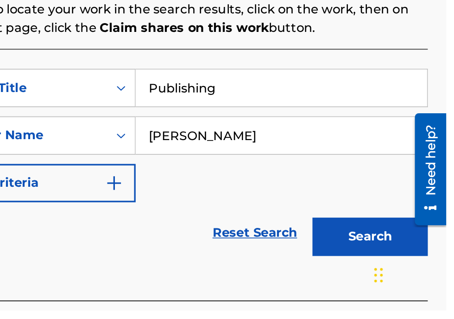
type input "Publishing"
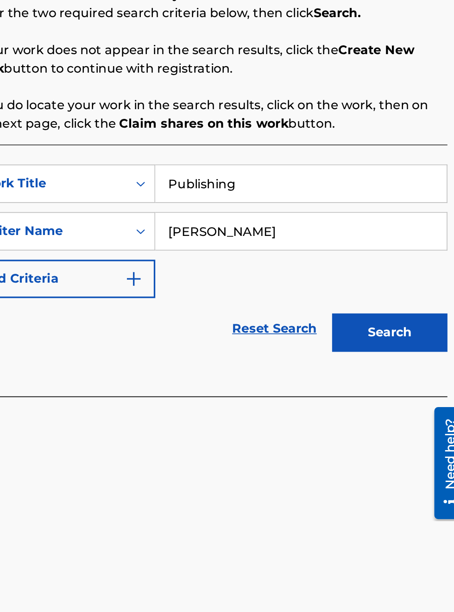
scroll to position [189, 173]
click at [418, 391] on button "Search" at bounding box center [407, 389] width 69 height 23
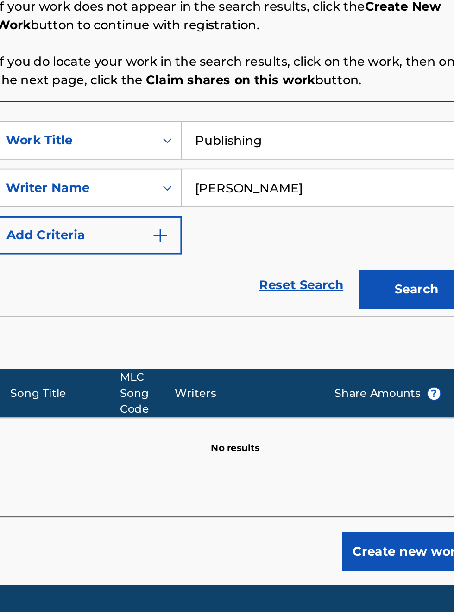
scroll to position [23, 0]
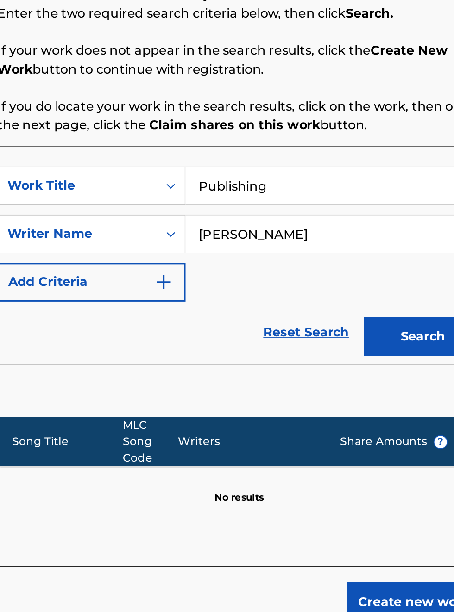
click at [247, 346] on button "Add Criteria" at bounding box center [211, 357] width 112 height 23
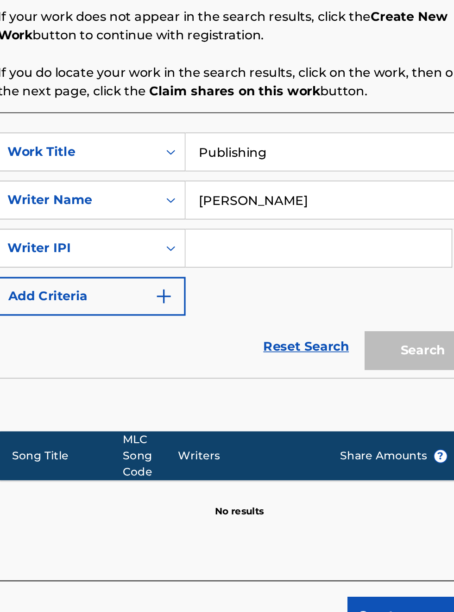
click at [252, 362] on img "Search Form" at bounding box center [253, 365] width 11 height 11
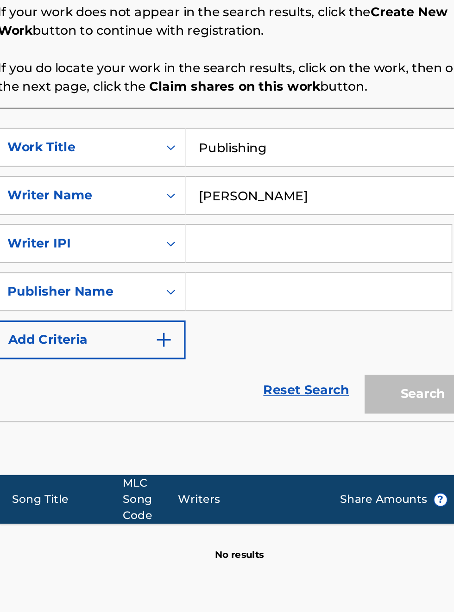
click at [301, 367] on input "Search Form" at bounding box center [346, 363] width 158 height 22
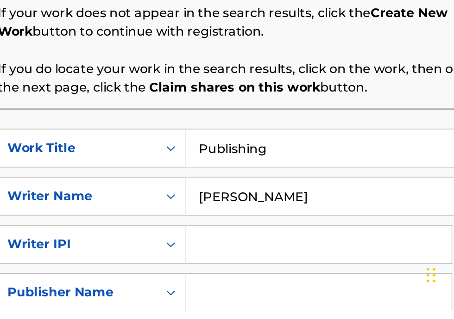
click at [367, 255] on input "[PERSON_NAME]" at bounding box center [354, 251] width 175 height 22
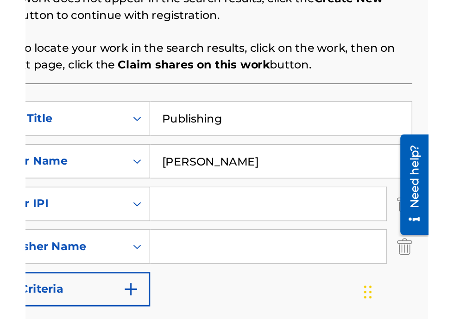
scroll to position [90, 0]
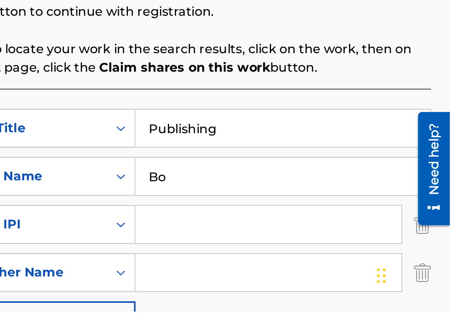
type input "B"
click at [305, 269] on input "Search Form" at bounding box center [346, 267] width 158 height 22
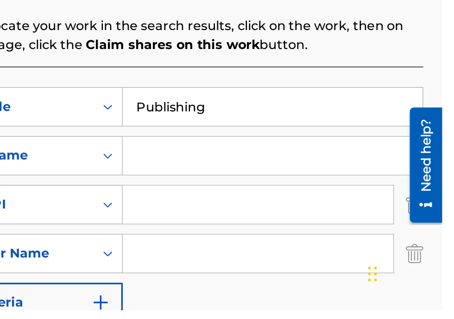
scroll to position [100, 0]
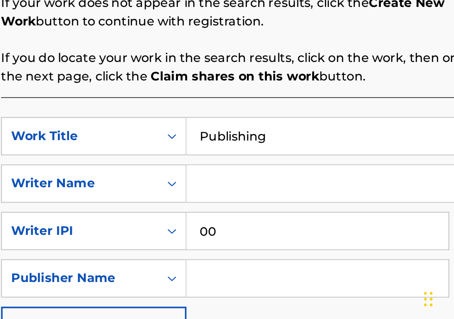
type input "00340604990"
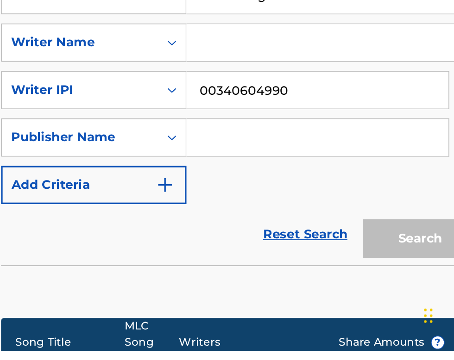
click at [302, 237] on input "Search Form" at bounding box center [346, 231] width 158 height 22
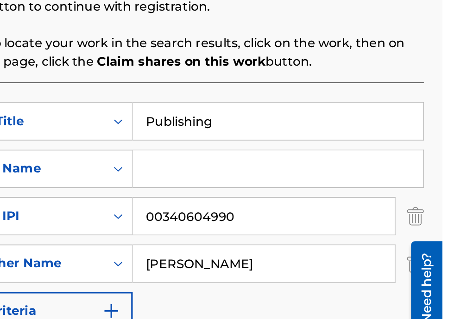
type input "[PERSON_NAME]"
click at [429, 162] on input "Search Form" at bounding box center [354, 156] width 175 height 22
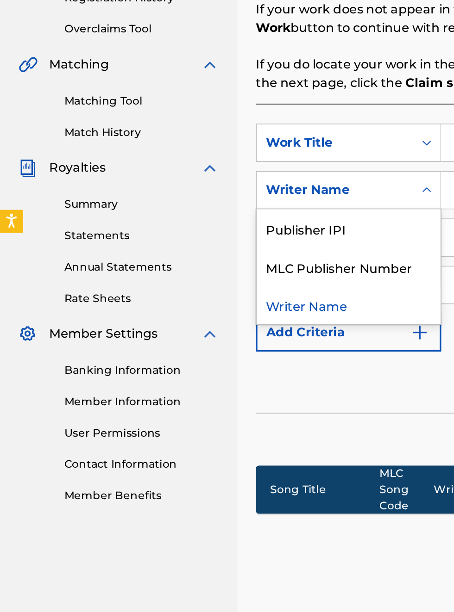
click at [206, 314] on div "Publisher IPI" at bounding box center [210, 310] width 111 height 23
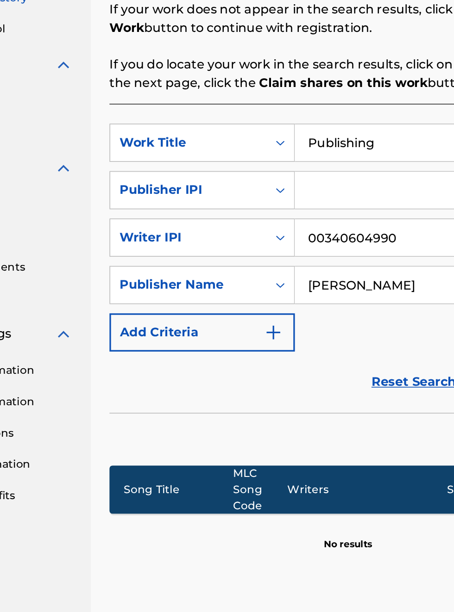
click at [306, 293] on input "Search Form" at bounding box center [354, 287] width 175 height 22
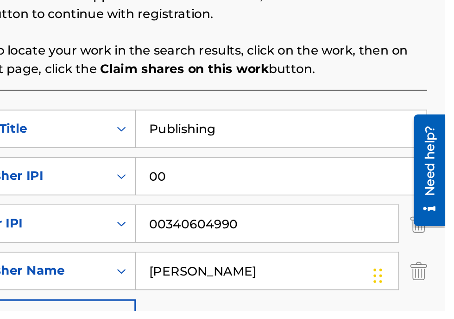
type input "00340604990"
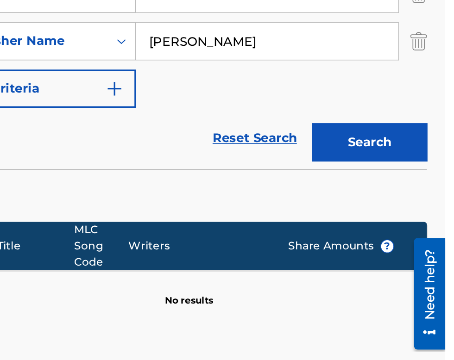
click at [419, 177] on button "Search" at bounding box center [407, 174] width 69 height 23
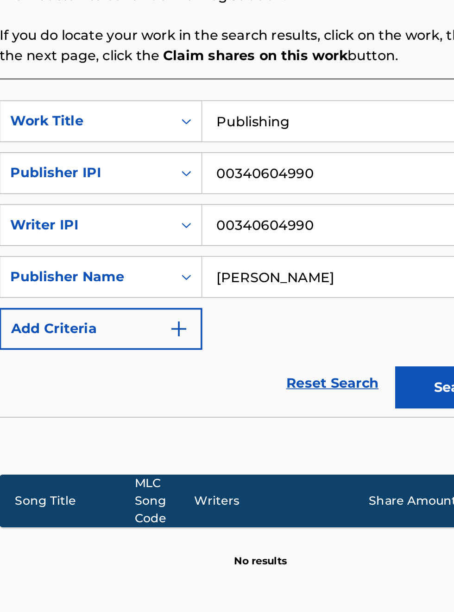
click at [348, 262] on input "Publishing" at bounding box center [354, 262] width 175 height 22
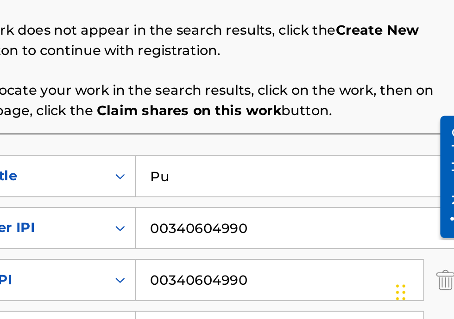
type input "P"
type input "Nobb"
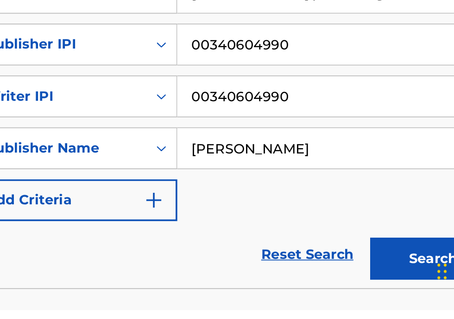
type input "[PERSON_NAME] publishing"
click at [413, 293] on button "Search" at bounding box center [407, 291] width 69 height 23
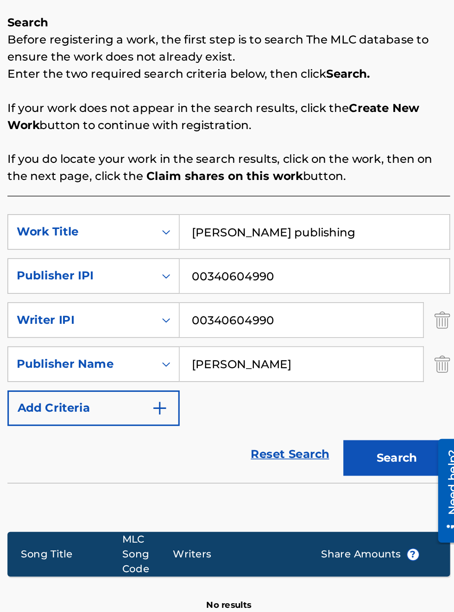
click at [370, 332] on input "00340604990" at bounding box center [354, 329] width 175 height 22
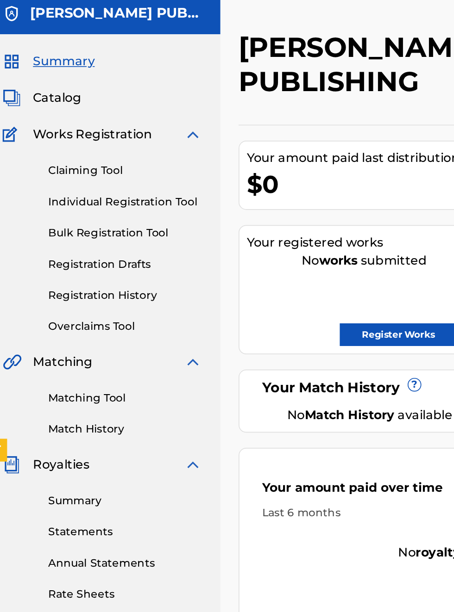
scroll to position [19, 0]
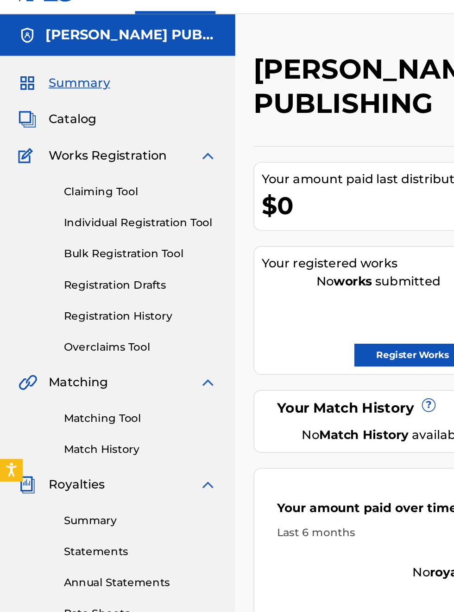
click at [87, 118] on span "Works Registration" at bounding box center [66, 114] width 72 height 11
click at [22, 116] on img at bounding box center [17, 114] width 12 height 11
click at [97, 159] on link "Individual Registration Tool" at bounding box center [85, 155] width 93 height 10
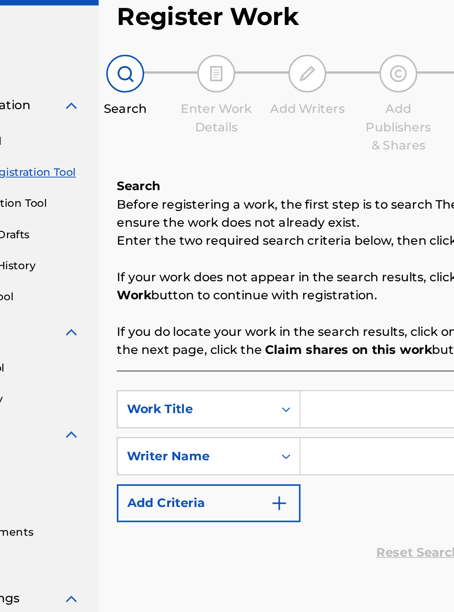
scroll to position [52, 83]
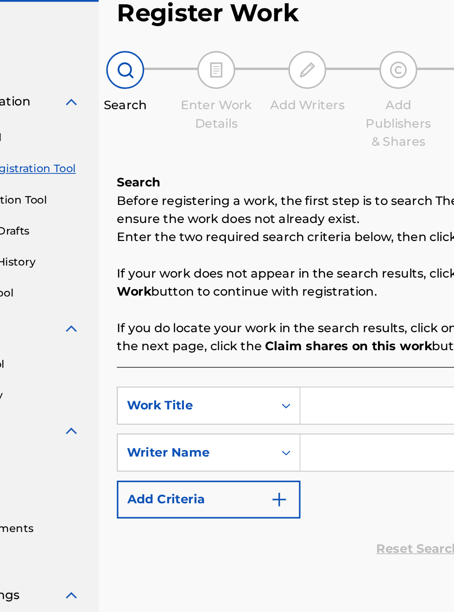
click at [258, 368] on button "Add Criteria" at bounding box center [211, 357] width 112 height 23
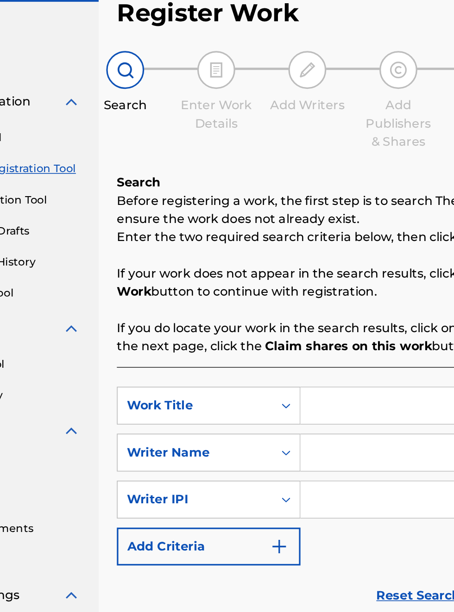
click at [254, 386] on img "Search Form" at bounding box center [253, 385] width 11 height 11
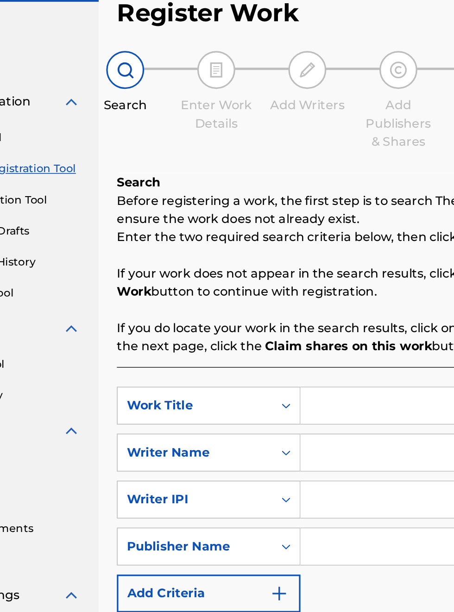
click at [255, 415] on img "Search Form" at bounding box center [253, 414] width 11 height 11
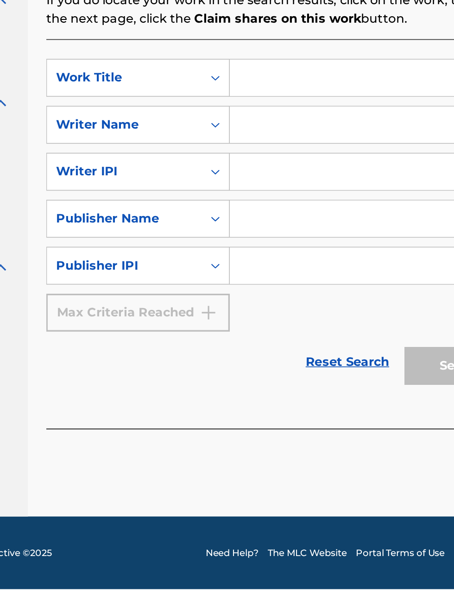
scroll to position [252, 126]
click at [354, 478] on link "Reset Search" at bounding box center [338, 473] width 60 height 20
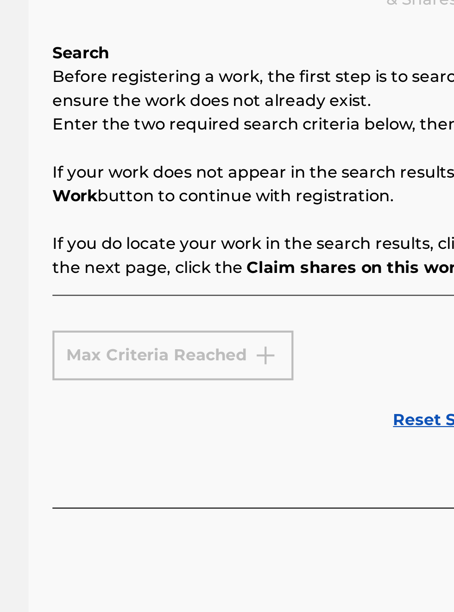
scroll to position [139, 130]
click at [246, 295] on div "Max Criteria Reached" at bounding box center [211, 304] width 112 height 23
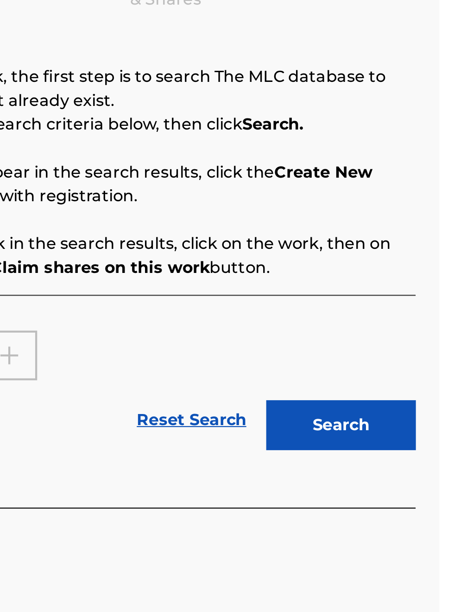
scroll to position [139, 249]
click at [355, 326] on link "Reset Search" at bounding box center [338, 334] width 60 height 20
click at [343, 328] on link "Reset Search" at bounding box center [338, 334] width 60 height 20
click at [340, 330] on link "Reset Search" at bounding box center [338, 334] width 60 height 20
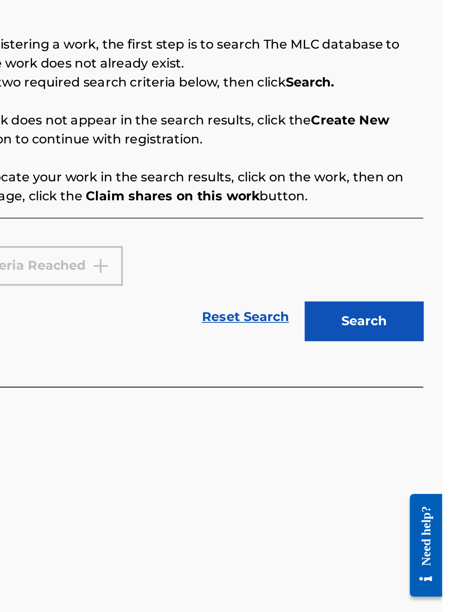
click at [417, 331] on button "Search" at bounding box center [407, 336] width 69 height 23
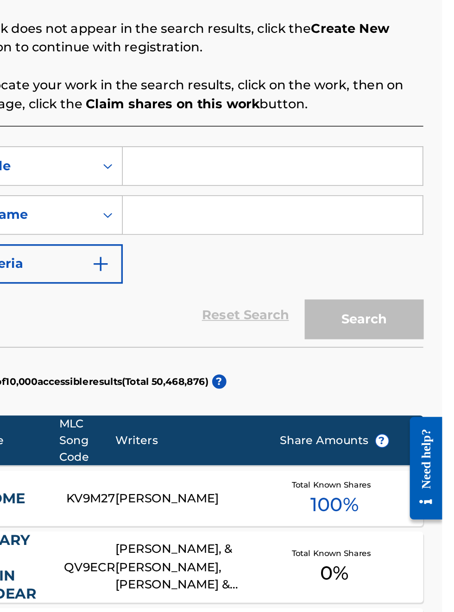
scroll to position [0, 0]
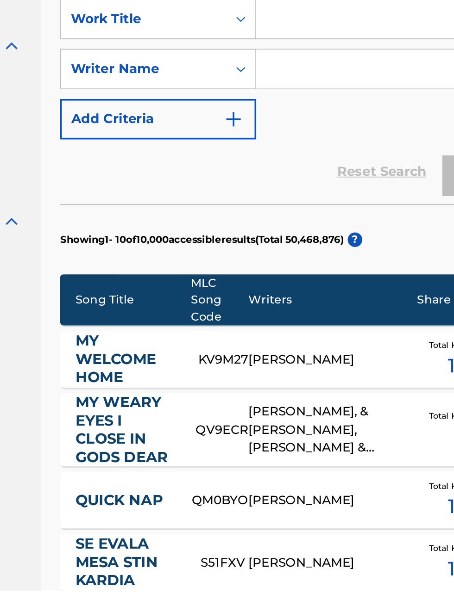
click at [198, 485] on link "MY WELCOME HOME" at bounding box center [192, 479] width 58 height 31
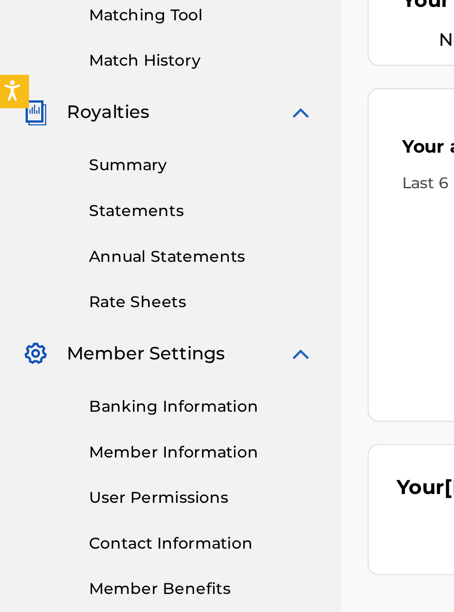
scroll to position [268, 2]
click at [105, 439] on link "Banking Information" at bounding box center [85, 438] width 93 height 10
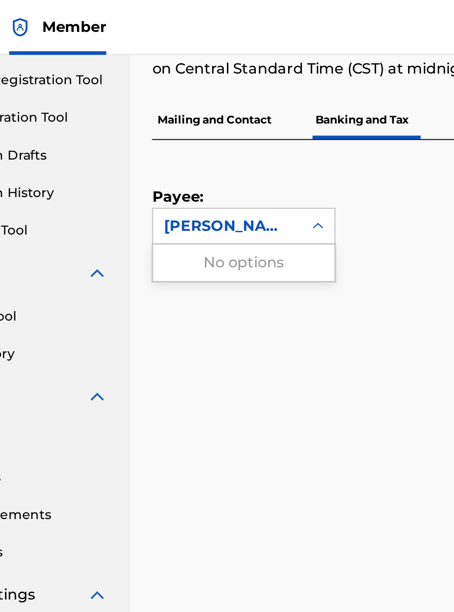
scroll to position [0, 78]
click at [200, 62] on p "Mailing and Contact" at bounding box center [186, 60] width 63 height 19
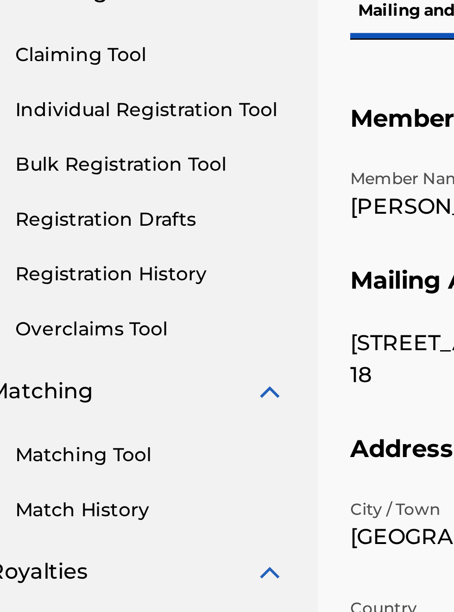
click at [88, 212] on link "Registration History" at bounding box center [85, 212] width 93 height 10
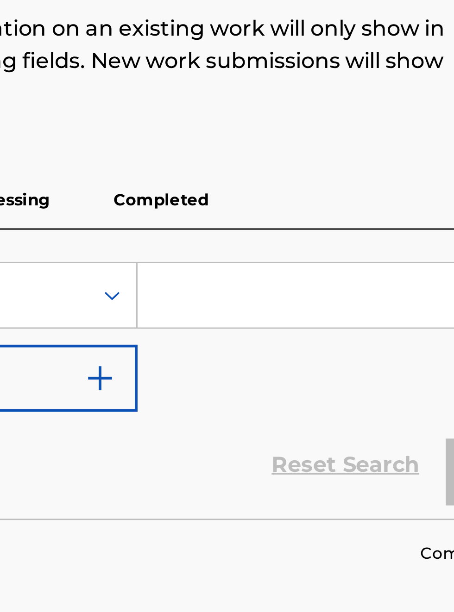
click at [301, 218] on input "Search Form" at bounding box center [354, 219] width 175 height 22
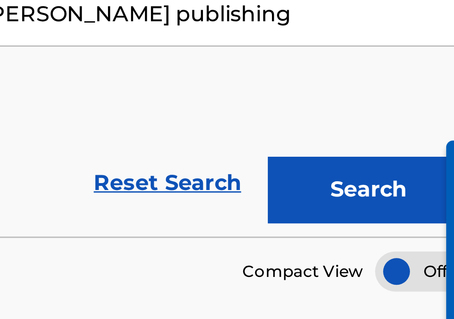
scroll to position [64, 0]
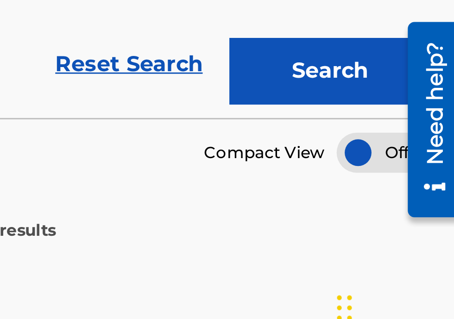
click at [418, 215] on button "Search" at bounding box center [407, 216] width 69 height 23
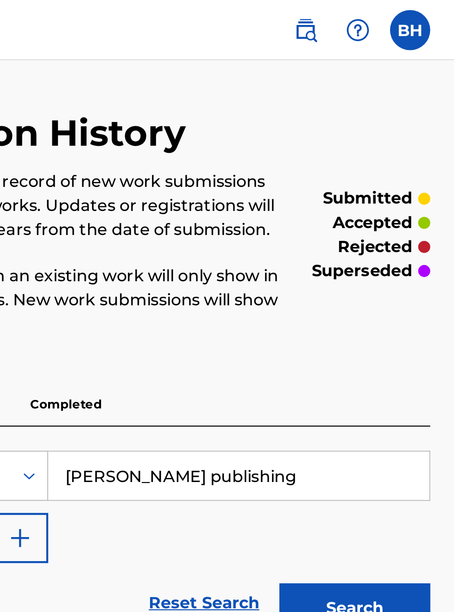
click at [398, 208] on input "[PERSON_NAME] publishing" at bounding box center [354, 219] width 175 height 22
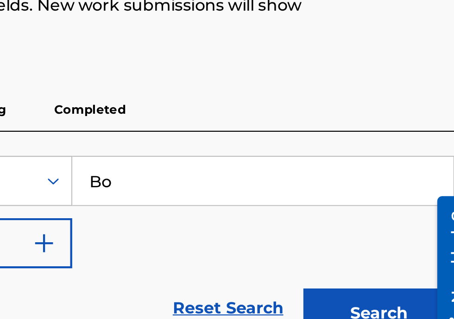
type input "B"
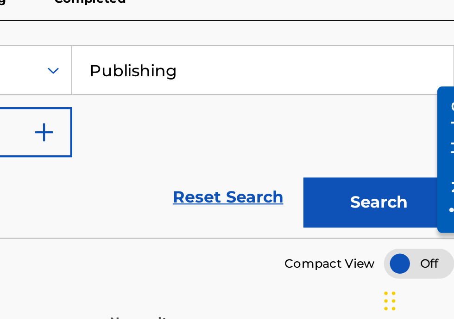
type input "Publishing"
click at [420, 254] on button "Search" at bounding box center [407, 252] width 69 height 23
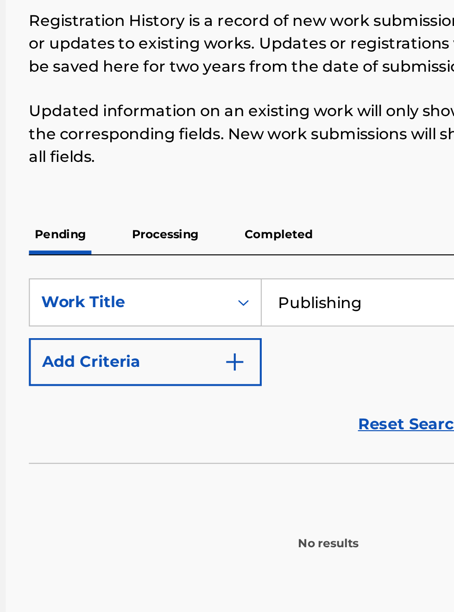
click at [263, 237] on button "Add Criteria" at bounding box center [211, 248] width 112 height 23
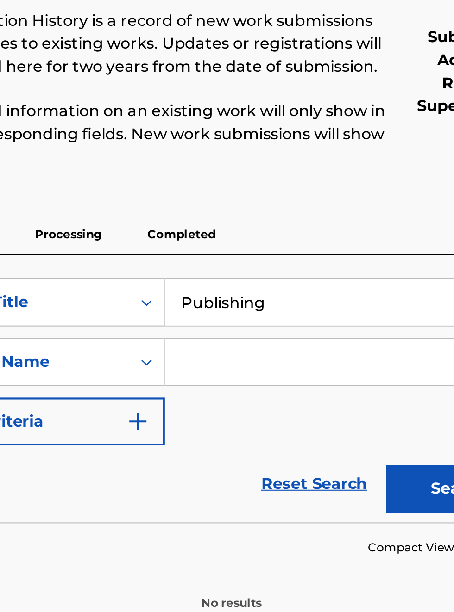
click at [263, 265] on button "Add Criteria" at bounding box center [211, 276] width 112 height 23
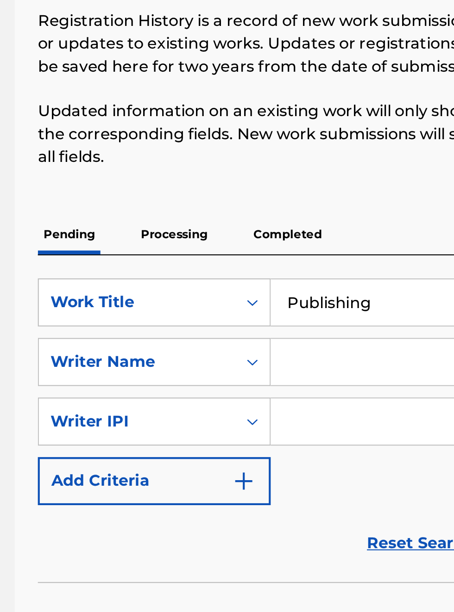
click at [244, 294] on button "Add Criteria" at bounding box center [211, 305] width 112 height 23
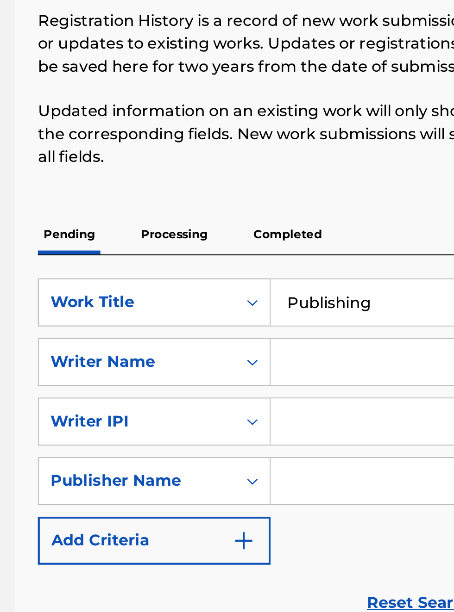
click at [310, 294] on input "Search Form" at bounding box center [346, 305] width 158 height 22
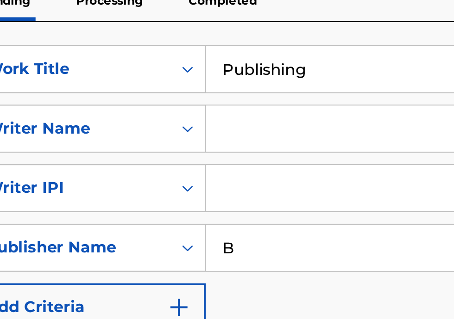
click at [323, 250] on input "B" at bounding box center [346, 253] width 158 height 22
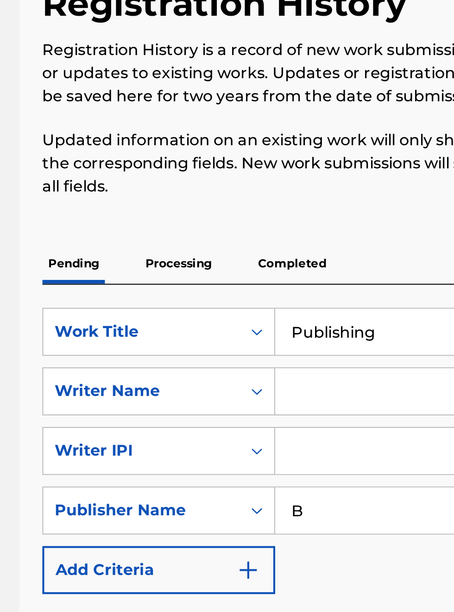
click at [296, 294] on input "B" at bounding box center [346, 305] width 158 height 22
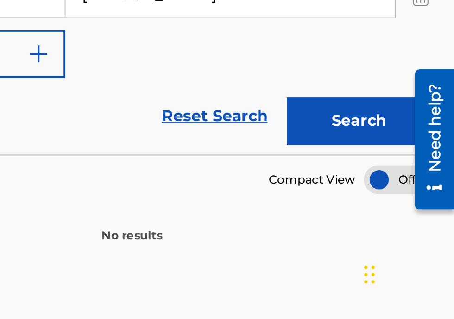
type input "[PERSON_NAME]"
click at [417, 226] on button "Search" at bounding box center [407, 223] width 69 height 23
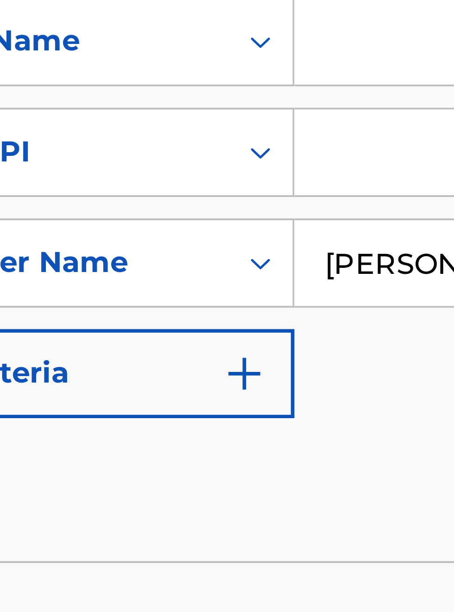
click at [288, 275] on input "Search Form" at bounding box center [346, 277] width 158 height 22
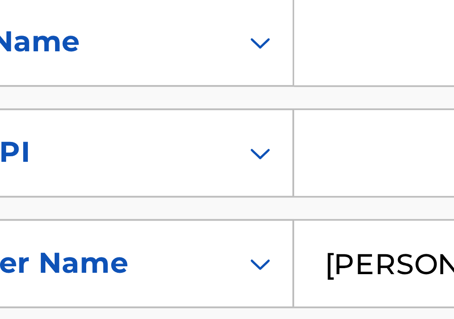
type input "P"
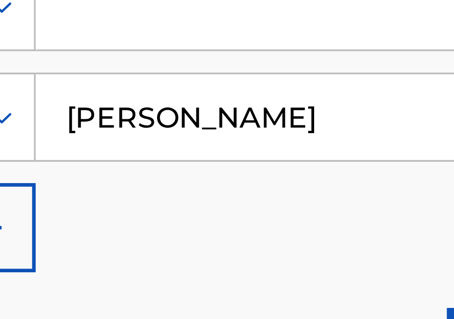
click at [356, 271] on input "[PERSON_NAME]" at bounding box center [346, 267] width 158 height 22
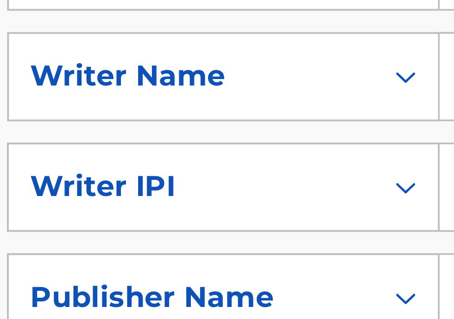
type input "[PERSON_NAME] publishing"
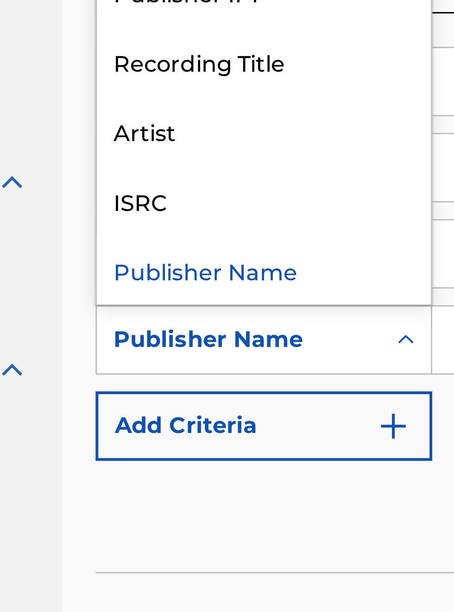
click at [220, 270] on div "Publisher Name" at bounding box center [210, 281] width 111 height 23
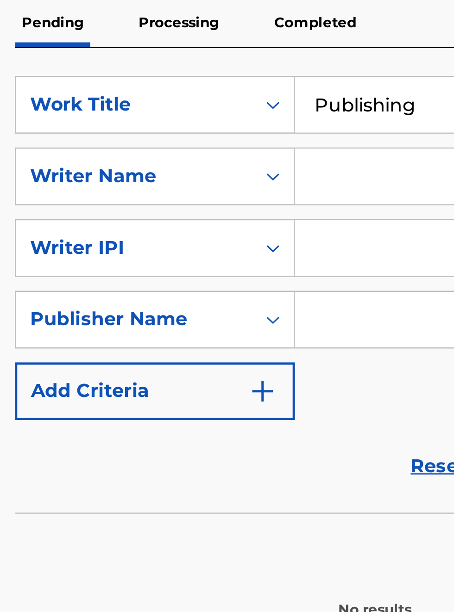
click at [292, 307] on input "Search Form" at bounding box center [346, 305] width 158 height 22
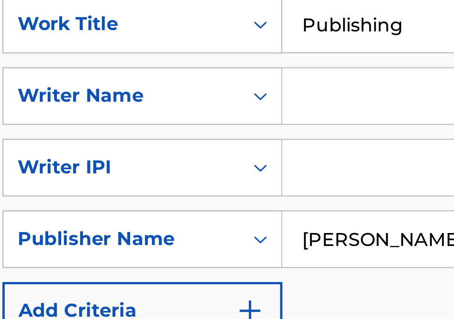
type input "[PERSON_NAME]"
click at [293, 246] on input "Search Form" at bounding box center [346, 244] width 158 height 22
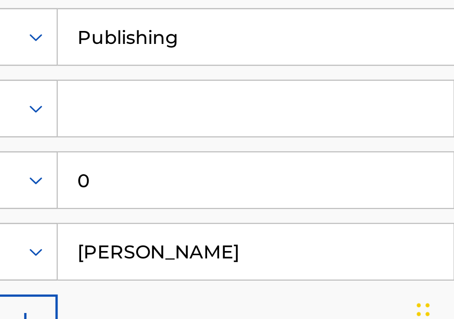
type input "00340604990"
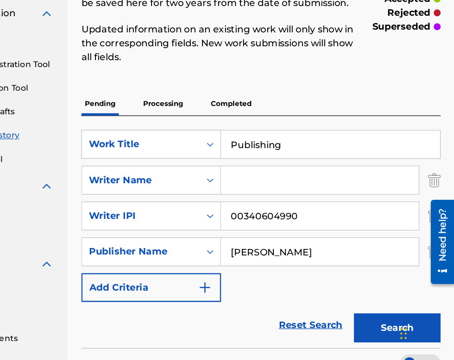
click at [350, 187] on input "Publishing" at bounding box center [354, 187] width 175 height 22
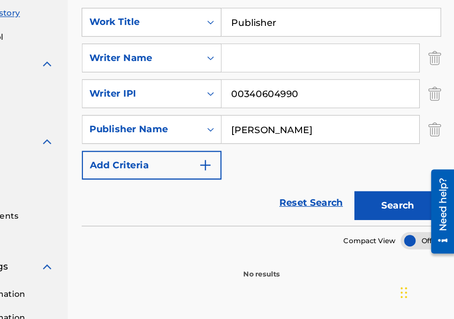
type input "Publisher"
click at [416, 228] on button "Search" at bounding box center [407, 228] width 69 height 23
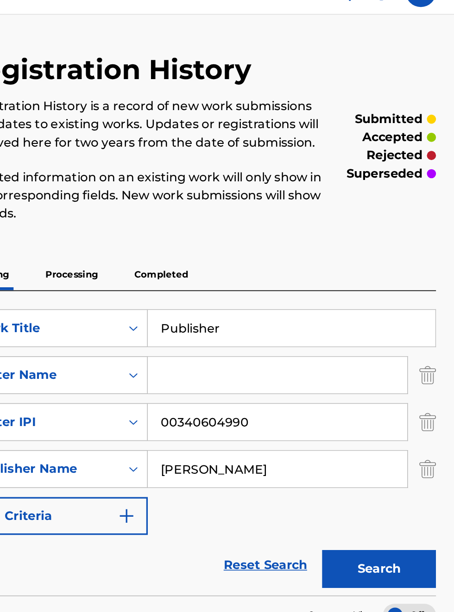
click at [418, 369] on button "Search" at bounding box center [407, 366] width 69 height 23
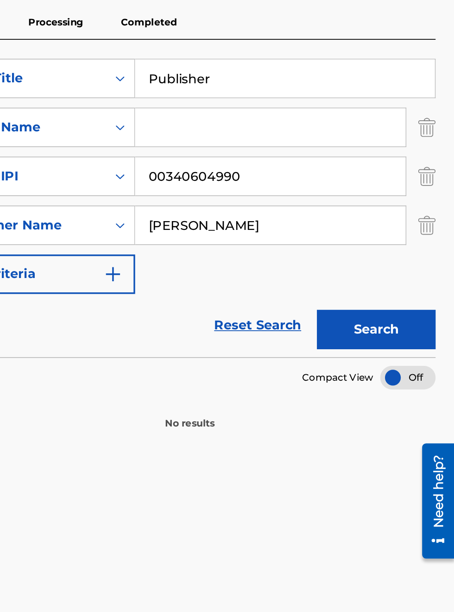
click at [432, 395] on div at bounding box center [426, 395] width 32 height 14
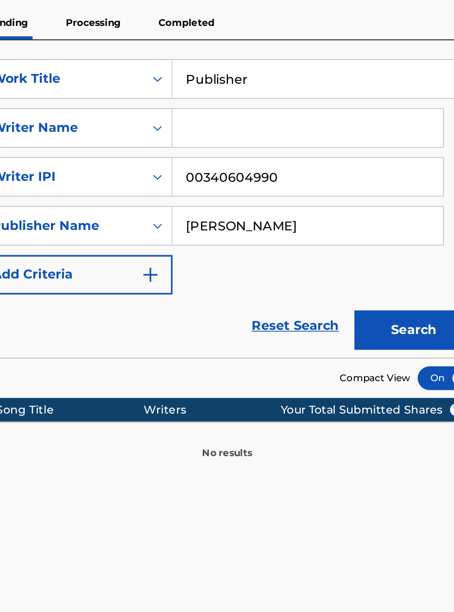
click at [418, 366] on button "Search" at bounding box center [407, 366] width 69 height 23
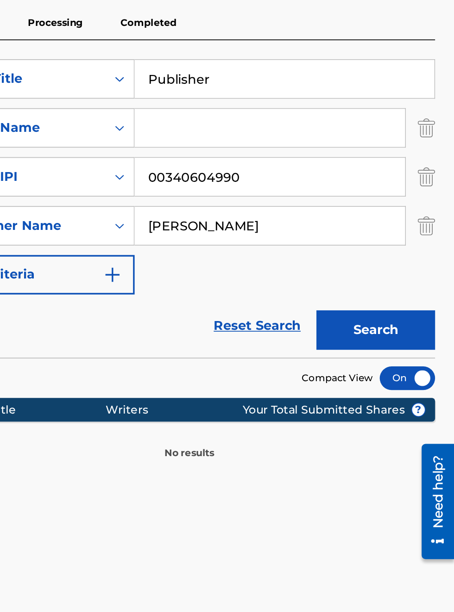
click at [420, 364] on button "Search" at bounding box center [407, 366] width 69 height 23
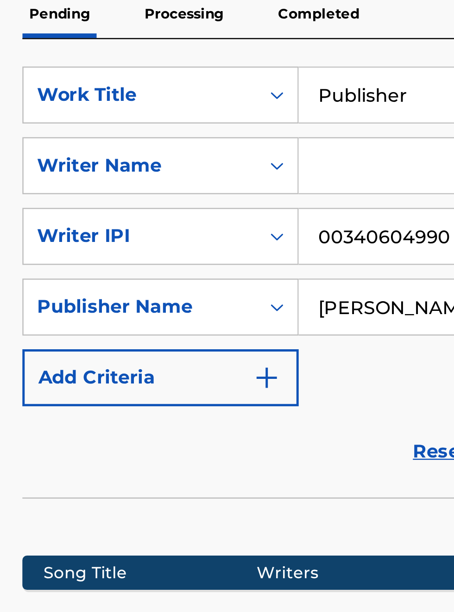
click at [263, 331] on button "Add Criteria" at bounding box center [211, 334] width 112 height 23
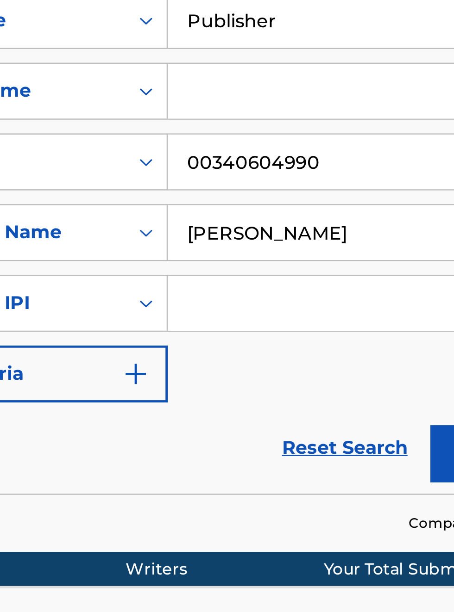
click at [297, 330] on input "Search Form" at bounding box center [346, 334] width 158 height 22
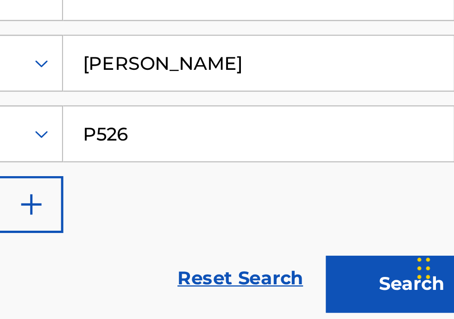
type input "P526yh"
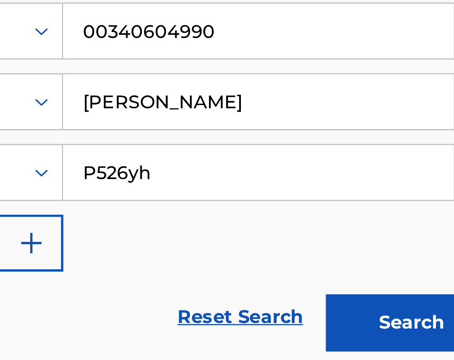
scroll to position [173, 241]
click at [415, 306] on button "Search" at bounding box center [407, 304] width 69 height 23
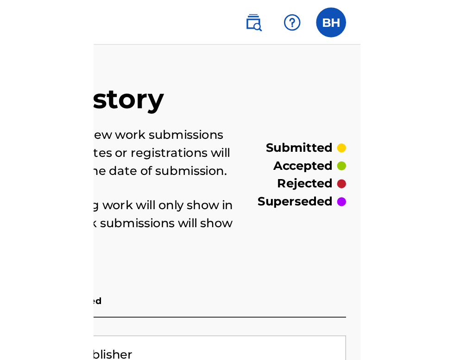
scroll to position [0, 286]
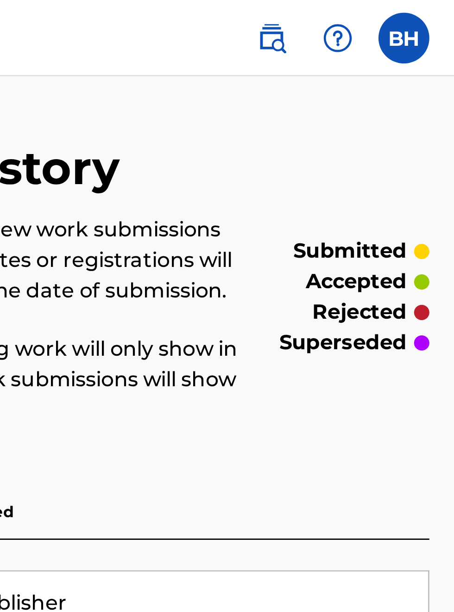
click at [438, 14] on label at bounding box center [433, 14] width 19 height 19
click at [433, 14] on input "BH [PERSON_NAME] [EMAIL_ADDRESS][DOMAIN_NAME] Profile Log out" at bounding box center [433, 14] width 0 height 0
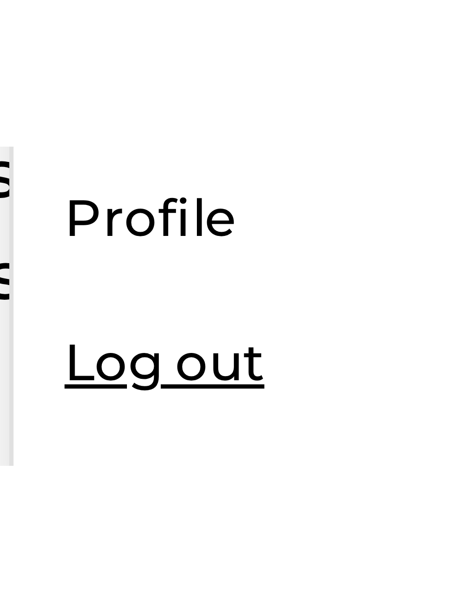
scroll to position [92, 325]
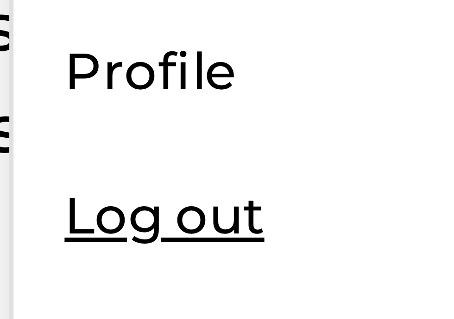
click at [347, 101] on div "Member BH BH [PERSON_NAME] [EMAIL_ADDRESS][DOMAIN_NAME] Profile Log out [PERSON…" at bounding box center [227, 287] width 454 height 574
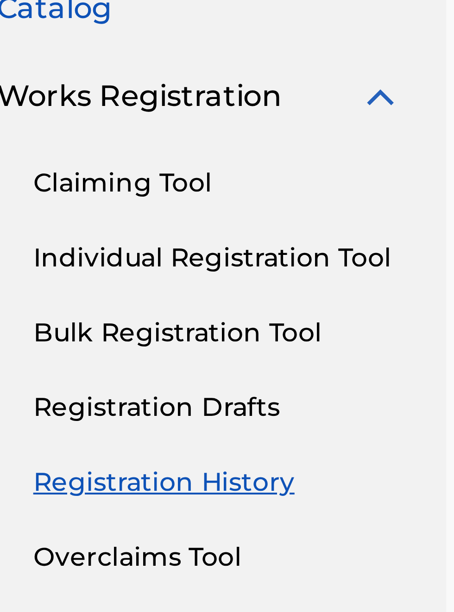
scroll to position [90, 30]
click at [82, 112] on span "Works Registration" at bounding box center [66, 114] width 72 height 11
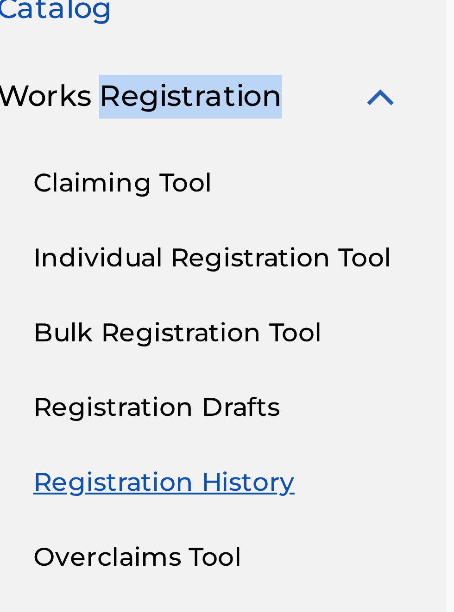
click at [93, 215] on link "Registration History" at bounding box center [85, 212] width 93 height 10
click at [82, 214] on link "Registration History" at bounding box center [85, 212] width 93 height 10
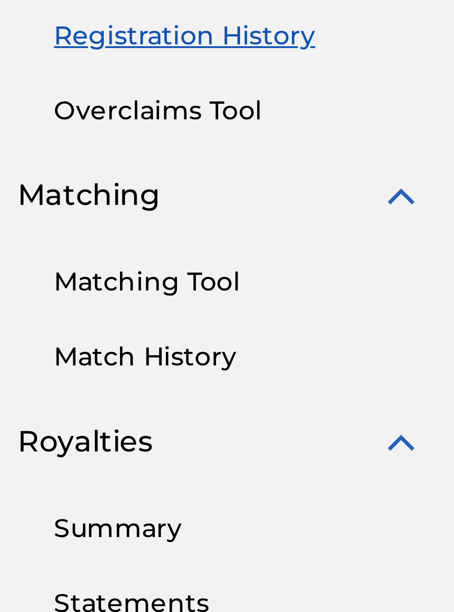
scroll to position [203, 25]
click at [75, 297] on link "Match History" at bounding box center [85, 294] width 93 height 10
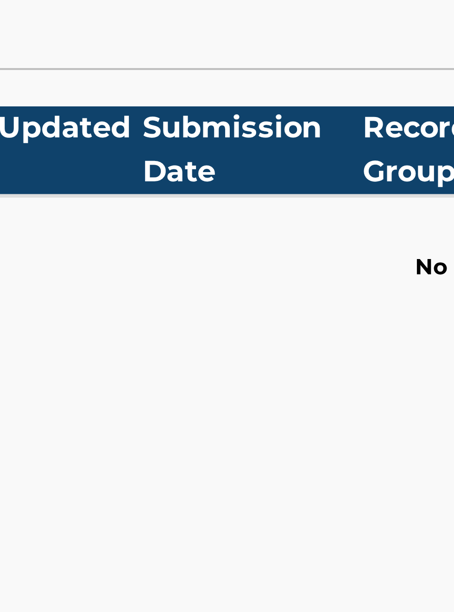
scroll to position [203, 179]
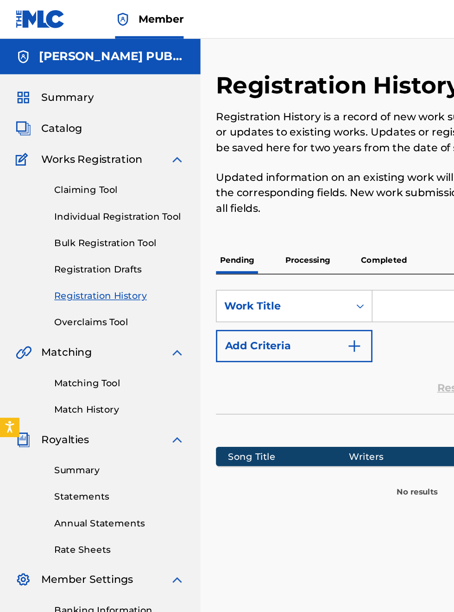
click at [103, 158] on link "Individual Registration Tool" at bounding box center [85, 155] width 93 height 10
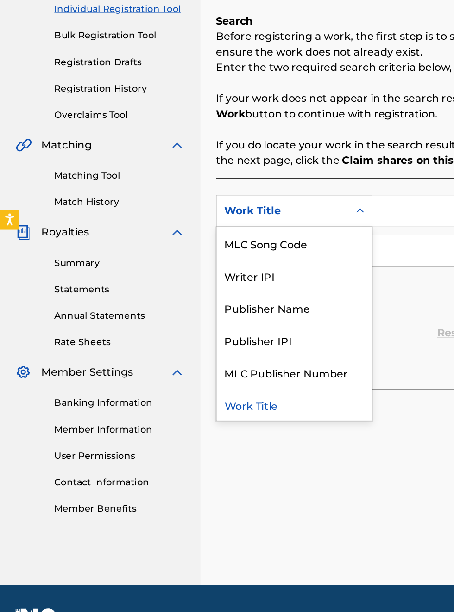
click at [214, 371] on div "Publisher Name" at bounding box center [210, 369] width 111 height 23
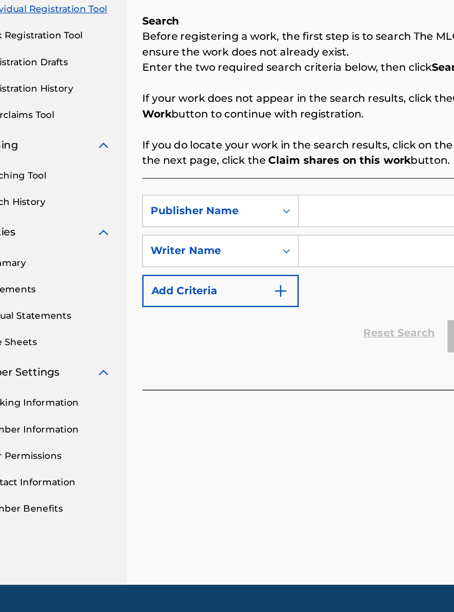
click at [307, 299] on input "Search Form" at bounding box center [354, 300] width 175 height 22
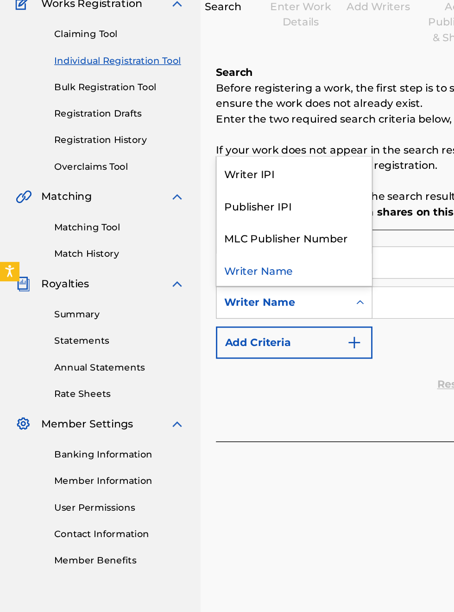
click at [204, 247] on div "Publisher IPI" at bounding box center [210, 258] width 111 height 23
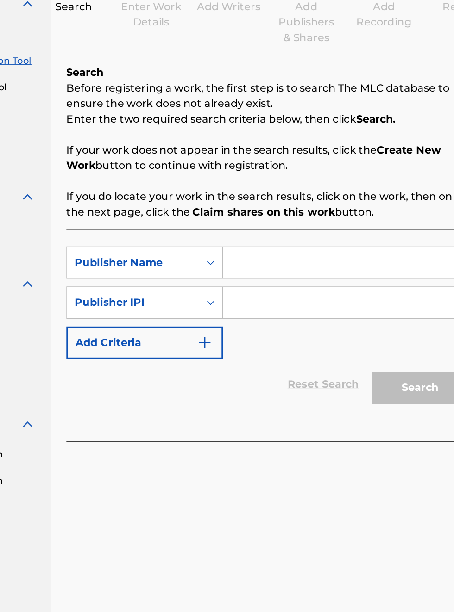
click at [307, 289] on input "Search Form" at bounding box center [354, 300] width 175 height 22
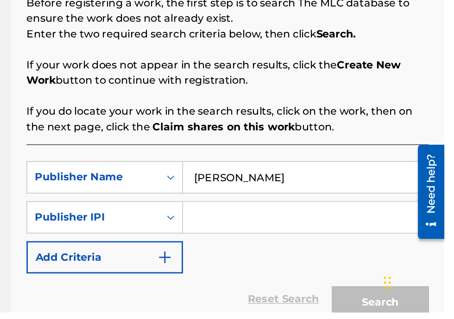
type input "[PERSON_NAME]"
click at [304, 256] on input "Search Form" at bounding box center [354, 251] width 175 height 22
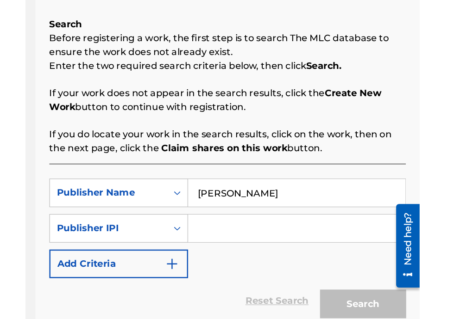
scroll to position [66, 135]
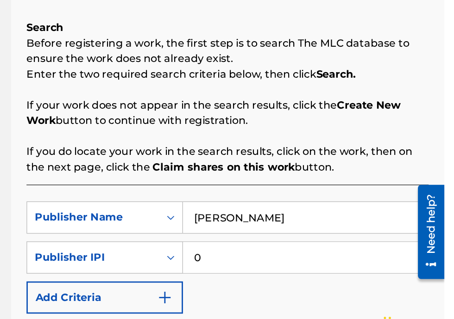
type input "00340604990"
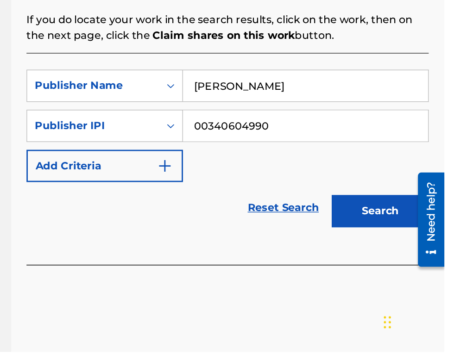
scroll to position [138, 0]
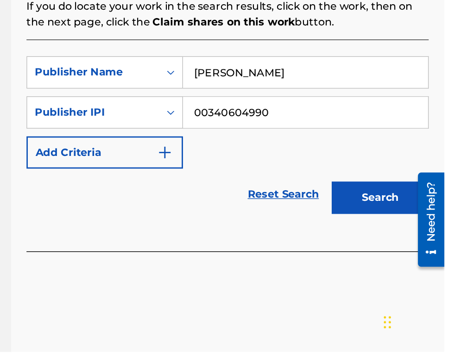
click at [414, 252] on button "Search" at bounding box center [407, 249] width 69 height 23
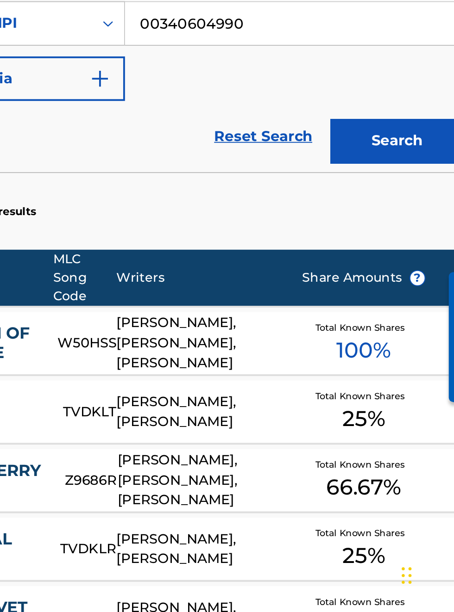
click at [400, 480] on span "100 %" at bounding box center [390, 474] width 28 height 17
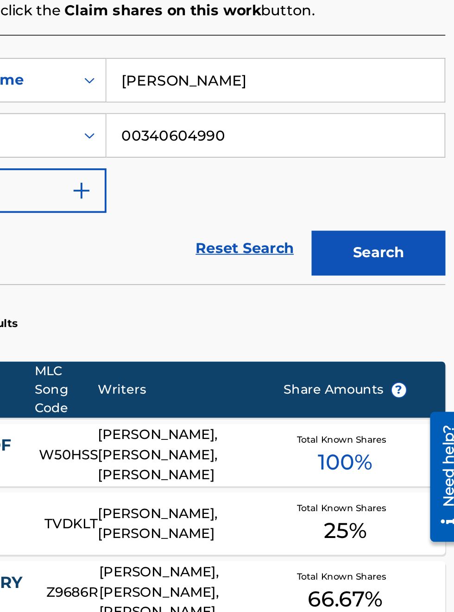
click at [417, 352] on button "Search" at bounding box center [407, 350] width 69 height 23
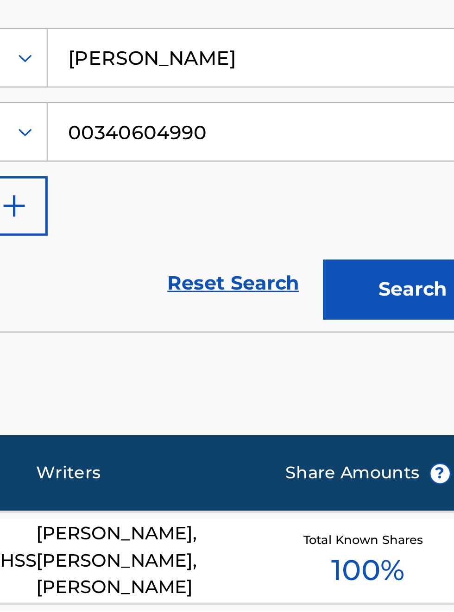
click at [343, 292] on input "00340604990" at bounding box center [354, 291] width 175 height 22
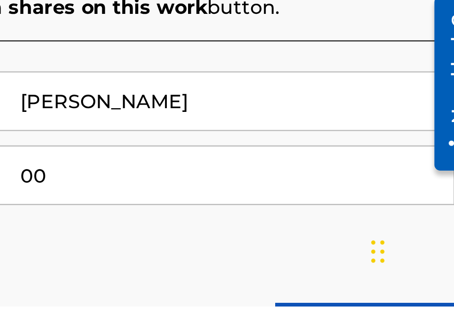
type input "0"
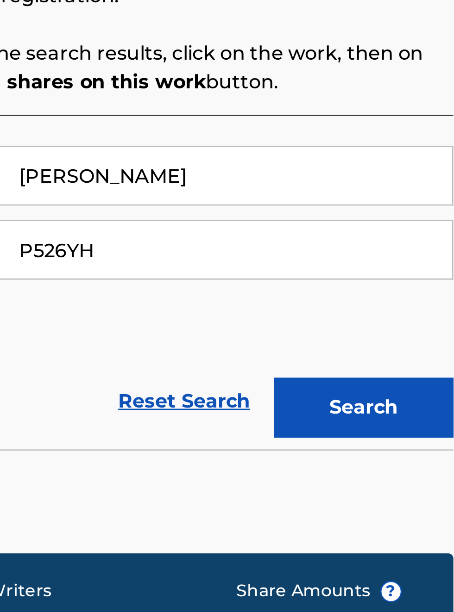
click at [416, 291] on button "Search" at bounding box center [407, 286] width 69 height 23
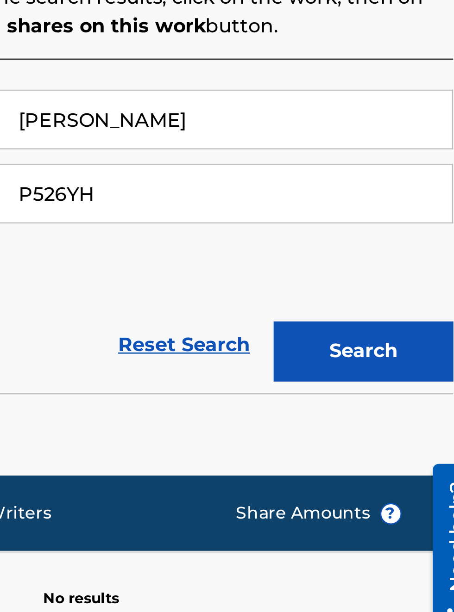
click at [322, 333] on input "P526YH" at bounding box center [354, 329] width 175 height 22
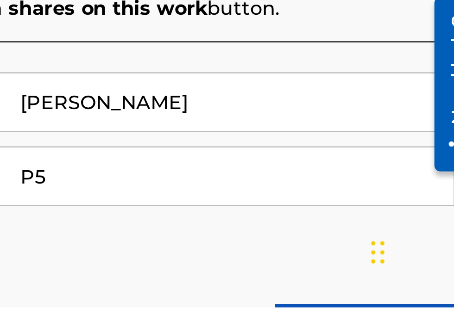
type input "P"
type input "00340604990"
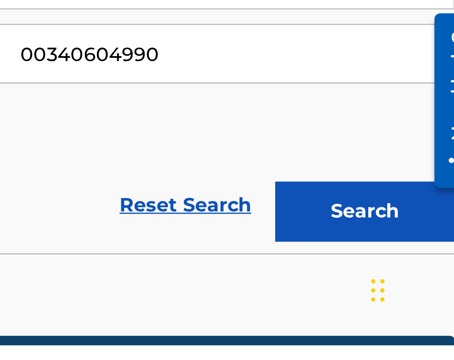
click at [417, 314] on button "Search" at bounding box center [407, 308] width 69 height 23
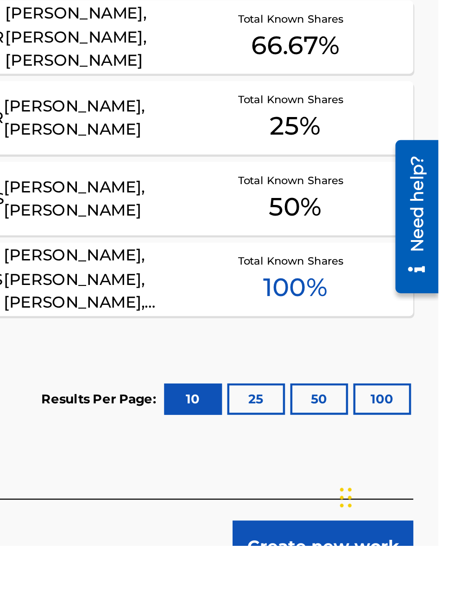
click at [414, 612] on button "Create new work" at bounding box center [403, 612] width 80 height 23
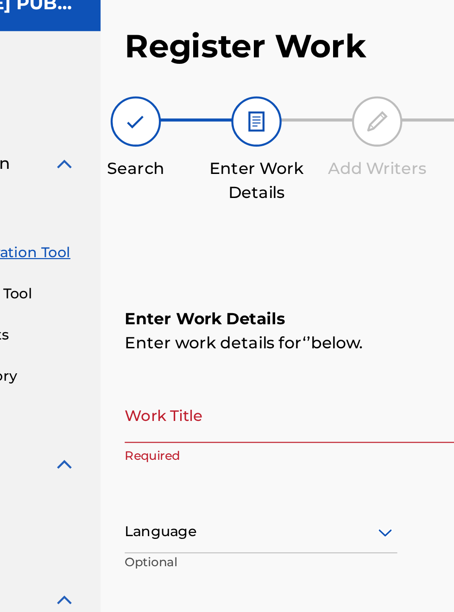
click at [183, 228] on input "Work Title" at bounding box center [236, 230] width 163 height 26
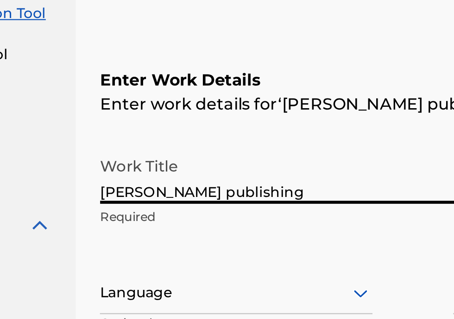
click at [267, 243] on input "Bobby Hamilton publishing" at bounding box center [236, 230] width 163 height 26
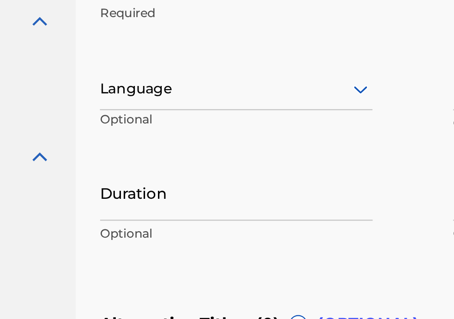
type input "Bobby Hamilton publishing"
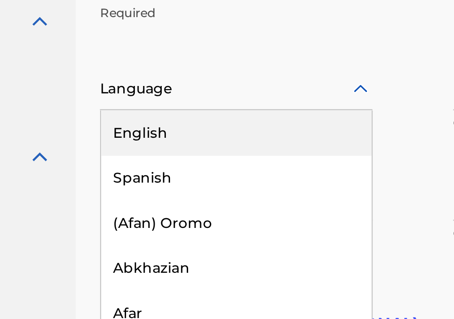
click at [203, 164] on div "English" at bounding box center [217, 158] width 125 height 21
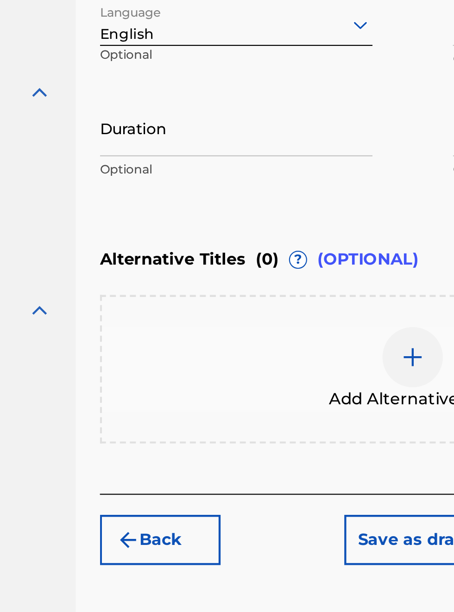
click at [177, 342] on input "Duration" at bounding box center [217, 331] width 125 height 26
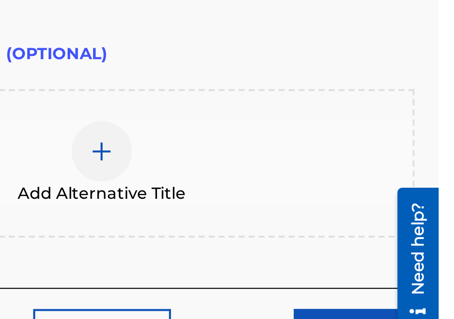
scroll to position [255, 0]
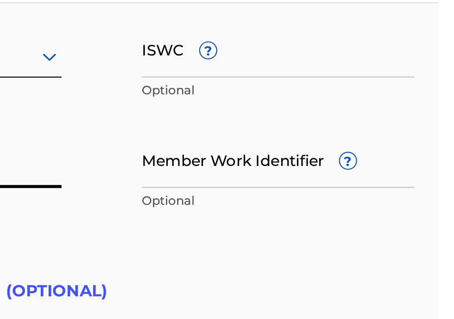
type input "02:58"
click at [352, 106] on input "Member Work Identifier ?" at bounding box center [379, 100] width 125 height 26
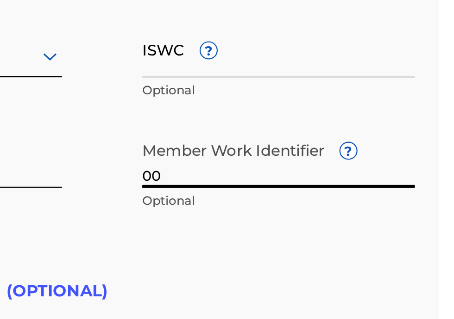
type input "0"
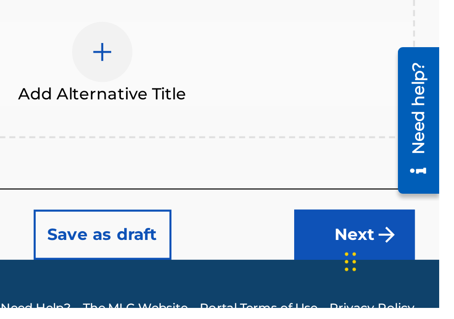
scroll to position [240, 0]
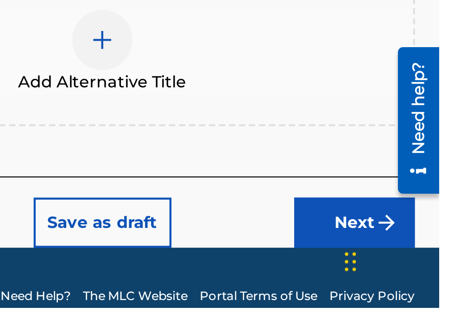
type input "00340604990"
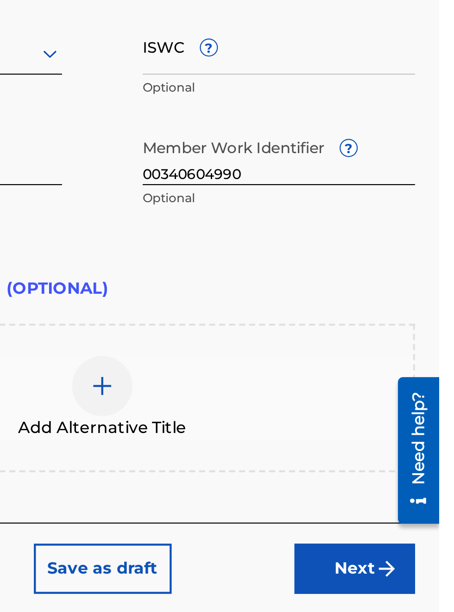
click at [432, 516] on img "submit" at bounding box center [429, 521] width 11 height 11
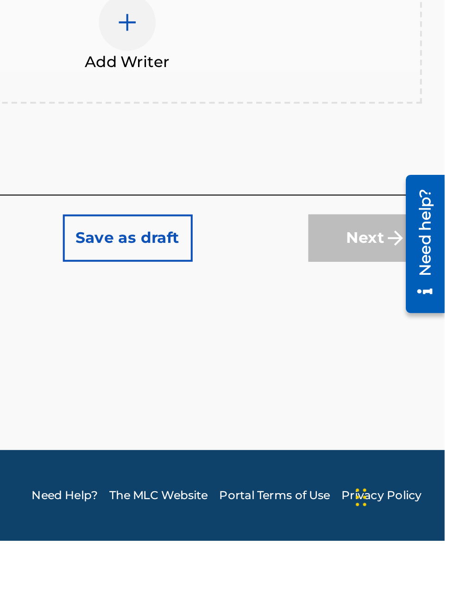
click at [404, 568] on div "Register Work Search Enter Work Details Add Writers Add Publishers & Shares Add…" at bounding box center [298, 309] width 310 height 517
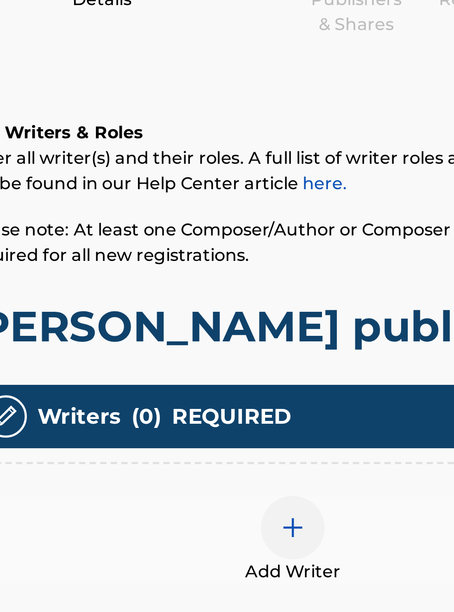
click at [309, 248] on div "Add Writers & Roles Enter all writer(s) and their roles. A full list of writer …" at bounding box center [299, 232] width 288 height 102
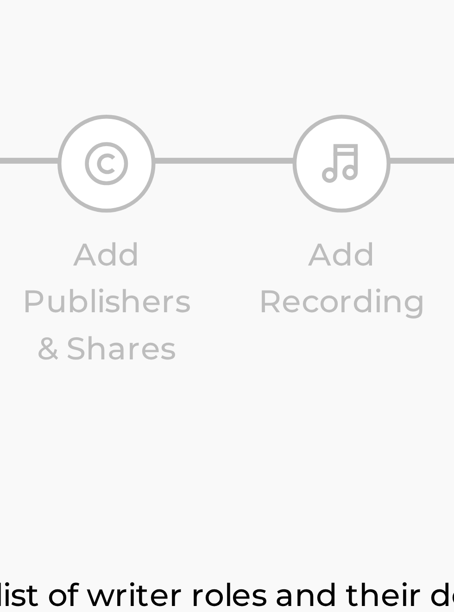
click at [331, 100] on img at bounding box center [326, 94] width 11 height 11
click at [338, 130] on div "Add Publishers & Shares" at bounding box center [326, 127] width 46 height 33
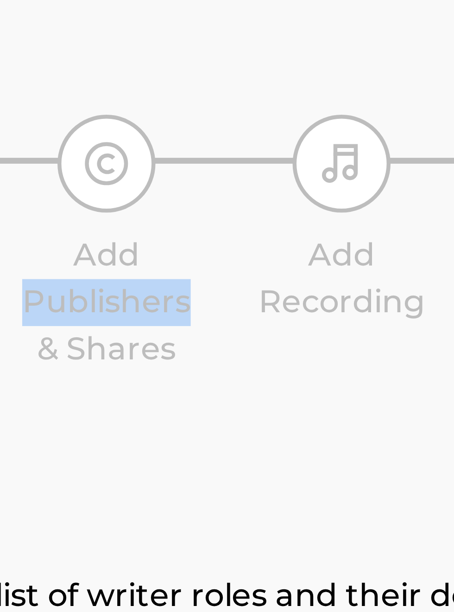
click at [341, 130] on div "Add Publishers & Shares" at bounding box center [326, 127] width 46 height 33
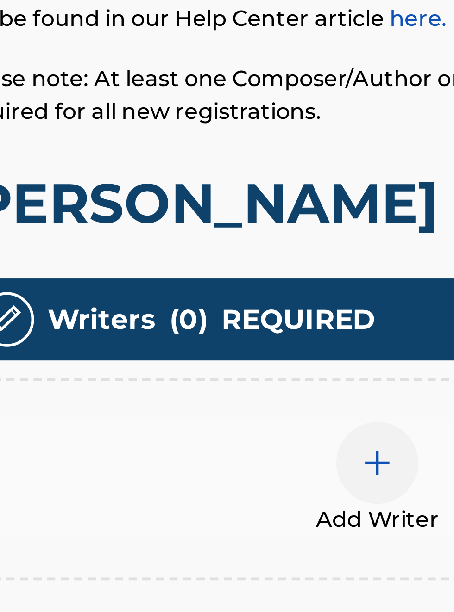
click at [246, 280] on h1 "Bobby Hamilton publishing" at bounding box center [299, 270] width 288 height 23
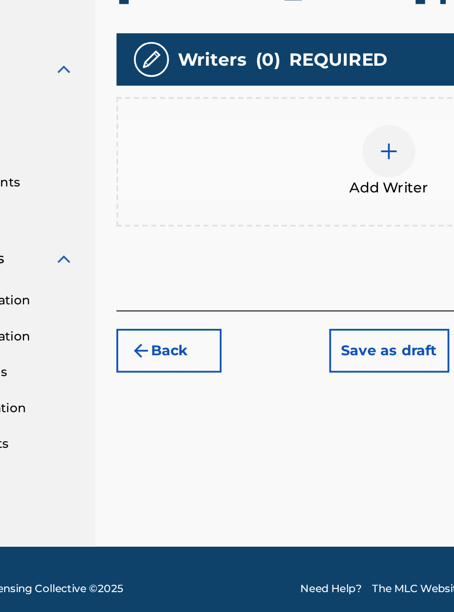
click at [186, 476] on button "Back" at bounding box center [183, 464] width 56 height 23
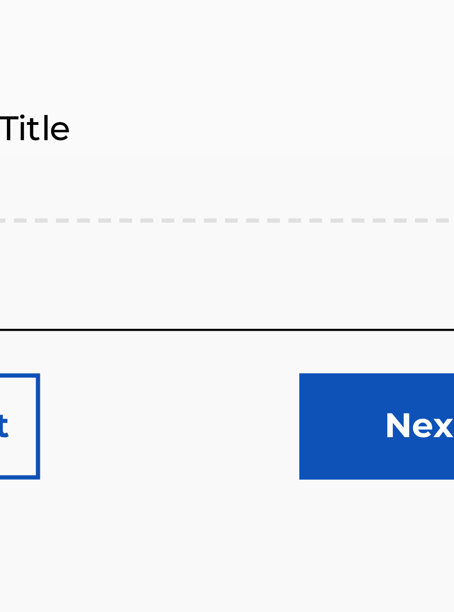
scroll to position [429, 322]
click at [412, 524] on button "Next" at bounding box center [415, 521] width 56 height 23
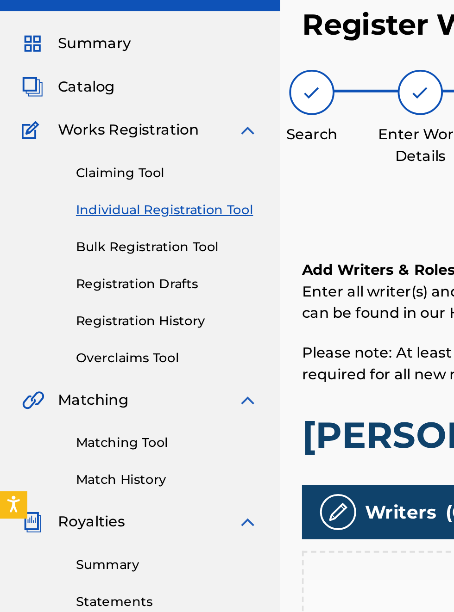
scroll to position [47, 0]
click at [77, 115] on span "Works Registration" at bounding box center [66, 114] width 72 height 11
click at [70, 90] on div "Catalog" at bounding box center [71, 92] width 121 height 11
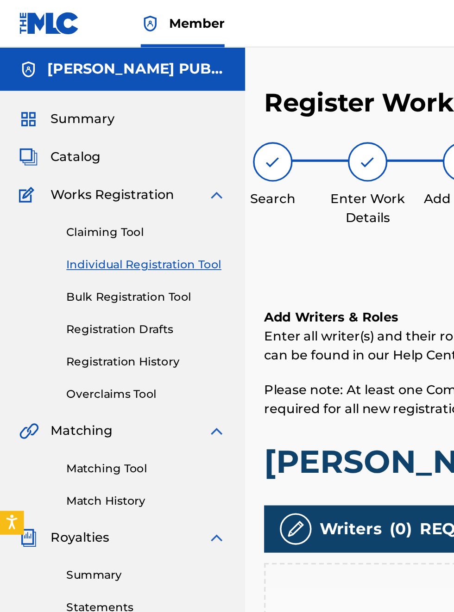
scroll to position [0, 0]
click at [57, 93] on span "Catalog" at bounding box center [44, 92] width 29 height 11
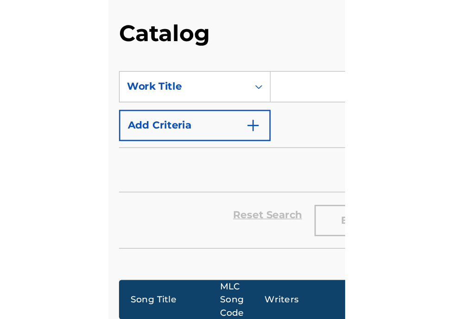
scroll to position [37, 147]
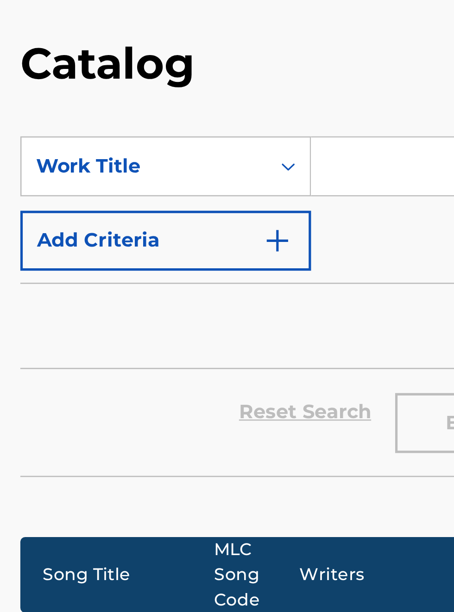
click at [276, 102] on input "Search Form" at bounding box center [354, 101] width 175 height 22
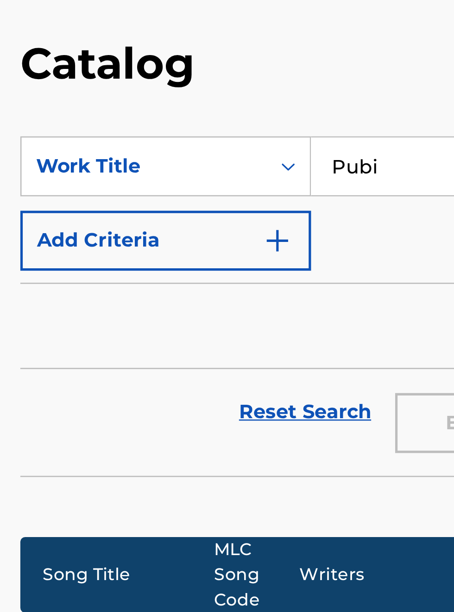
click at [300, 105] on input "Pubi" at bounding box center [354, 101] width 175 height 22
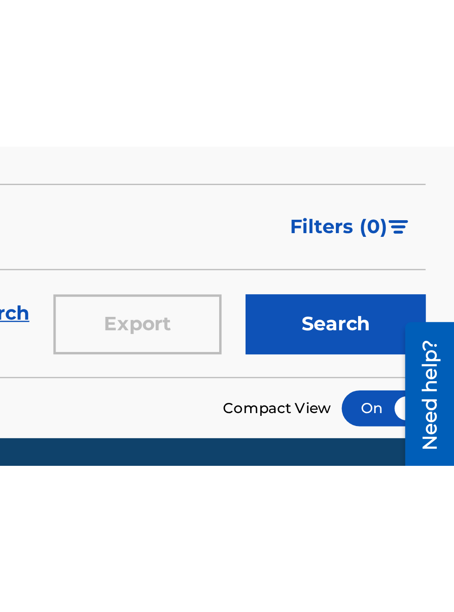
scroll to position [131, 278]
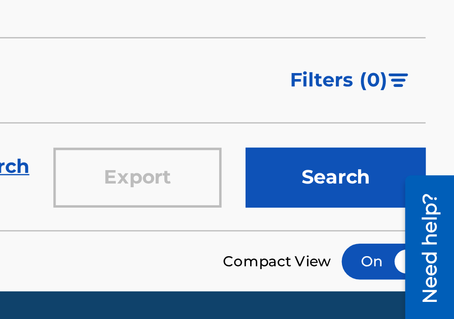
type input "Publisher"
click at [419, 204] on button "Search" at bounding box center [407, 199] width 69 height 23
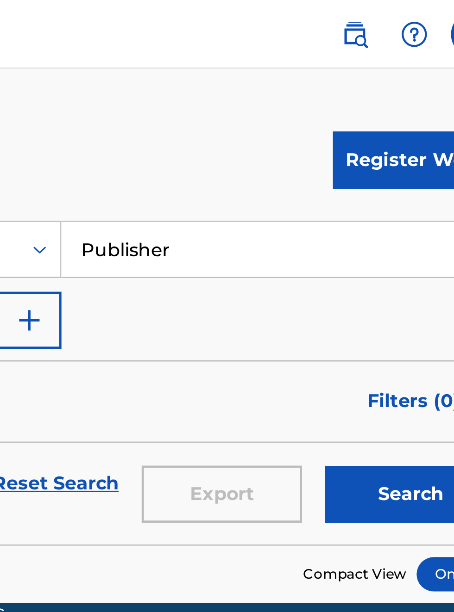
scroll to position [0, 242]
click at [409, 62] on button "Register Work" at bounding box center [409, 64] width 66 height 23
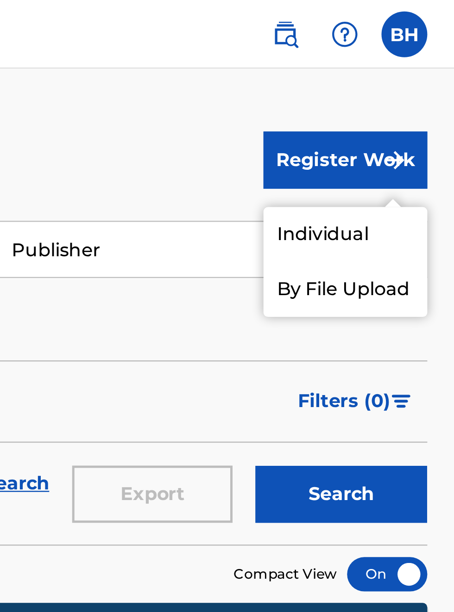
scroll to position [0, 270]
click at [408, 96] on link "Individual" at bounding box center [409, 95] width 66 height 22
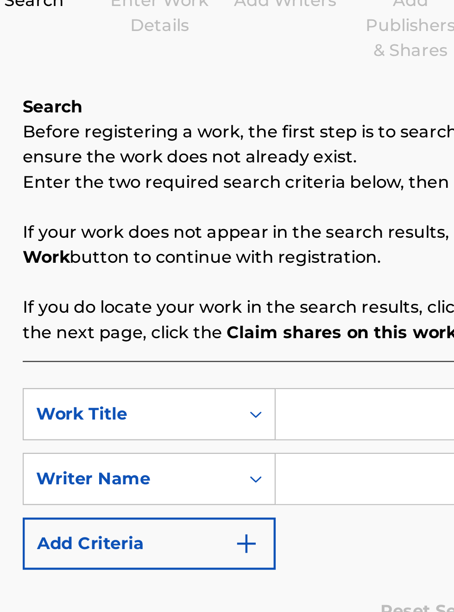
scroll to position [116, 144]
click at [280, 302] on input "Search Form" at bounding box center [354, 300] width 175 height 22
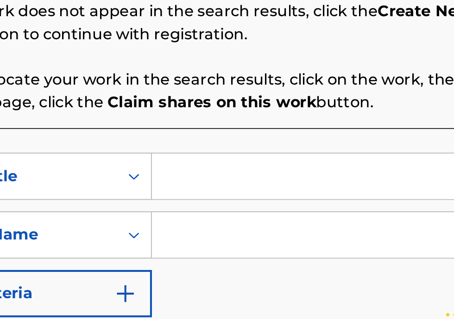
scroll to position [140, 192]
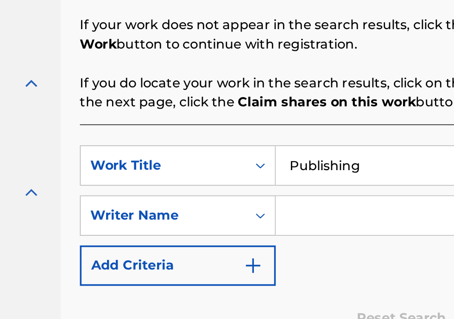
type input "Publishing"
click at [256, 288] on img "Search Form" at bounding box center [253, 282] width 11 height 11
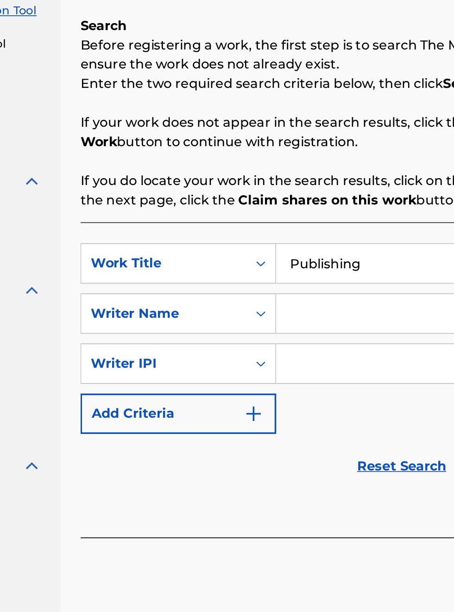
click at [302, 362] on input "Search Form" at bounding box center [346, 357] width 158 height 22
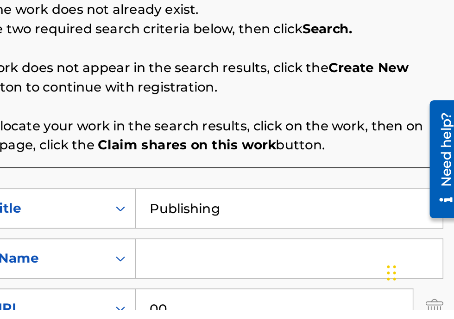
type input "00340604990"
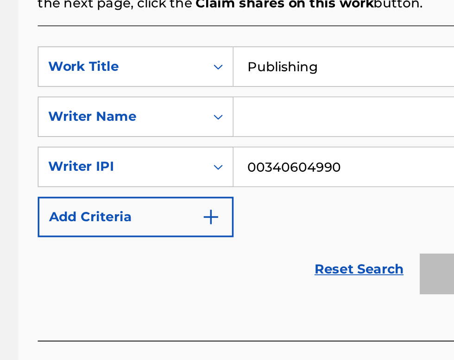
click at [265, 264] on button "Add Criteria" at bounding box center [211, 257] width 112 height 23
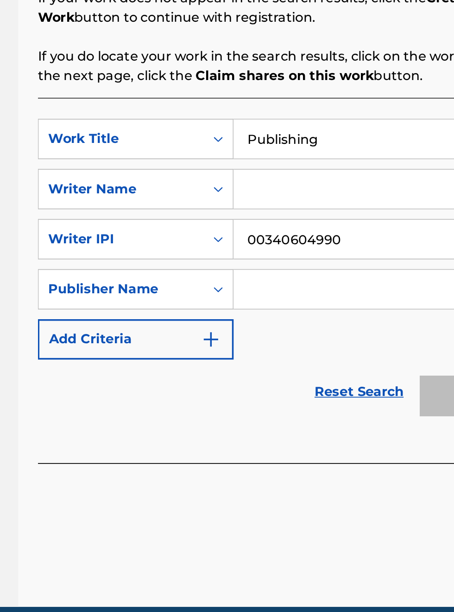
click at [297, 390] on input "Search Form" at bounding box center [346, 386] width 158 height 22
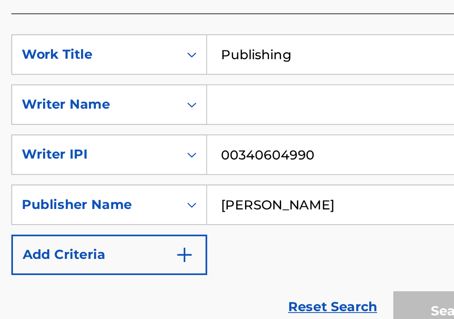
type input "[PERSON_NAME]"
click at [261, 213] on button "Add Criteria" at bounding box center [211, 209] width 112 height 23
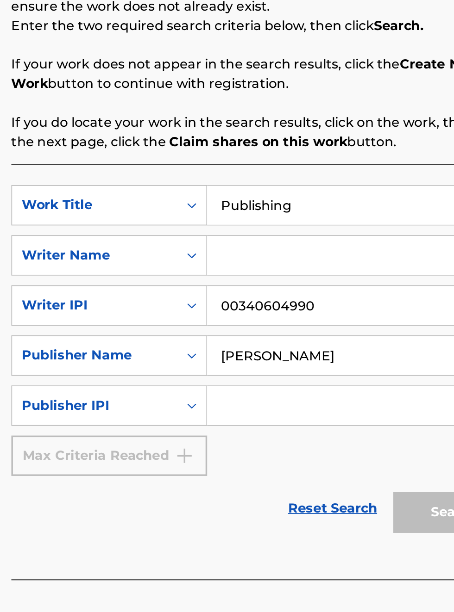
click at [312, 404] on input "Search Form" at bounding box center [346, 415] width 158 height 22
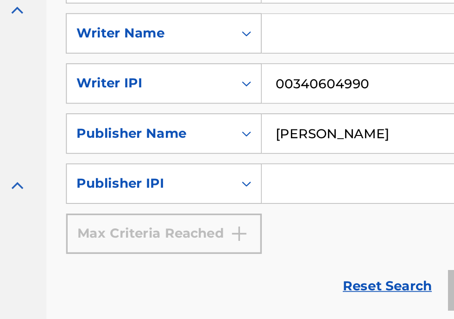
click at [351, 151] on input "00340604990" at bounding box center [346, 145] width 158 height 22
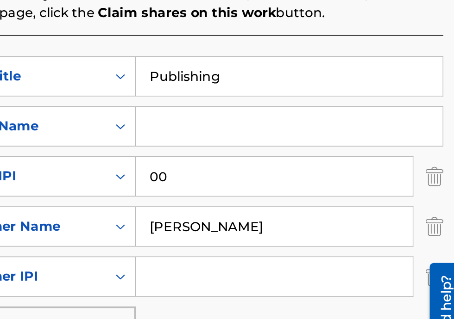
type input "0"
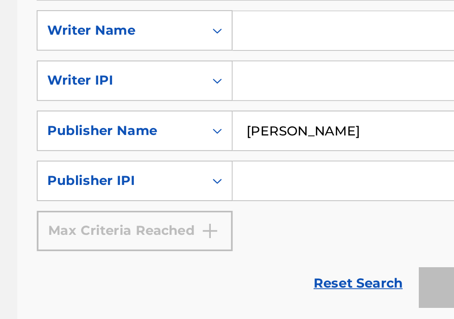
click at [281, 212] on input "Search Form" at bounding box center [346, 207] width 158 height 22
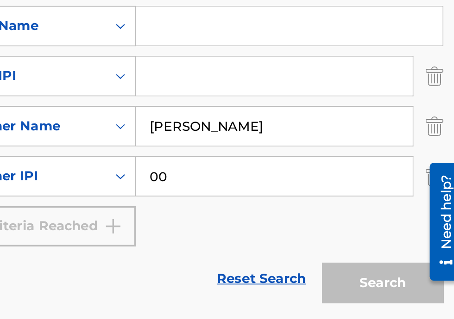
type input "00340604990"
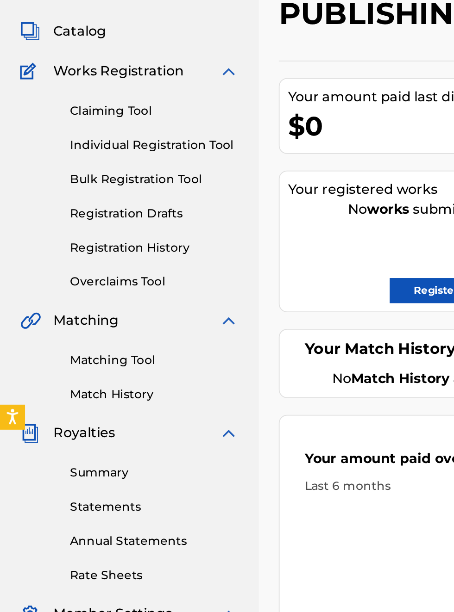
scroll to position [75, 0]
click at [93, 157] on link "Individual Registration Tool" at bounding box center [85, 155] width 93 height 10
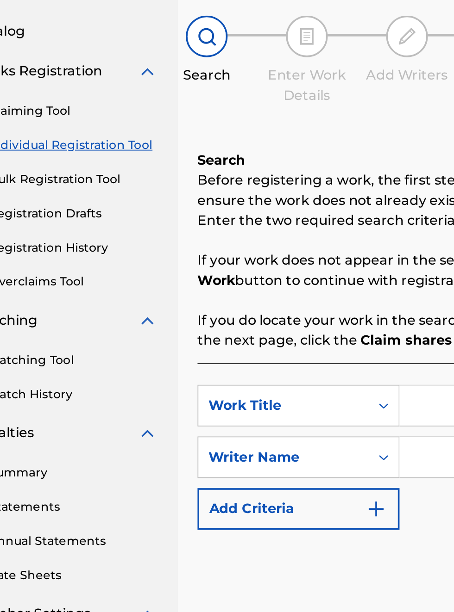
scroll to position [75, 45]
click at [264, 367] on button "Add Criteria" at bounding box center [211, 357] width 112 height 23
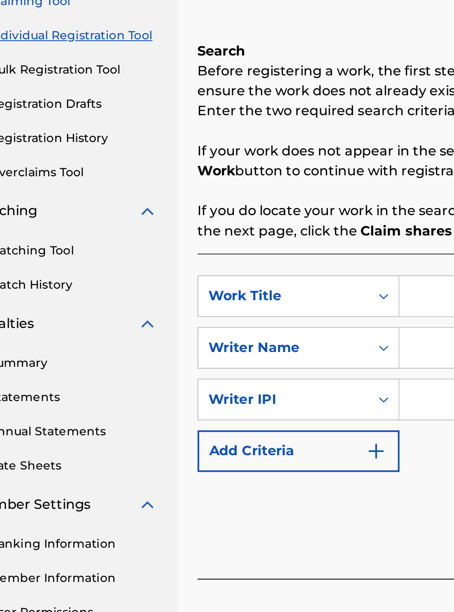
scroll to position [135, 45]
click at [264, 394] on button "Add Criteria" at bounding box center [211, 385] width 112 height 23
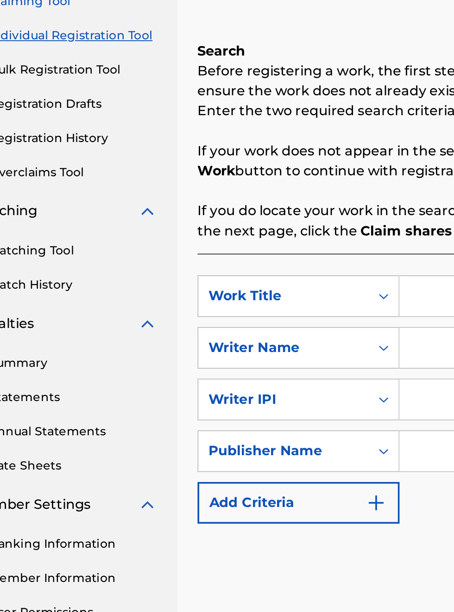
click at [257, 420] on img "Search Form" at bounding box center [253, 414] width 11 height 11
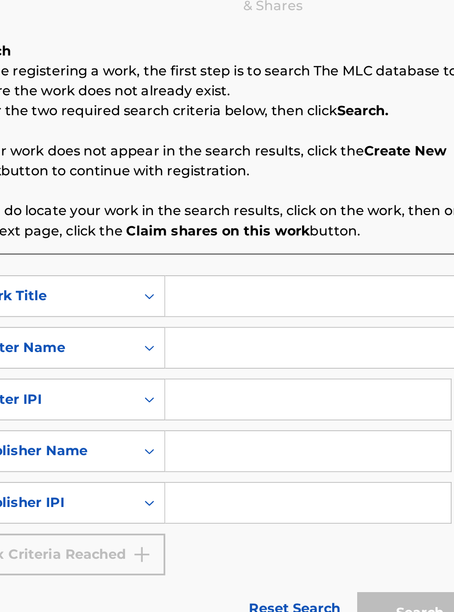
click at [296, 417] on input "Search Form" at bounding box center [346, 415] width 158 height 22
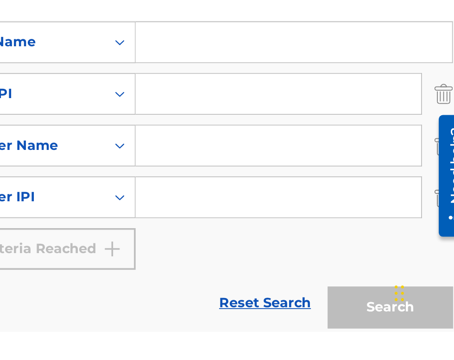
scroll to position [146, 191]
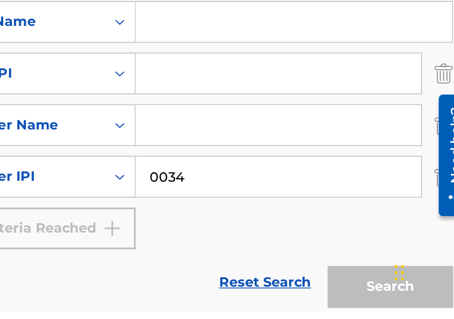
type input "00340604990"
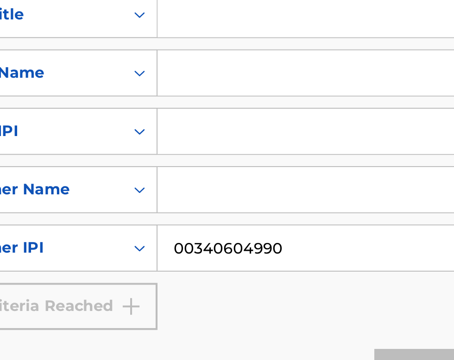
scroll to position [0, 0]
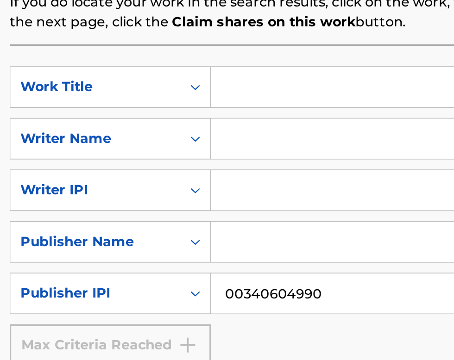
click at [286, 130] on input "Search Form" at bounding box center [354, 130] width 175 height 22
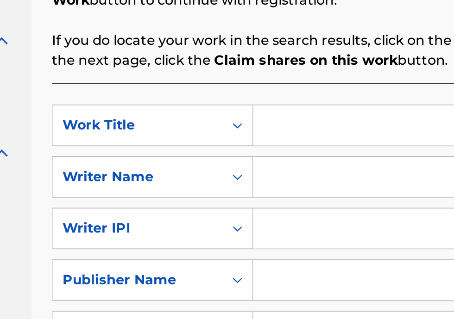
click at [298, 217] on input "Search Form" at bounding box center [346, 216] width 158 height 22
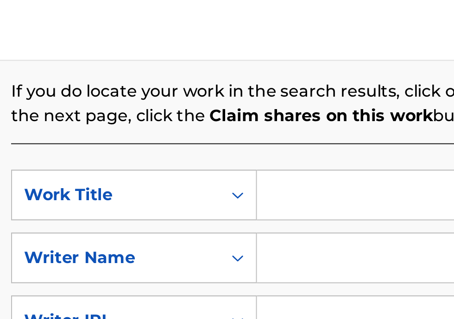
type input "[PERSON_NAME]"
click at [304, 95] on input "Search Form" at bounding box center [354, 89] width 175 height 22
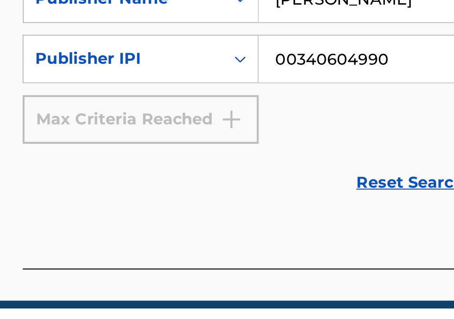
type input "Publishing"
click at [248, 235] on div "Max Criteria Reached" at bounding box center [211, 229] width 112 height 23
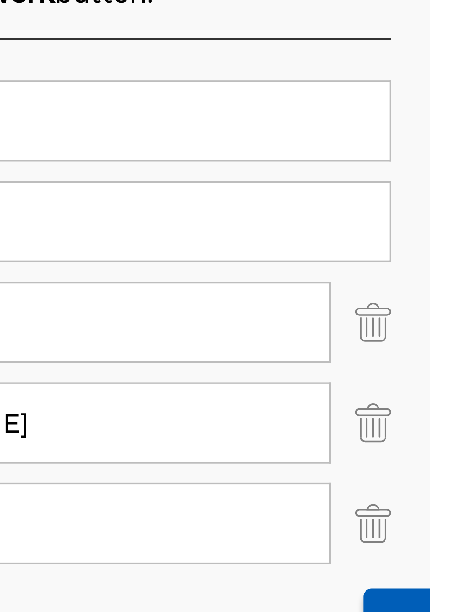
click at [442, 360] on img "Search Form" at bounding box center [437, 357] width 10 height 23
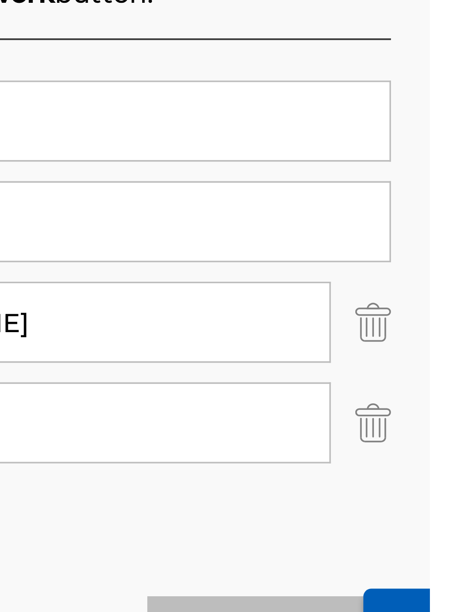
click at [441, 389] on img "Search Form" at bounding box center [437, 385] width 10 height 23
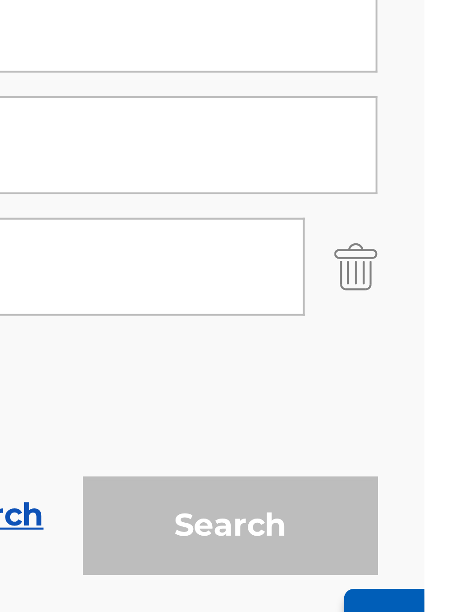
click at [439, 361] on img "Search Form" at bounding box center [437, 357] width 10 height 23
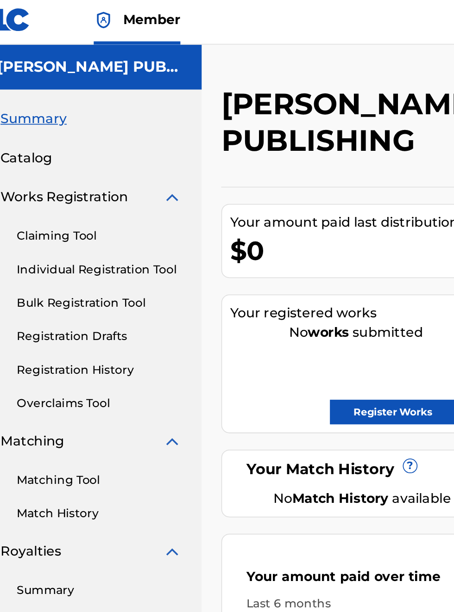
scroll to position [2, 29]
click at [285, 305] on div "Your amount paid over time Last 6 months No royalty data available" at bounding box center [299, 374] width 288 height 139
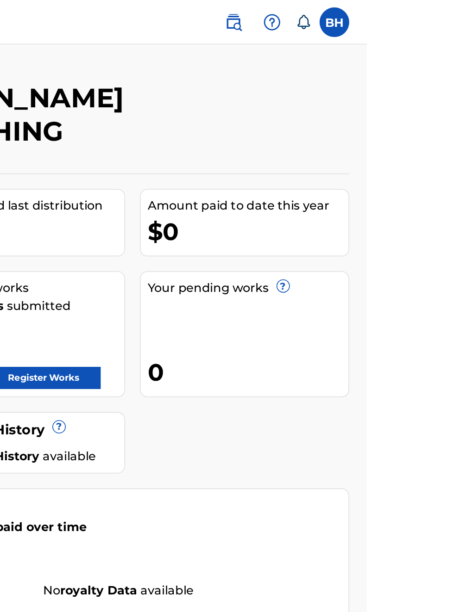
scroll to position [0, 224]
click at [287, 229] on link "Register Works" at bounding box center [251, 236] width 71 height 14
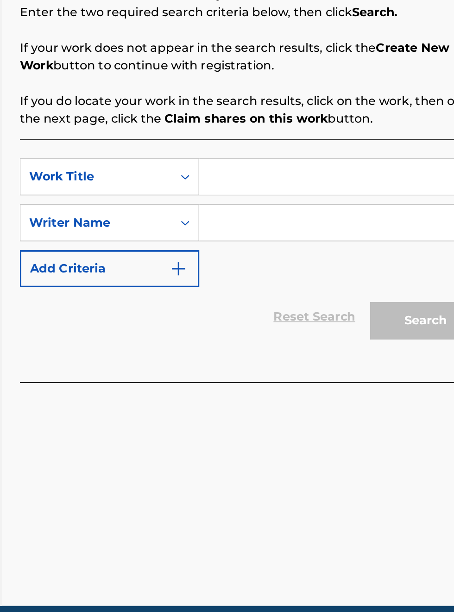
scroll to position [189, 142]
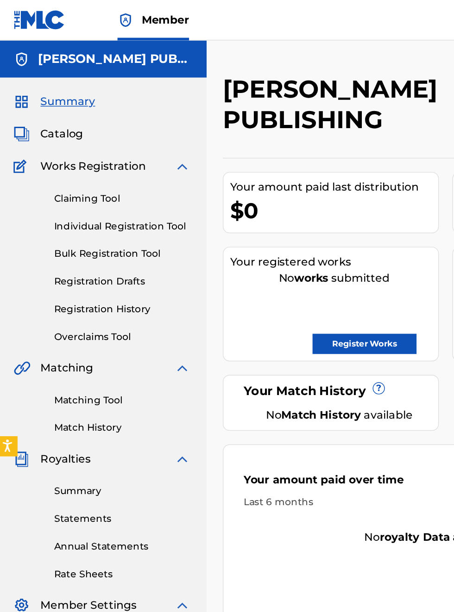
scroll to position [0, 2]
click at [109, 152] on link "Individual Registration Tool" at bounding box center [85, 155] width 93 height 10
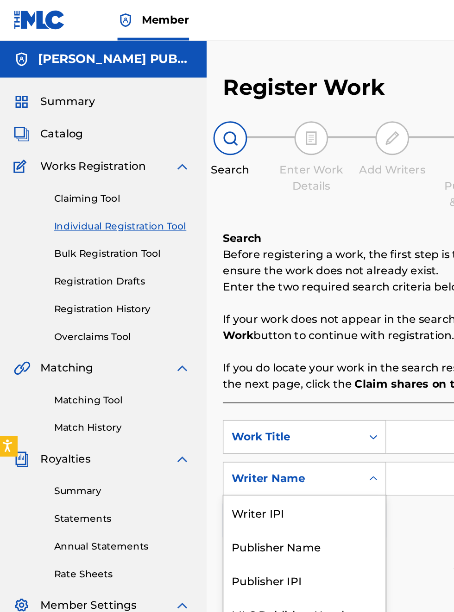
click at [197, 397] on div "Publisher IPI" at bounding box center [210, 397] width 111 height 23
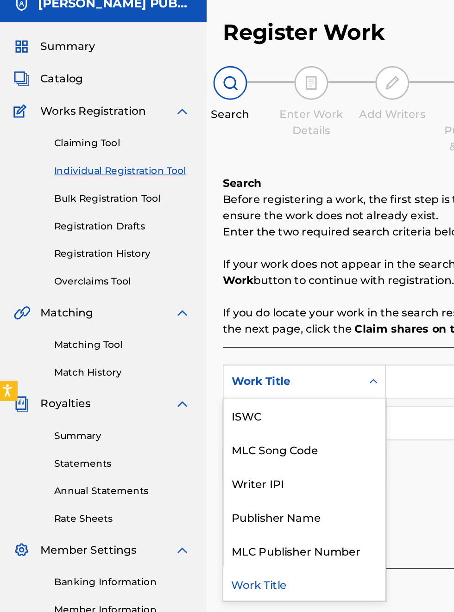
scroll to position [38, 2]
click at [189, 440] on div "Work Title" at bounding box center [210, 438] width 111 height 23
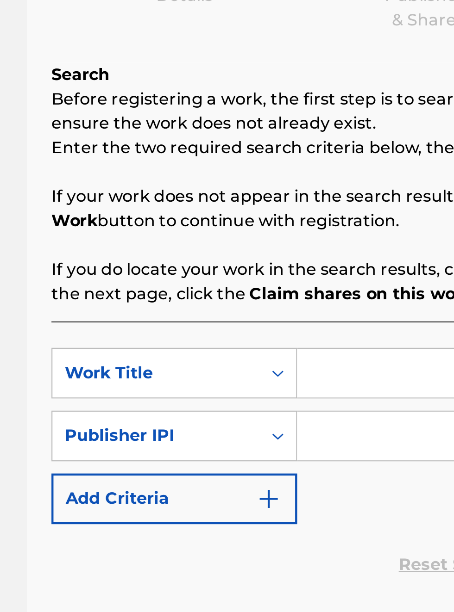
scroll to position [130, 131]
click at [290, 303] on input "Search Form" at bounding box center [354, 300] width 175 height 22
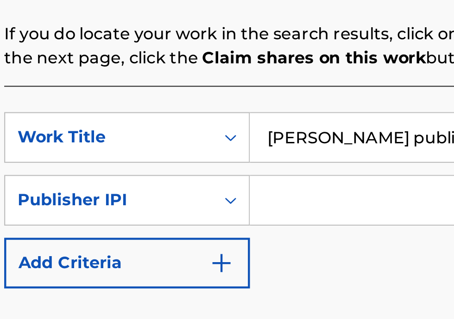
scroll to position [66, 0]
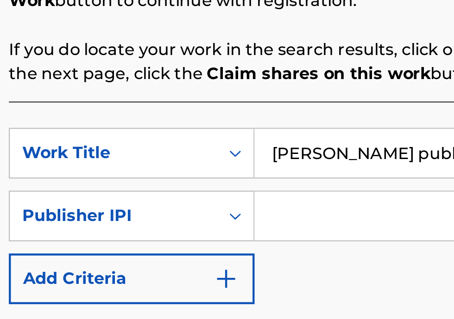
type input "[PERSON_NAME] publishing"
click at [294, 268] on input "Search Form" at bounding box center [354, 263] width 175 height 22
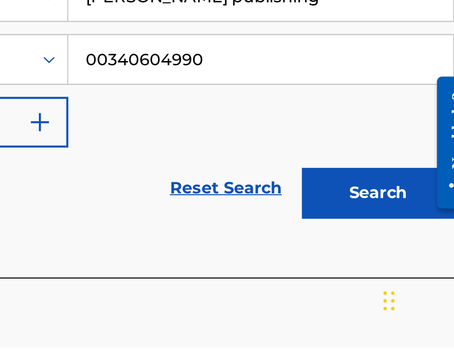
scroll to position [105, 0]
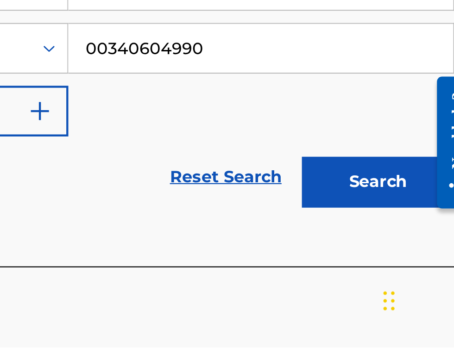
click at [420, 295] on button "Search" at bounding box center [407, 284] width 69 height 23
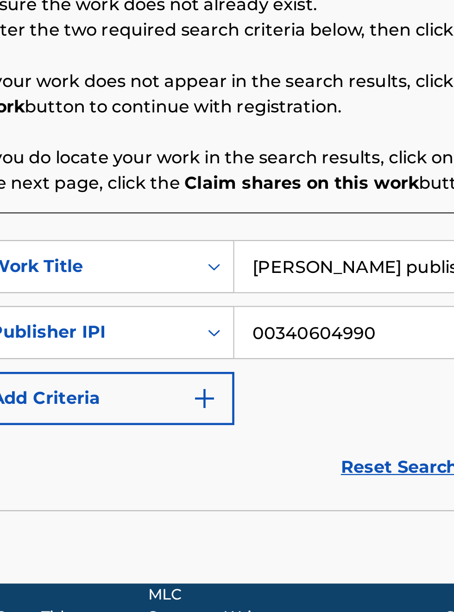
scroll to position [0, 0]
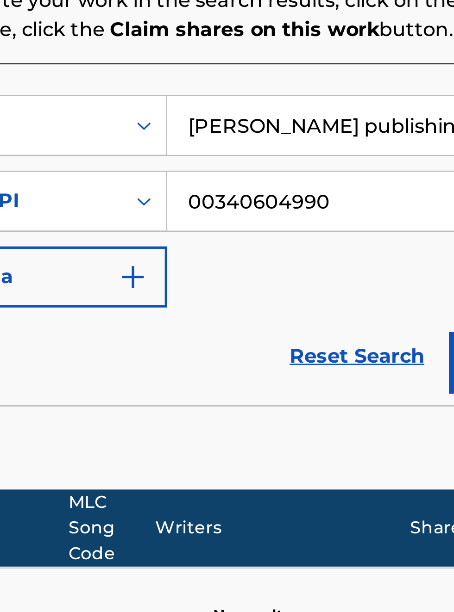
click at [342, 328] on input "00340604990" at bounding box center [354, 329] width 175 height 22
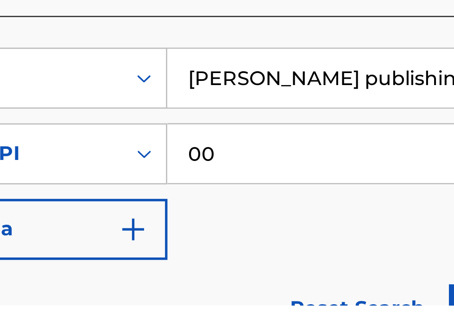
type input "0"
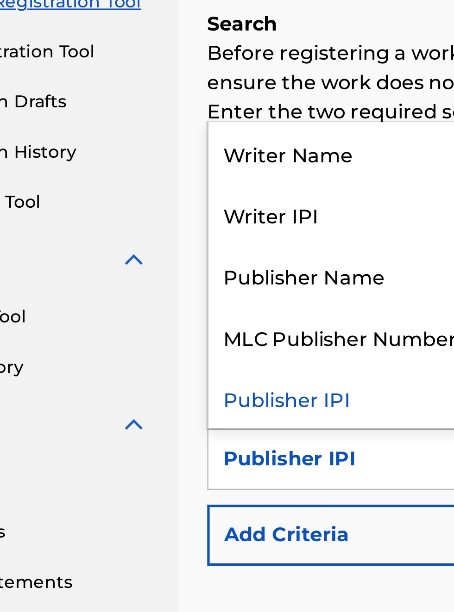
click at [236, 270] on div "MLC Publisher Number" at bounding box center [210, 281] width 111 height 23
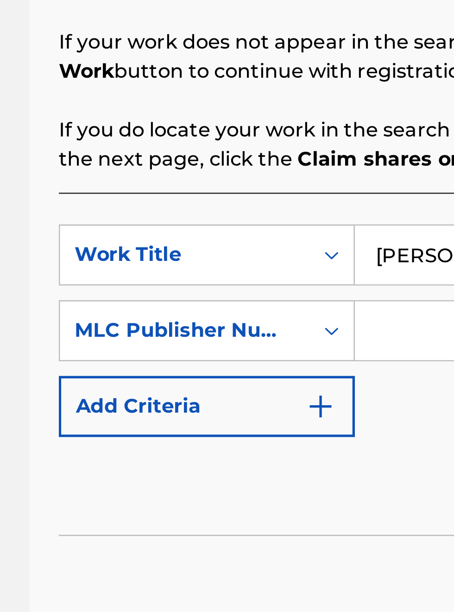
click at [286, 328] on input "Search Form" at bounding box center [354, 329] width 175 height 22
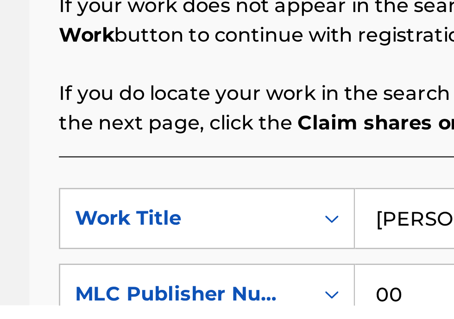
type input "00340604990"
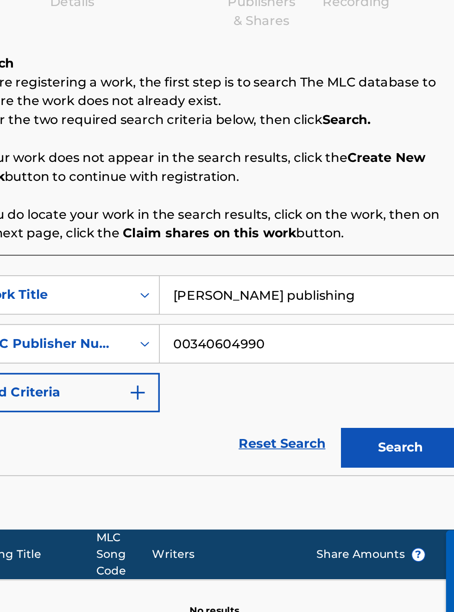
click at [411, 378] on button "Search" at bounding box center [407, 389] width 69 height 23
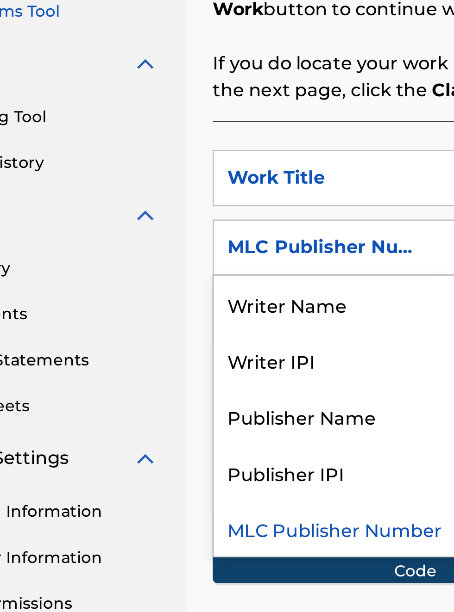
click at [212, 386] on div "Publisher Name" at bounding box center [210, 397] width 111 height 23
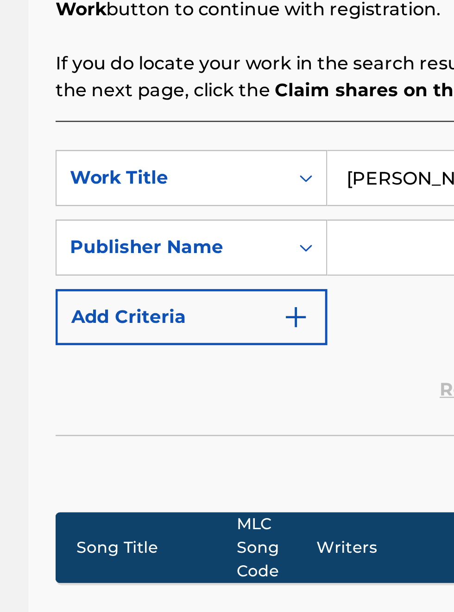
click at [289, 318] on input "Search Form" at bounding box center [354, 329] width 175 height 22
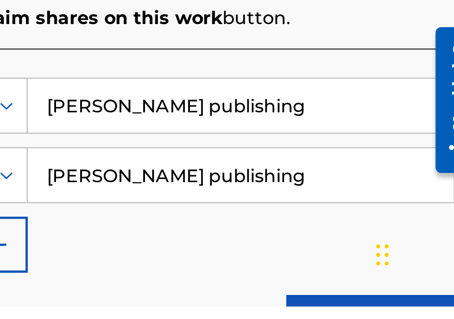
type input "[PERSON_NAME] publishing"
click at [400, 241] on input "[PERSON_NAME] publishing" at bounding box center [354, 236] width 175 height 22
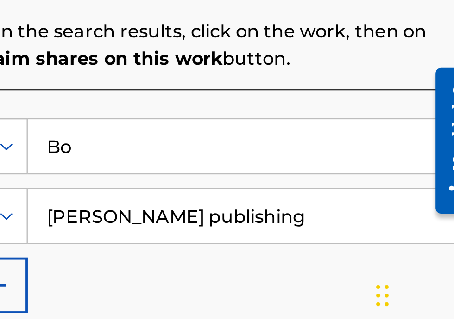
type input "B"
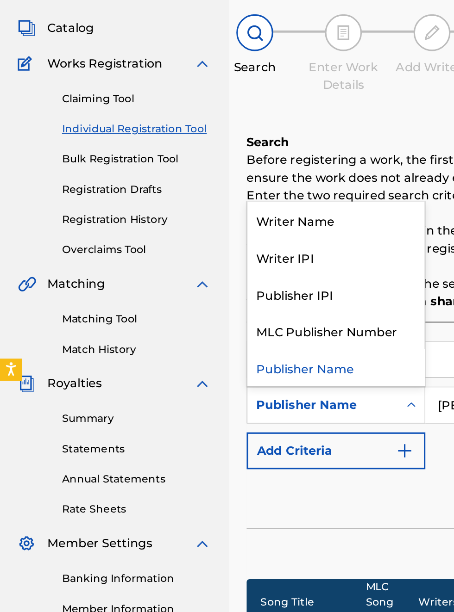
click at [228, 293] on div "Publisher Name" at bounding box center [210, 304] width 111 height 23
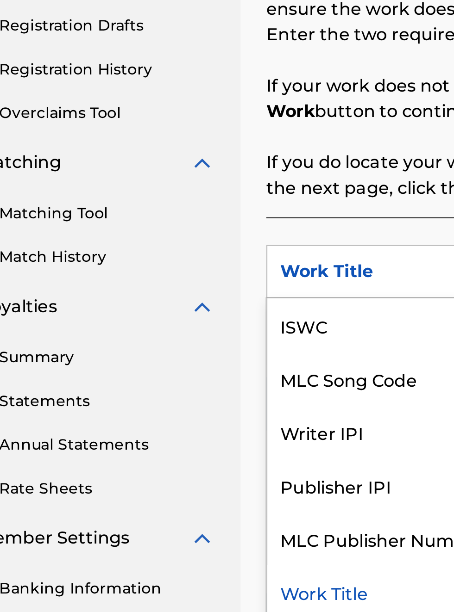
click at [206, 381] on div "Publisher IPI" at bounding box center [210, 392] width 111 height 23
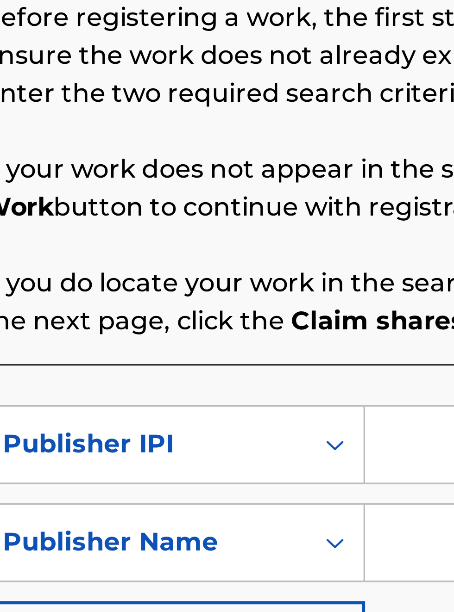
click at [280, 289] on input "Search Form" at bounding box center [354, 300] width 175 height 22
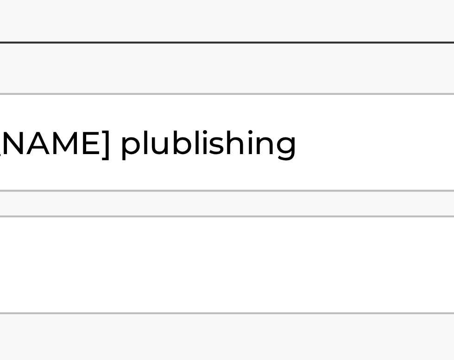
click at [388, 268] on input "[PERSON_NAME] plublishing" at bounding box center [354, 263] width 175 height 22
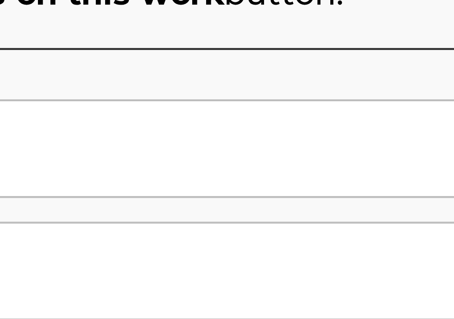
type input "B"
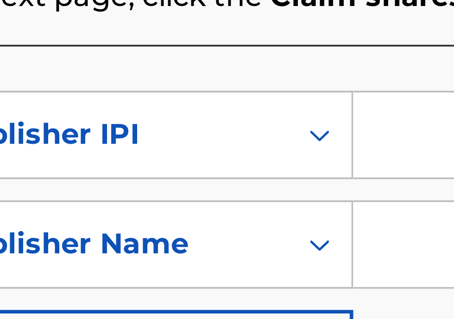
type input "O"
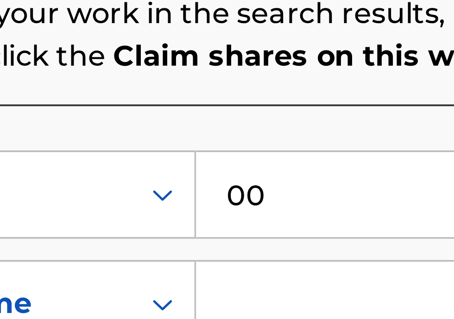
type input "00340604990"
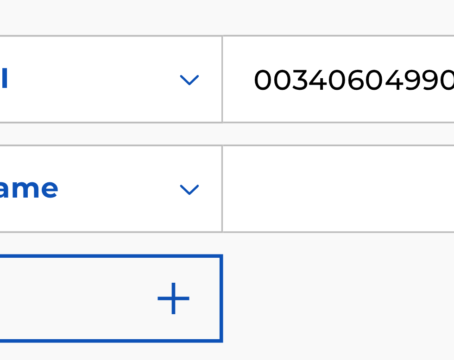
click at [286, 279] on input "Search Form" at bounding box center [354, 276] width 175 height 22
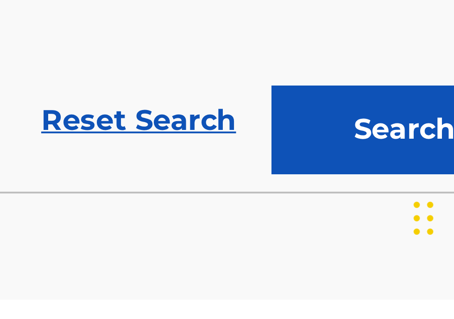
type input "[PERSON_NAME] publishing"
click at [402, 279] on button "Search" at bounding box center [407, 274] width 69 height 23
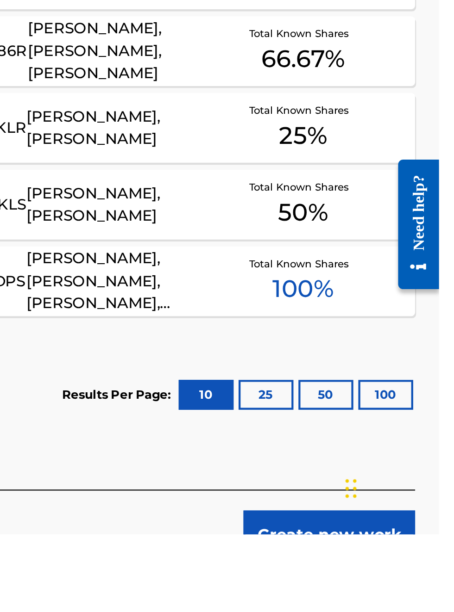
click at [348, 551] on button "10" at bounding box center [345, 548] width 25 height 14
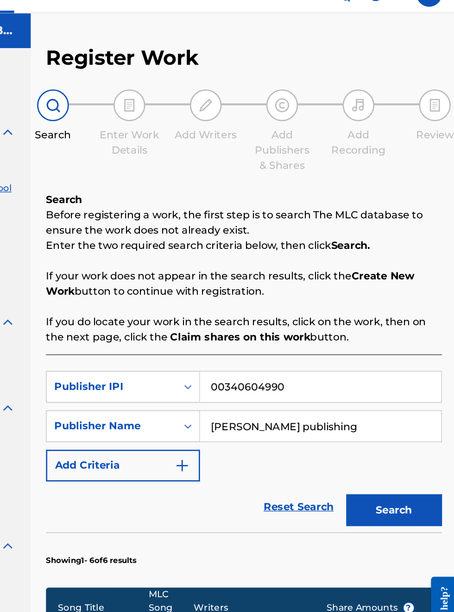
click at [412, 392] on button "Search" at bounding box center [407, 389] width 69 height 23
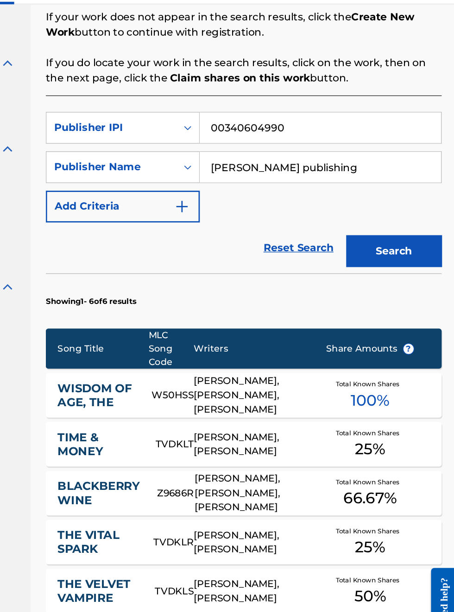
click at [418, 206] on button "Search" at bounding box center [407, 207] width 69 height 23
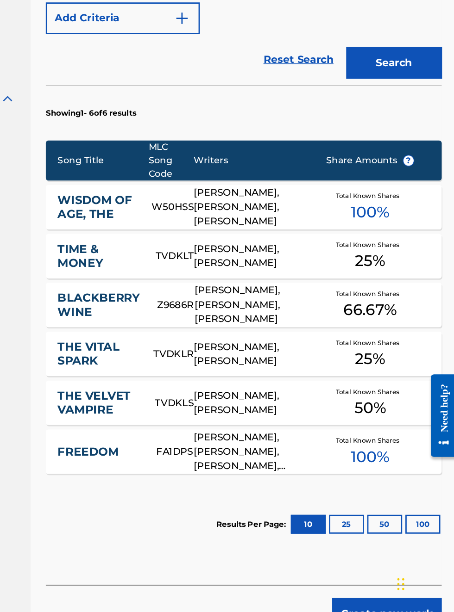
click at [413, 216] on button "Search" at bounding box center [407, 211] width 69 height 23
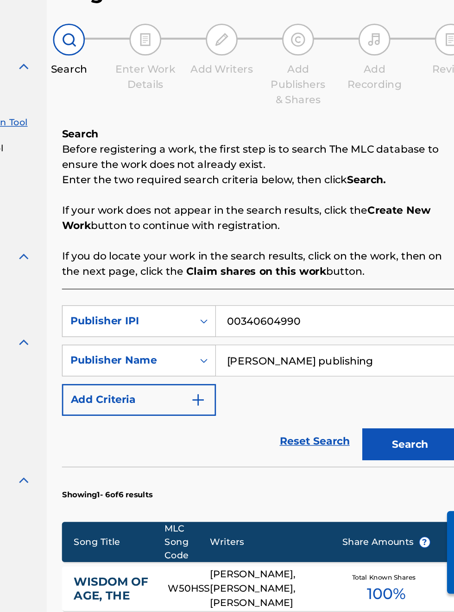
click at [417, 394] on button "Search" at bounding box center [407, 389] width 69 height 23
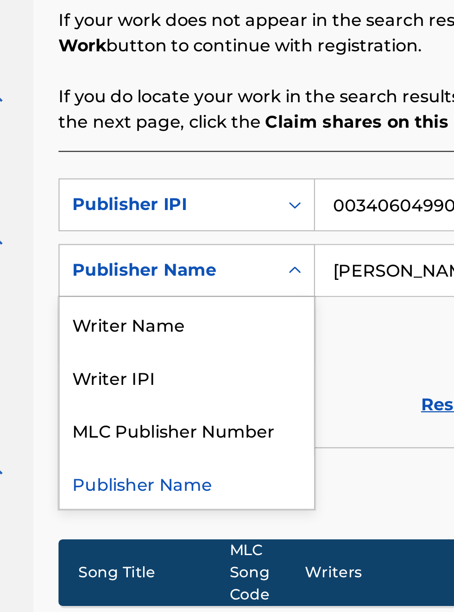
click at [210, 394] on div "Publisher Name" at bounding box center [210, 389] width 111 height 23
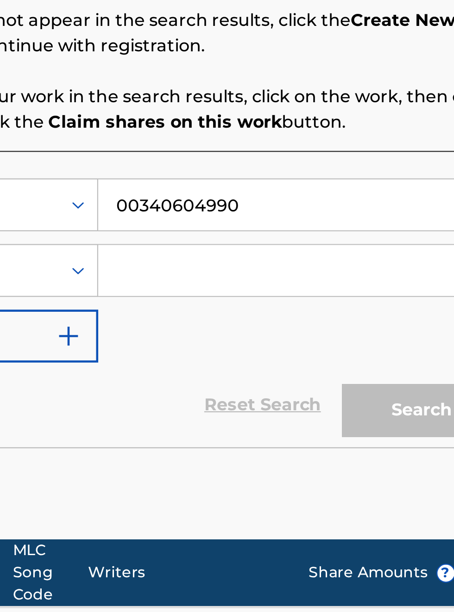
click at [295, 301] on input "Search Form" at bounding box center [354, 297] width 175 height 22
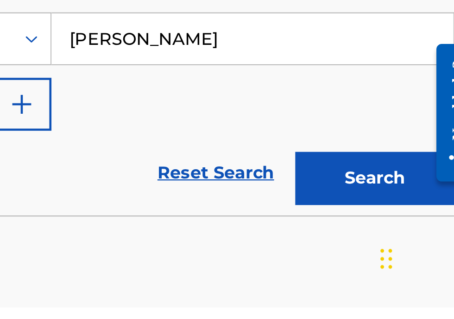
type input "[PERSON_NAME]"
click at [411, 268] on button "Search" at bounding box center [407, 262] width 69 height 23
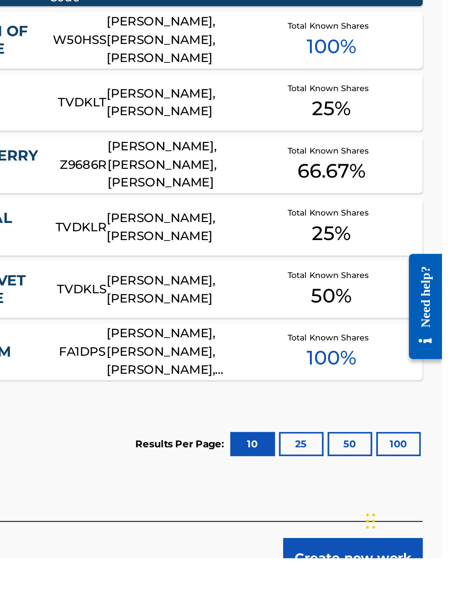
click at [411, 612] on button "Create new work" at bounding box center [403, 612] width 80 height 23
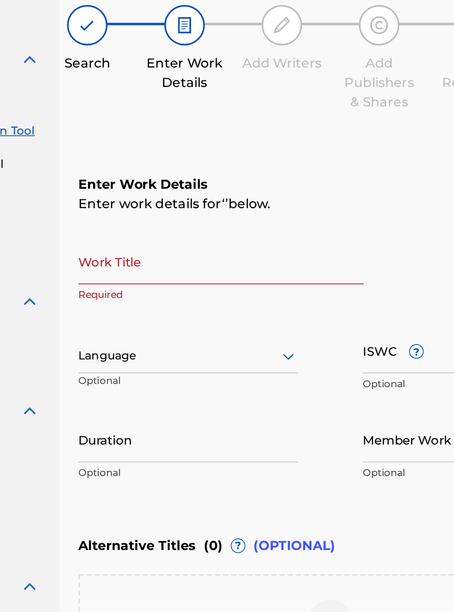
click at [185, 217] on input "Work Title" at bounding box center [236, 230] width 163 height 26
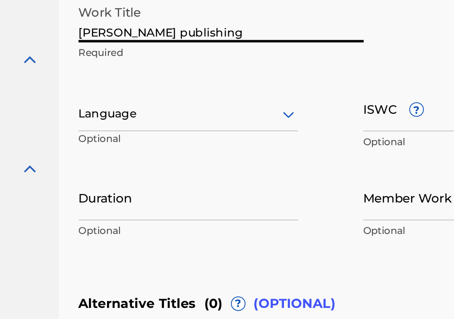
type input "Bobby Hamilton publishing"
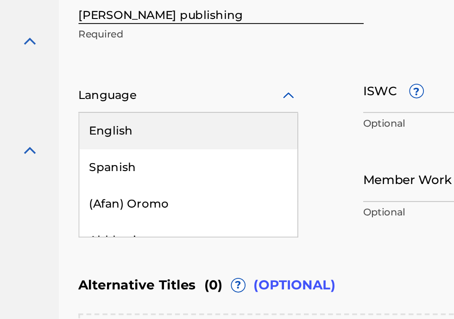
click at [218, 198] on div "English" at bounding box center [217, 193] width 125 height 21
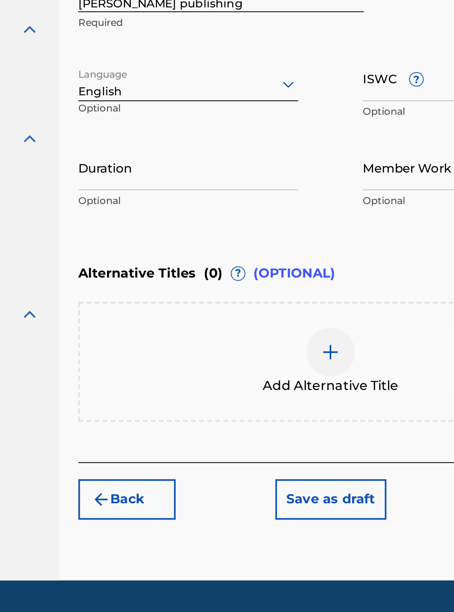
click at [206, 338] on input "Duration" at bounding box center [217, 331] width 125 height 26
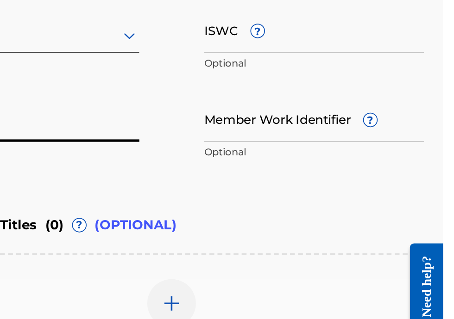
type input "03:21"
click at [361, 125] on input "Member Work Identifier ?" at bounding box center [379, 132] width 125 height 26
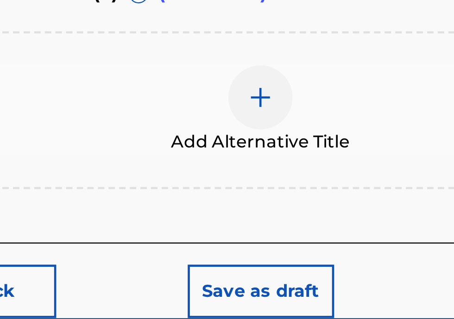
scroll to position [242, 0]
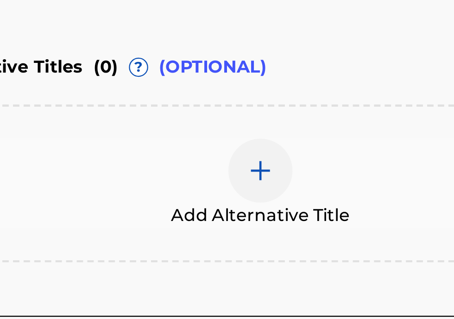
type input "00340604900"
click at [301, 199] on img at bounding box center [298, 195] width 11 height 11
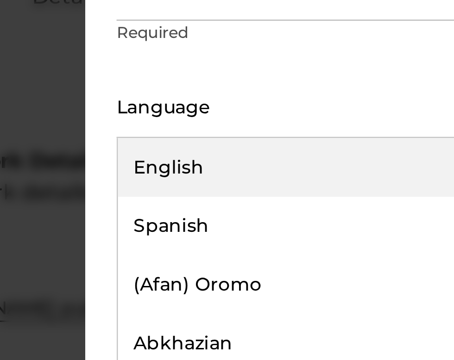
click at [307, 191] on div "English" at bounding box center [340, 188] width 214 height 21
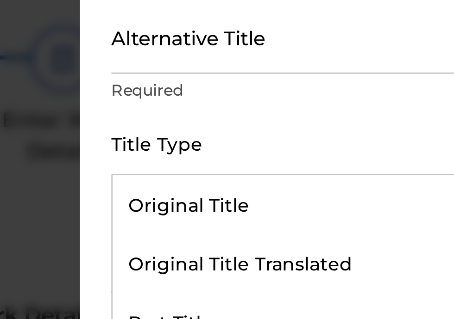
click at [274, 151] on div "Original Title" at bounding box center [340, 147] width 214 height 21
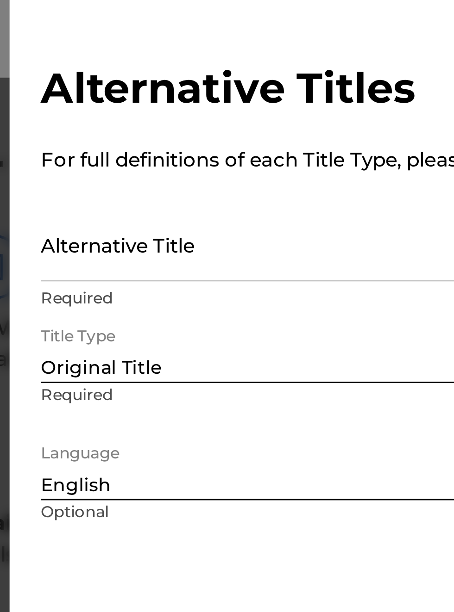
click at [259, 93] on input "Alternative Title" at bounding box center [339, 87] width 215 height 26
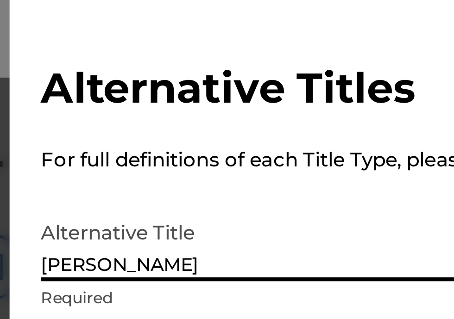
type input "Bobby Hamilton publishing"
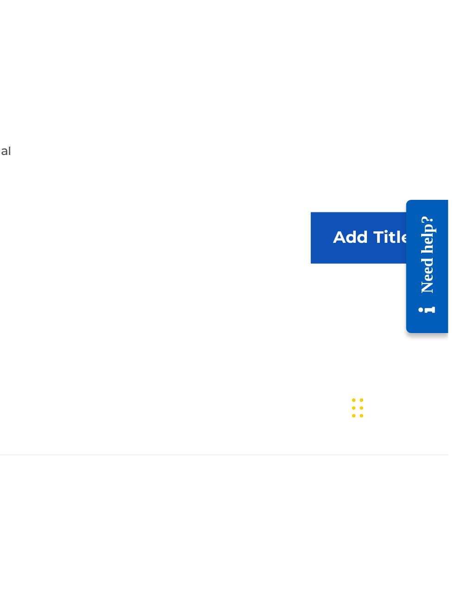
scroll to position [180, 251]
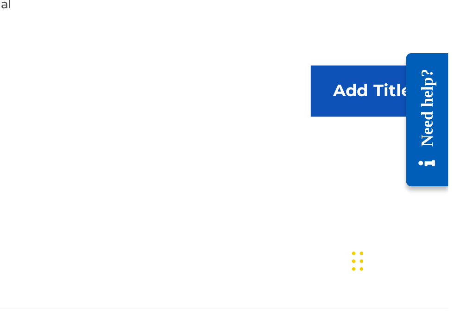
click at [426, 223] on button "Add Title" at bounding box center [420, 221] width 56 height 23
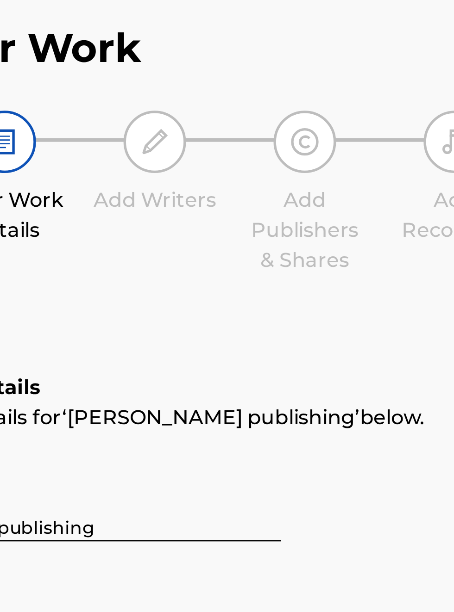
scroll to position [42, 213]
click at [325, 100] on img at bounding box center [326, 94] width 11 height 11
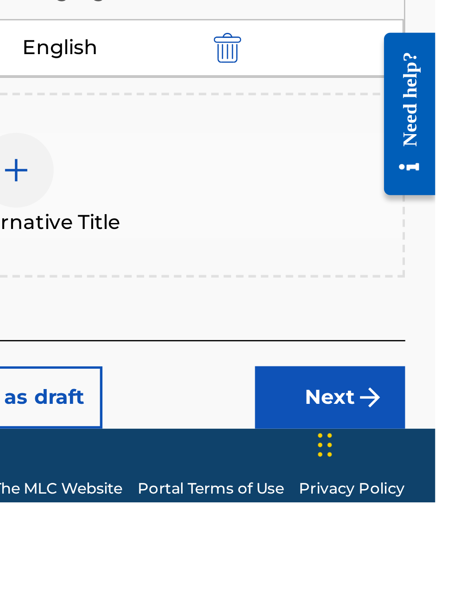
scroll to position [426, 292]
click at [421, 578] on button "Next" at bounding box center [415, 573] width 56 height 23
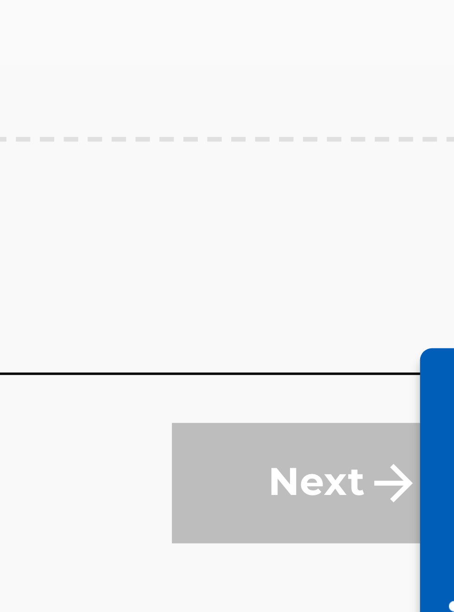
scroll to position [37, 0]
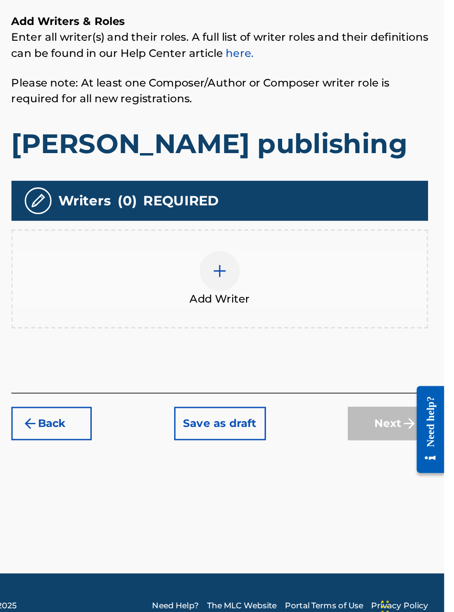
click at [312, 399] on div "Add Writer" at bounding box center [299, 364] width 288 height 69
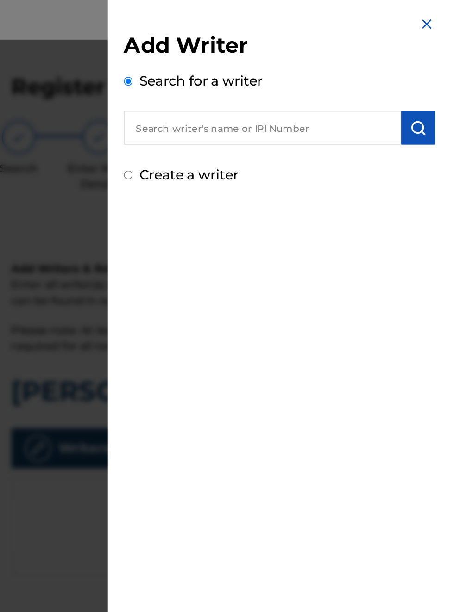
click at [447, 19] on img at bounding box center [441, 16] width 11 height 11
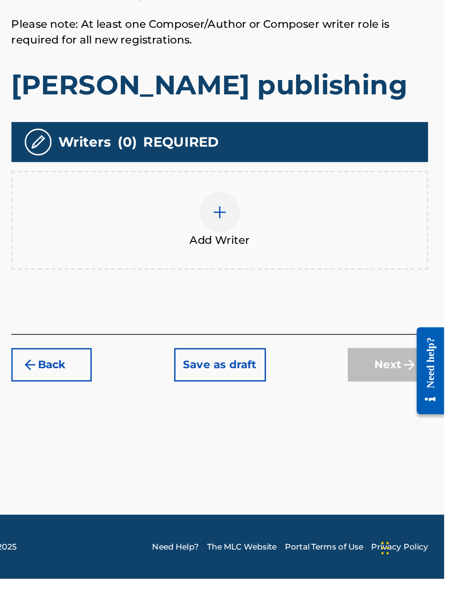
click at [306, 373] on div at bounding box center [299, 359] width 28 height 28
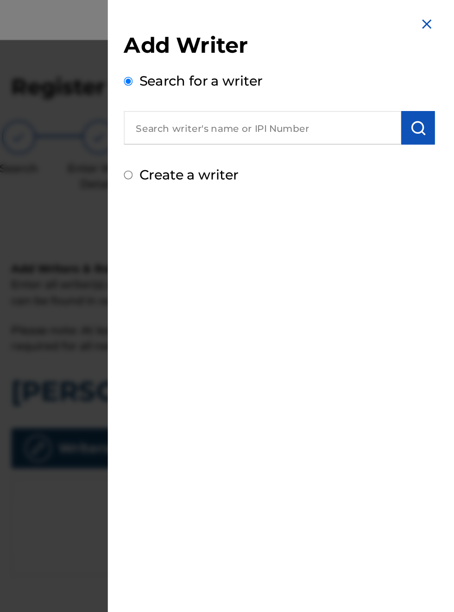
click at [252, 62] on label "Search for a writer" at bounding box center [285, 55] width 85 height 11
click at [238, 59] on input "Search for a writer" at bounding box center [235, 56] width 6 height 6
click at [447, 17] on img at bounding box center [441, 16] width 11 height 11
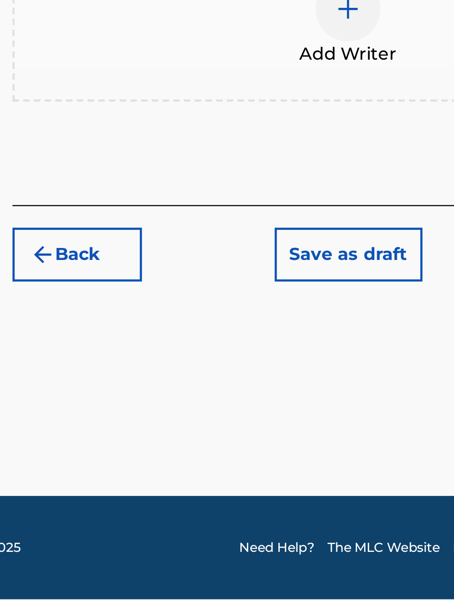
scroll to position [355, 149]
click at [305, 373] on div at bounding box center [299, 359] width 28 height 28
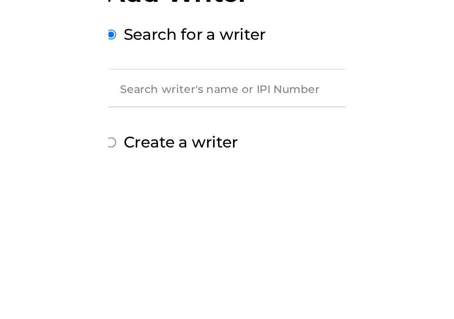
scroll to position [35, 234]
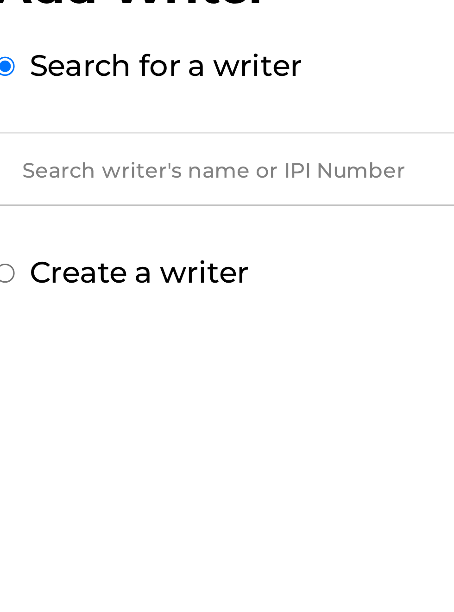
click at [283, 93] on input "text" at bounding box center [328, 88] width 192 height 23
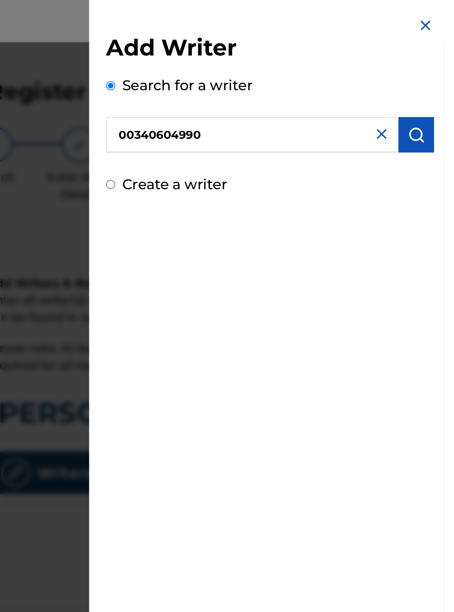
scroll to position [29, 0]
type input "00340604990"
click at [445, 97] on button "submit" at bounding box center [435, 88] width 23 height 23
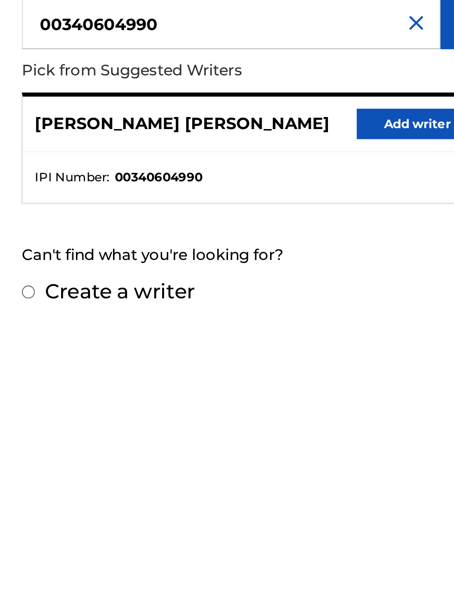
click at [428, 139] on button "Add writer" at bounding box center [414, 134] width 56 height 14
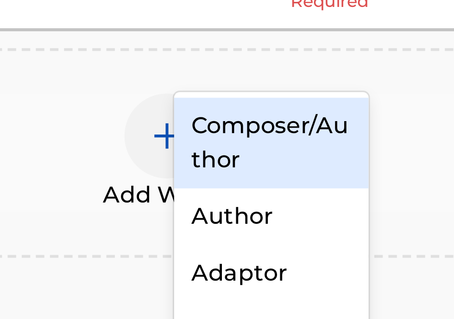
click at [343, 181] on div "Composer/Author" at bounding box center [332, 184] width 63 height 30
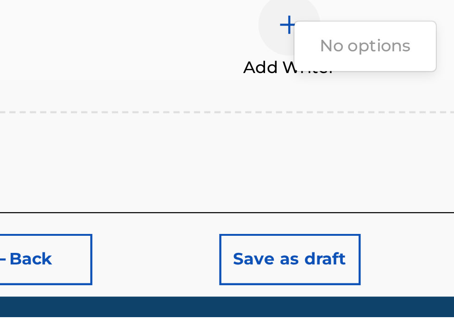
type input "0⁰"
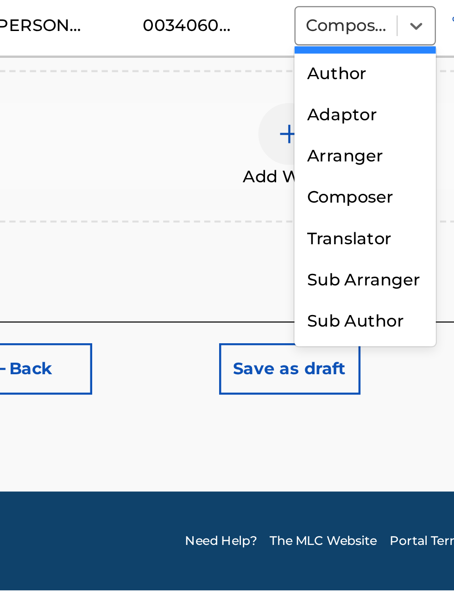
click at [327, 476] on div "Sub Arranger" at bounding box center [332, 473] width 63 height 19
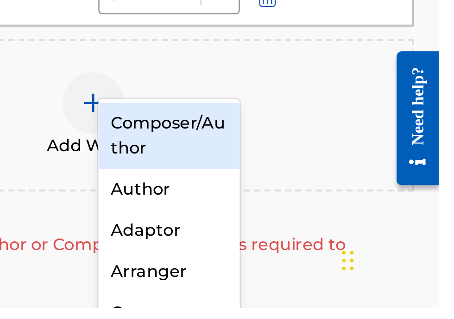
click at [332, 267] on div "Author" at bounding box center [332, 266] width 63 height 19
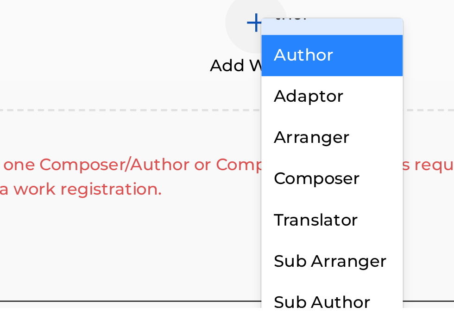
click at [330, 227] on div "Adaptor" at bounding box center [332, 224] width 63 height 19
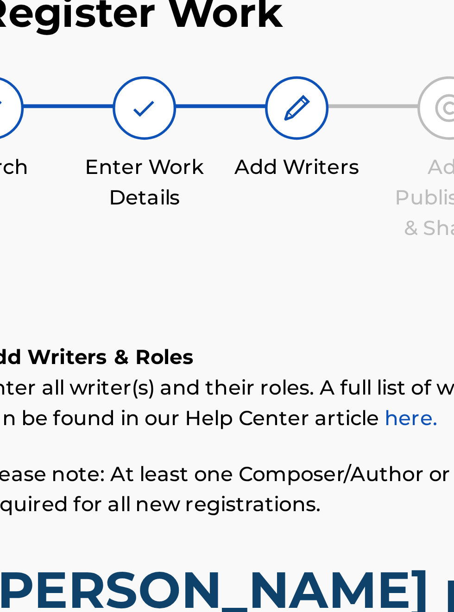
click at [275, 98] on img at bounding box center [270, 94] width 11 height 11
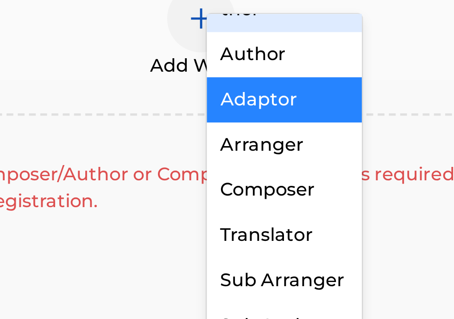
click at [331, 190] on div "Composer" at bounding box center [332, 189] width 63 height 19
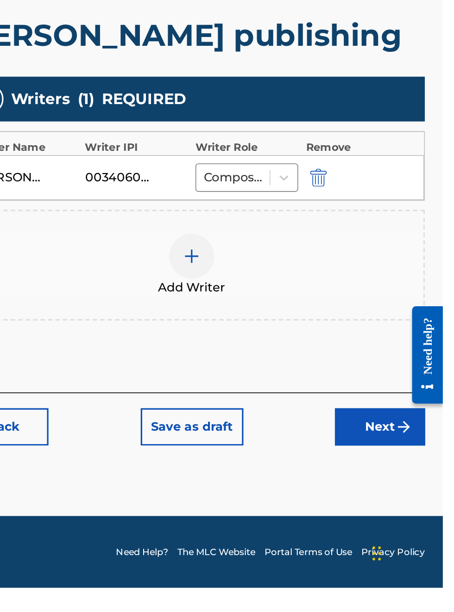
click at [423, 524] on button "Next" at bounding box center [415, 512] width 56 height 23
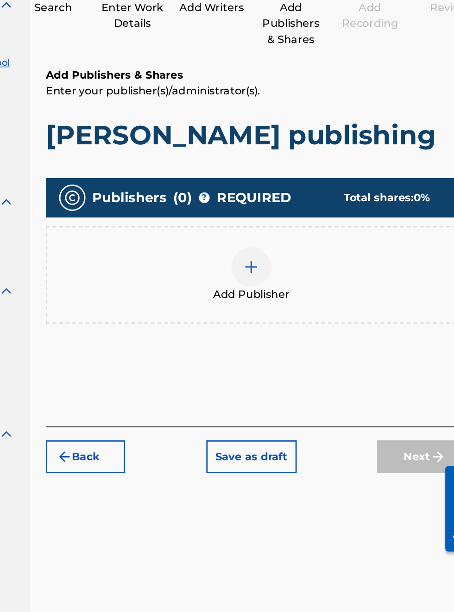
click at [306, 312] on div at bounding box center [299, 299] width 28 height 28
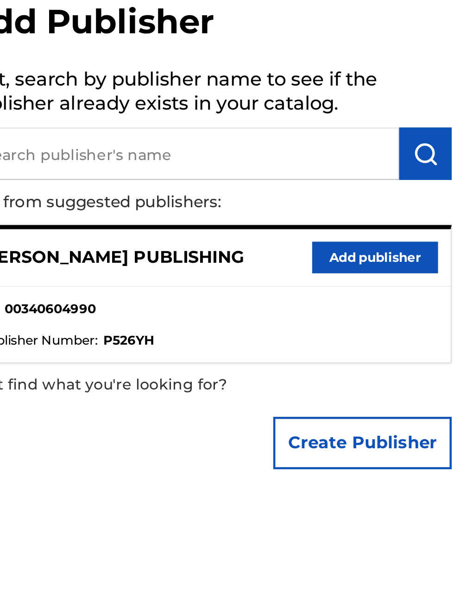
click at [421, 139] on button "Add publisher" at bounding box center [414, 136] width 56 height 14
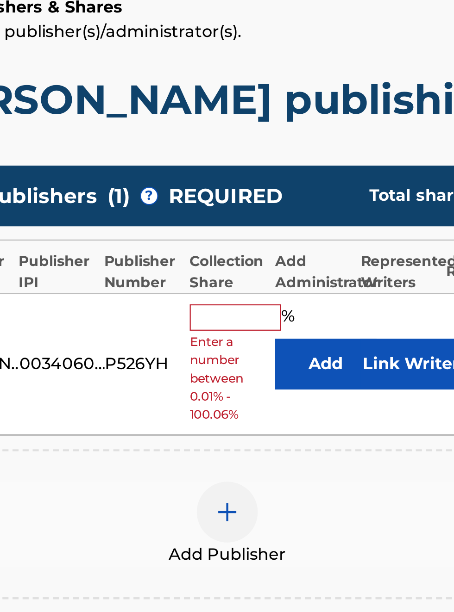
click at [299, 312] on input "text" at bounding box center [302, 305] width 42 height 12
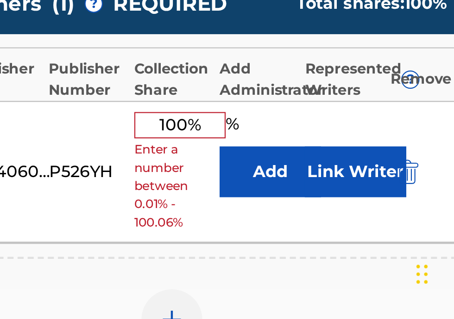
type input "100%"
click at [343, 263] on button "Add" at bounding box center [343, 251] width 46 height 23
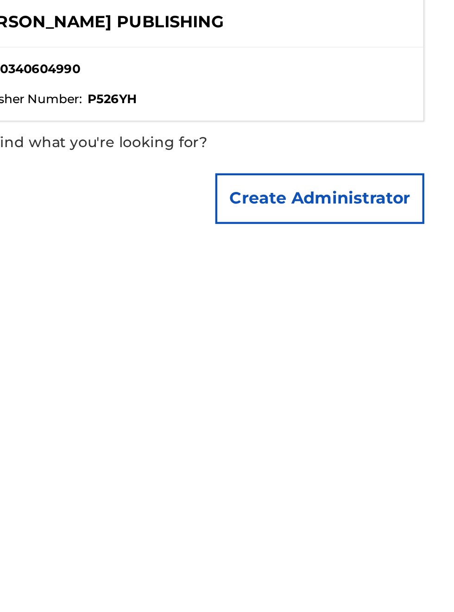
click at [412, 214] on button "Create Administrator" at bounding box center [399, 214] width 95 height 23
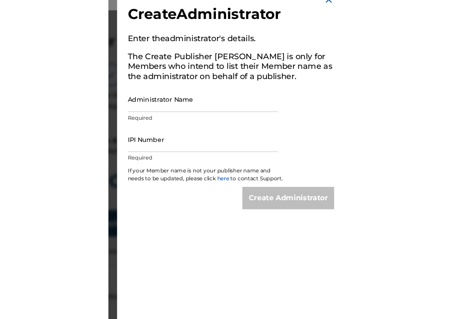
scroll to position [17, 212]
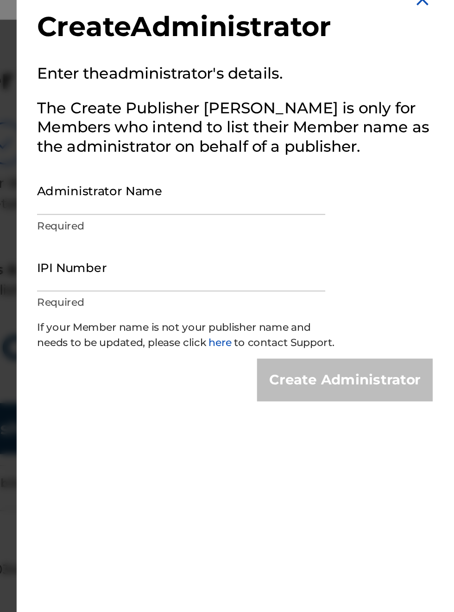
click at [272, 127] on input "Administrator Name" at bounding box center [310, 120] width 156 height 26
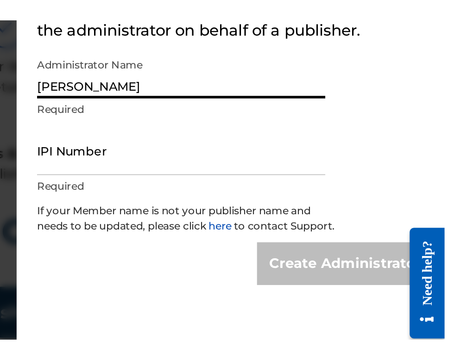
scroll to position [91, 212]
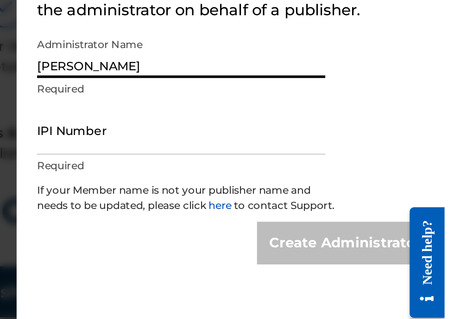
type input "[PERSON_NAME]"
click at [275, 169] on input "IPI Number" at bounding box center [310, 162] width 156 height 26
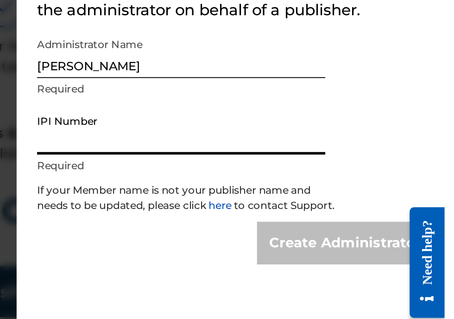
type input "00340604990"
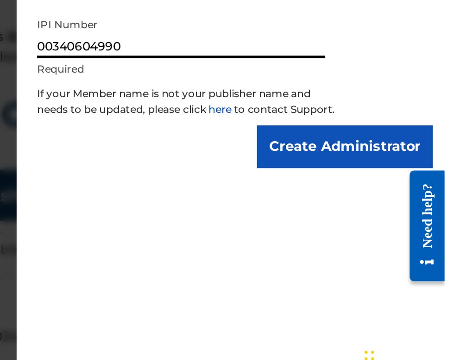
click at [430, 235] on input "Create Administrator" at bounding box center [399, 223] width 95 height 23
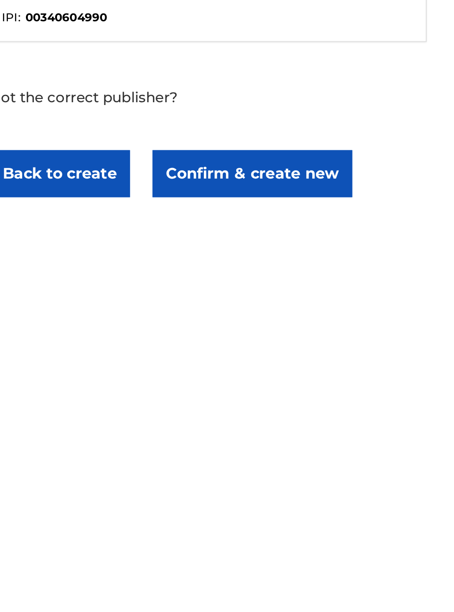
scroll to position [113, 237]
click at [365, 206] on button "Confirm & create new" at bounding box center [361, 198] width 98 height 23
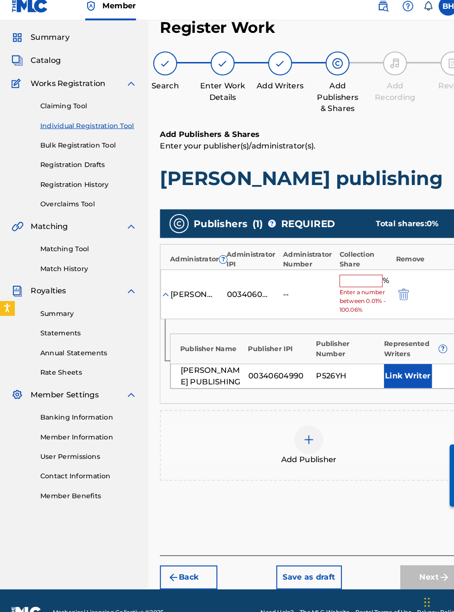
scroll to position [8, 0]
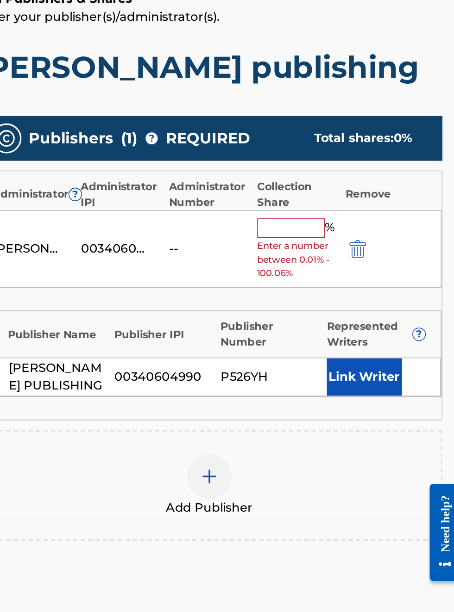
click at [353, 286] on input "text" at bounding box center [349, 280] width 42 height 12
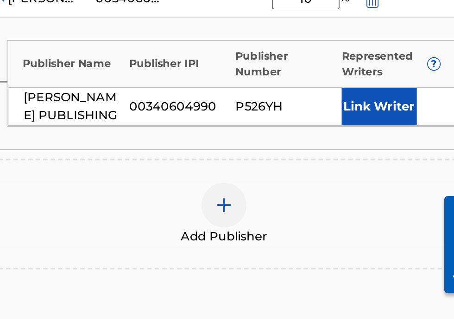
type input "10"
click at [387, 160] on button "Link Writer" at bounding box center [394, 148] width 46 height 23
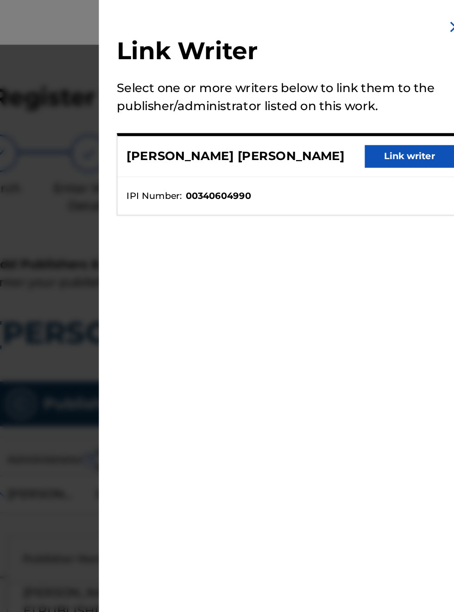
click at [426, 100] on button "Link writer" at bounding box center [414, 97] width 56 height 14
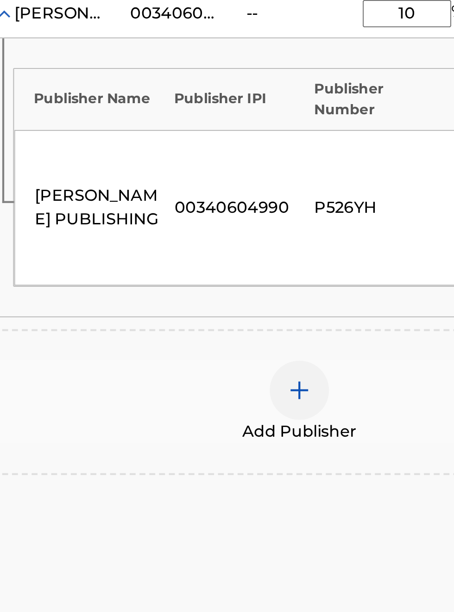
click at [301, 449] on img at bounding box center [298, 443] width 11 height 11
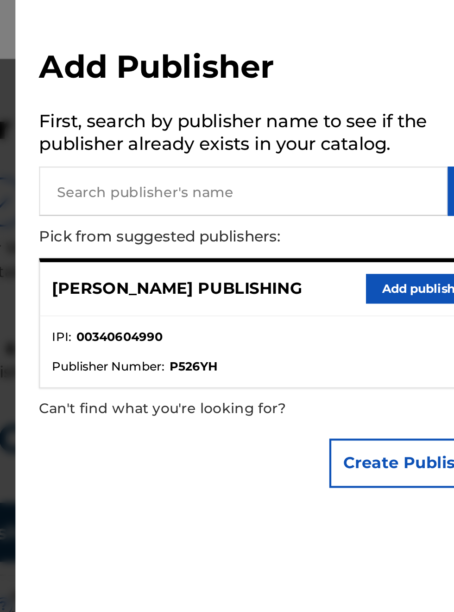
click at [267, 88] on input "text" at bounding box center [328, 89] width 192 height 23
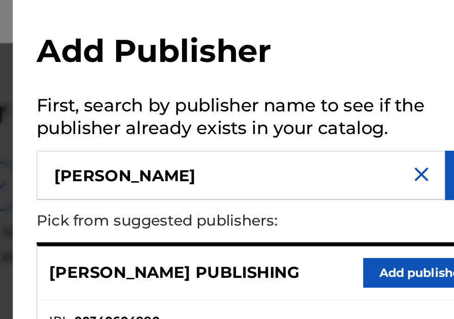
type input "Bobby Hamilton publishing"
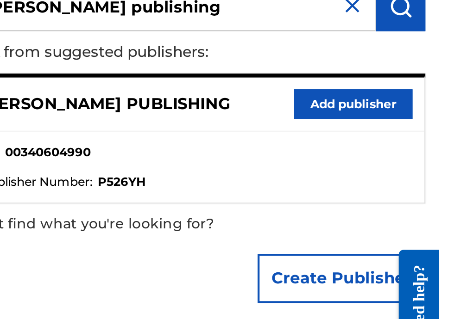
click at [434, 139] on button "Add publisher" at bounding box center [414, 136] width 56 height 14
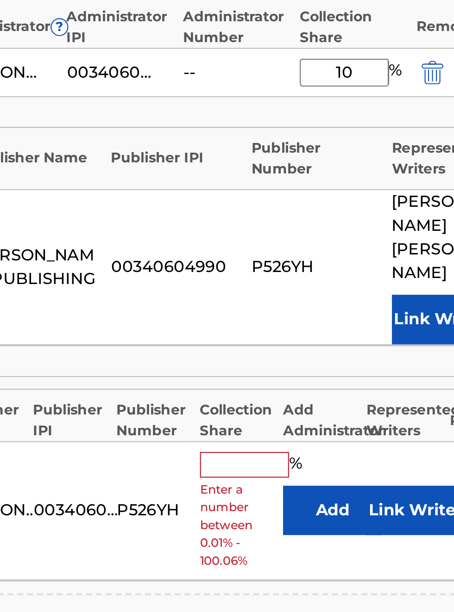
scroll to position [272, 187]
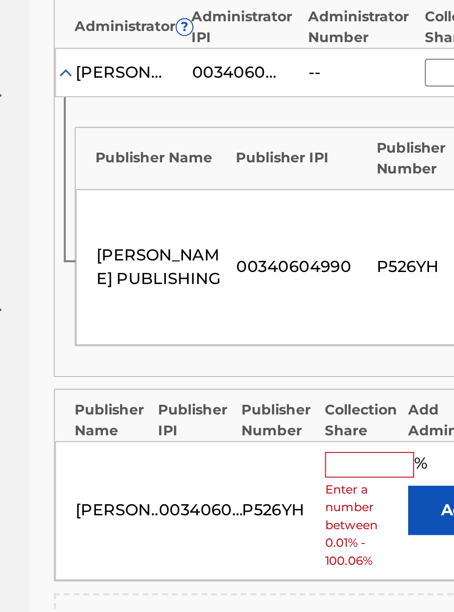
click at [301, 496] on input "text" at bounding box center [302, 490] width 42 height 12
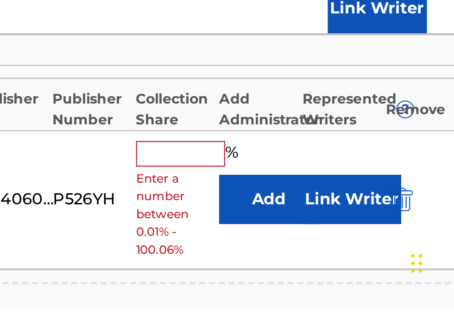
scroll to position [174, 218]
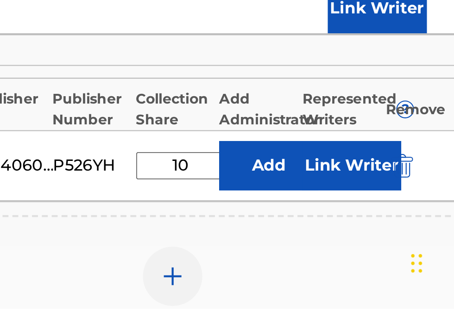
type input "10"
click at [348, 264] on button "Add" at bounding box center [343, 252] width 46 height 23
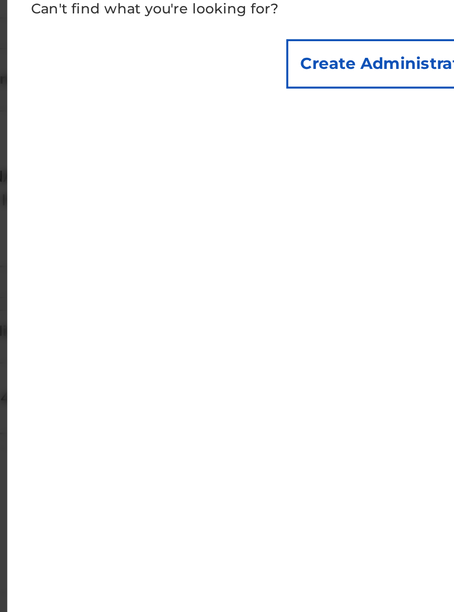
scroll to position [185, 218]
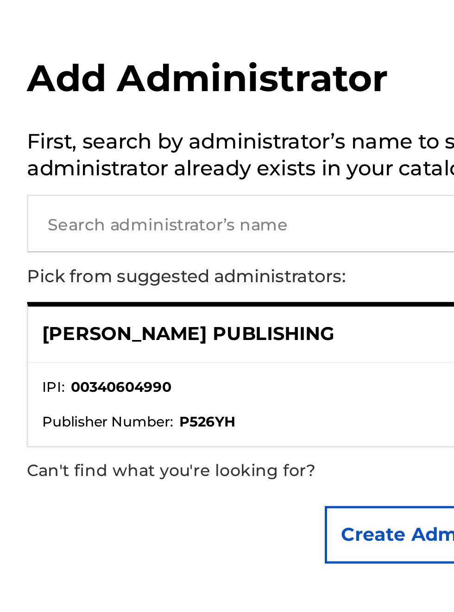
click at [273, 92] on input "text" at bounding box center [328, 89] width 192 height 23
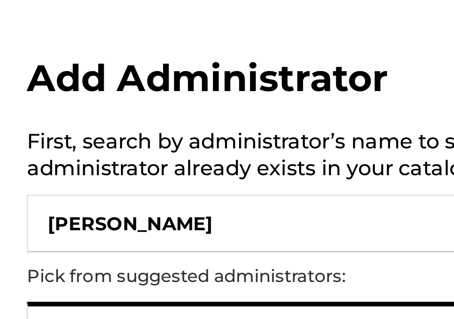
type input "[PERSON_NAME]"
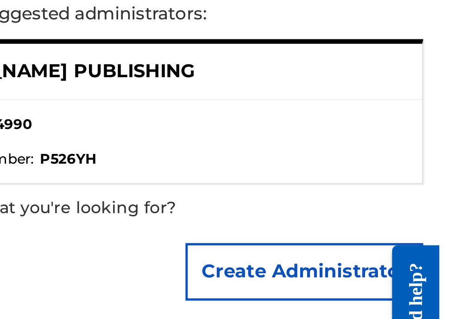
click at [412, 219] on button "Create Administrator" at bounding box center [399, 214] width 95 height 23
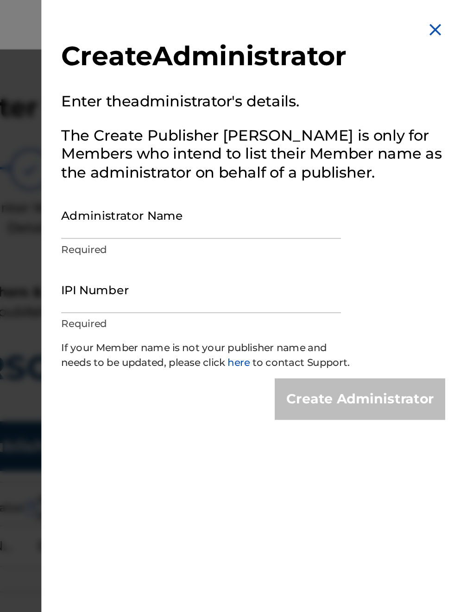
click at [274, 127] on input "Administrator Name" at bounding box center [310, 120] width 156 height 26
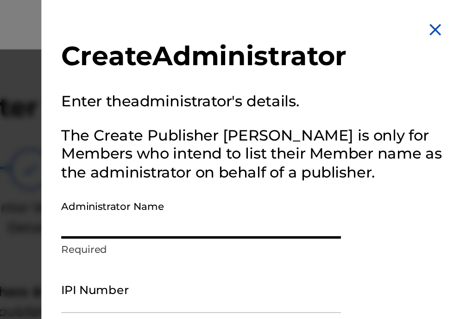
type input "Bobby Hamilton publishing"
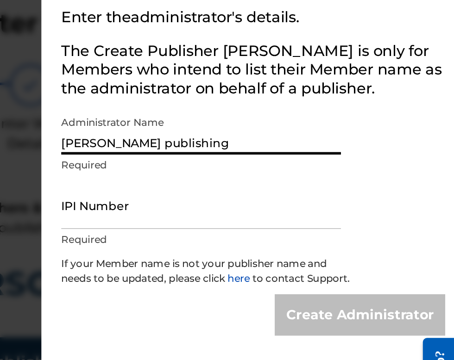
click at [271, 169] on input "IPI Number" at bounding box center [310, 162] width 156 height 26
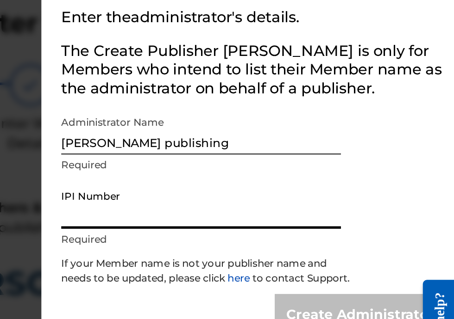
type input "00340604990"
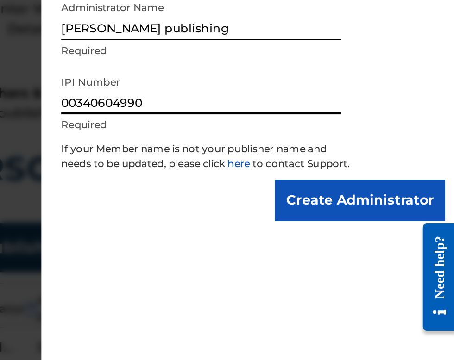
click at [402, 235] on input "Create Administrator" at bounding box center [399, 223] width 95 height 23
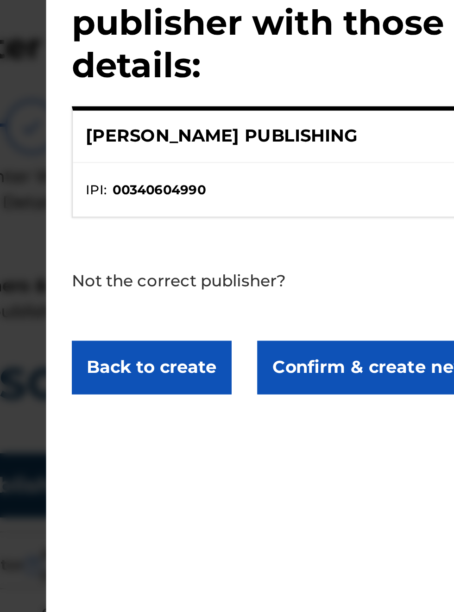
click at [355, 105] on p "[PERSON_NAME] PUBLISHING" at bounding box center [296, 98] width 117 height 11
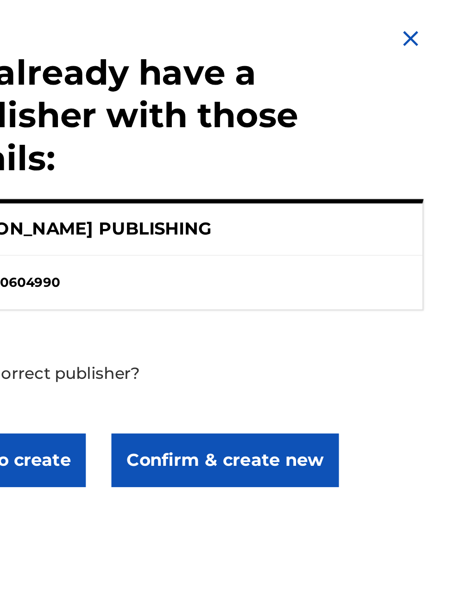
click at [447, 19] on img at bounding box center [441, 16] width 11 height 11
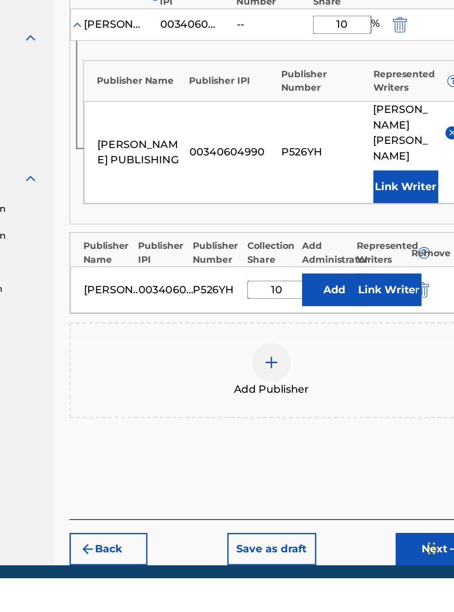
click at [355, 570] on div "Add Publishers & Shares Enter your publisher(s)/administrator(s). Bobby Hamilto…" at bounding box center [299, 319] width 288 height 501
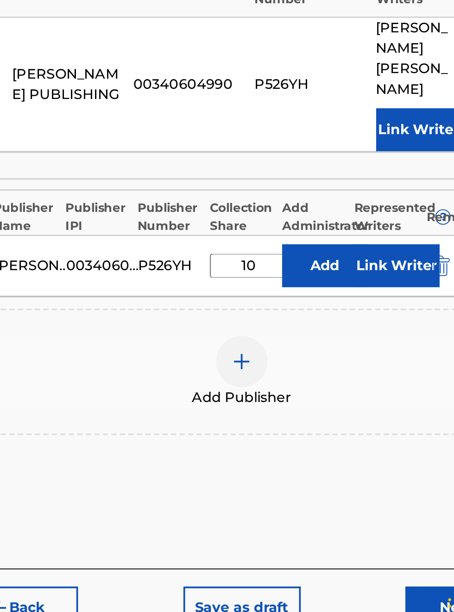
click at [309, 473] on div at bounding box center [299, 459] width 28 height 28
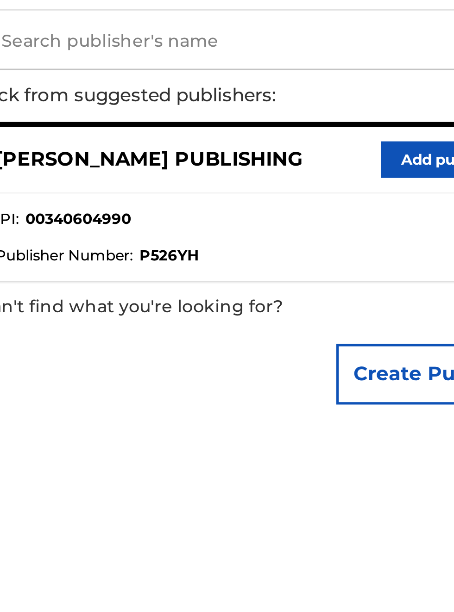
click at [263, 91] on input "text" at bounding box center [328, 89] width 192 height 23
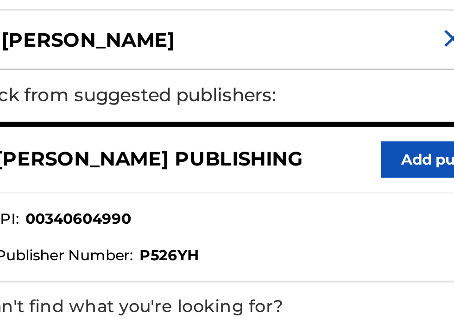
type input "[PERSON_NAME]"
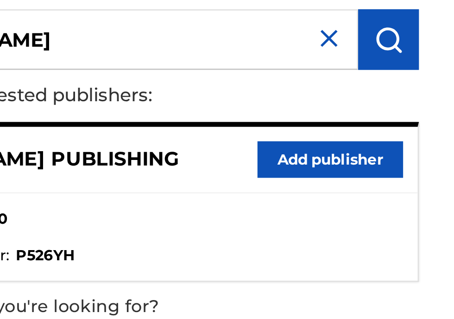
click at [418, 140] on button "Add publisher" at bounding box center [414, 136] width 56 height 14
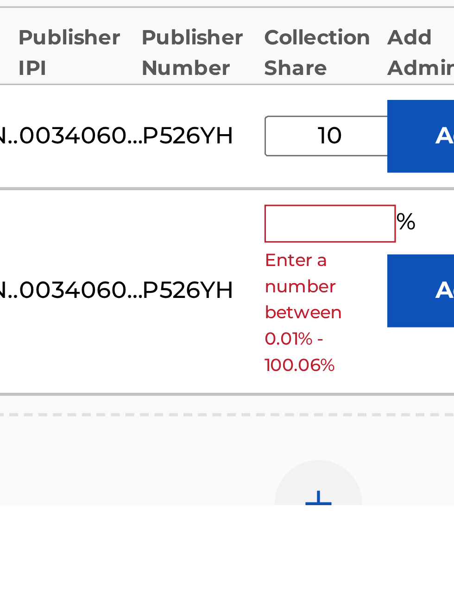
click at [297, 529] on input "text" at bounding box center [302, 523] width 42 height 12
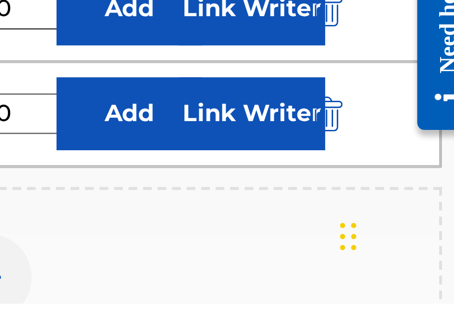
type input "10"
click at [348, 271] on button "Add" at bounding box center [343, 259] width 46 height 23
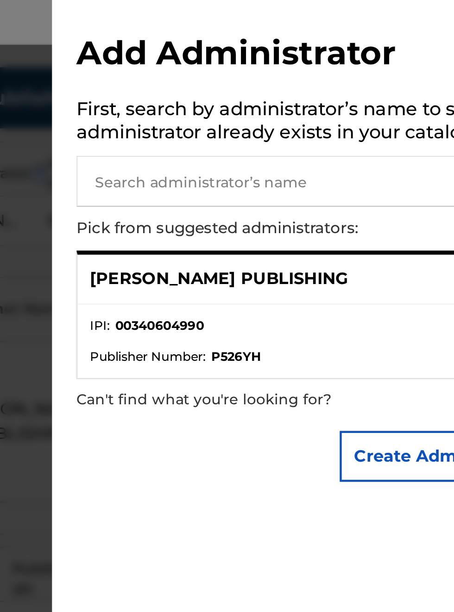
click at [282, 88] on input "text" at bounding box center [328, 89] width 192 height 23
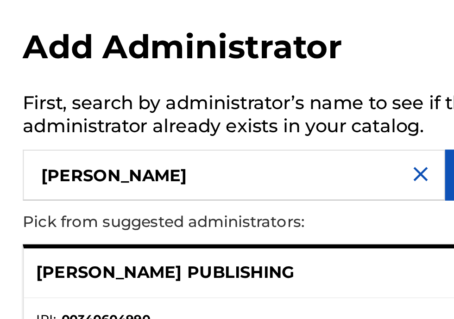
type input "[PERSON_NAME]"
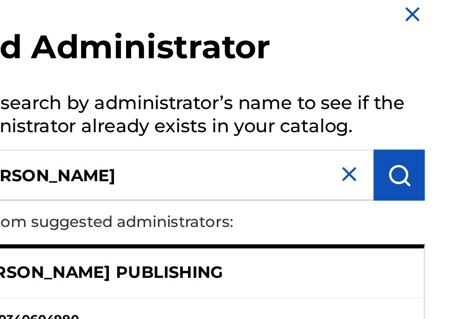
scroll to position [207, 0]
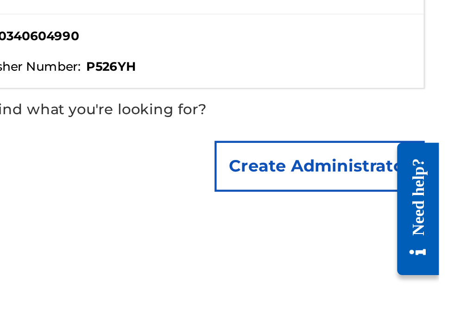
click at [378, 221] on button "Create Administrator" at bounding box center [399, 214] width 95 height 23
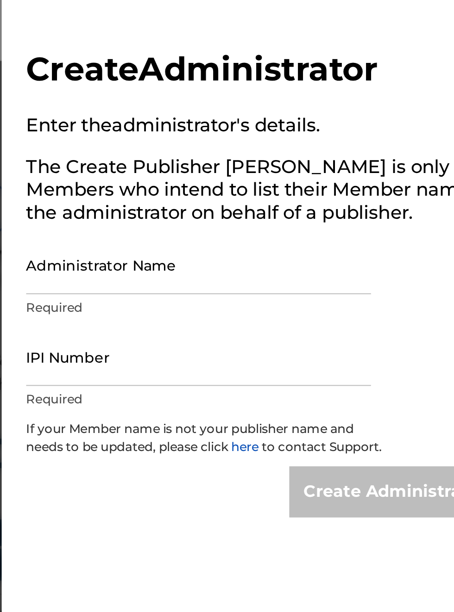
click at [273, 126] on input "Administrator Name" at bounding box center [310, 120] width 156 height 26
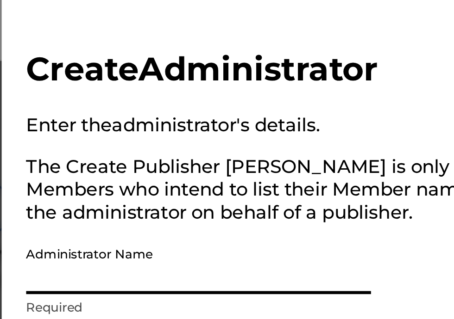
type input "[PERSON_NAME]"
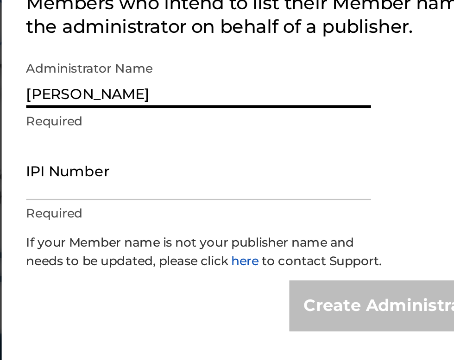
click at [273, 168] on input "IPI Number" at bounding box center [310, 162] width 156 height 26
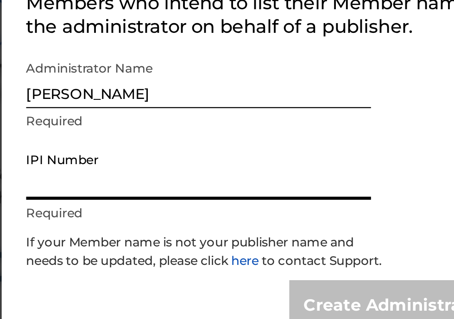
type input "00340604990"
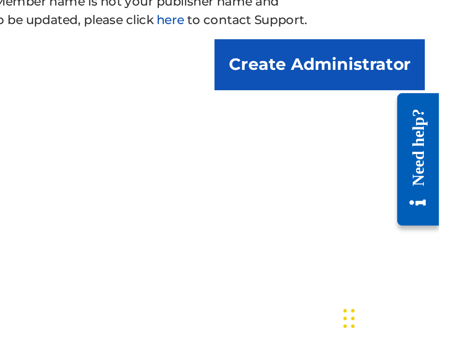
click at [414, 235] on input "Create Administrator" at bounding box center [399, 223] width 95 height 23
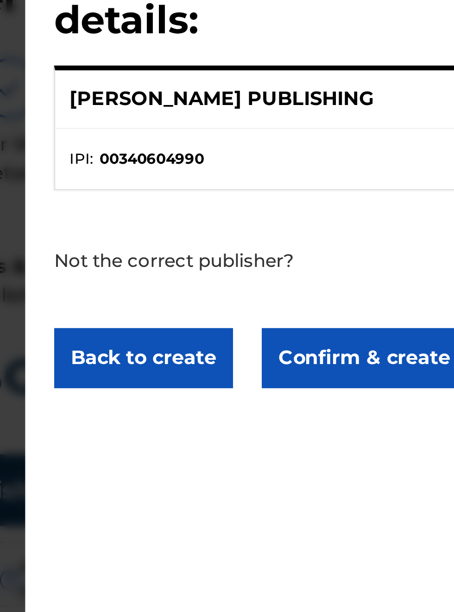
click at [313, 126] on li "IPI : 00340604990" at bounding box center [339, 122] width 203 height 8
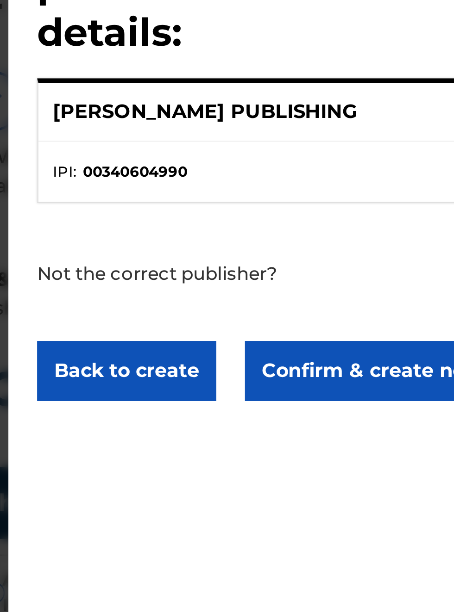
click at [271, 205] on button "Back to create" at bounding box center [266, 198] width 69 height 23
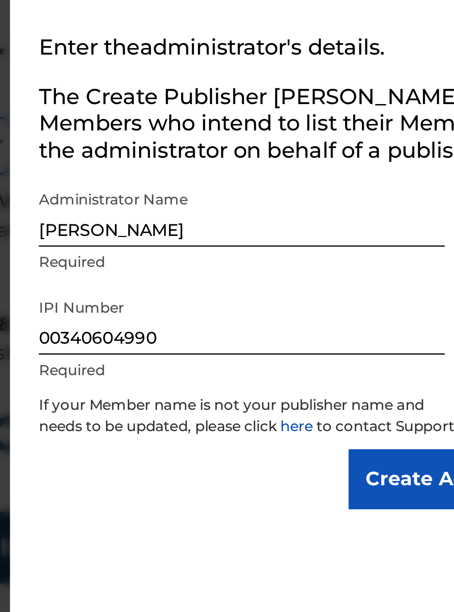
click at [298, 170] on input "00340604990" at bounding box center [310, 162] width 156 height 26
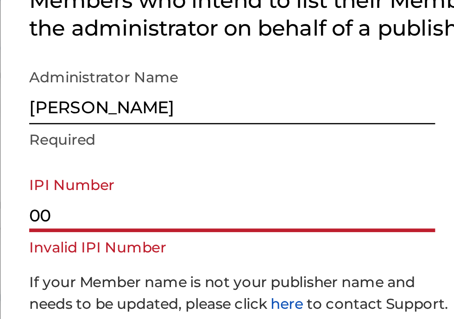
type input "0"
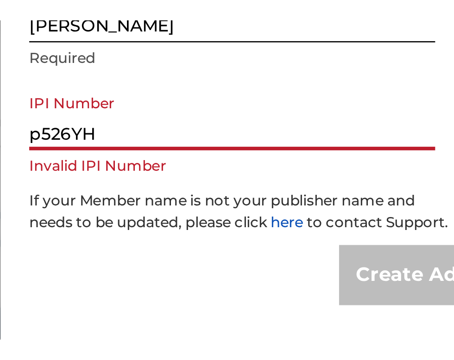
scroll to position [125, 221]
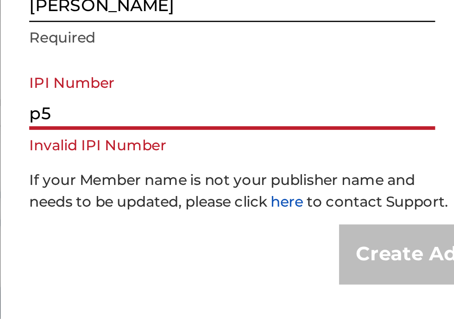
type input "p"
type input "00340604990"
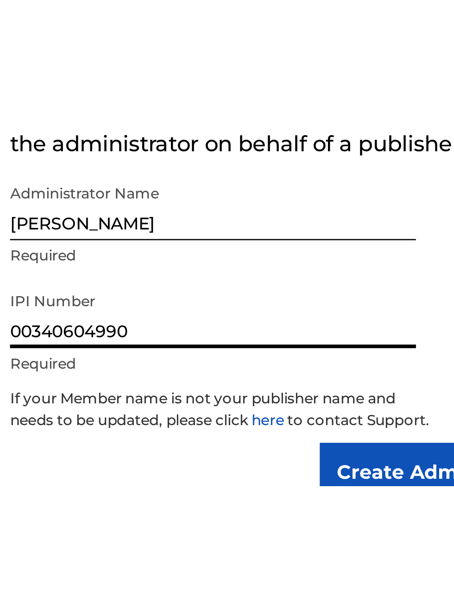
scroll to position [90, 228]
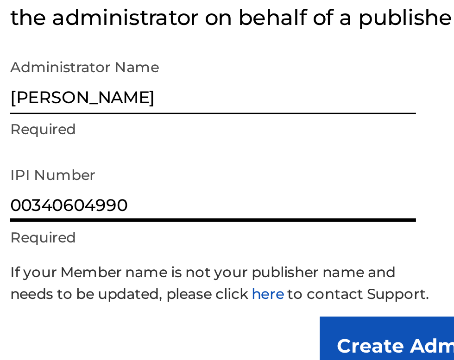
click at [339, 206] on link "here" at bounding box center [332, 202] width 14 height 7
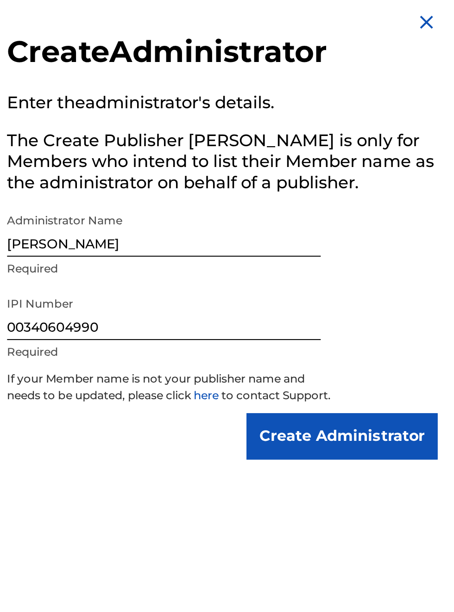
scroll to position [6, 229]
click at [413, 235] on input "Create Administrator" at bounding box center [399, 223] width 95 height 23
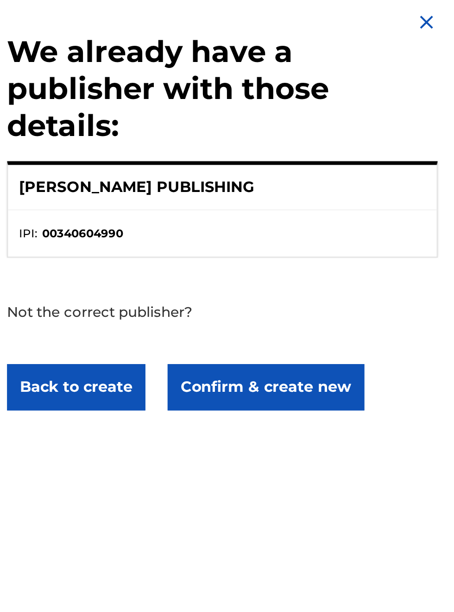
click at [343, 210] on button "Confirm & create new" at bounding box center [361, 198] width 98 height 23
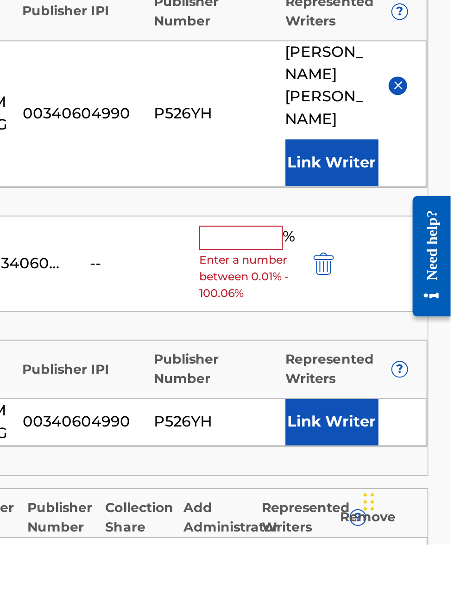
scroll to position [2, 0]
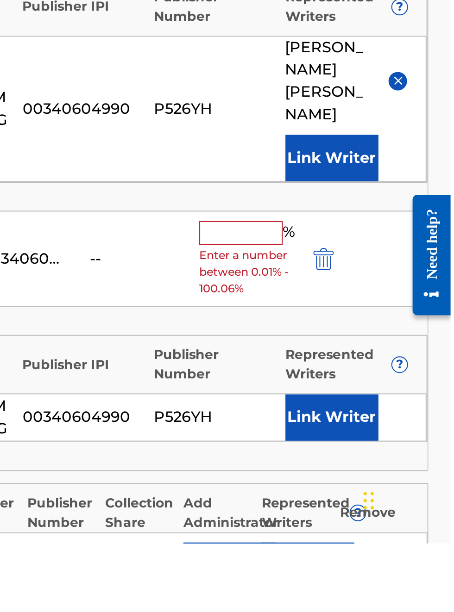
click at [352, 463] on input "text" at bounding box center [349, 457] width 42 height 12
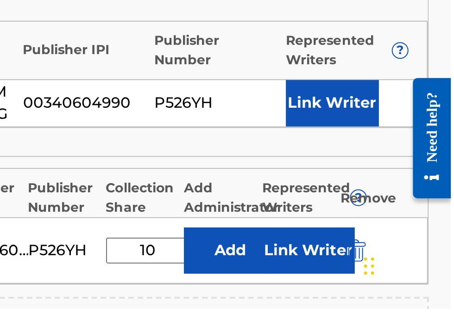
scroll to position [312, 0]
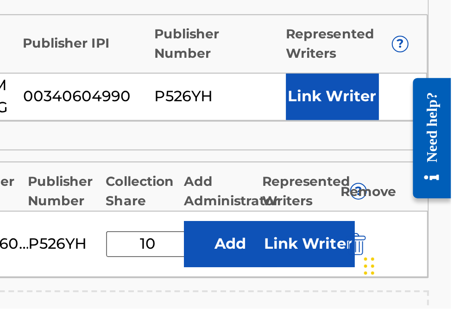
type input "10"
click at [382, 225] on button "Link Writer" at bounding box center [394, 213] width 46 height 23
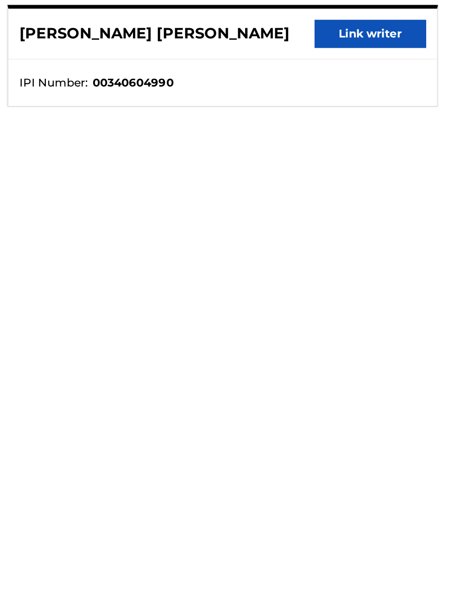
scroll to position [80, 229]
click at [420, 102] on button "Link writer" at bounding box center [414, 97] width 56 height 14
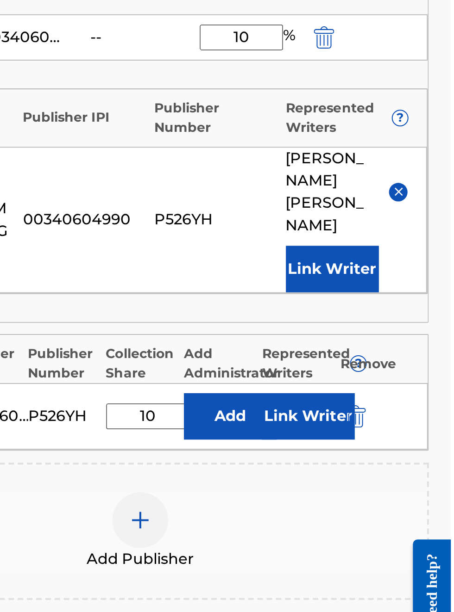
scroll to position [272, 0]
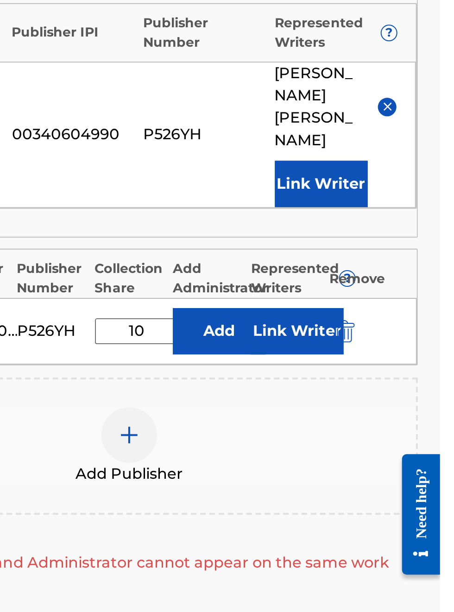
click at [399, 315] on button "Link Writer" at bounding box center [394, 303] width 46 height 23
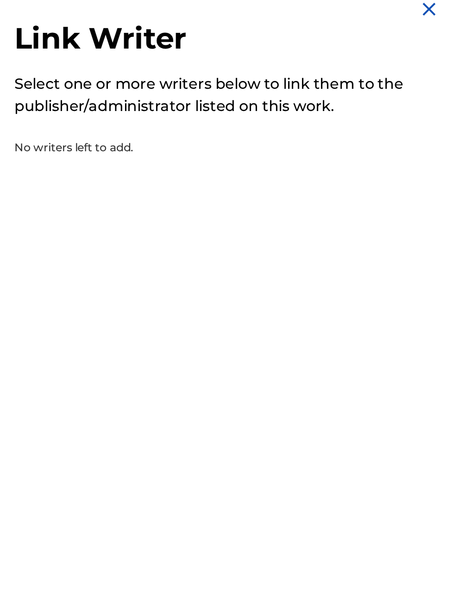
click at [447, 19] on img at bounding box center [441, 16] width 11 height 11
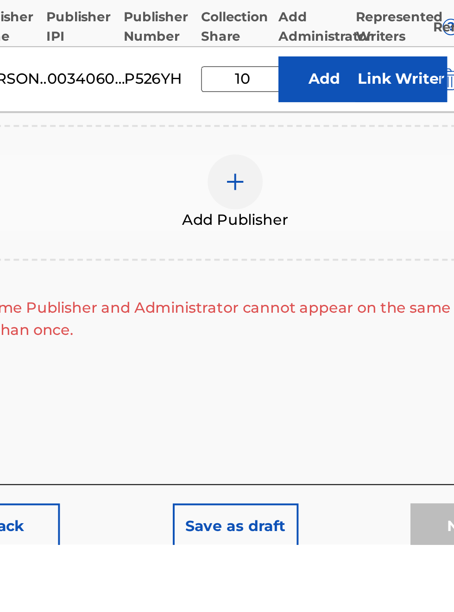
click at [305, 443] on div at bounding box center [299, 429] width 28 height 28
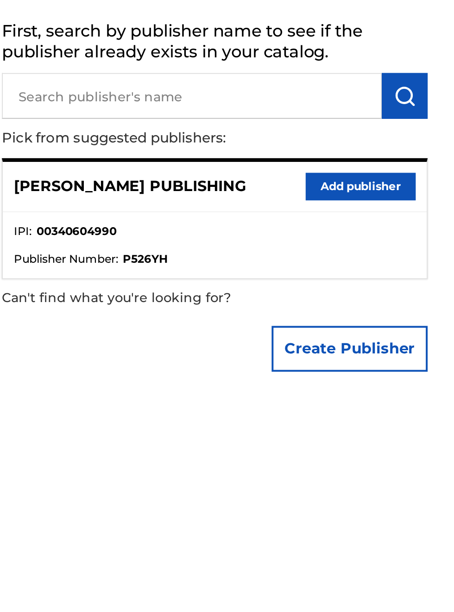
click at [272, 94] on input "text" at bounding box center [328, 89] width 192 height 23
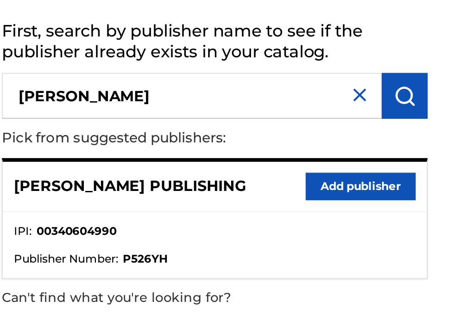
type input "[PERSON_NAME]"
click at [424, 140] on button "Add publisher" at bounding box center [414, 136] width 56 height 14
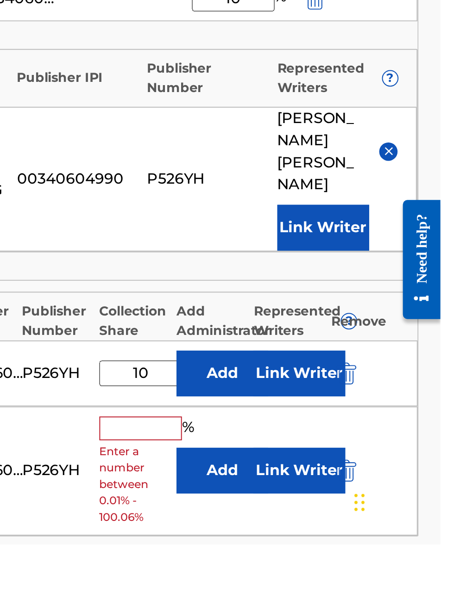
click at [398, 531] on button "submit" at bounding box center [405, 526] width 14 height 11
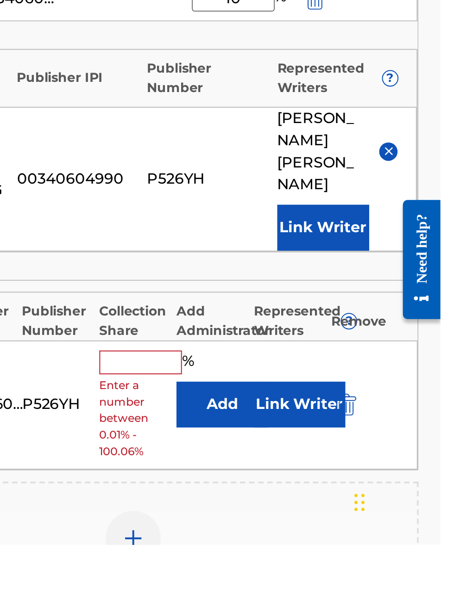
click at [308, 526] on input "text" at bounding box center [302, 520] width 42 height 12
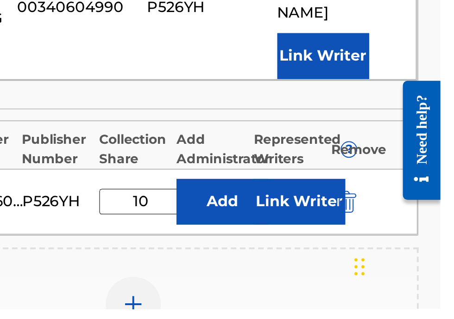
type input "10"
click at [344, 277] on button "Add" at bounding box center [343, 265] width 46 height 23
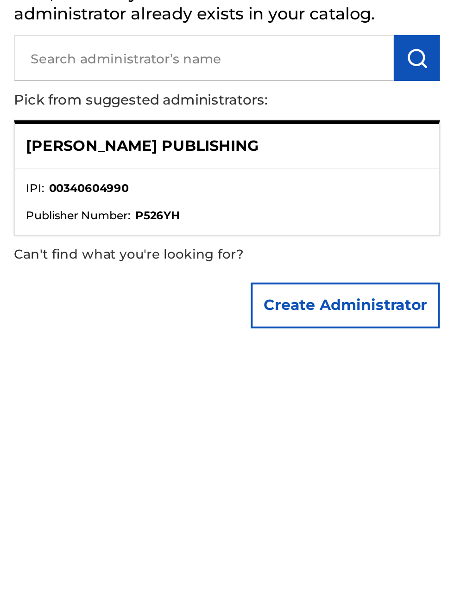
click at [399, 217] on button "Create Administrator" at bounding box center [399, 214] width 95 height 23
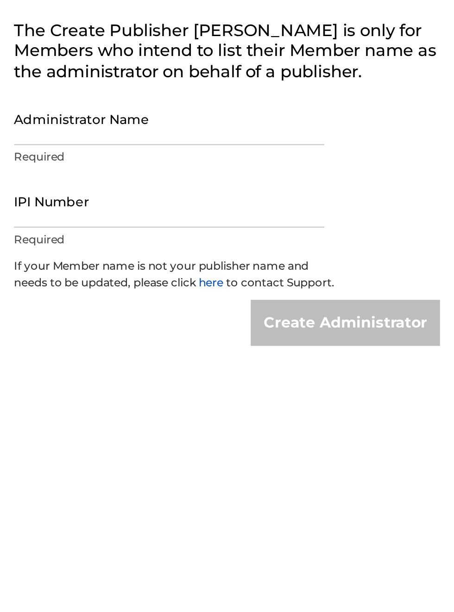
click at [296, 128] on input "Administrator Name" at bounding box center [310, 120] width 156 height 26
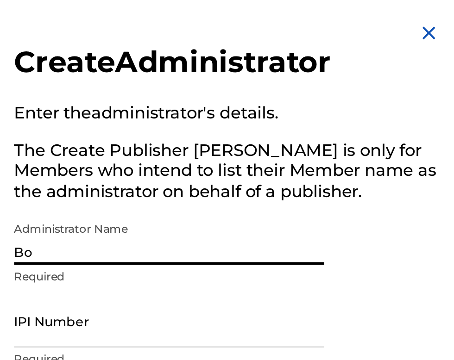
type input "B"
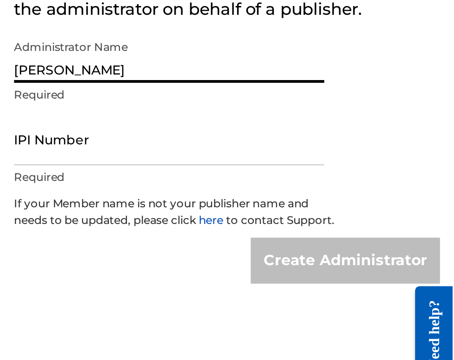
type input "[PERSON_NAME]"
click at [267, 162] on input "IPI Number" at bounding box center [310, 162] width 156 height 26
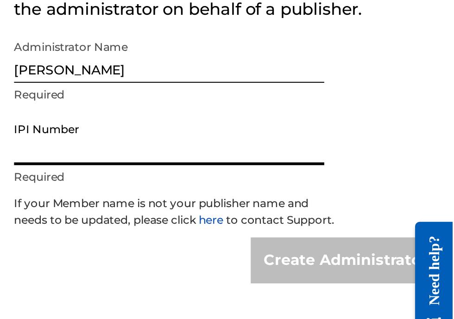
type input "00340604990"
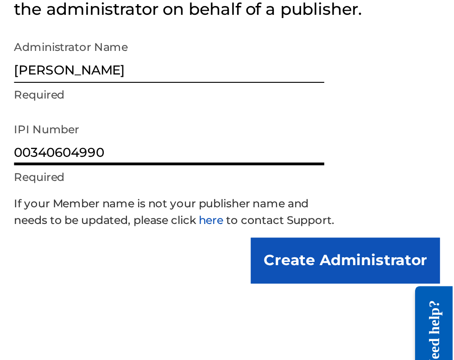
click at [408, 246] on div "Create Administrator Enter the administrator 's details. The Create Publisher b…" at bounding box center [339, 123] width 237 height 246
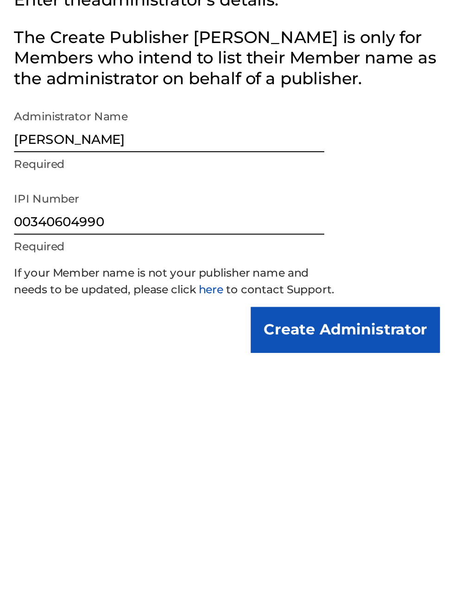
click at [411, 204] on div "Create Administrator Enter the administrator 's details. The Create Publisher b…" at bounding box center [339, 123] width 237 height 246
click at [388, 235] on input "Create Administrator" at bounding box center [399, 223] width 95 height 23
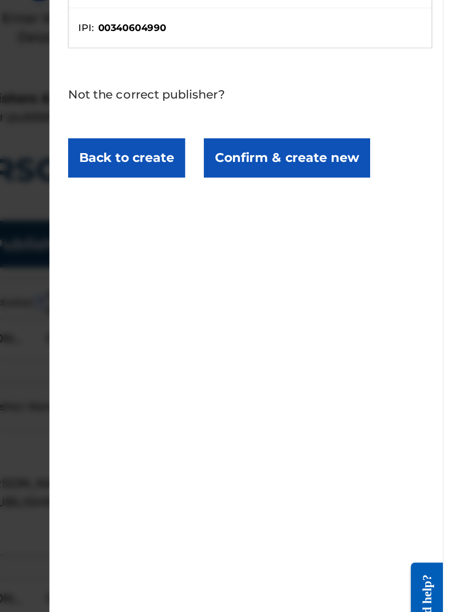
click at [362, 206] on button "Confirm & create new" at bounding box center [361, 198] width 98 height 23
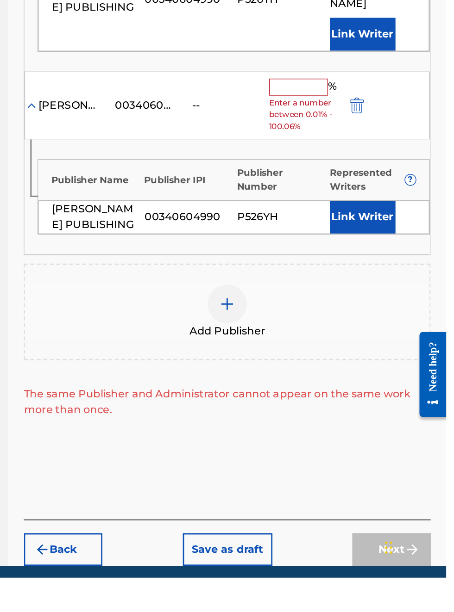
click at [424, 612] on iframe "Chat Widget" at bounding box center [430, 590] width 46 height 44
click at [303, 428] on div at bounding box center [299, 419] width 28 height 28
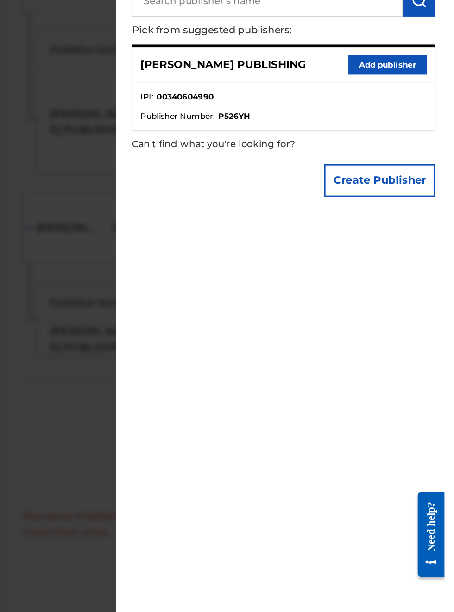
click at [430, 139] on button "Add publisher" at bounding box center [414, 136] width 56 height 14
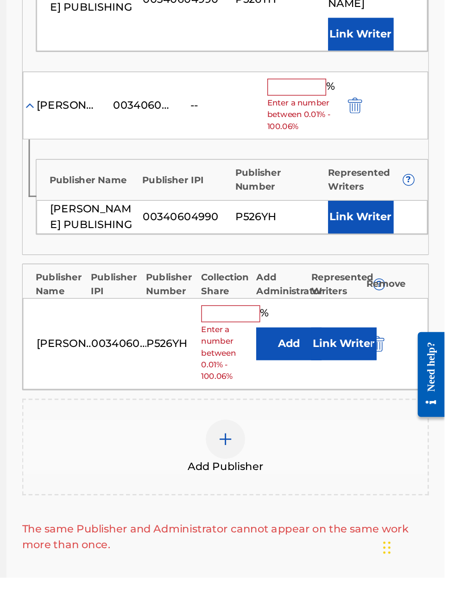
click at [384, 368] on button "Link Writer" at bounding box center [394, 356] width 46 height 23
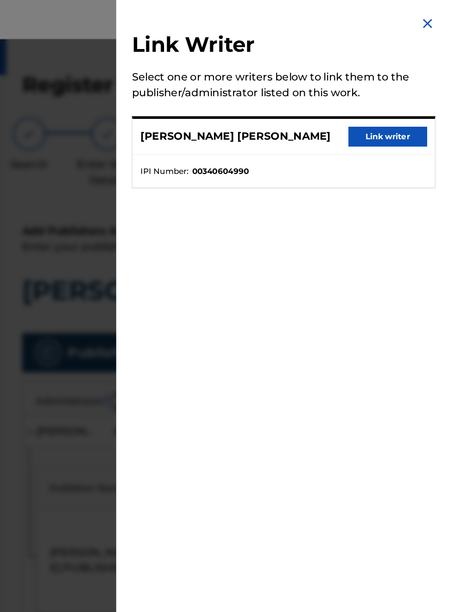
click at [421, 100] on button "Link writer" at bounding box center [414, 97] width 56 height 14
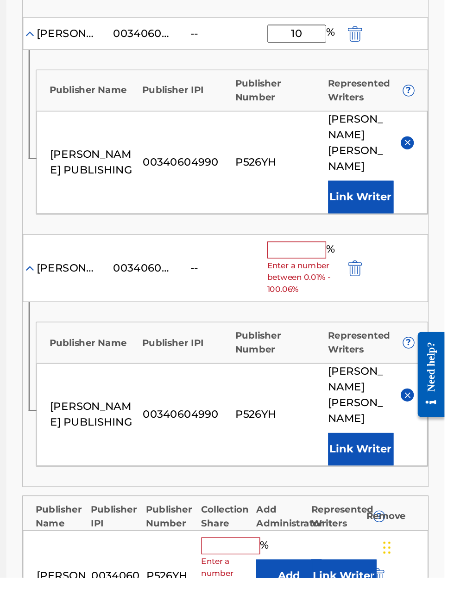
click at [362, 386] on input "text" at bounding box center [349, 380] width 42 height 12
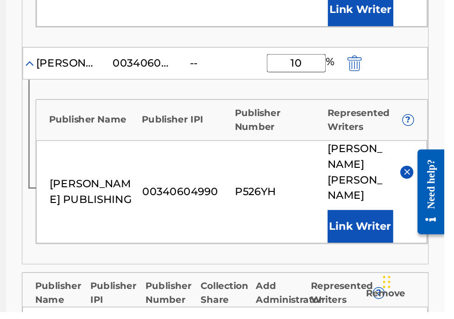
type input "10"
click at [383, 263] on button "Link Writer" at bounding box center [394, 258] width 46 height 23
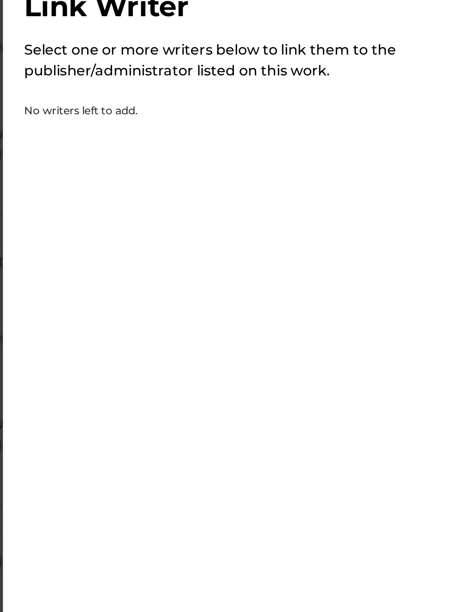
click at [284, 93] on p "No writers left to add." at bounding box center [313, 88] width 162 height 13
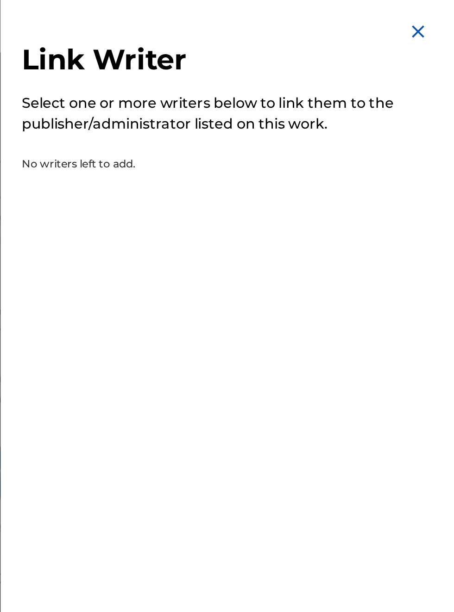
click at [447, 19] on img at bounding box center [441, 16] width 11 height 11
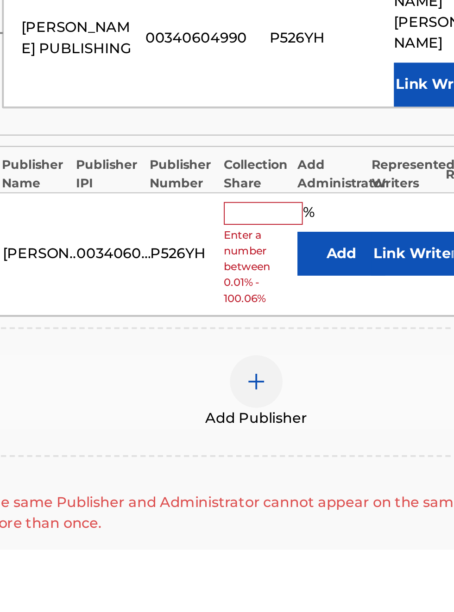
click at [312, 435] on input "text" at bounding box center [302, 435] width 42 height 12
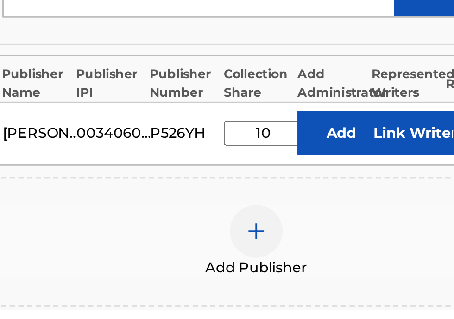
type input "10"
click at [346, 229] on button "Add" at bounding box center [343, 225] width 46 height 23
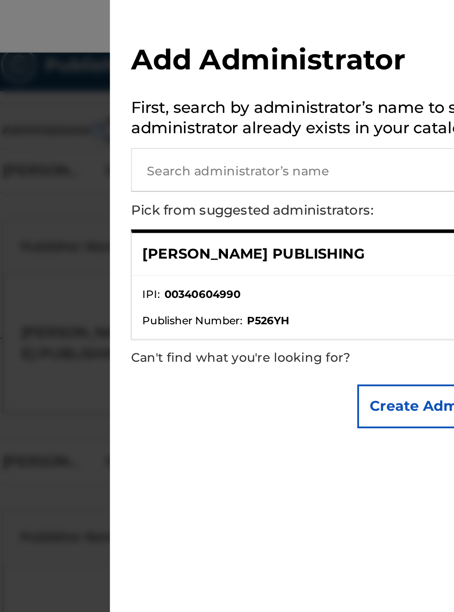
click at [295, 95] on input "text" at bounding box center [328, 89] width 192 height 23
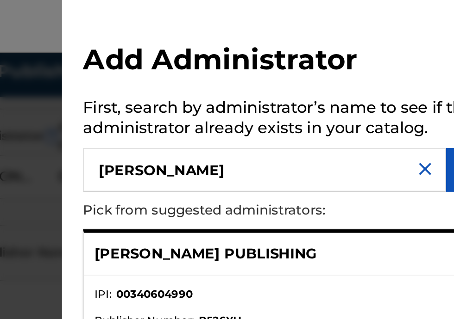
type input "[PERSON_NAME]"
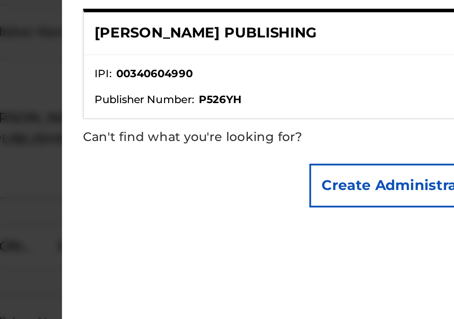
click at [412, 218] on button "Create Administrator" at bounding box center [399, 214] width 95 height 23
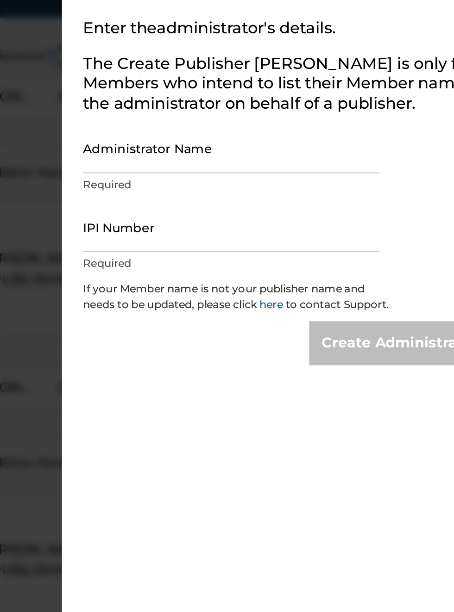
click at [323, 126] on input "Administrator Name" at bounding box center [310, 120] width 156 height 26
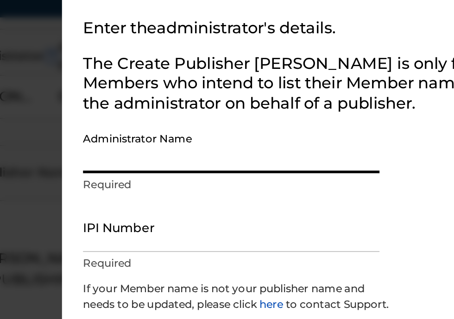
type input "[PERSON_NAME]"
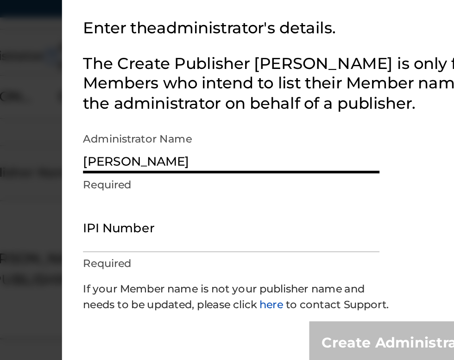
click at [297, 169] on input "IPI Number" at bounding box center [310, 162] width 156 height 26
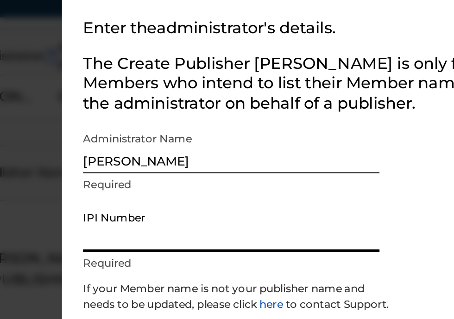
type input "00340604990"
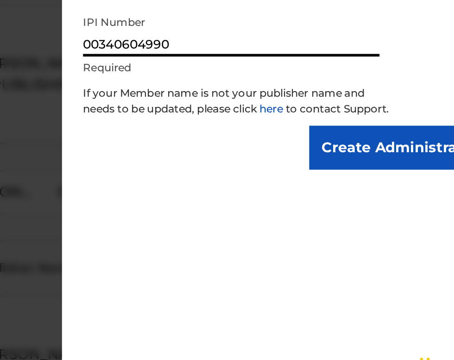
click at [386, 235] on input "Create Administrator" at bounding box center [399, 223] width 95 height 23
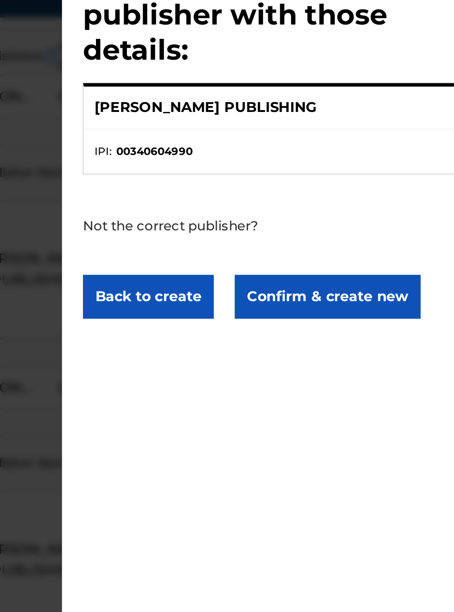
click at [350, 207] on button "Confirm & create new" at bounding box center [361, 198] width 98 height 23
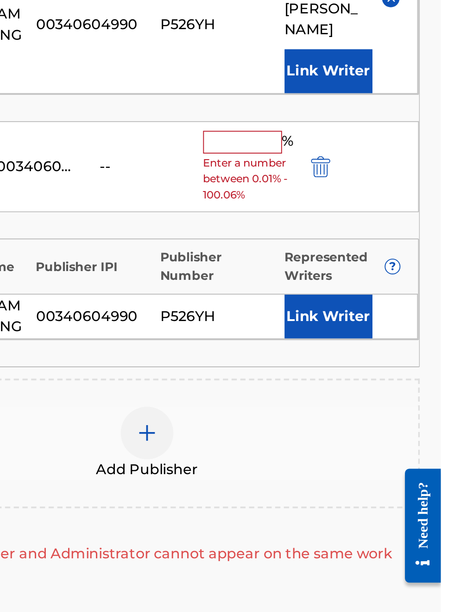
click at [394, 281] on img "submit" at bounding box center [390, 278] width 10 height 11
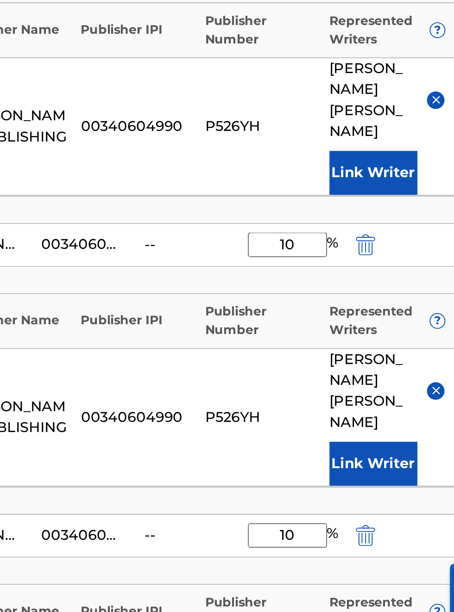
click at [395, 275] on img "submit" at bounding box center [390, 269] width 10 height 11
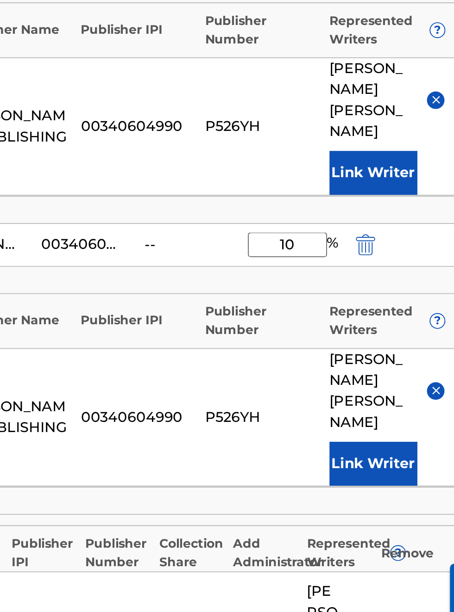
click at [391, 275] on img "submit" at bounding box center [390, 269] width 10 height 11
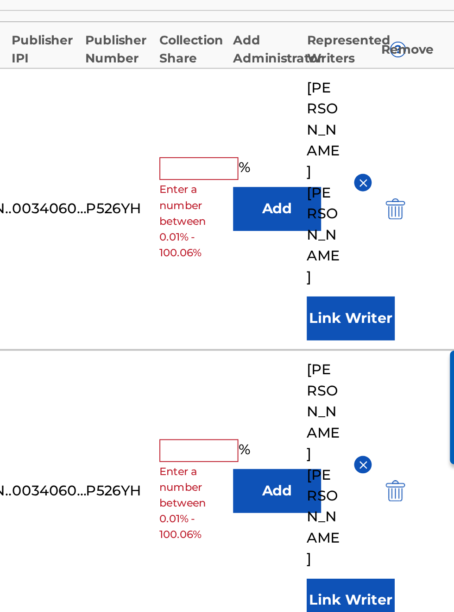
click at [404, 369] on img "submit" at bounding box center [406, 363] width 10 height 11
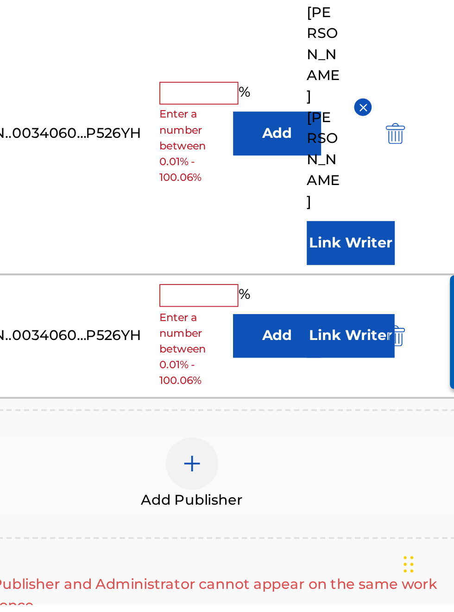
click at [409, 369] on img "submit" at bounding box center [406, 363] width 10 height 11
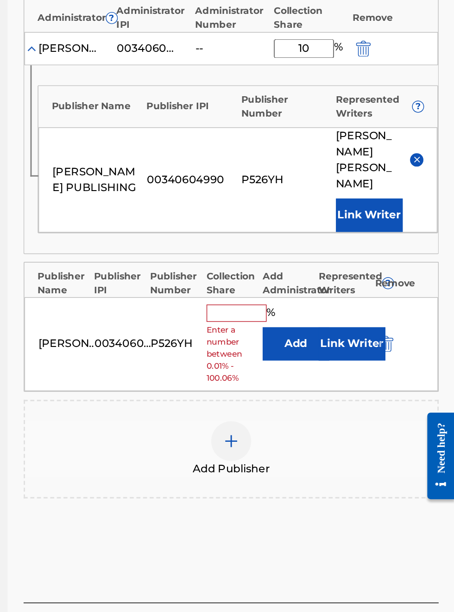
click at [307, 375] on input "text" at bounding box center [302, 369] width 42 height 12
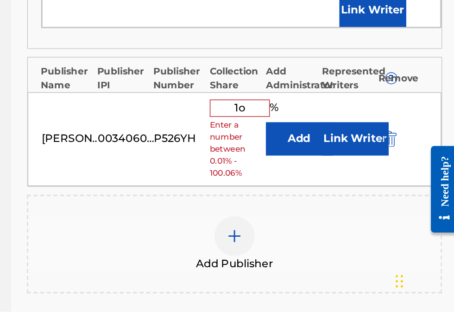
type input "1o"
click at [341, 211] on button "Add" at bounding box center [343, 198] width 46 height 23
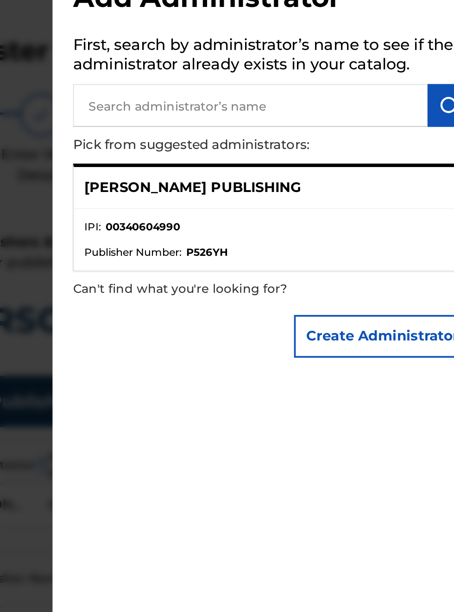
click at [288, 94] on input "text" at bounding box center [328, 89] width 192 height 23
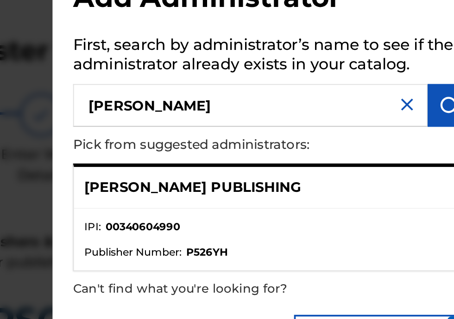
type input "[PERSON_NAME]"
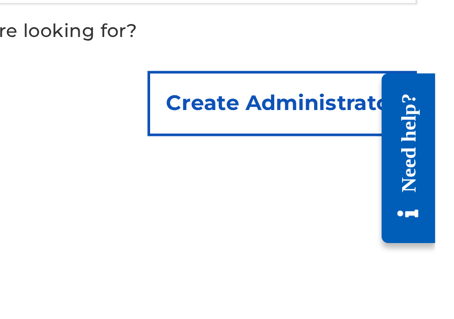
click at [416, 217] on button "Create Administrator" at bounding box center [399, 214] width 95 height 23
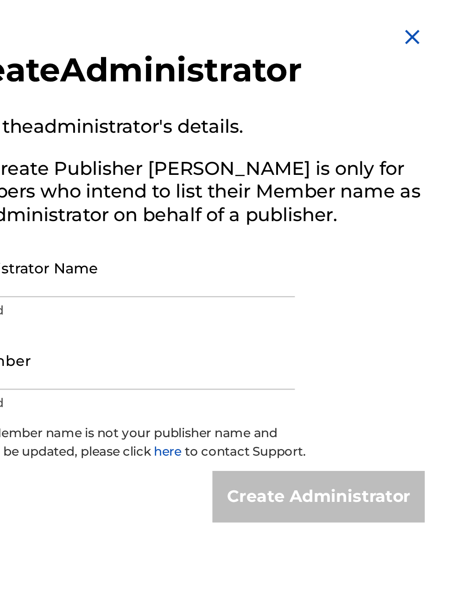
click at [447, 12] on img at bounding box center [441, 16] width 11 height 11
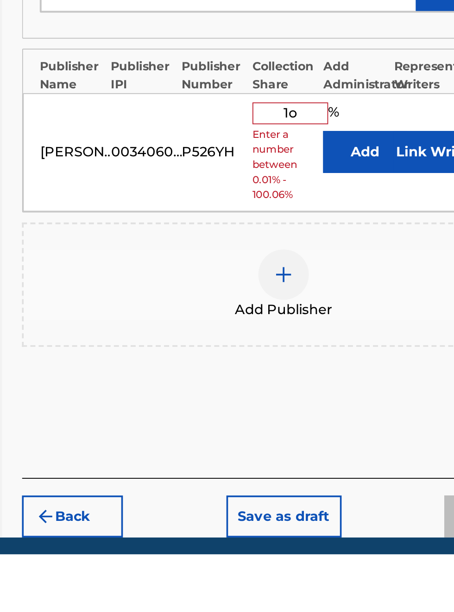
click at [313, 603] on button "Save as draft" at bounding box center [298, 591] width 63 height 23
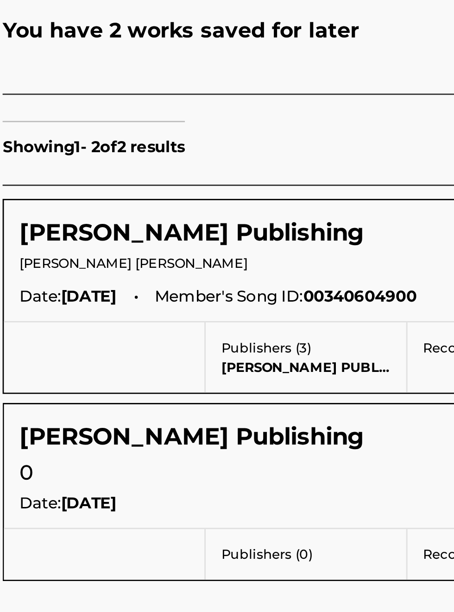
click at [296, 316] on div "Bobby Hamilton Publishing View Delete" at bounding box center [299, 315] width 276 height 12
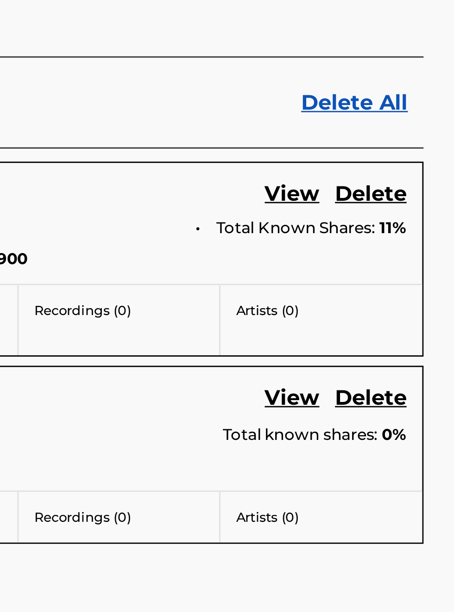
click at [399, 241] on link "View" at bounding box center [395, 242] width 19 height 12
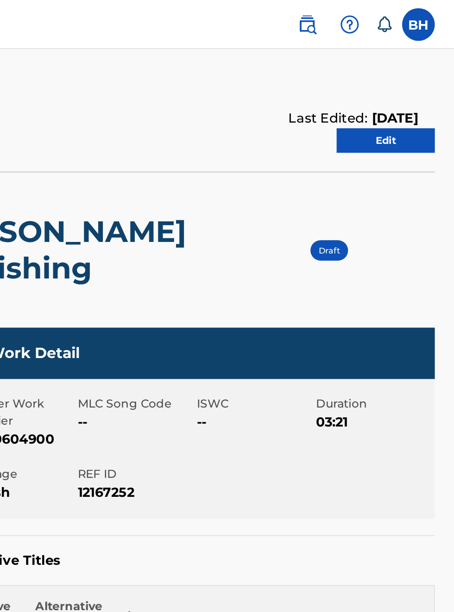
click at [410, 77] on link "Edit" at bounding box center [415, 80] width 56 height 14
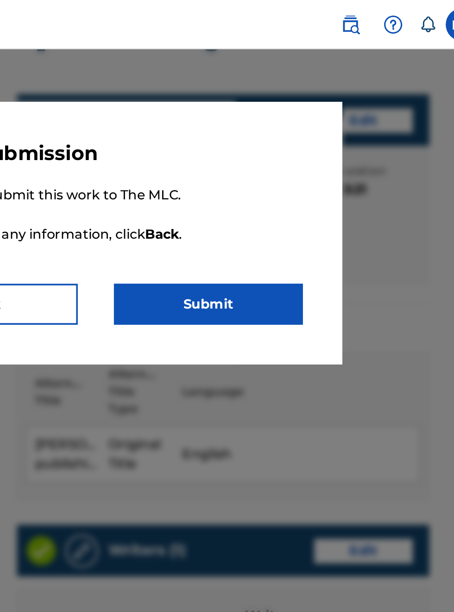
click at [343, 173] on button "Submit" at bounding box center [290, 171] width 106 height 23
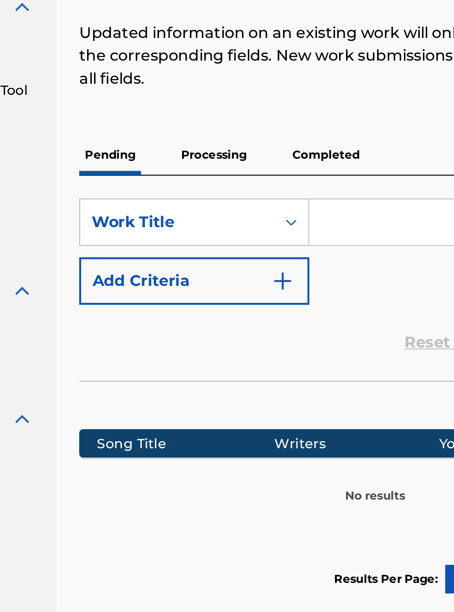
click at [280, 183] on p "Completed" at bounding box center [275, 186] width 38 height 19
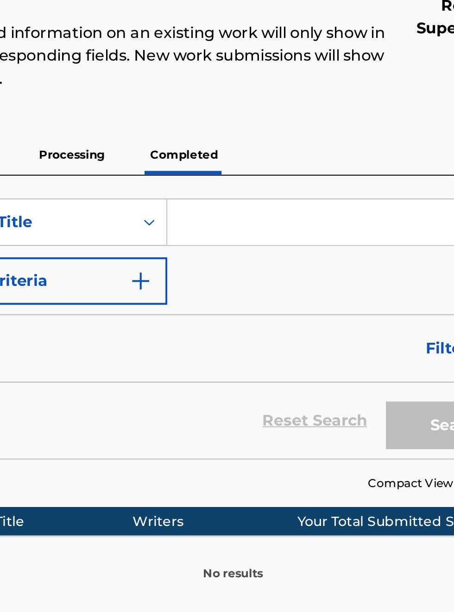
click at [298, 219] on input "Search Form" at bounding box center [354, 219] width 175 height 22
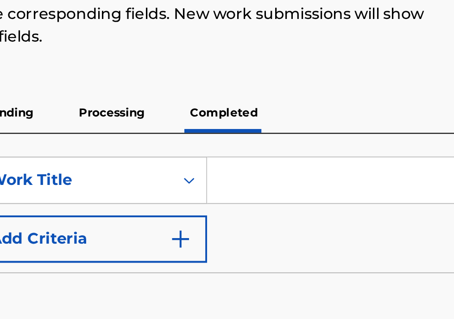
click at [290, 215] on input "Search Form" at bounding box center [354, 219] width 175 height 22
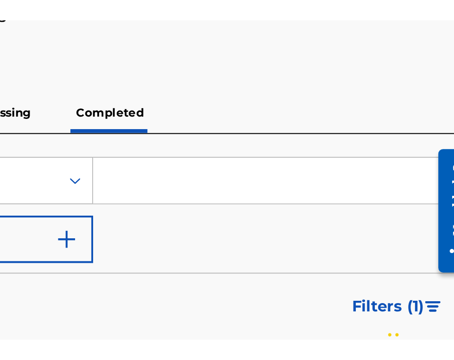
scroll to position [141, 221]
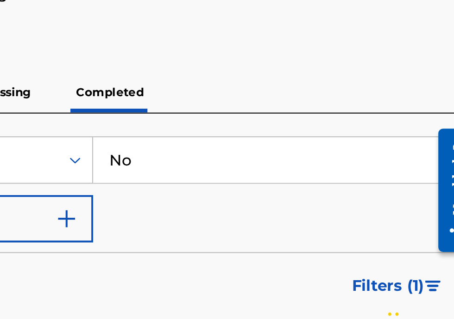
type input "Nob"
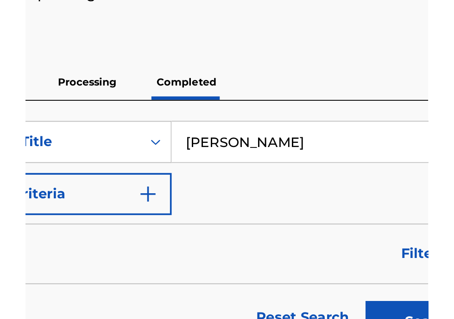
scroll to position [141, 186]
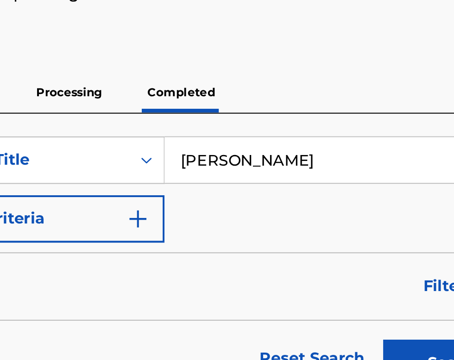
click at [356, 218] on input "[PERSON_NAME]" at bounding box center [354, 219] width 175 height 22
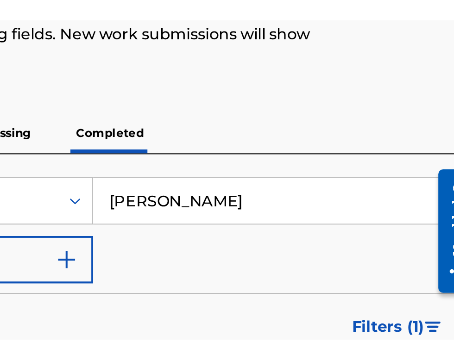
scroll to position [131, 221]
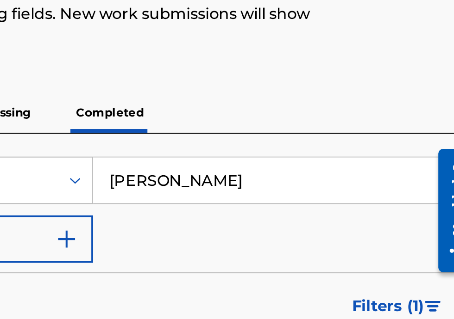
click at [341, 223] on input "[PERSON_NAME]" at bounding box center [354, 219] width 175 height 22
type input "Bobby Hamilton publishing"
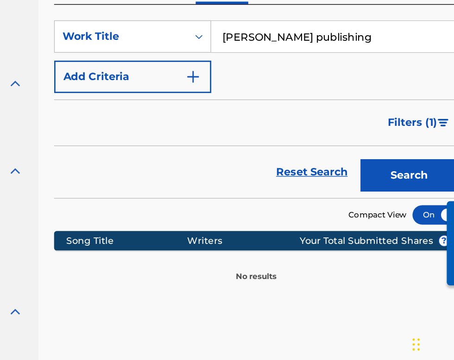
scroll to position [101, 0]
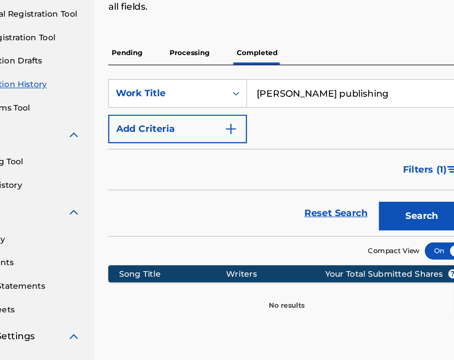
click at [414, 219] on button "Search" at bounding box center [407, 217] width 69 height 23
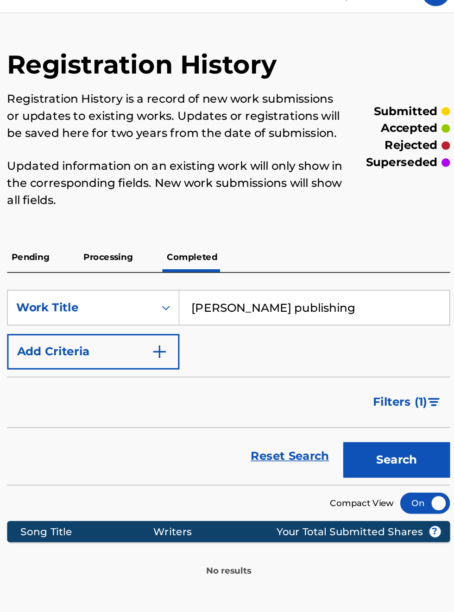
click at [266, 237] on button "Add Criteria" at bounding box center [211, 248] width 112 height 23
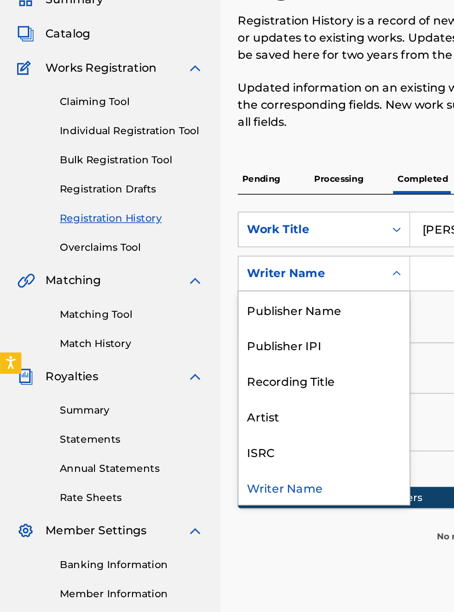
click at [205, 283] on div "Publisher IPI" at bounding box center [210, 294] width 111 height 23
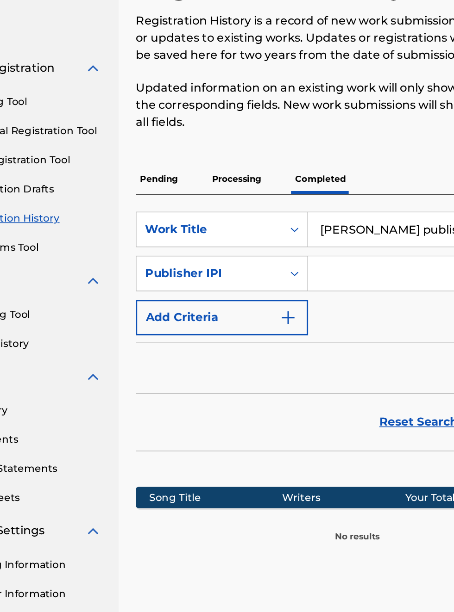
click at [315, 237] on input "Search Form" at bounding box center [346, 248] width 158 height 22
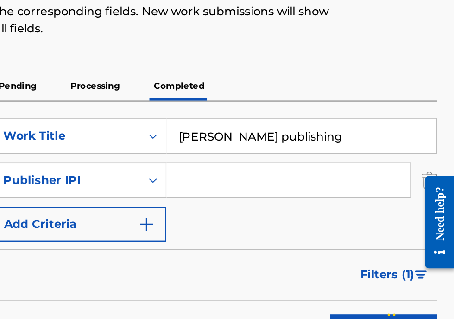
click at [311, 206] on input "Search Form" at bounding box center [346, 207] width 158 height 22
type input "00340604990"
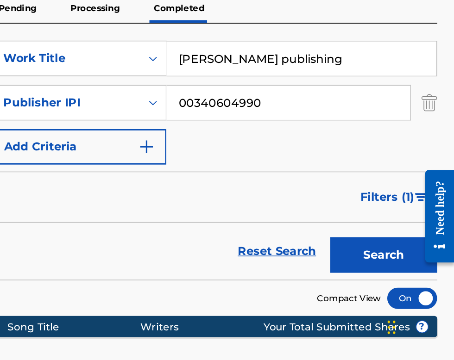
click at [417, 295] on button "Search" at bounding box center [407, 291] width 69 height 23
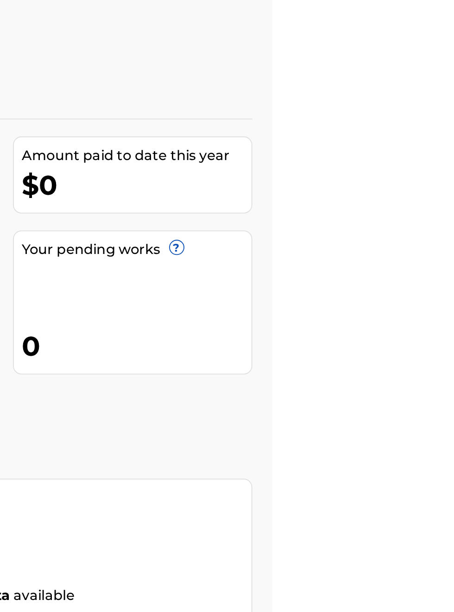
scroll to position [44, 305]
click at [287, 229] on link "Register Works" at bounding box center [251, 236] width 71 height 14
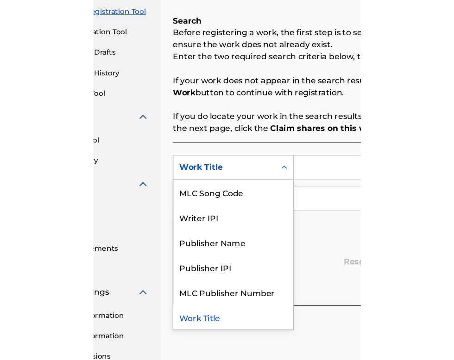
scroll to position [144, 81]
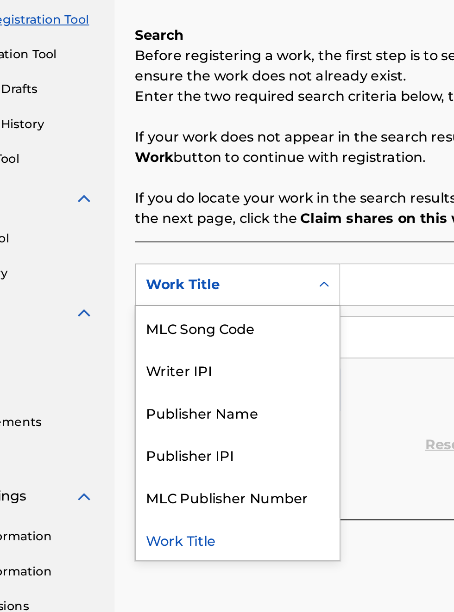
click at [219, 396] on div "Publisher IPI" at bounding box center [210, 392] width 111 height 23
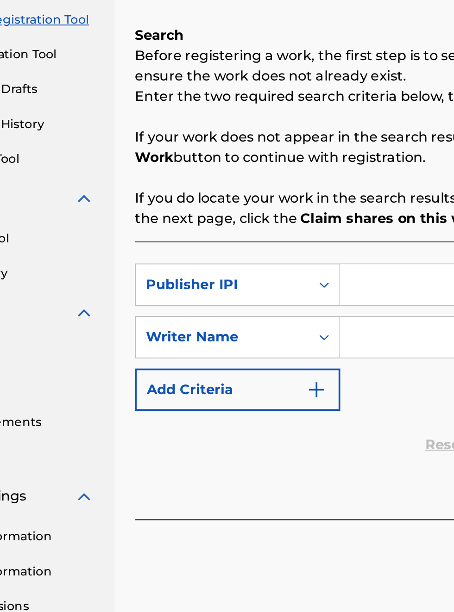
click at [285, 300] on input "Search Form" at bounding box center [354, 300] width 175 height 22
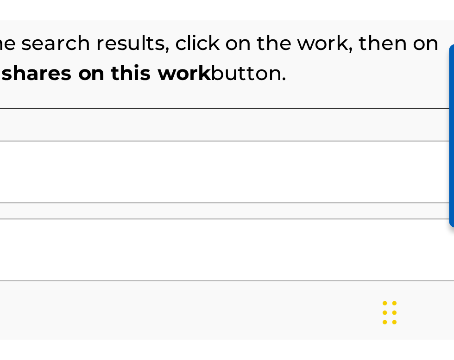
scroll to position [0, 0]
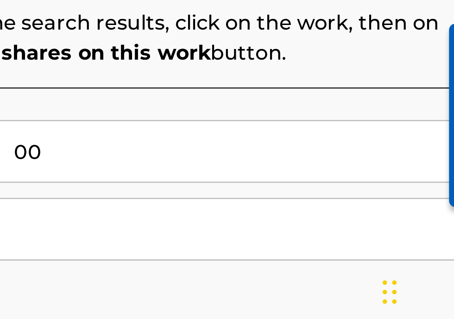
type input "00340604990"
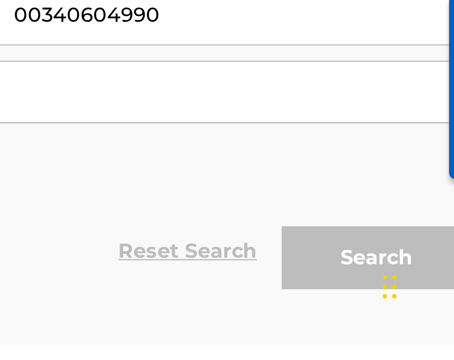
scroll to position [62, 0]
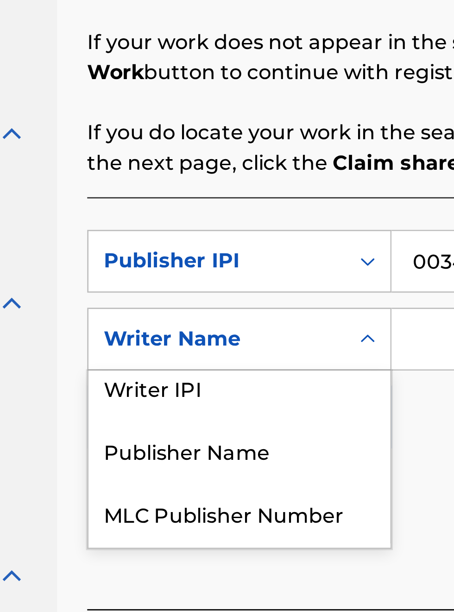
click at [214, 358] on div "Publisher Name" at bounding box center [210, 369] width 111 height 23
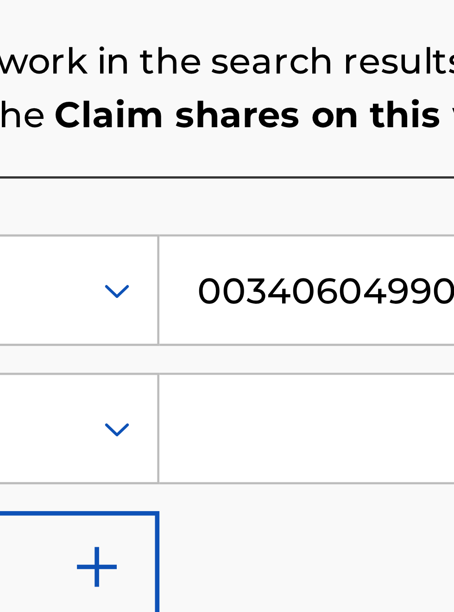
click at [282, 318] on input "Search Form" at bounding box center [354, 329] width 175 height 22
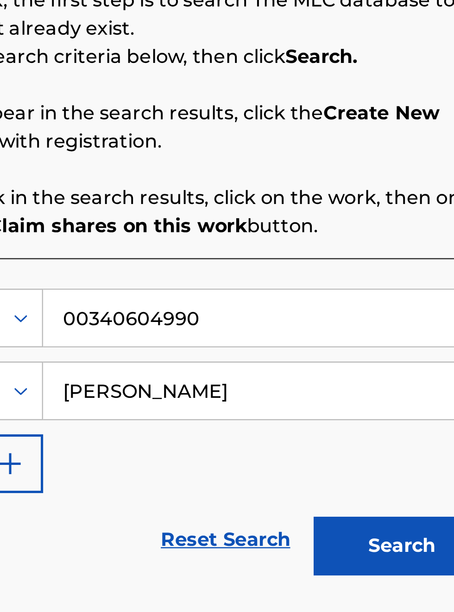
type input "[PERSON_NAME]"
click at [407, 378] on button "Search" at bounding box center [407, 389] width 69 height 23
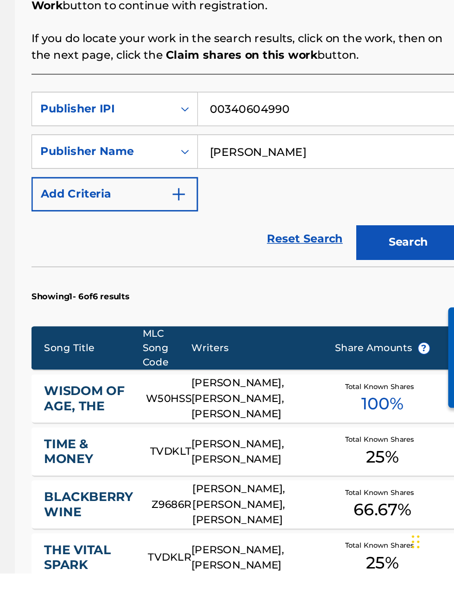
click at [403, 502] on span "100 %" at bounding box center [390, 498] width 28 height 17
